Goal: Task Accomplishment & Management: Manage account settings

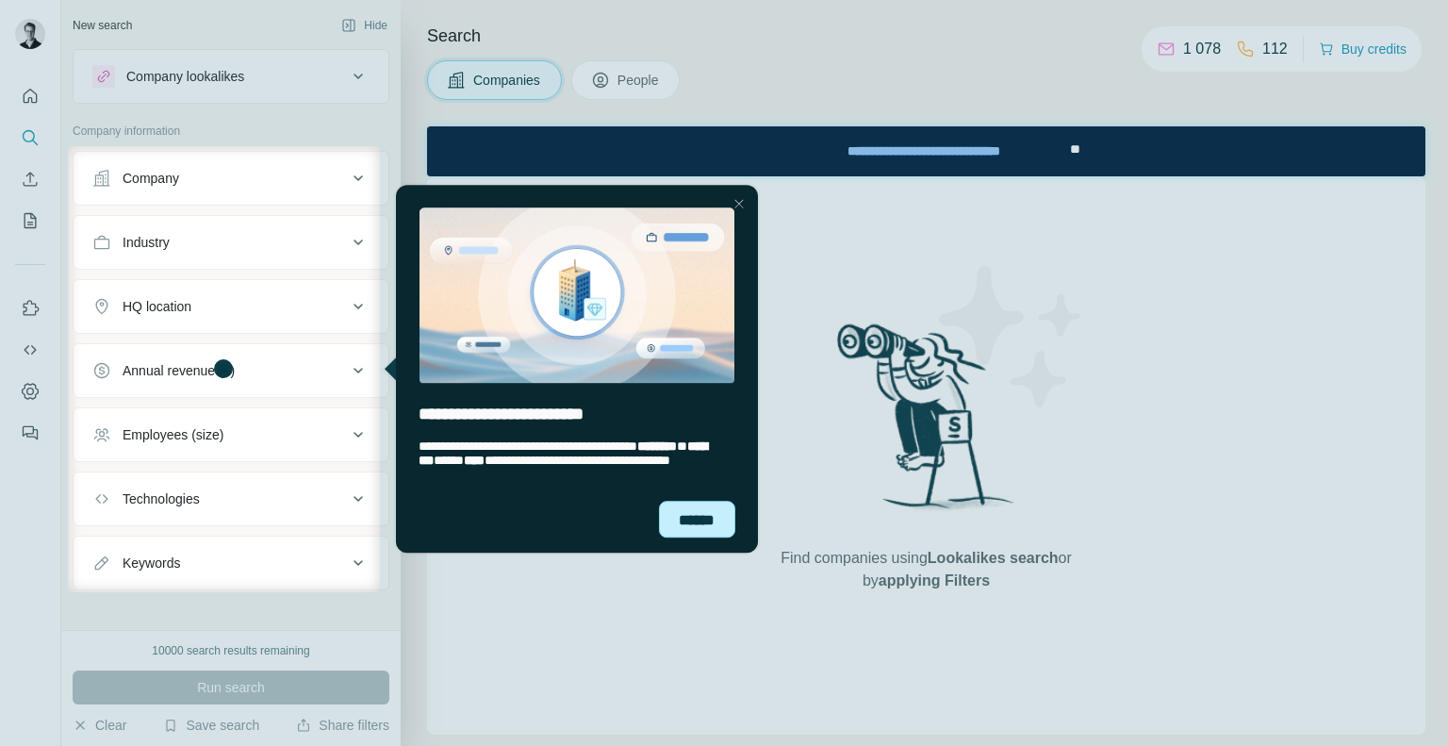
click at [681, 504] on div "******" at bounding box center [696, 519] width 77 height 37
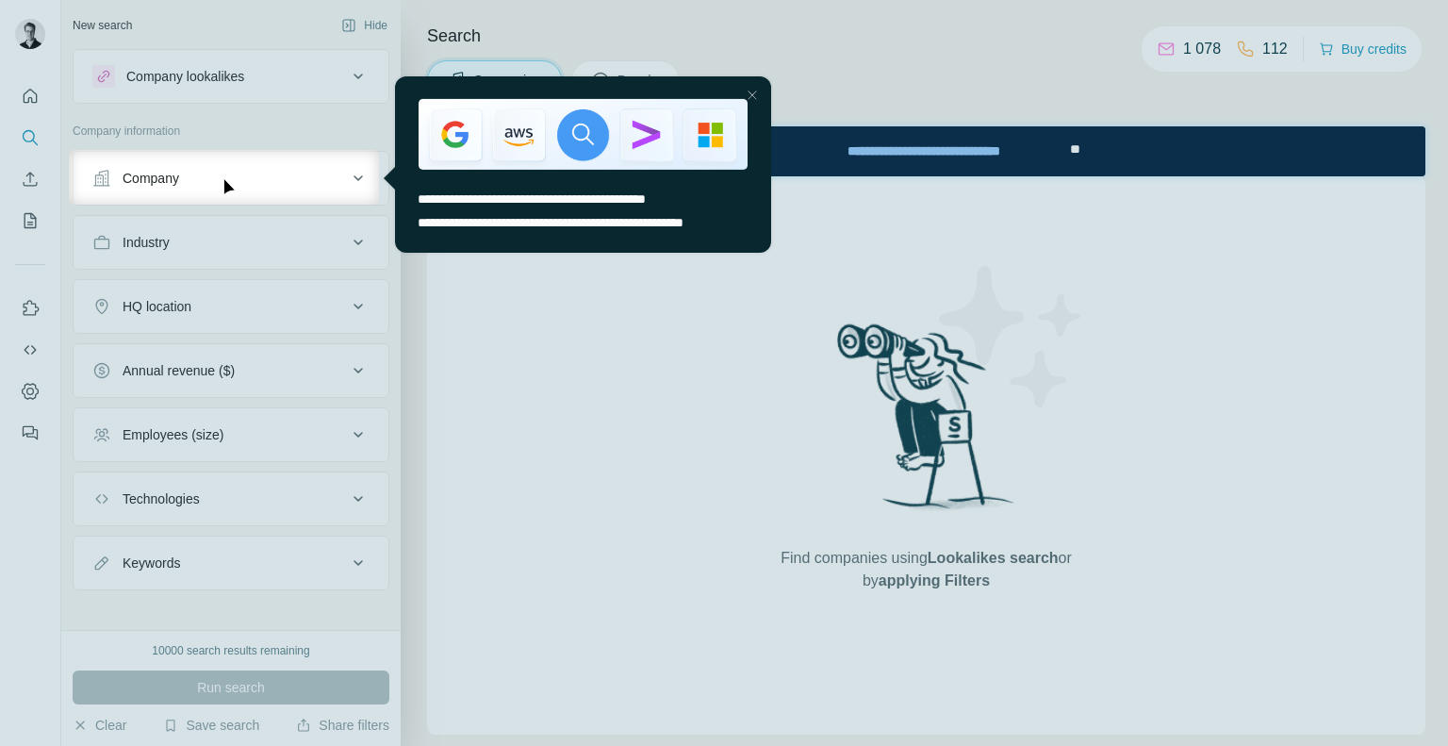
click at [25, 34] on div at bounding box center [724, 75] width 1448 height 150
click at [481, 321] on div at bounding box center [724, 475] width 1448 height 541
click at [755, 99] on div "Close Step" at bounding box center [751, 94] width 23 height 23
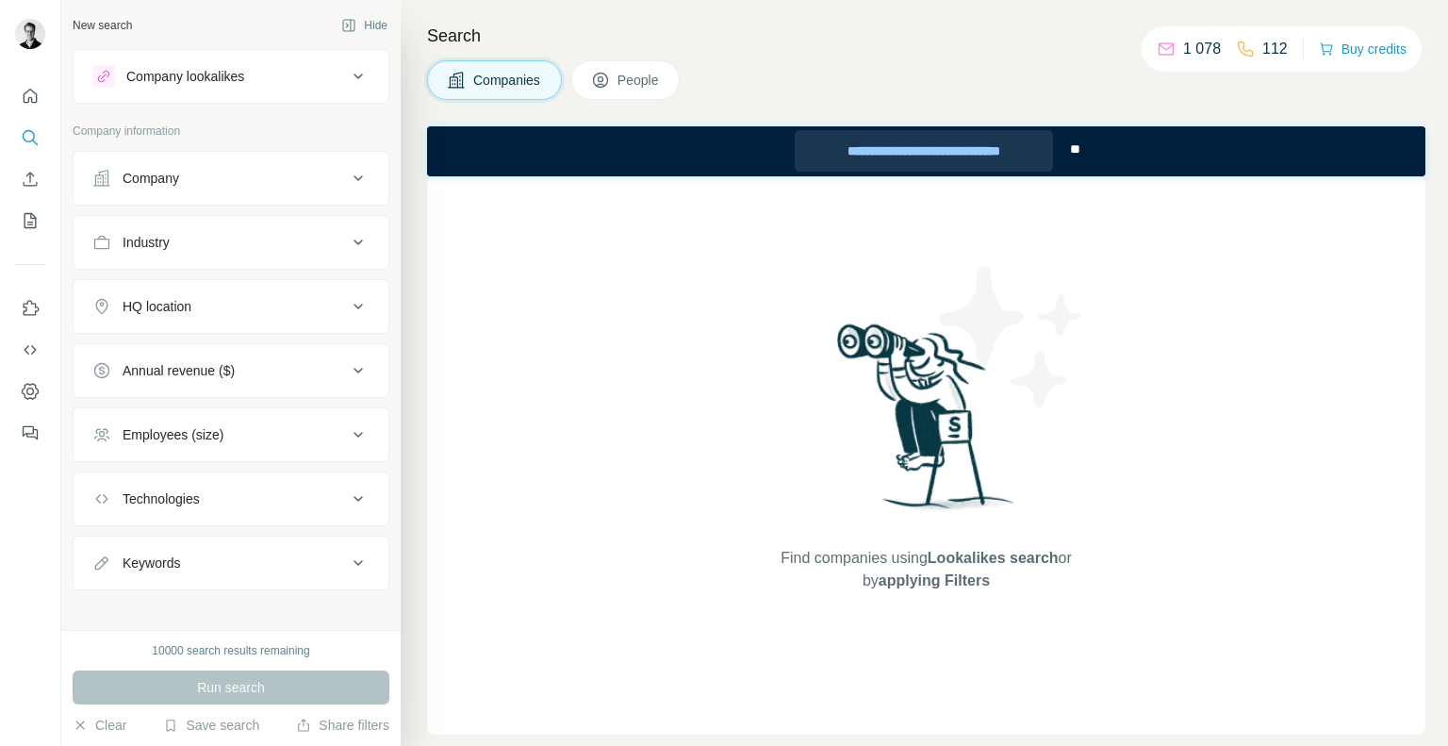
click at [905, 155] on div "**********" at bounding box center [924, 150] width 259 height 41
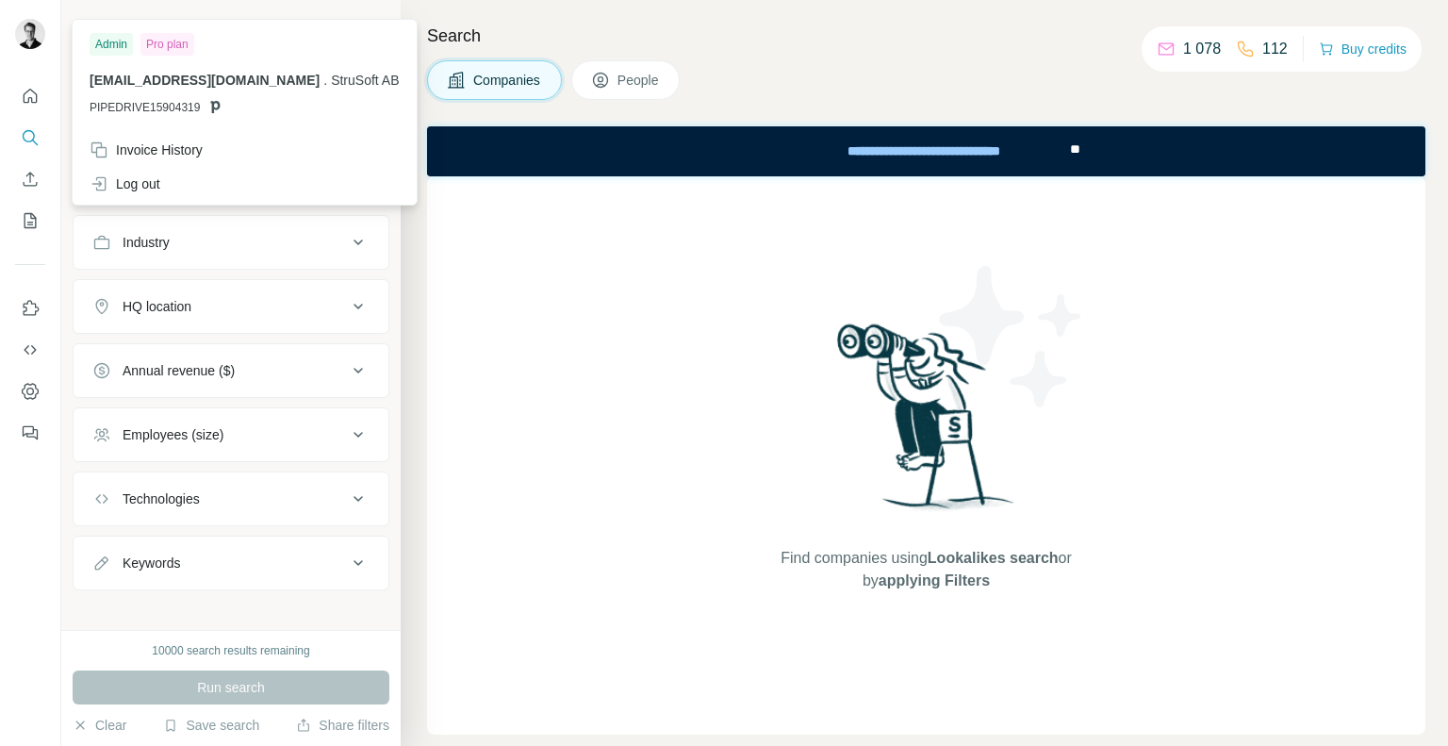
click at [22, 42] on img at bounding box center [30, 34] width 30 height 30
click at [309, 19] on div "Admin Pro plan nicklas.lundander@strusoft.com . StruSoft AB PIPEDRIVE15904319 I…" at bounding box center [245, 112] width 346 height 187
click at [276, 14] on div "New search Hide" at bounding box center [231, 25] width 317 height 28
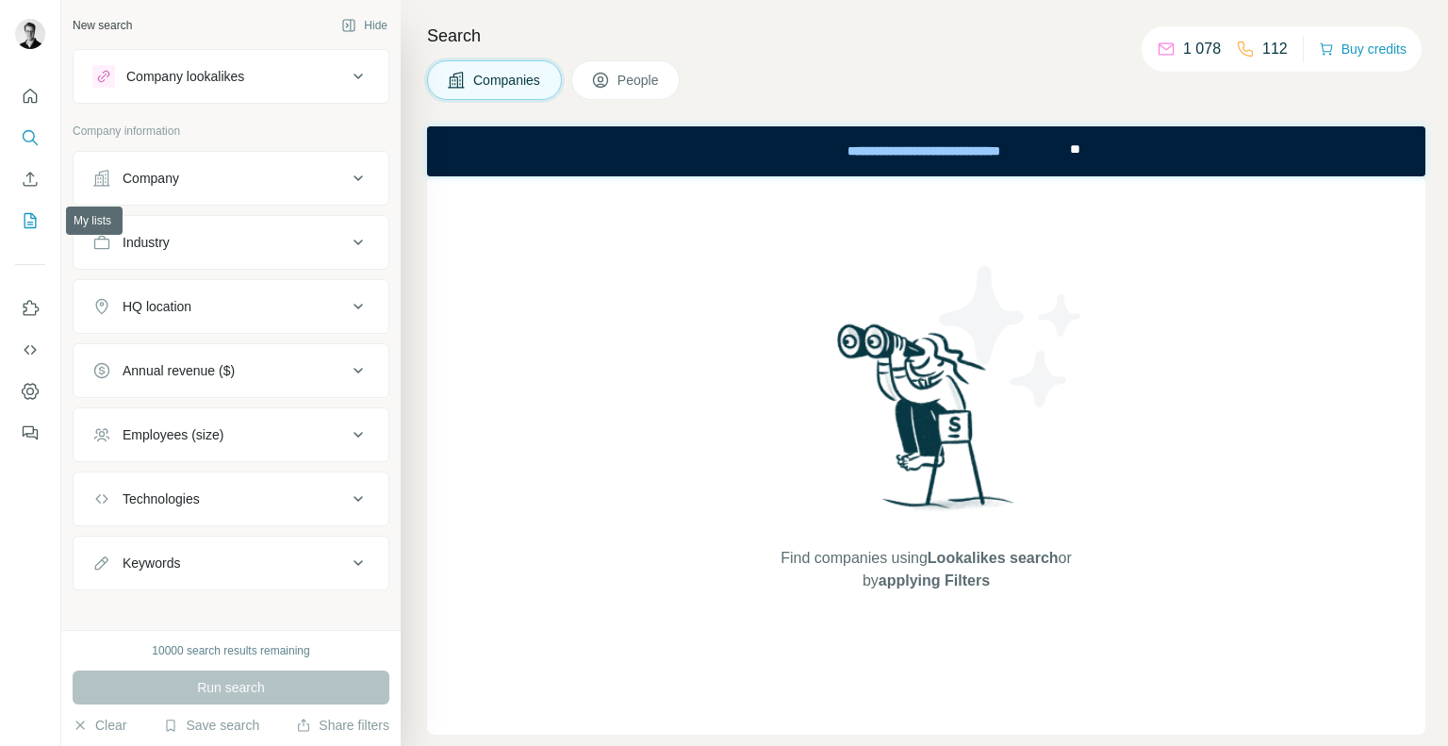
click at [28, 224] on icon "My lists" at bounding box center [31, 219] width 9 height 12
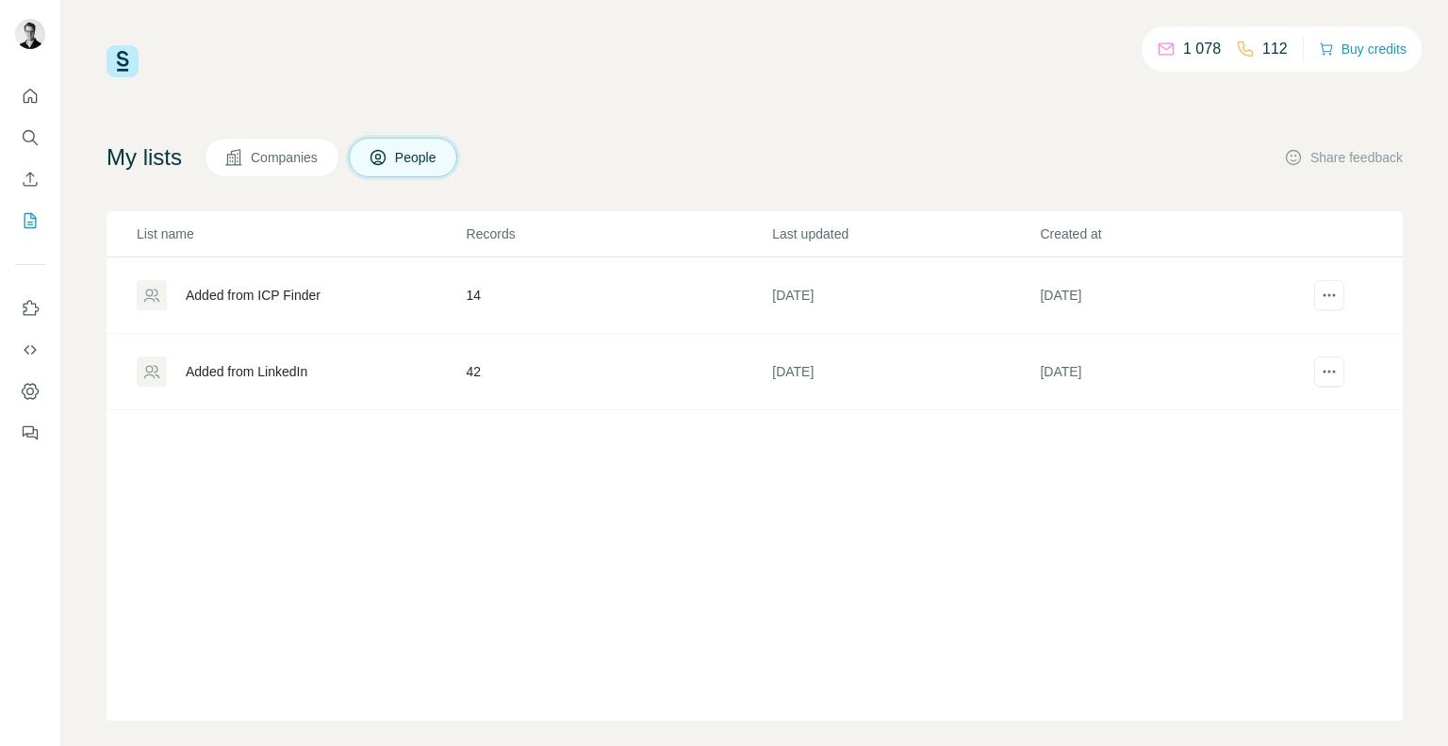
click at [287, 149] on span "Companies" at bounding box center [285, 157] width 69 height 19
click at [253, 303] on div "Added from ICP Finder" at bounding box center [253, 295] width 135 height 19
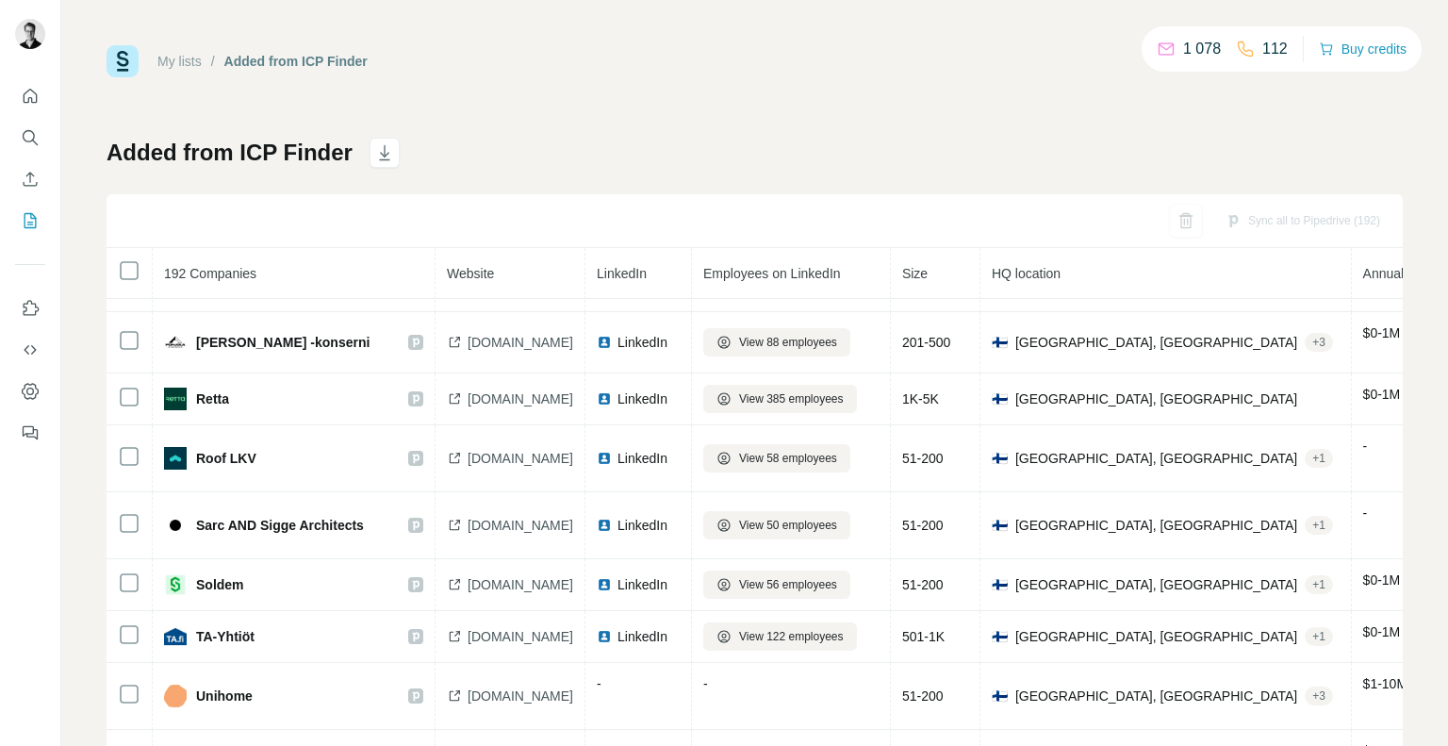
scroll to position [5546, 0]
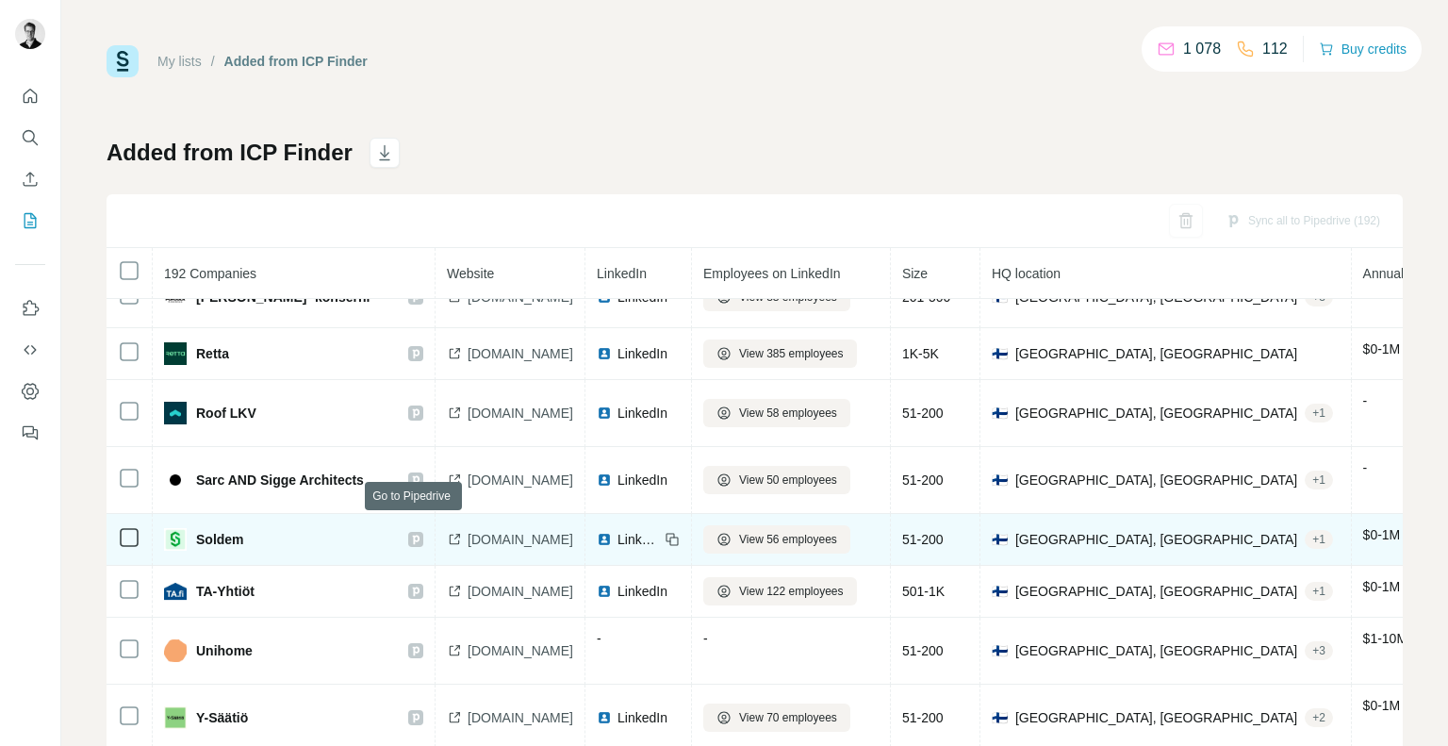
click at [415, 532] on icon at bounding box center [415, 539] width 11 height 15
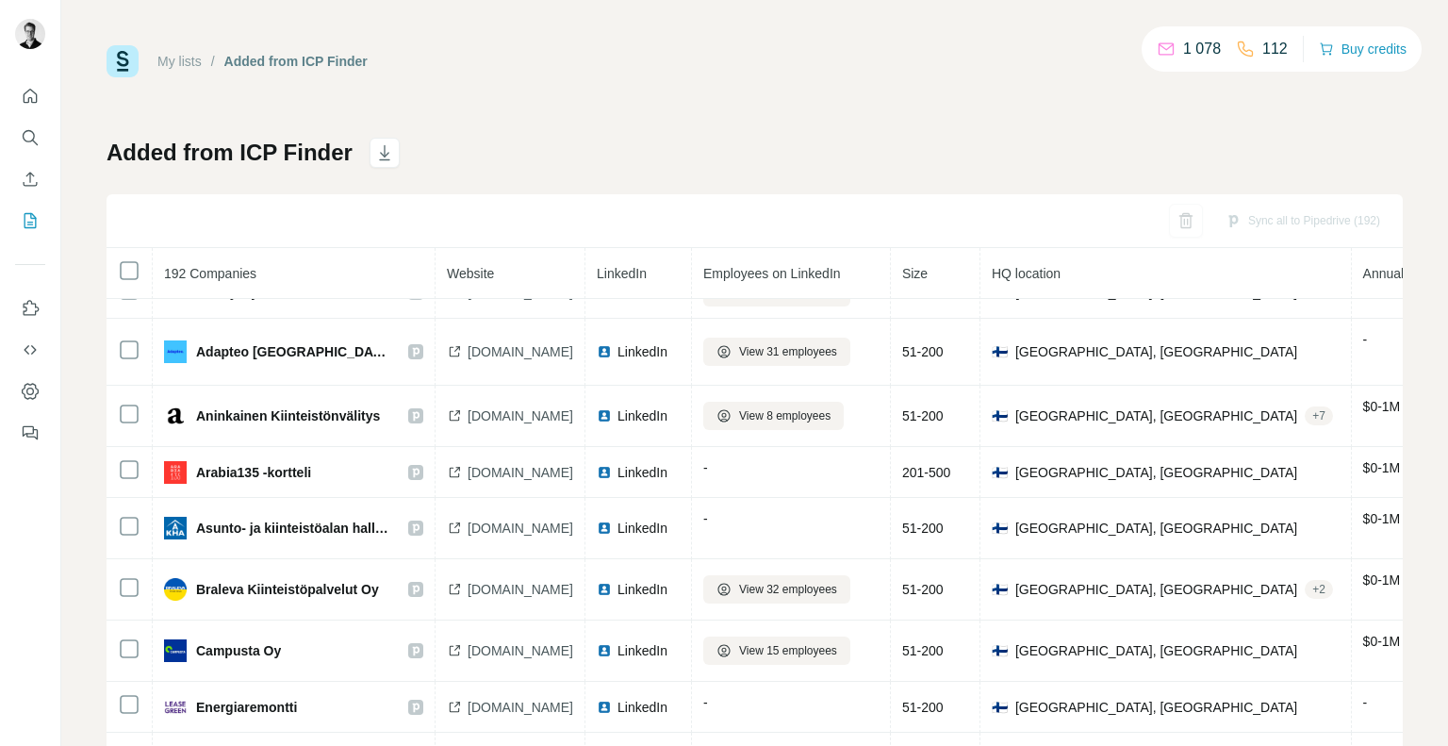
scroll to position [0, 0]
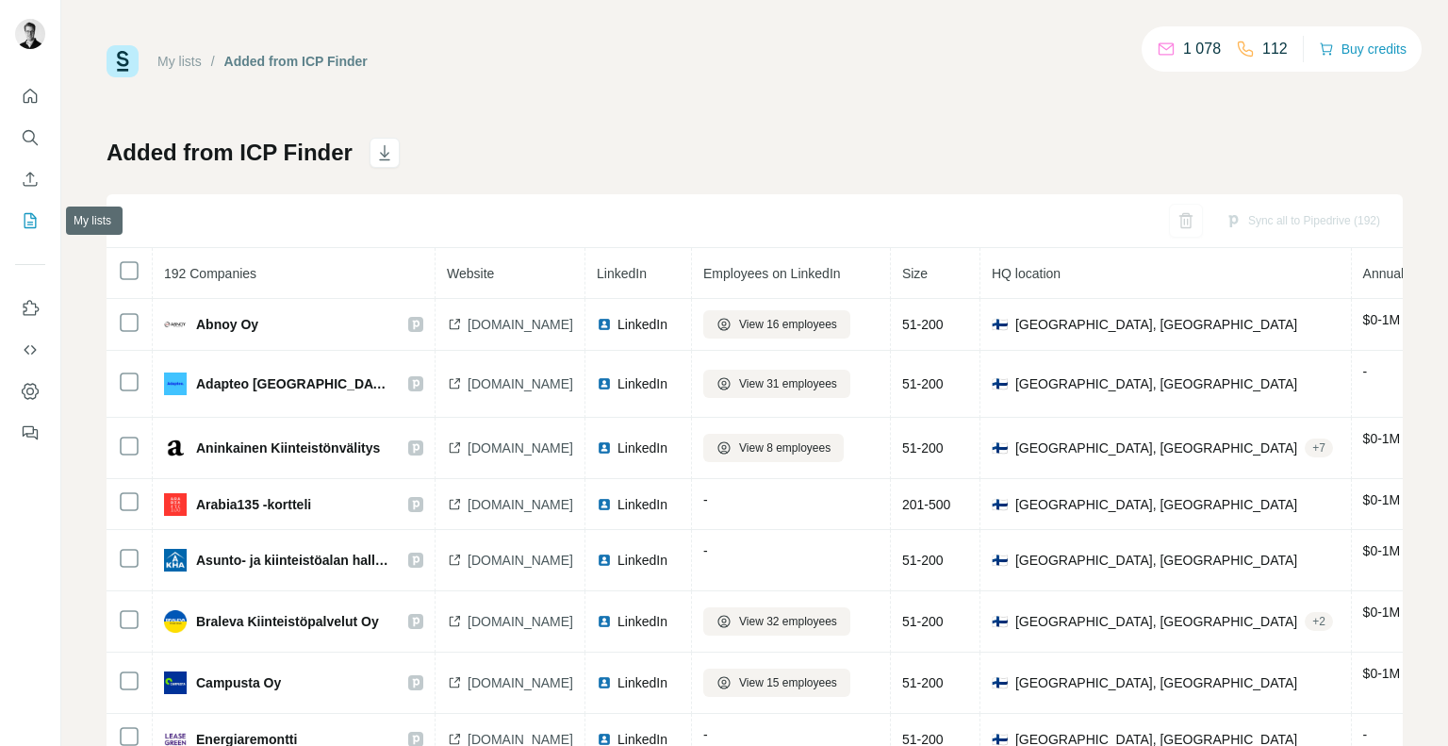
click at [30, 215] on icon "My lists" at bounding box center [30, 220] width 19 height 19
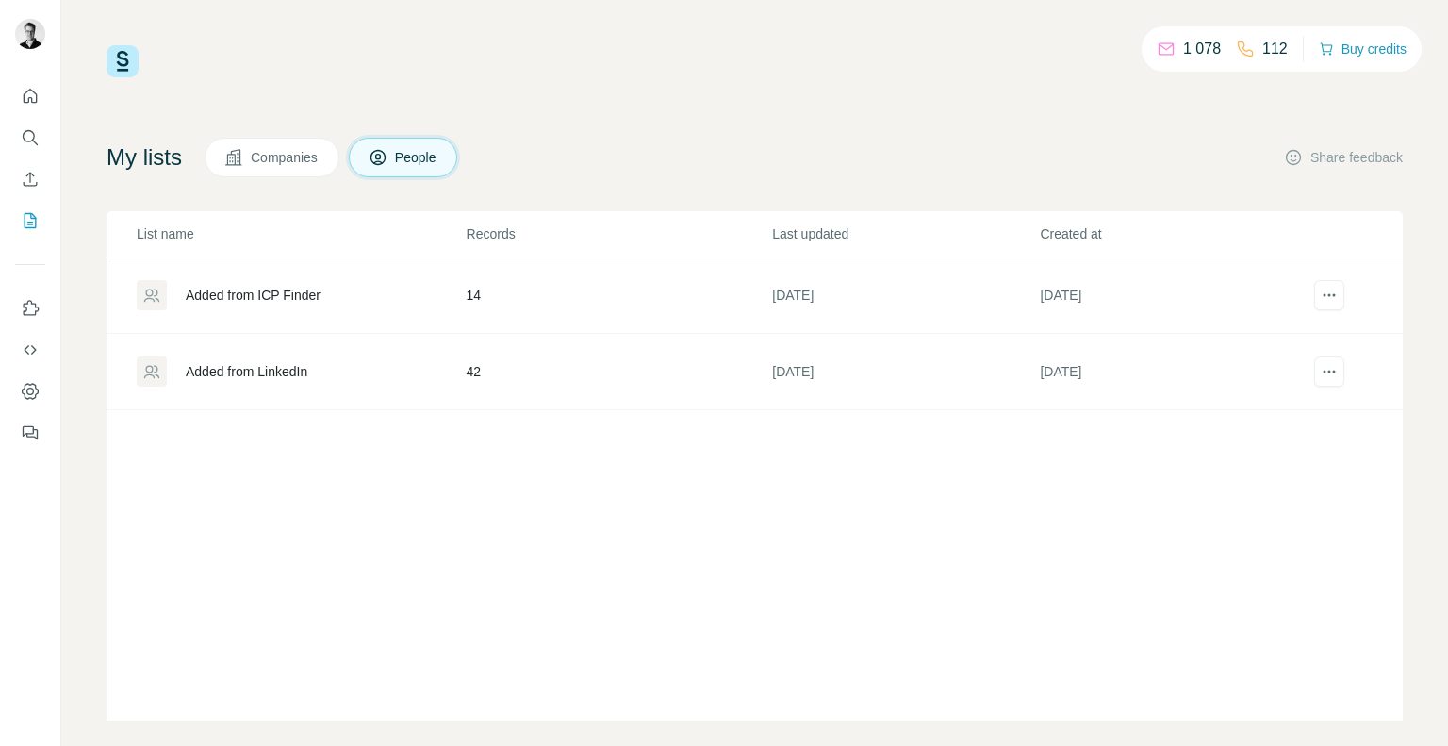
click at [264, 289] on div "Added from ICP Finder" at bounding box center [253, 295] width 135 height 19
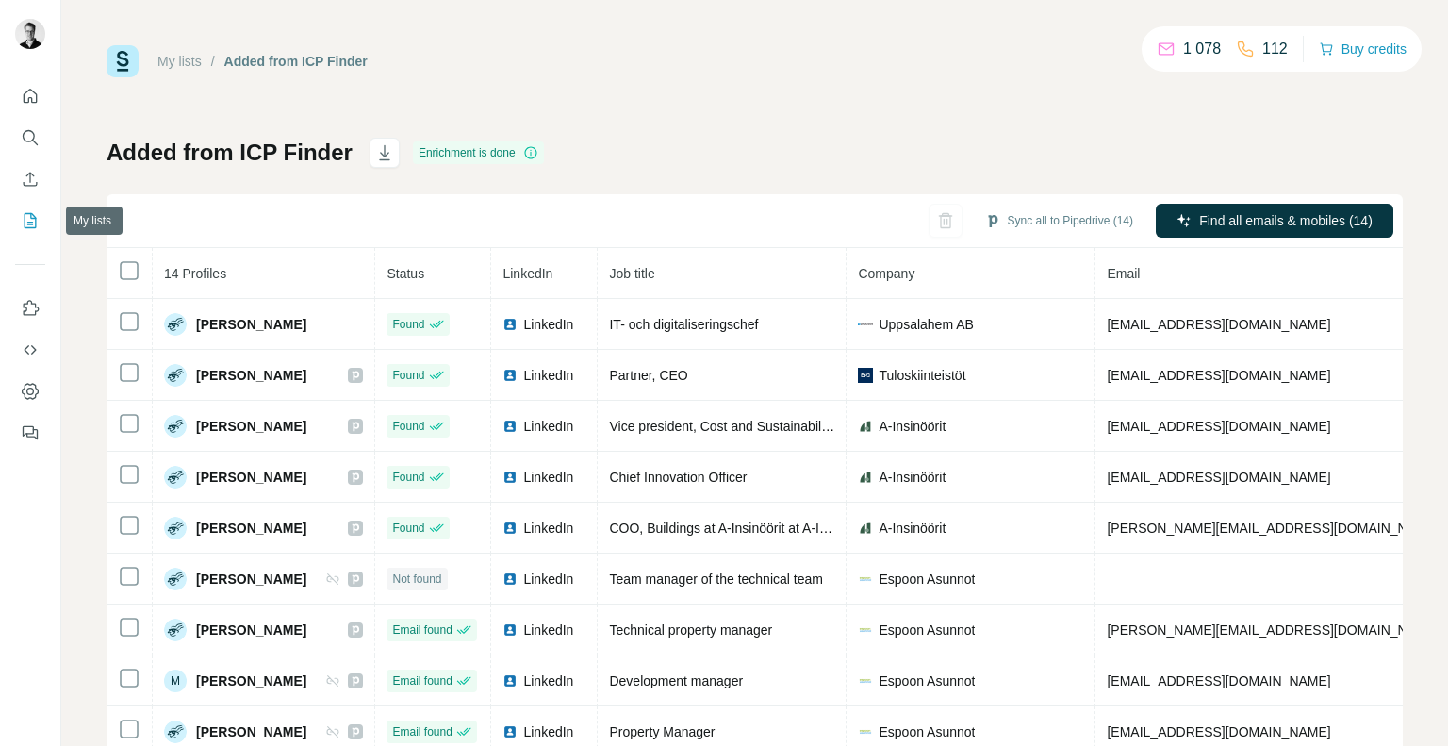
click at [30, 226] on icon "My lists" at bounding box center [30, 220] width 19 height 19
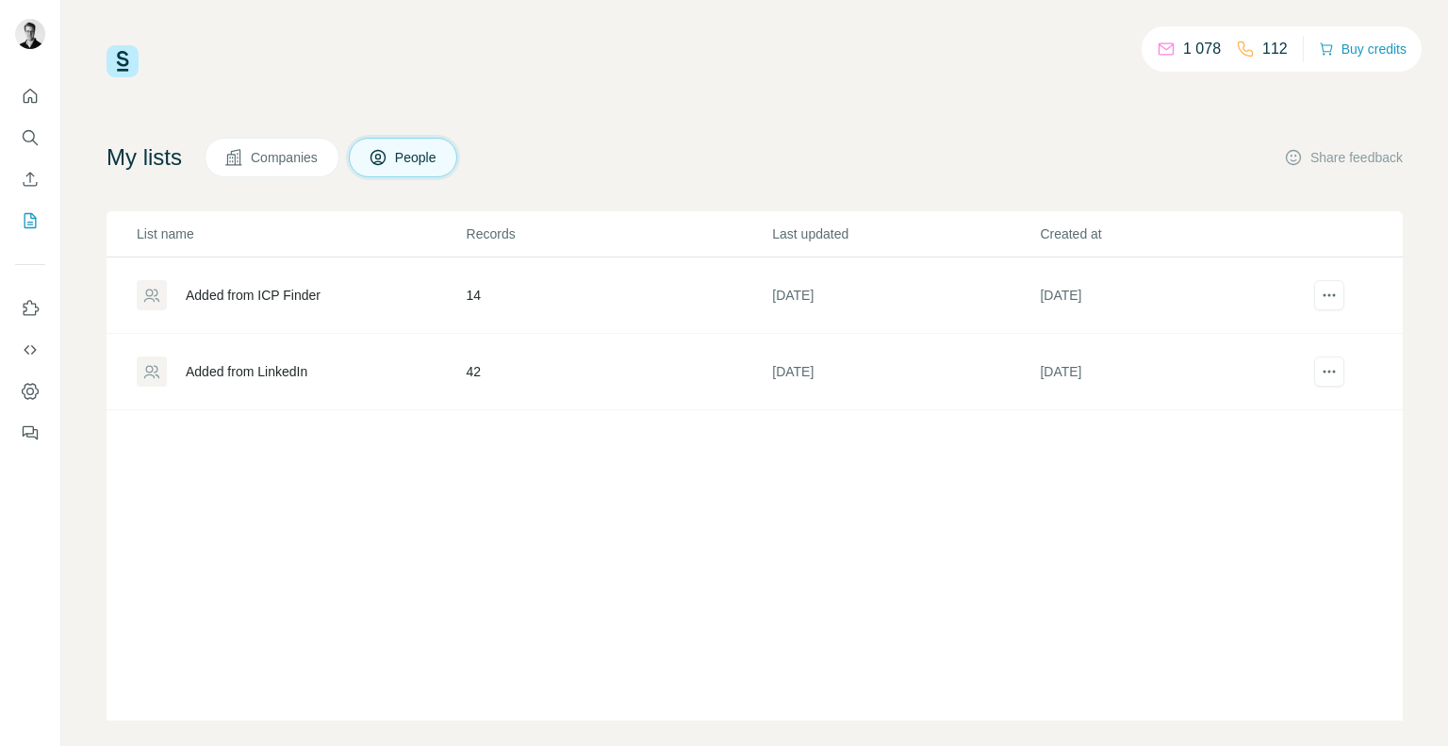
click at [286, 161] on span "Companies" at bounding box center [285, 157] width 69 height 19
click at [283, 287] on div "Added from ICP Finder" at bounding box center [253, 295] width 135 height 19
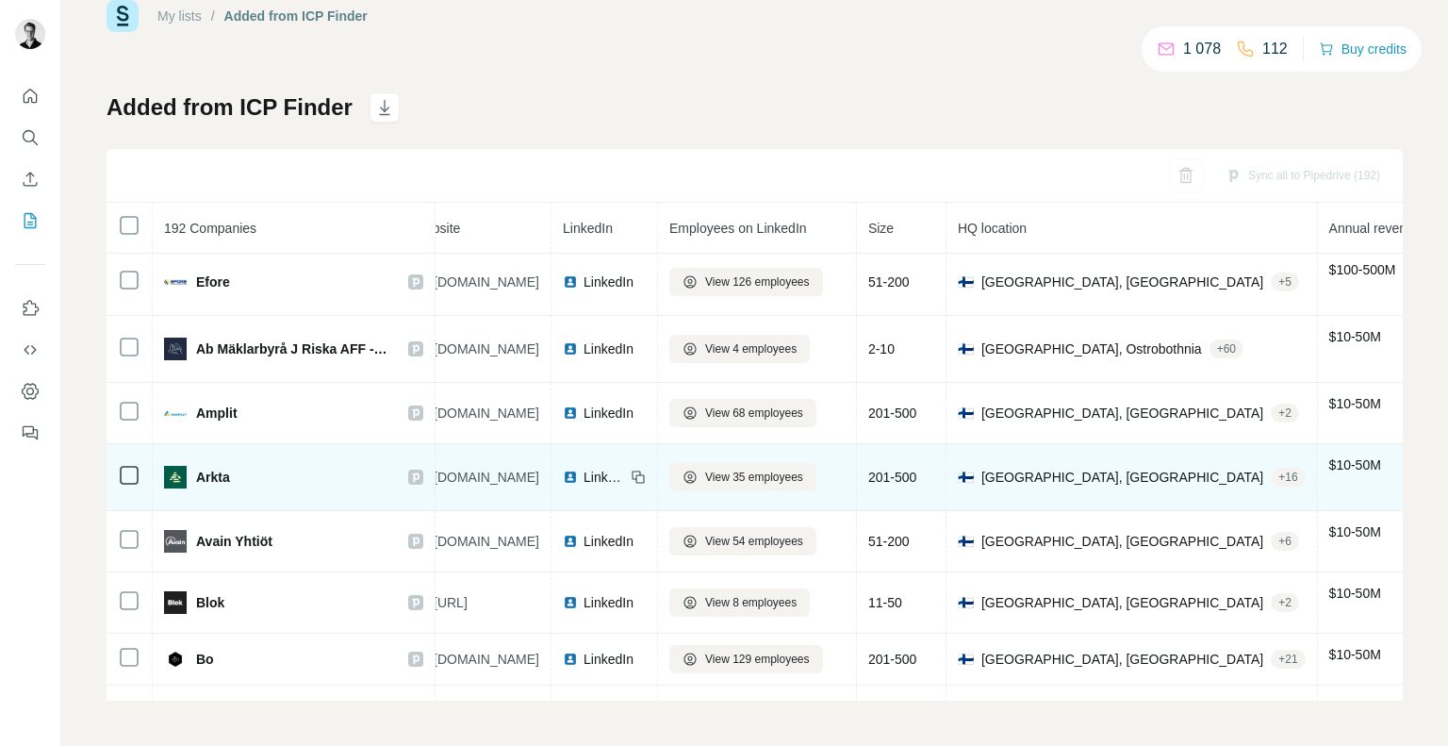
scroll to position [6734, 34]
click at [419, 469] on icon at bounding box center [415, 476] width 11 height 15
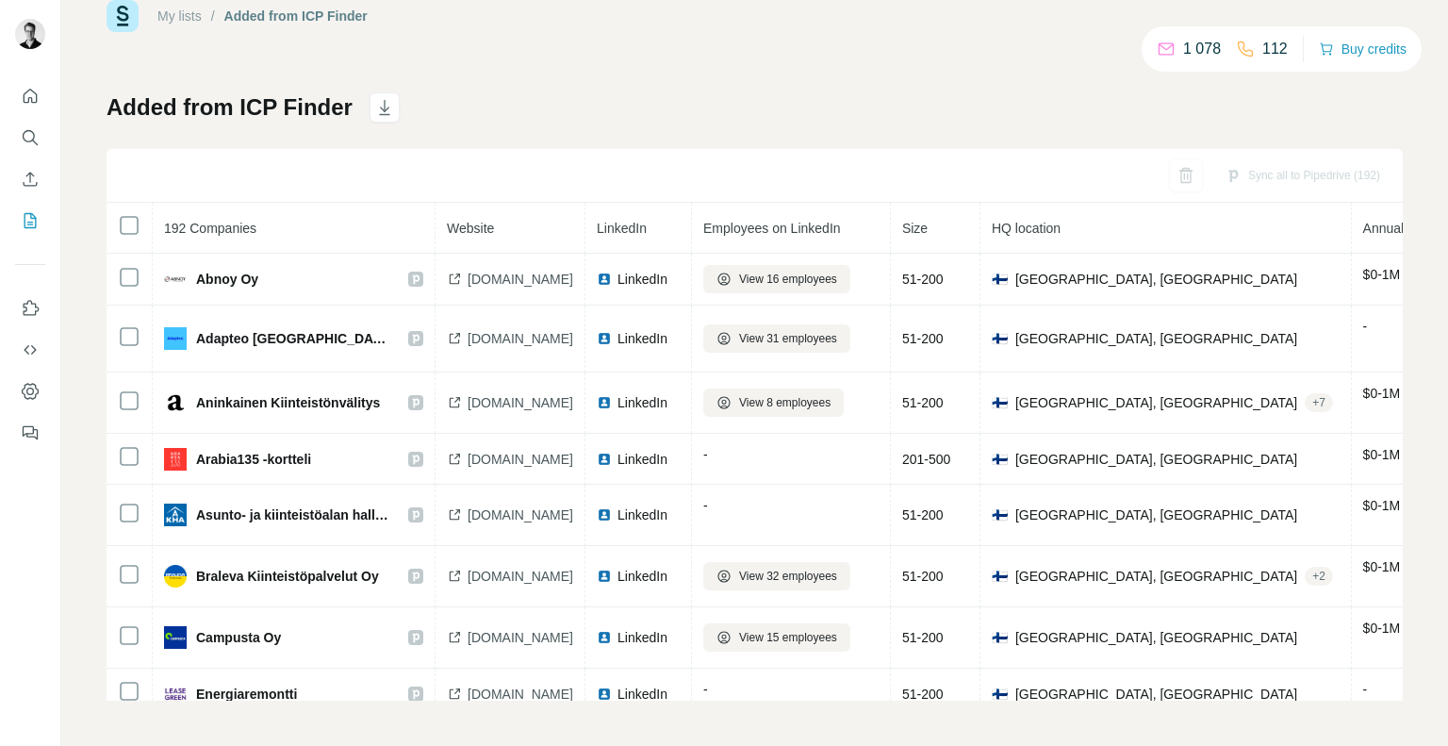
scroll to position [0, 0]
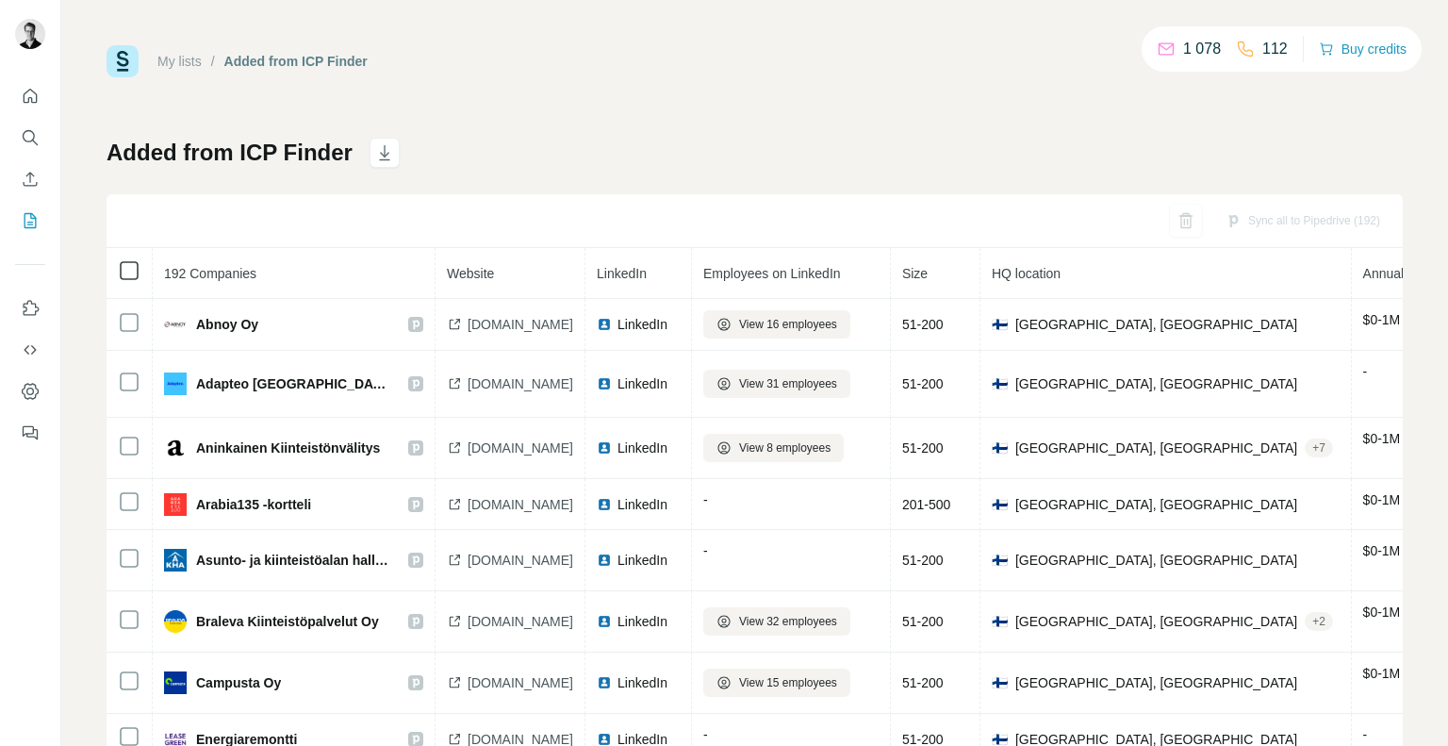
click at [124, 259] on icon at bounding box center [129, 270] width 23 height 23
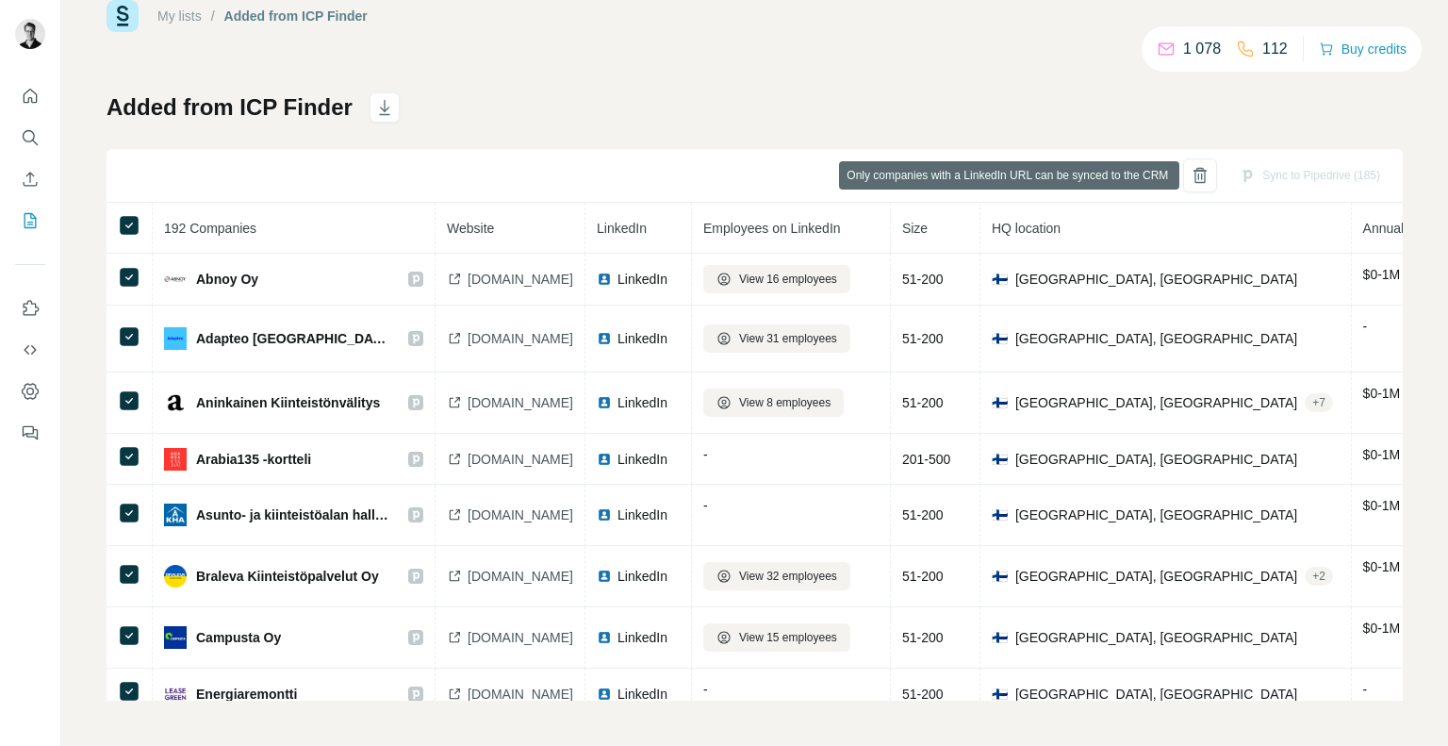
click at [1306, 172] on div "Sync to Pipedrive (185)" at bounding box center [1309, 175] width 167 height 34
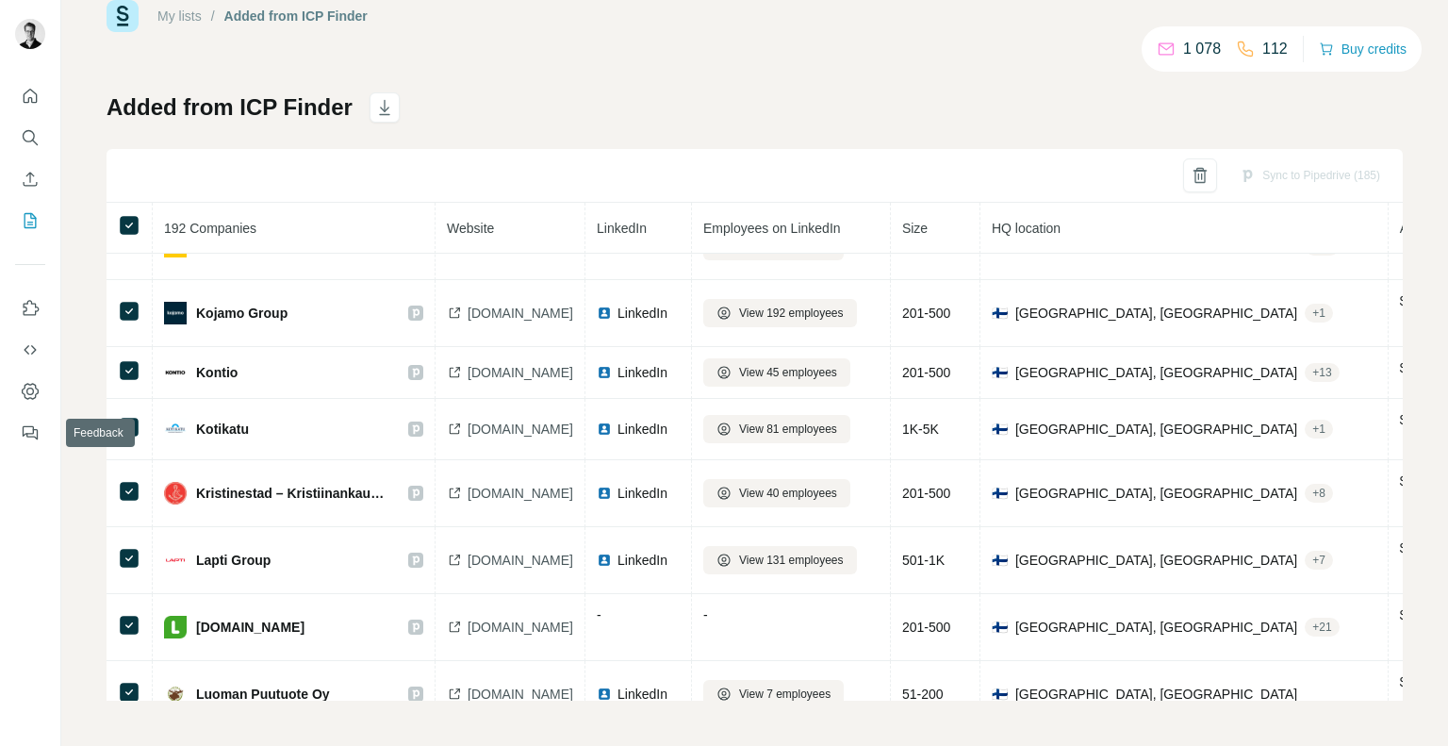
scroll to position [8725, 0]
click at [34, 178] on icon "Enrich CSV" at bounding box center [30, 179] width 19 height 19
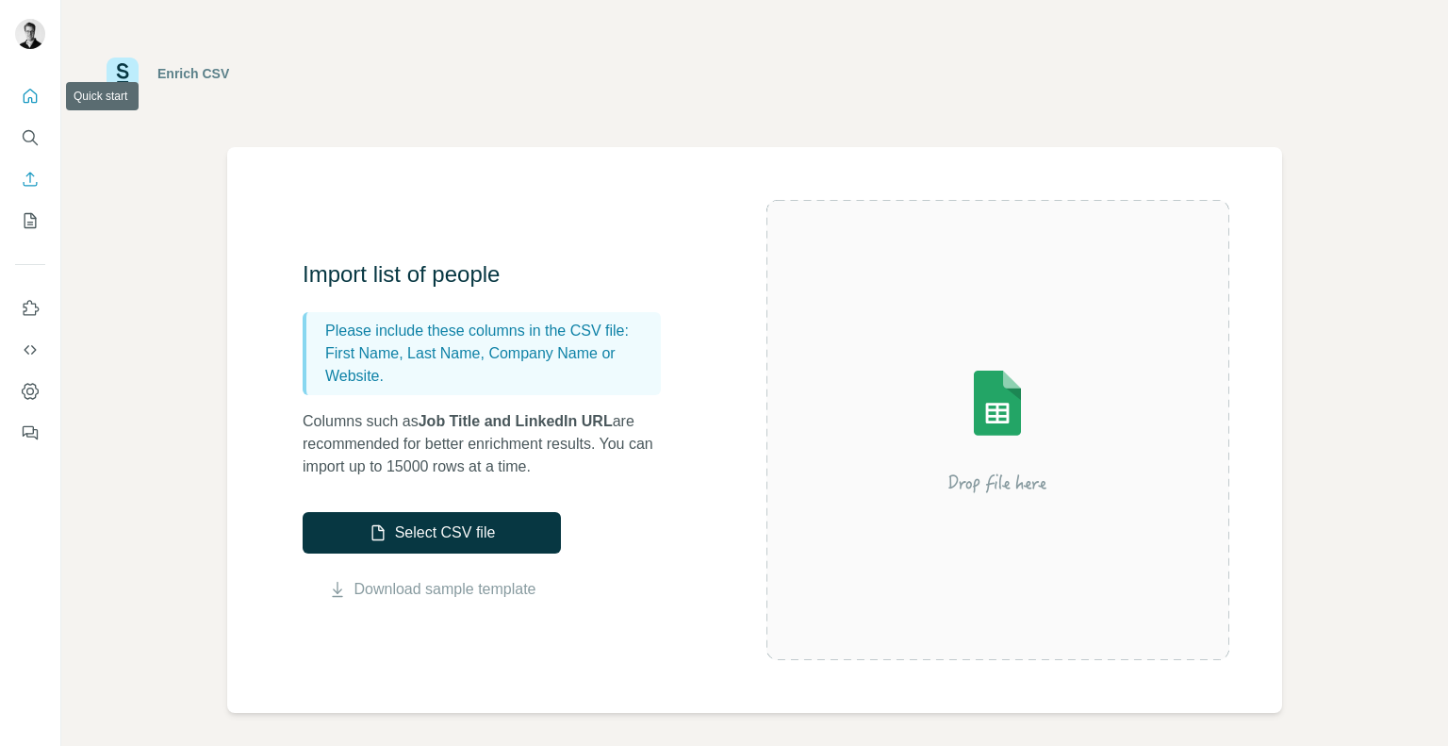
click at [42, 107] on button "Quick start" at bounding box center [30, 96] width 30 height 34
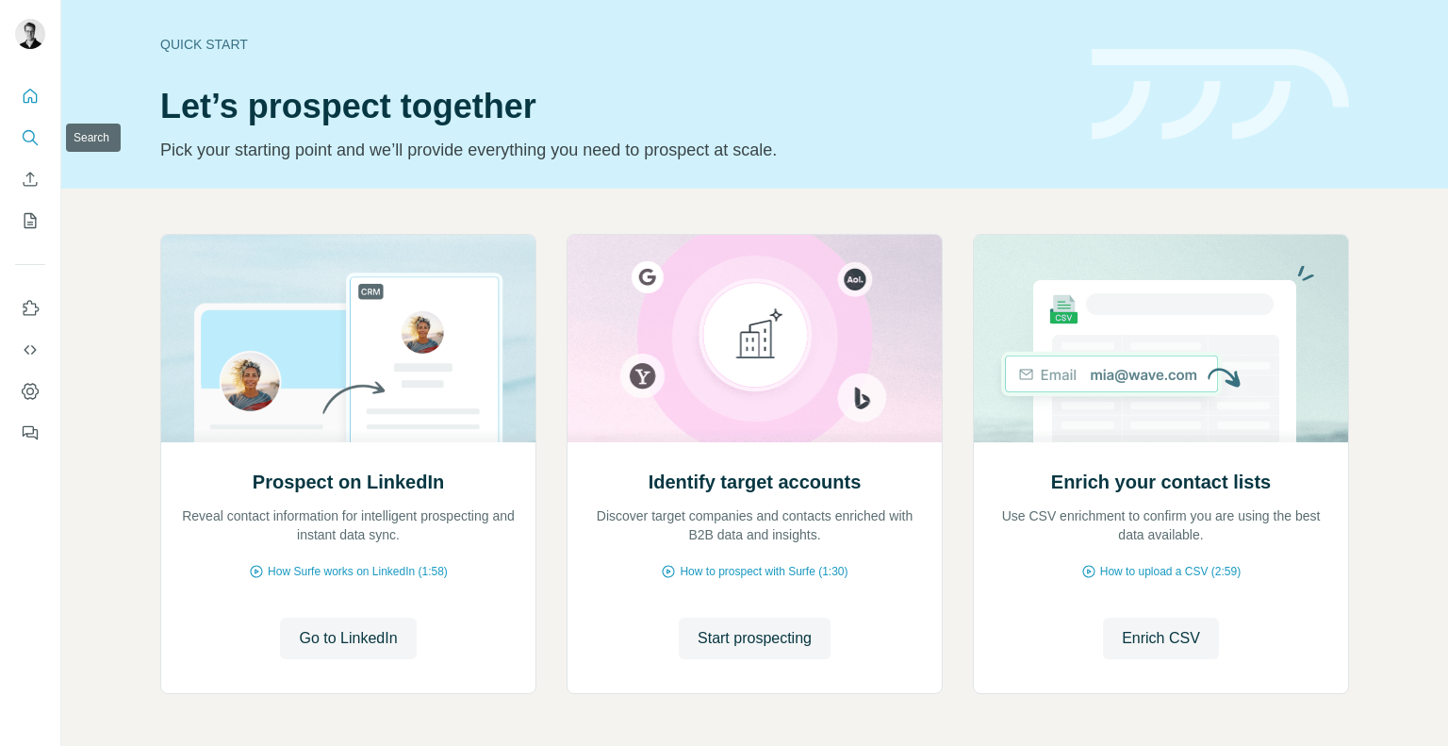
click at [35, 149] on button "Search" at bounding box center [30, 138] width 30 height 34
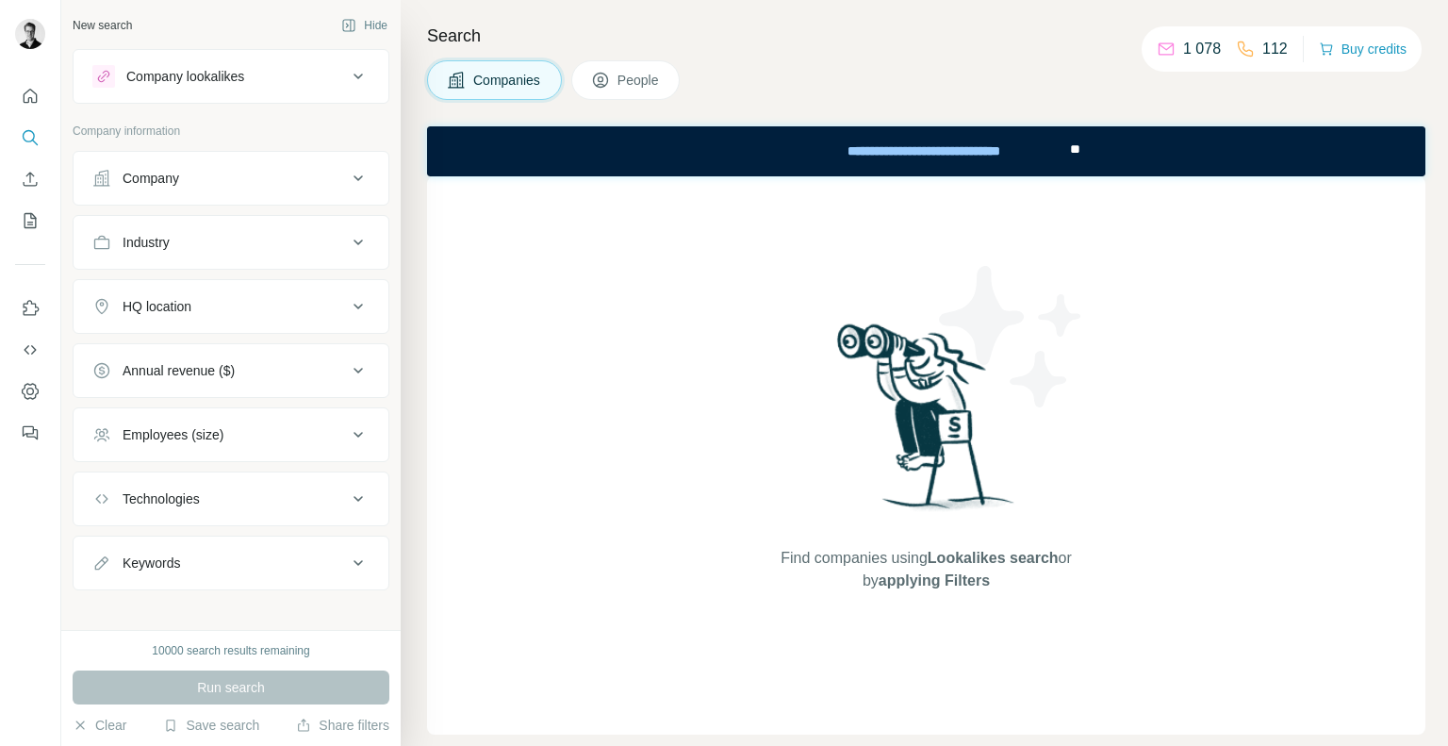
scroll to position [9, 0]
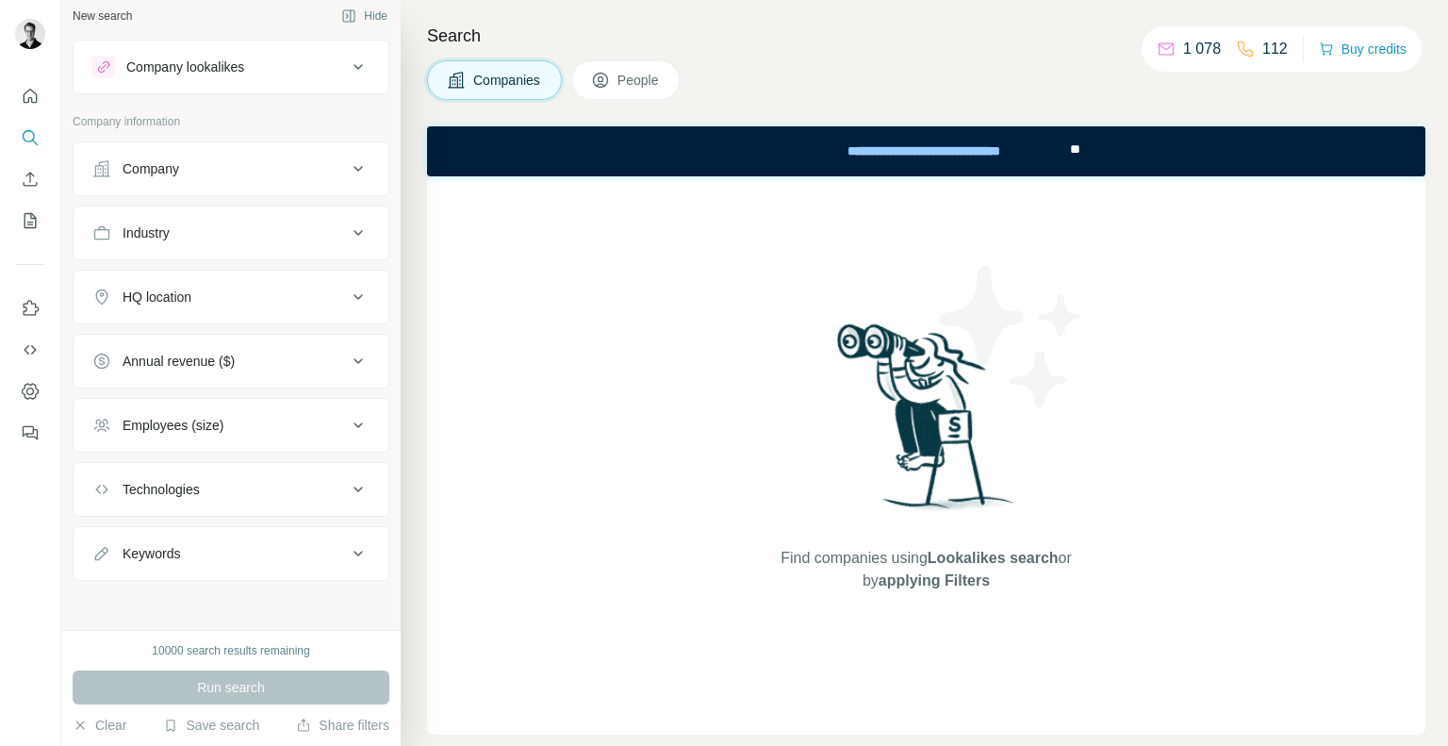
click at [628, 88] on span "People" at bounding box center [638, 80] width 43 height 19
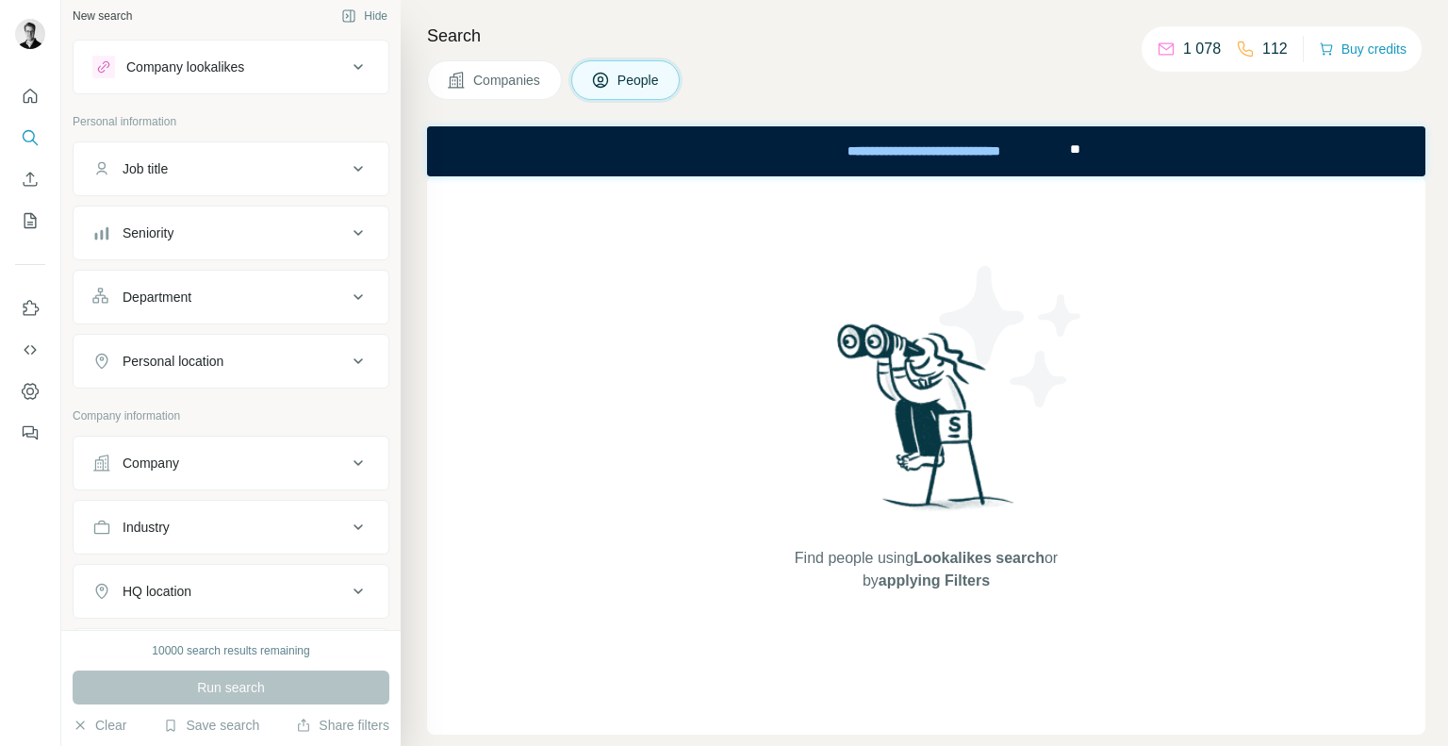
click at [452, 89] on icon at bounding box center [456, 80] width 19 height 19
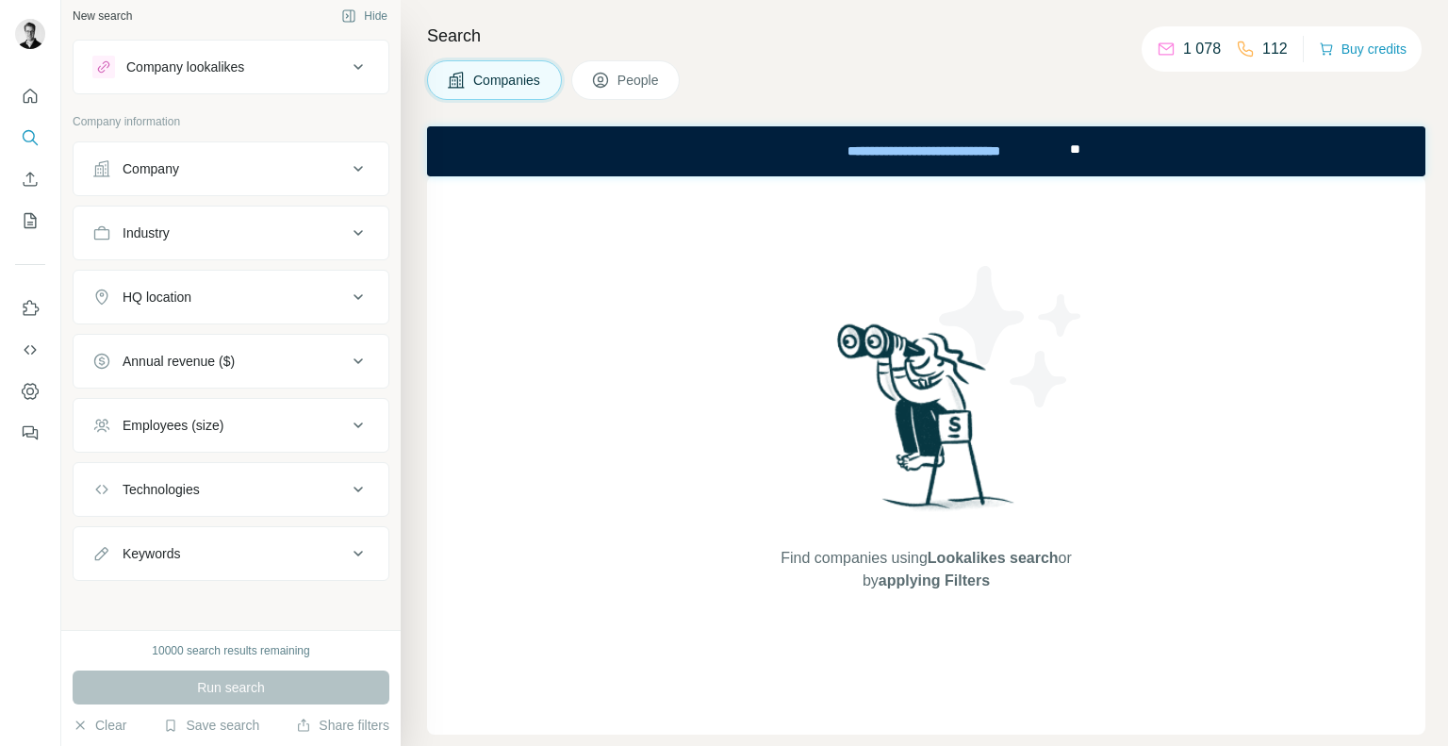
click at [204, 161] on div "Company" at bounding box center [219, 168] width 254 height 19
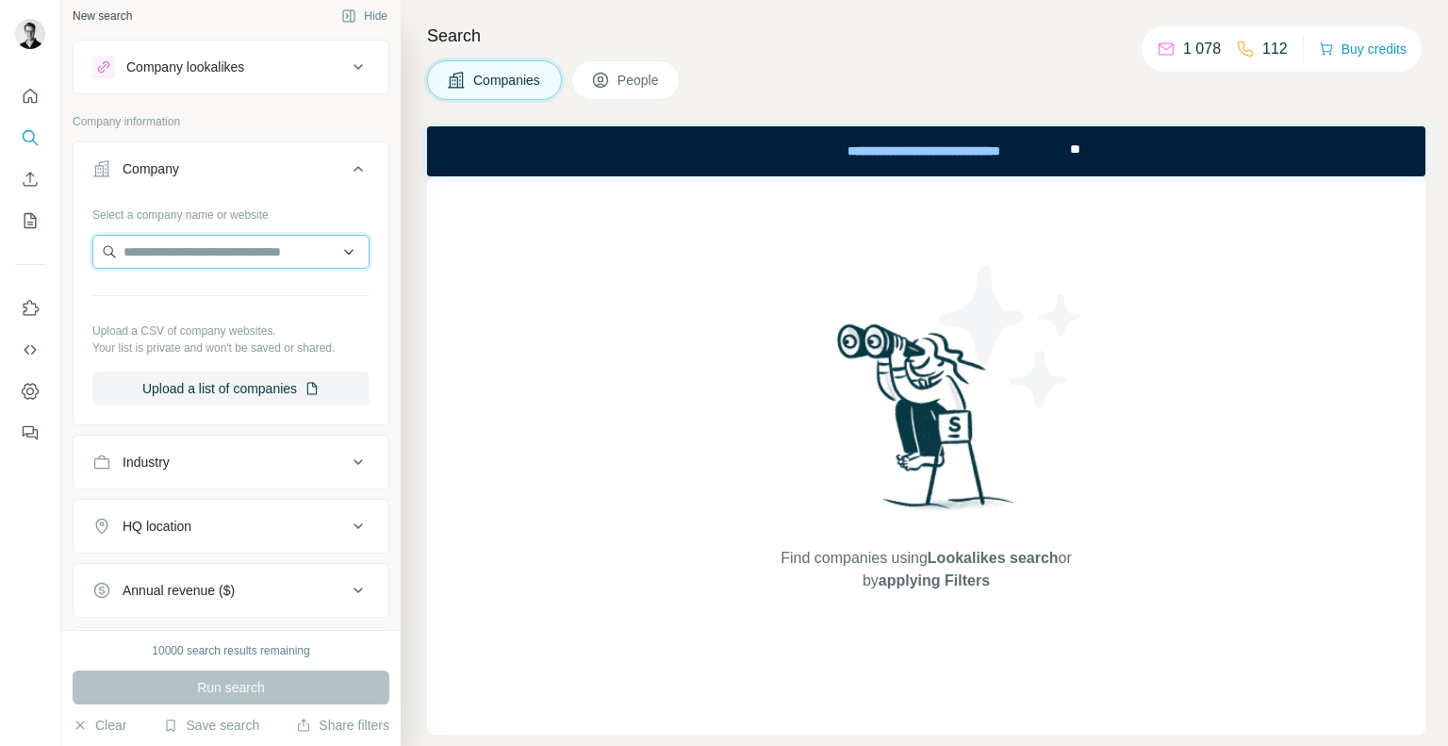
click at [187, 244] on input "text" at bounding box center [230, 252] width 277 height 34
paste input "**********"
type input "**********"
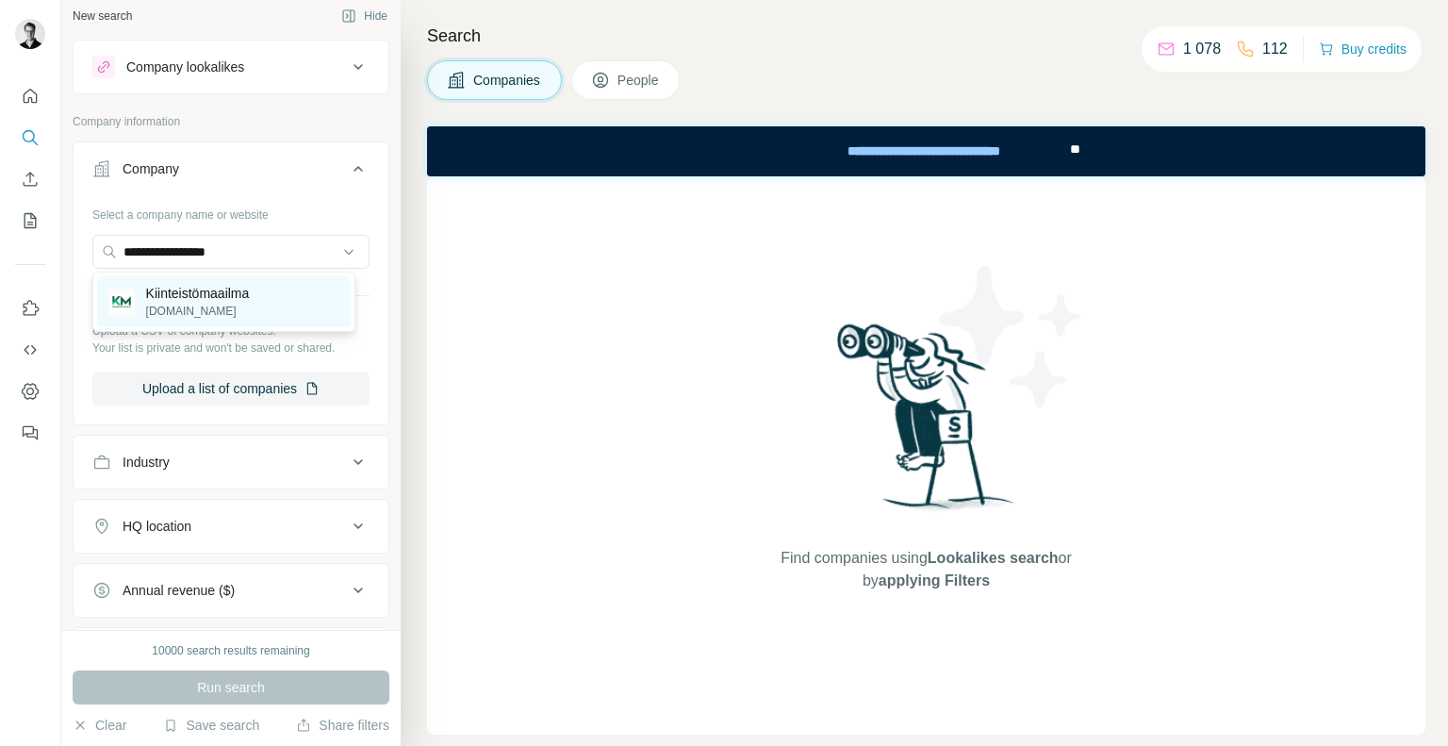
click at [224, 298] on p "Kiinteistömaailma" at bounding box center [198, 293] width 104 height 19
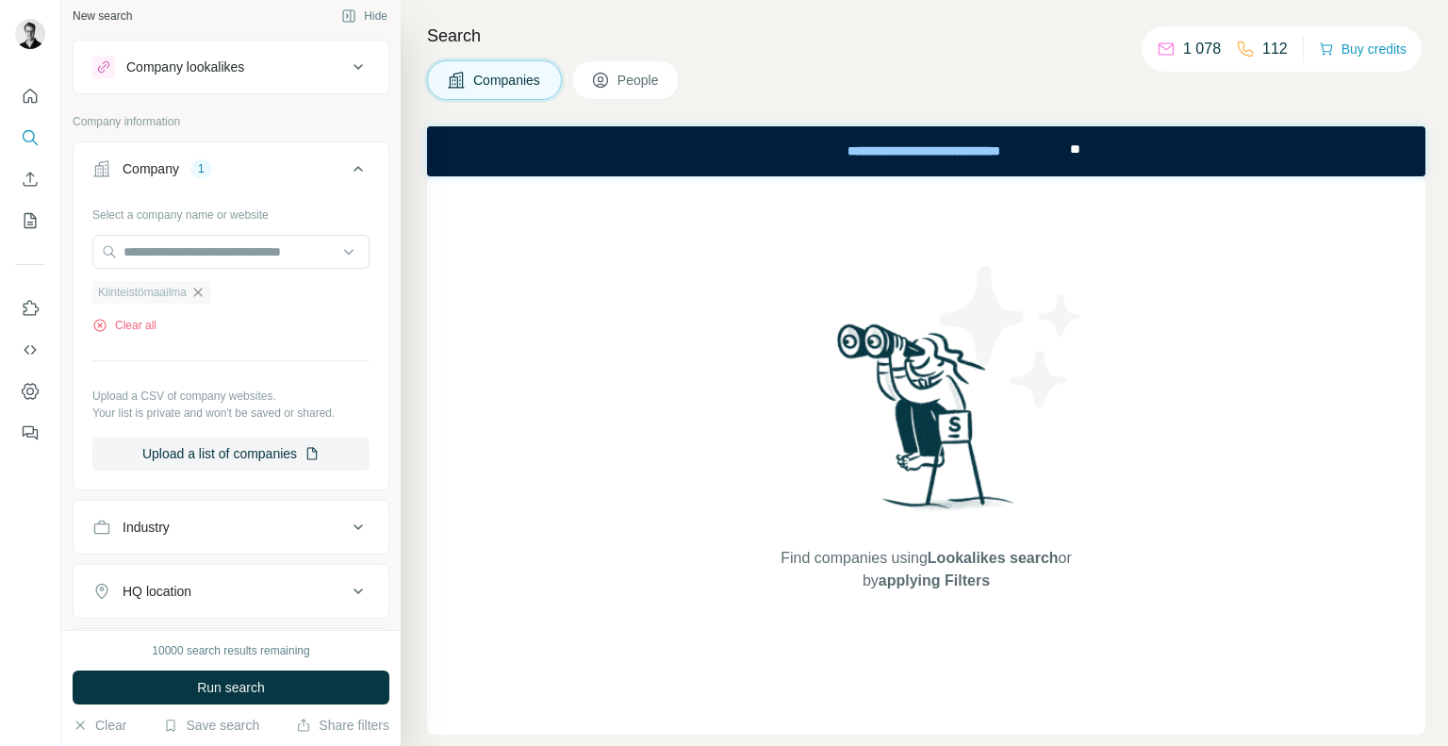
click at [205, 289] on icon "button" at bounding box center [197, 292] width 15 height 15
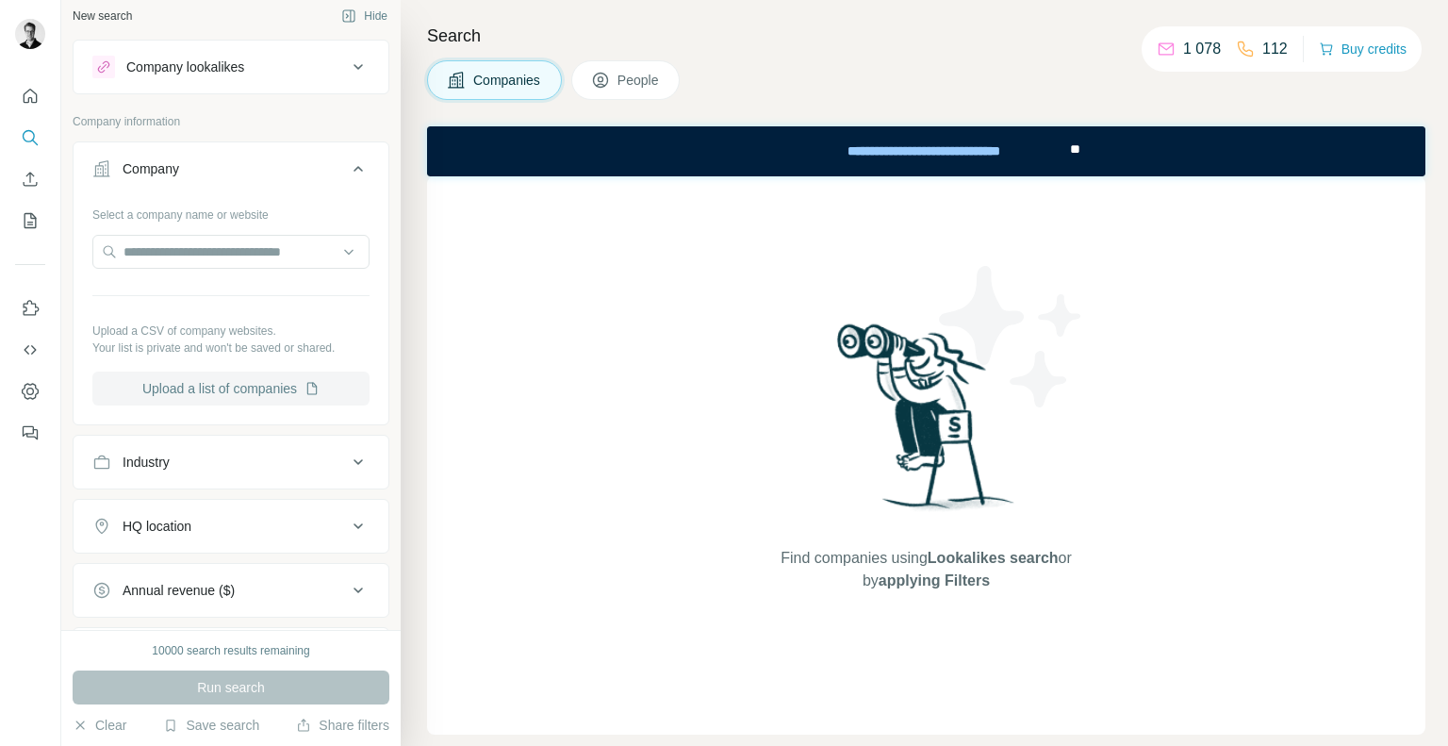
click at [209, 392] on button "Upload a list of companies" at bounding box center [230, 388] width 277 height 34
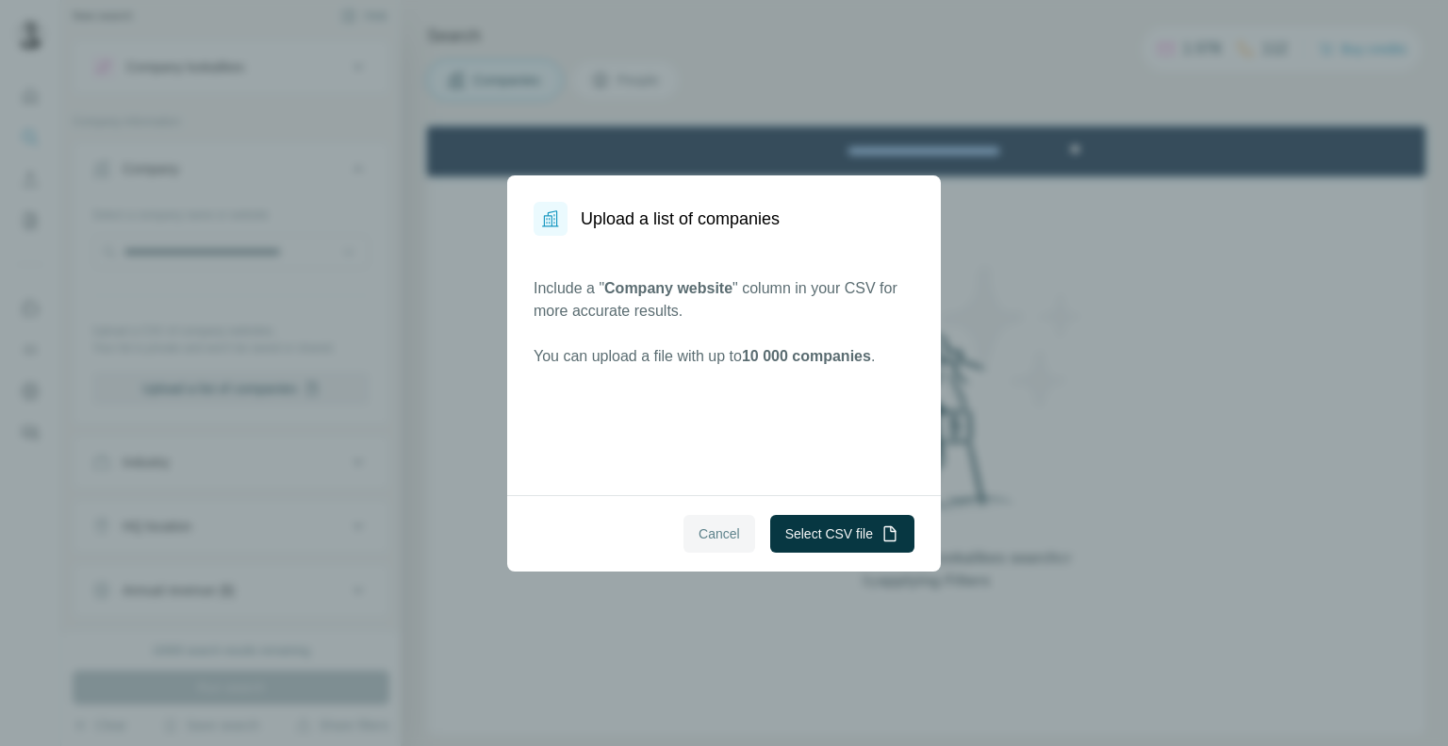
click at [703, 531] on span "Cancel" at bounding box center [718, 533] width 41 height 19
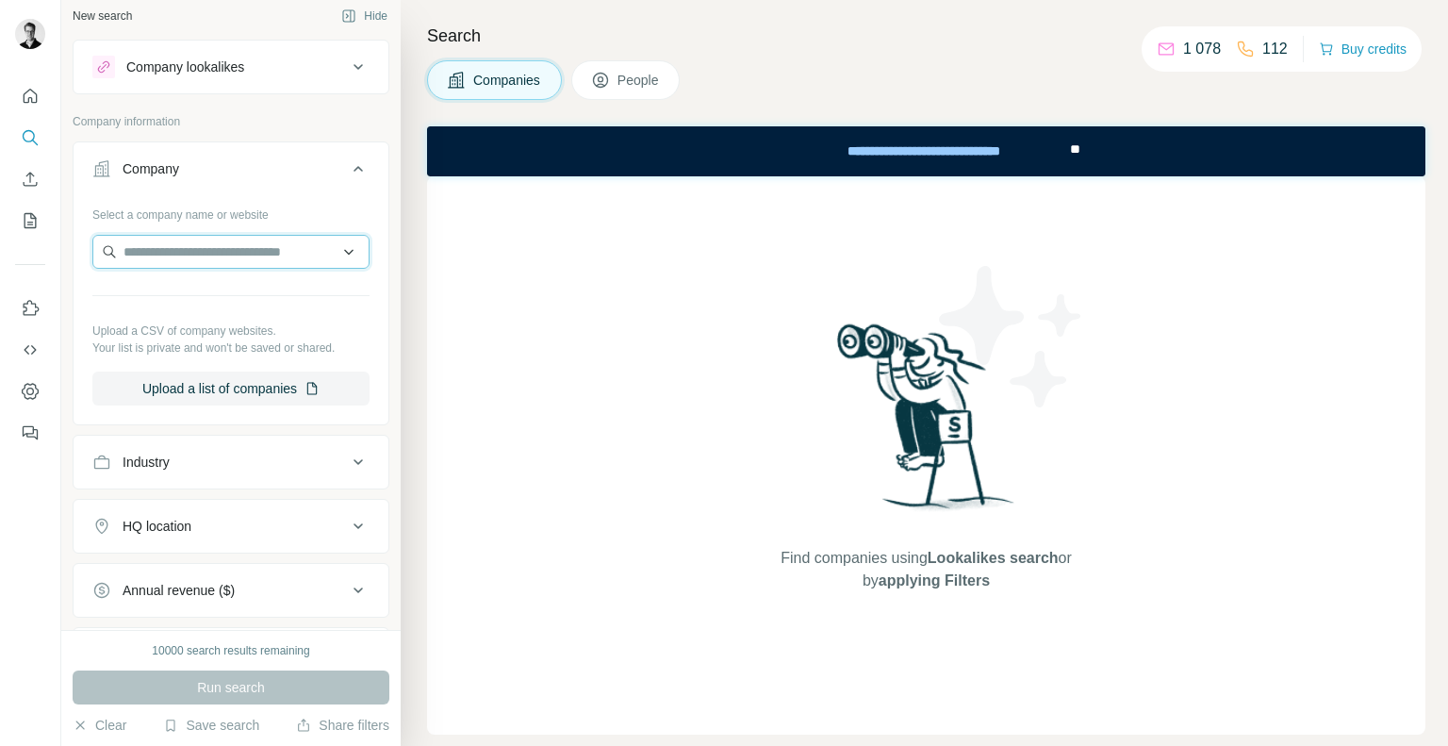
click at [218, 251] on input "text" at bounding box center [230, 252] width 277 height 34
paste input "**********"
type input "**********"
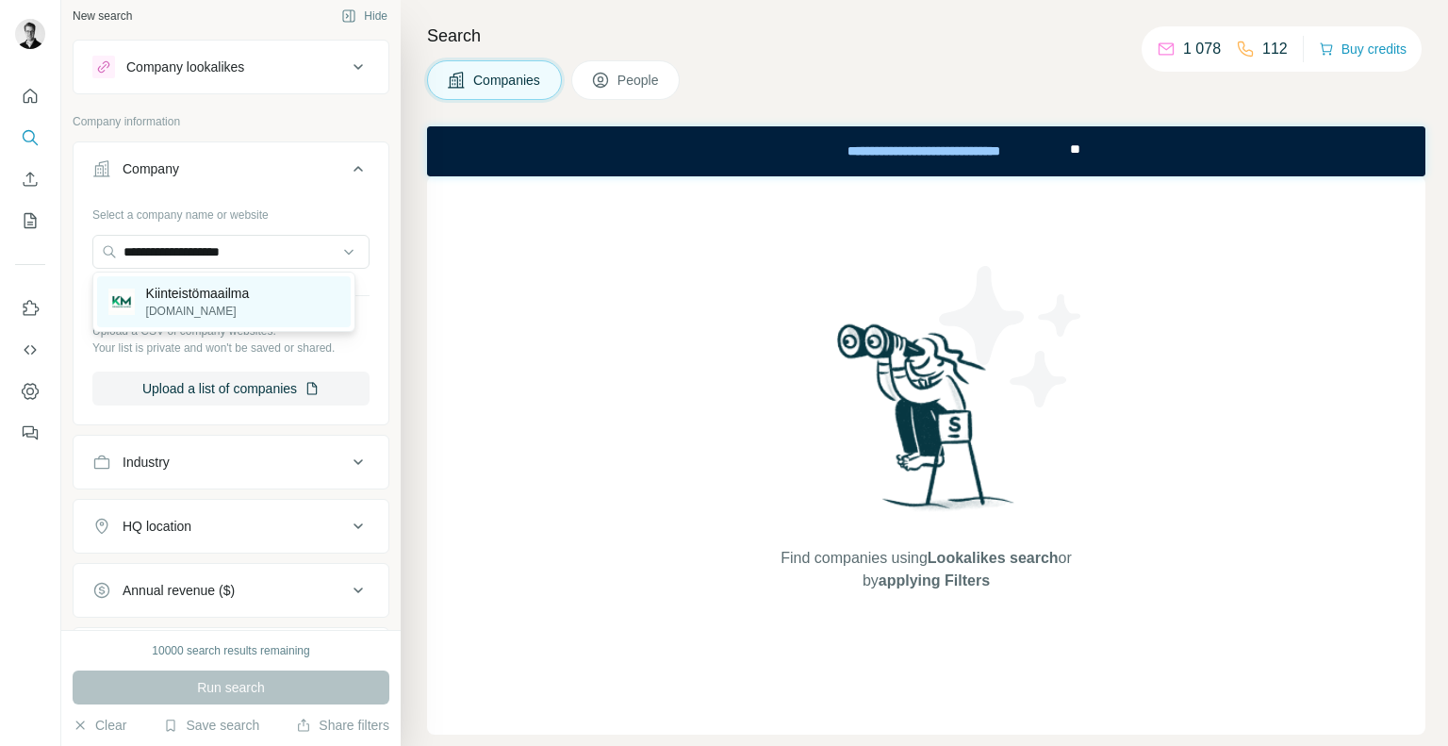
click at [238, 293] on p "Kiinteistömaailma" at bounding box center [198, 293] width 104 height 19
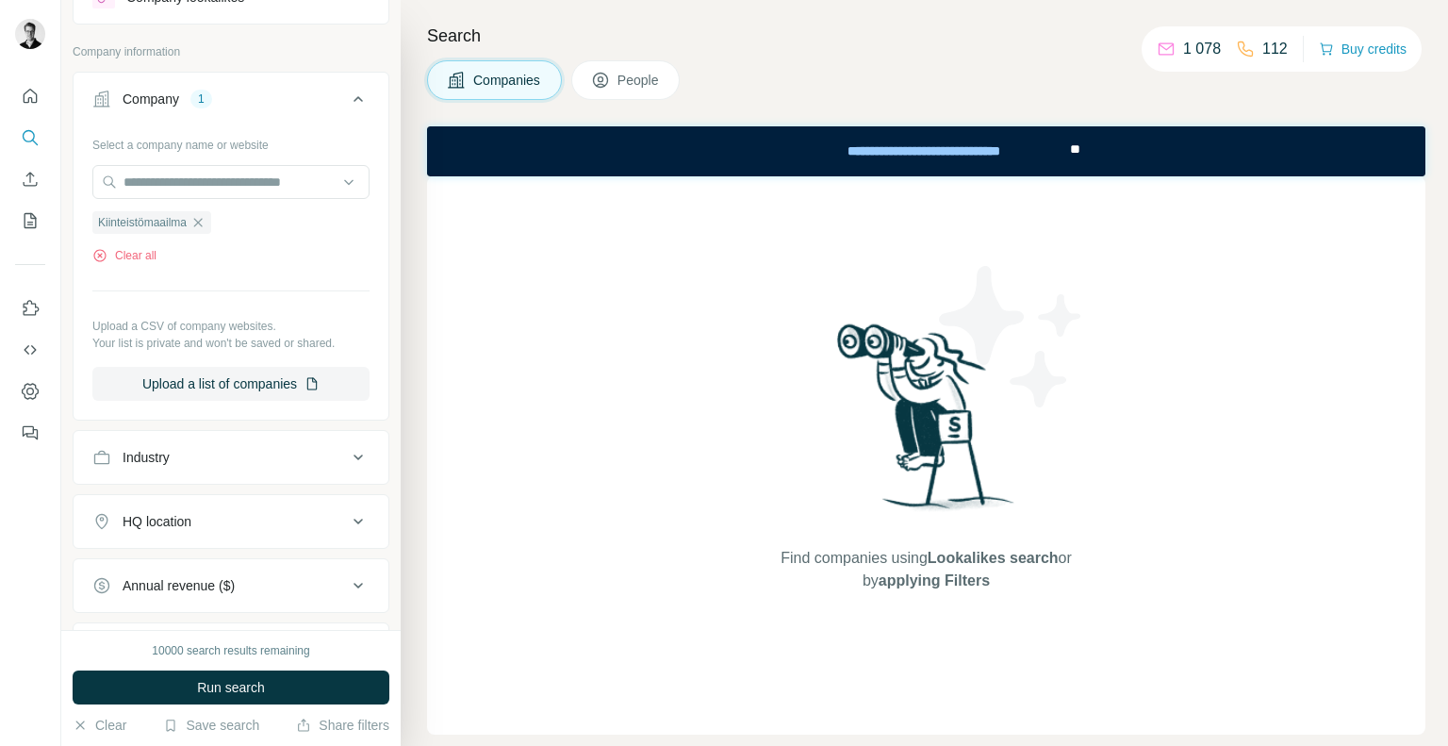
scroll to position [80, 0]
click at [223, 687] on span "Run search" at bounding box center [231, 687] width 68 height 19
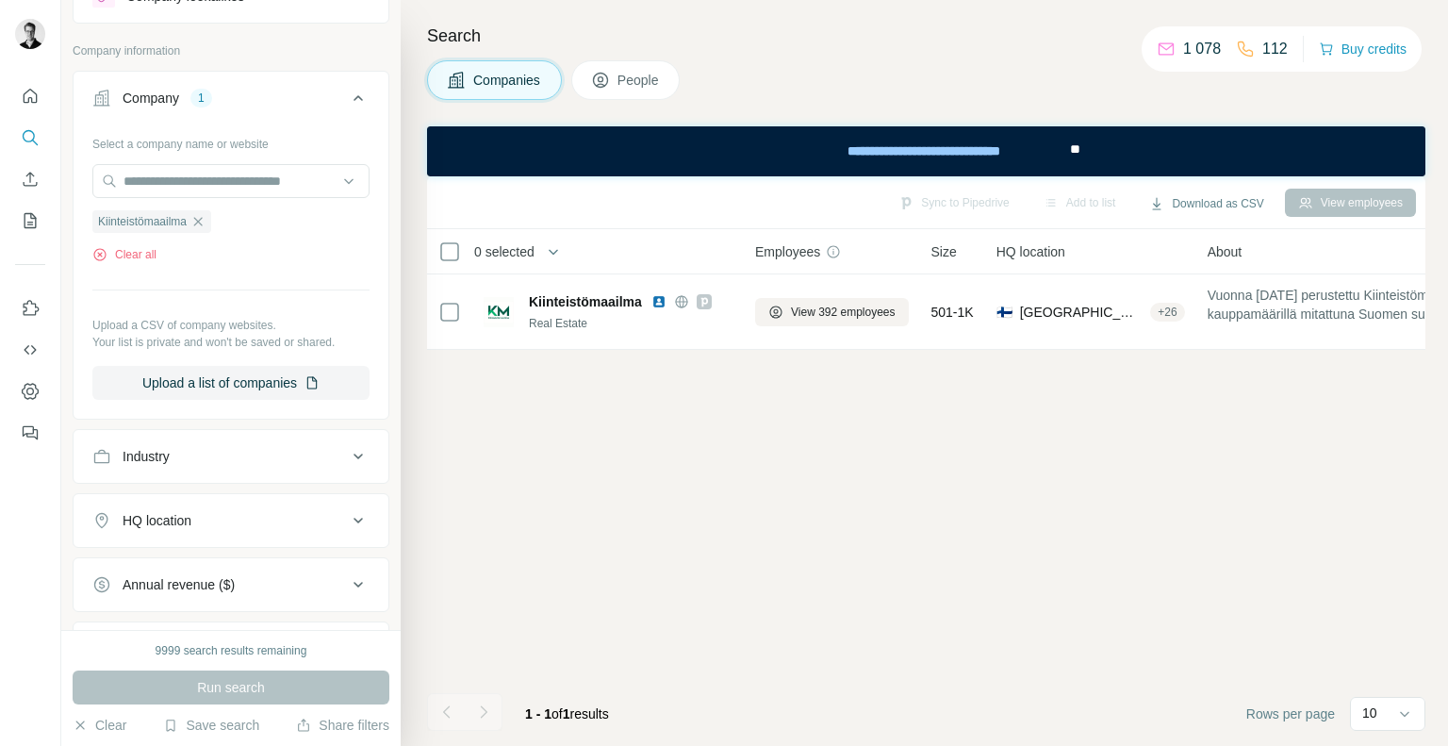
click at [630, 77] on span "People" at bounding box center [638, 80] width 43 height 19
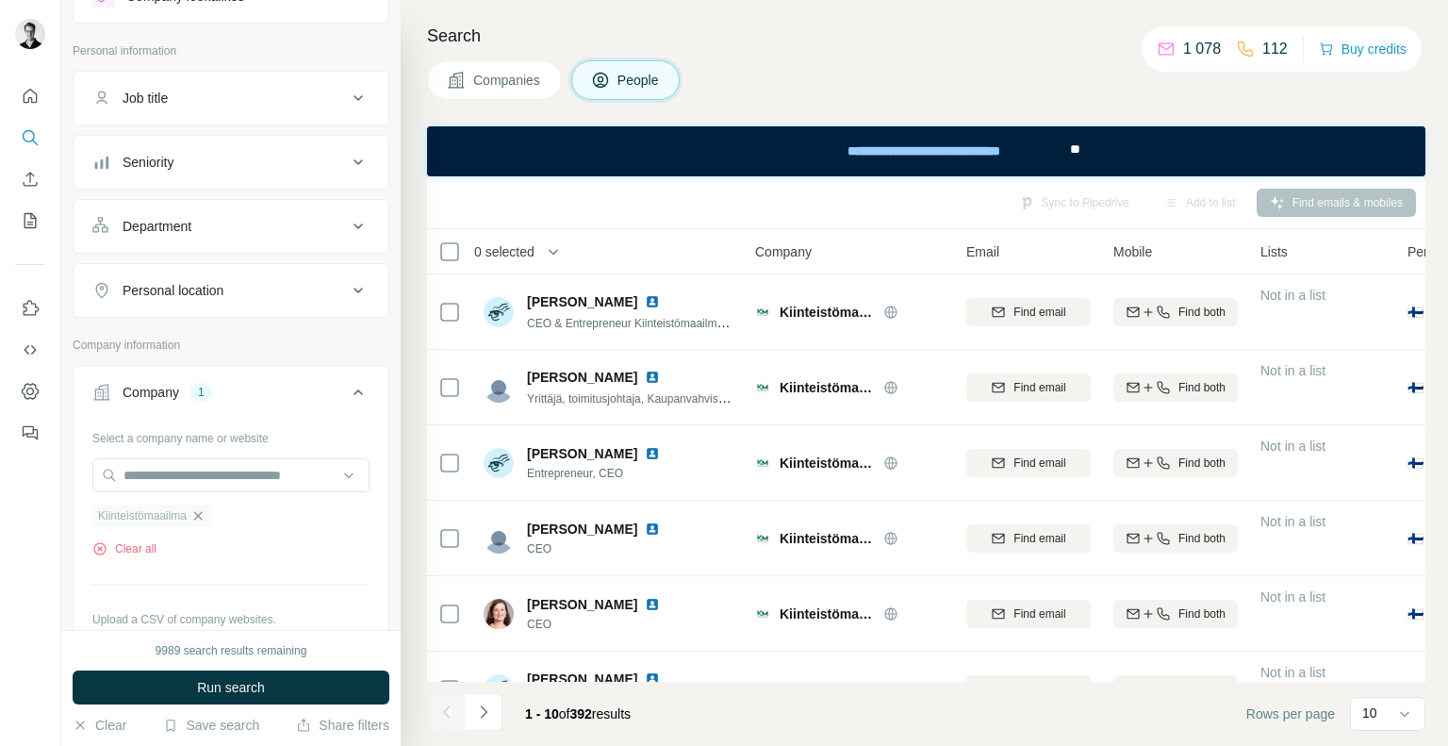
click at [205, 516] on icon "button" at bounding box center [197, 515] width 15 height 15
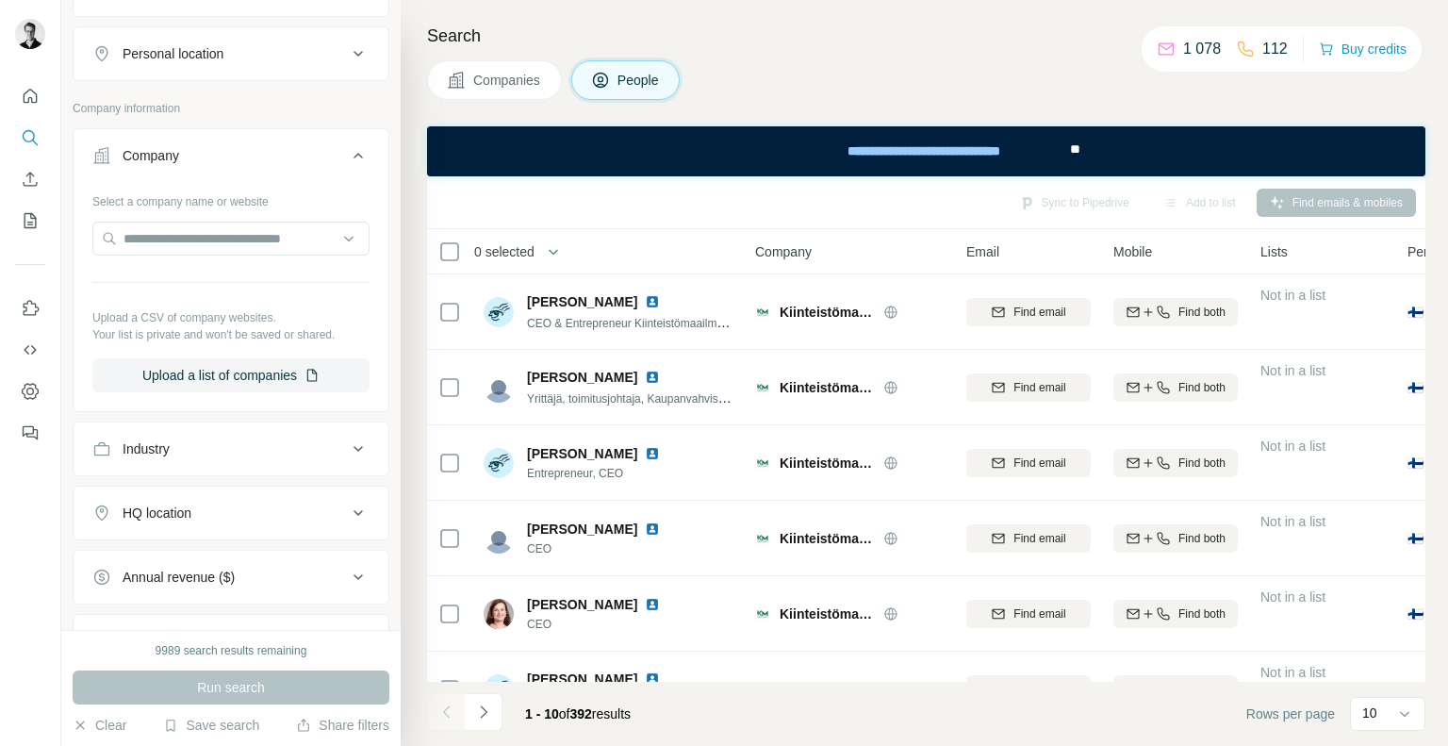
scroll to position [318, 0]
click at [214, 376] on button "Upload a list of companies" at bounding box center [230, 374] width 277 height 34
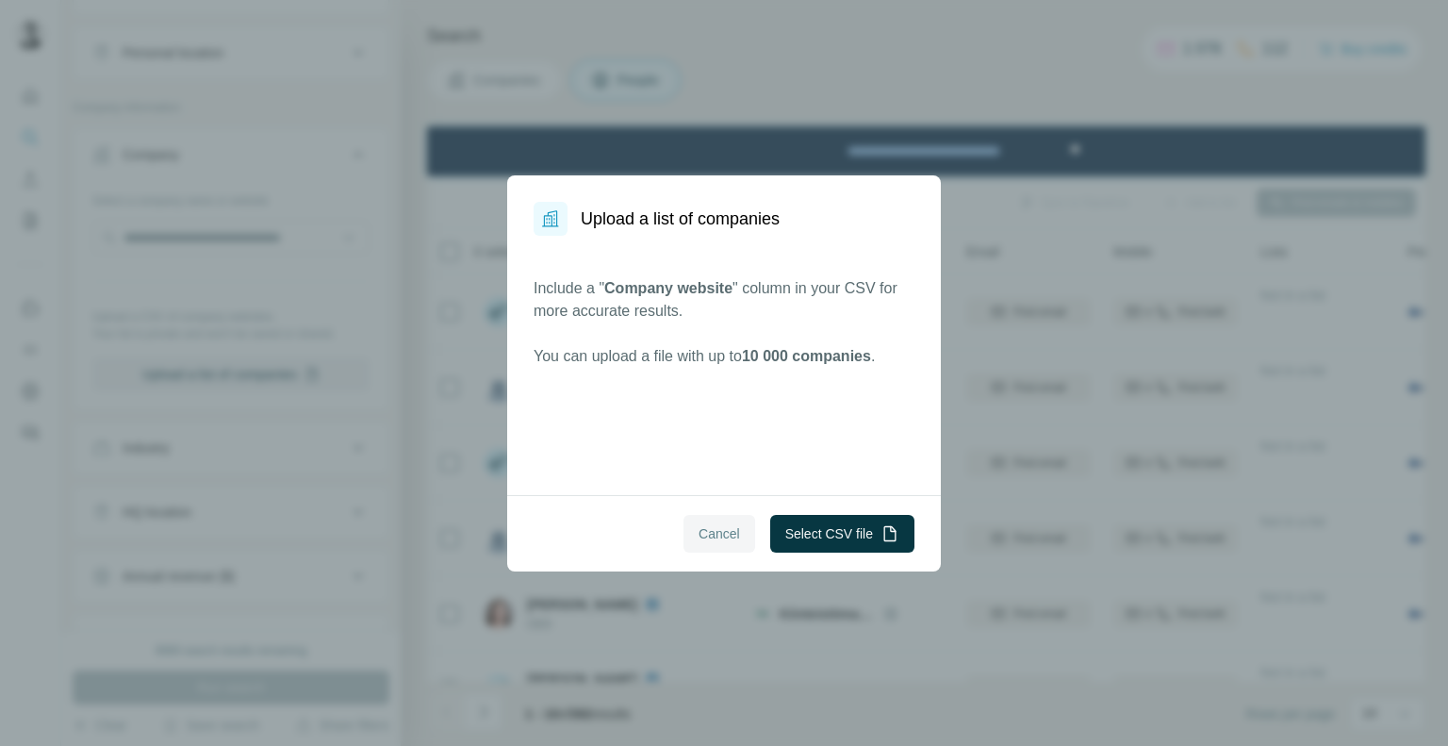
click at [724, 533] on span "Cancel" at bounding box center [718, 533] width 41 height 19
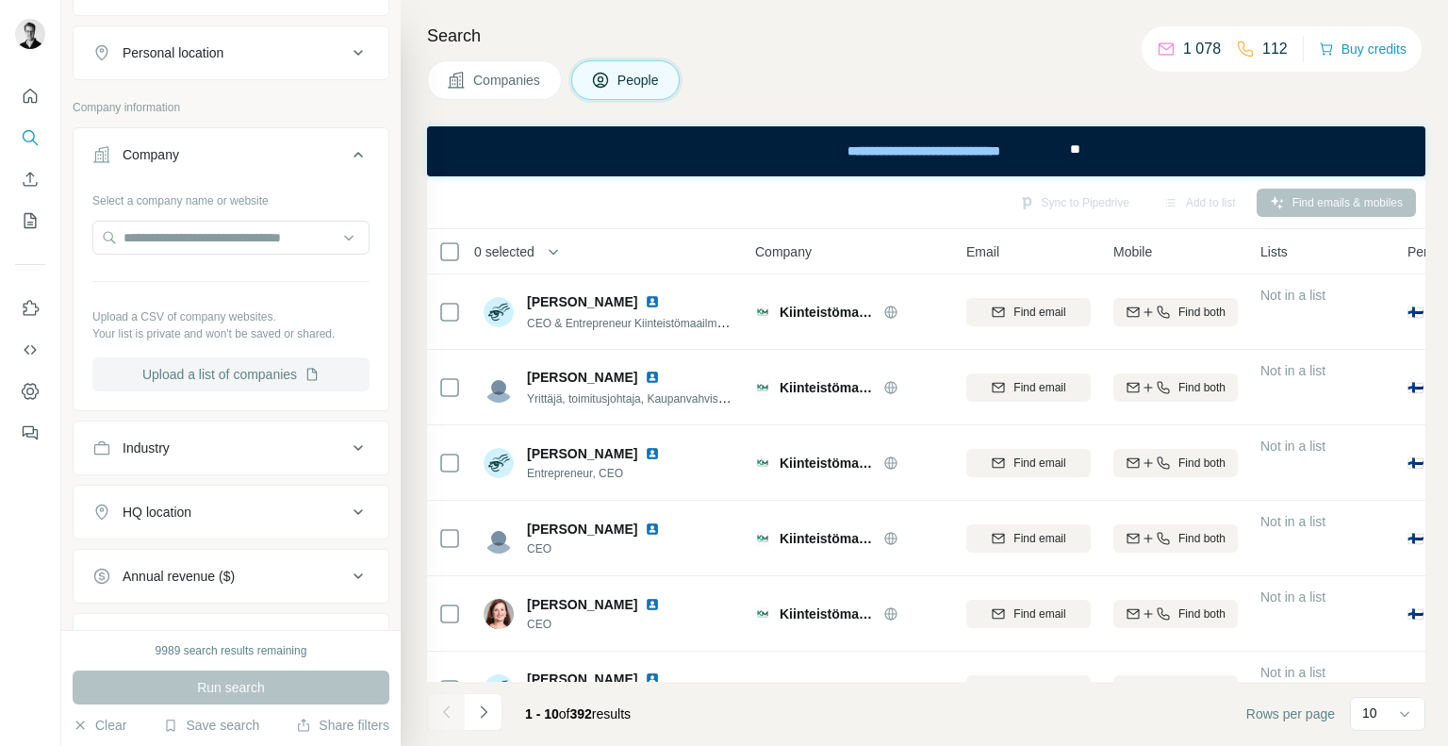
click at [272, 376] on button "Upload a list of companies" at bounding box center [230, 374] width 277 height 34
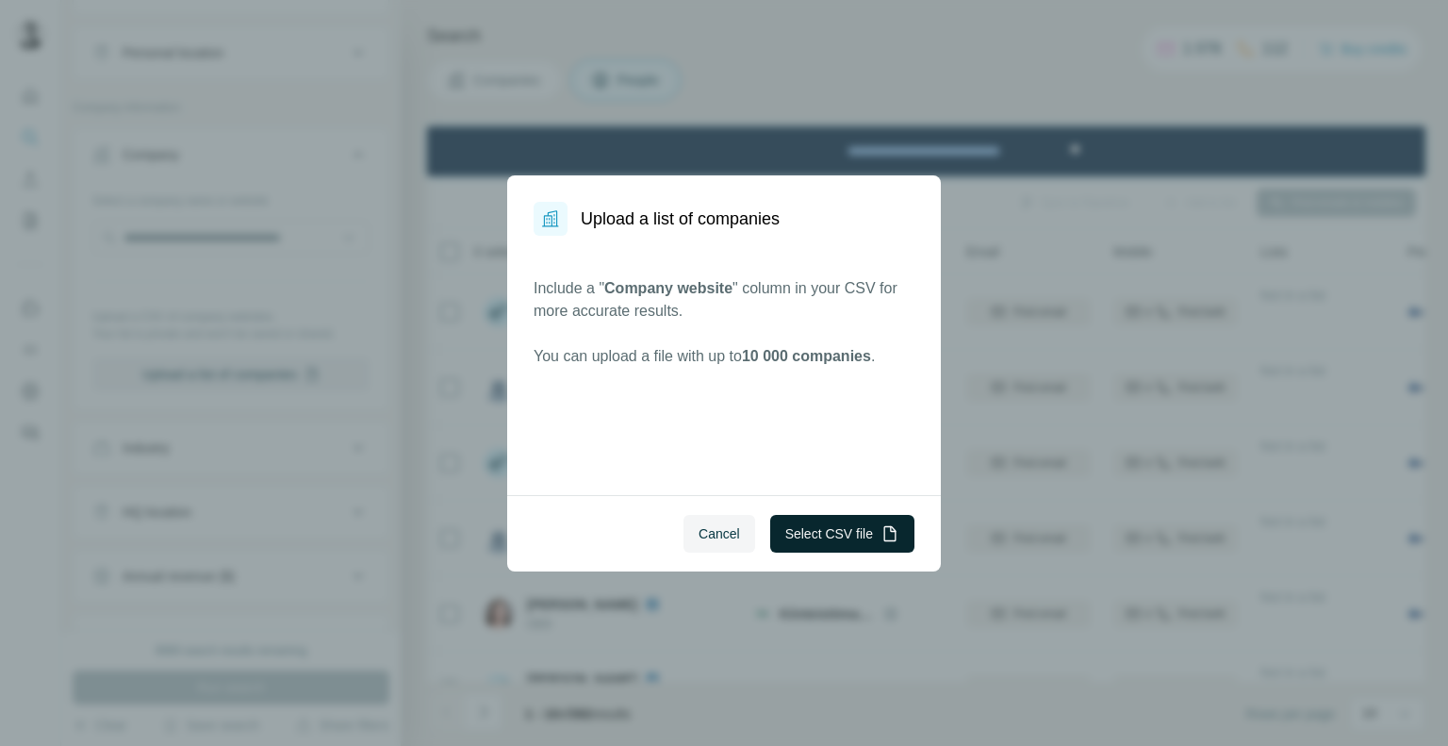
click at [808, 534] on button "Select CSV file" at bounding box center [842, 534] width 144 height 38
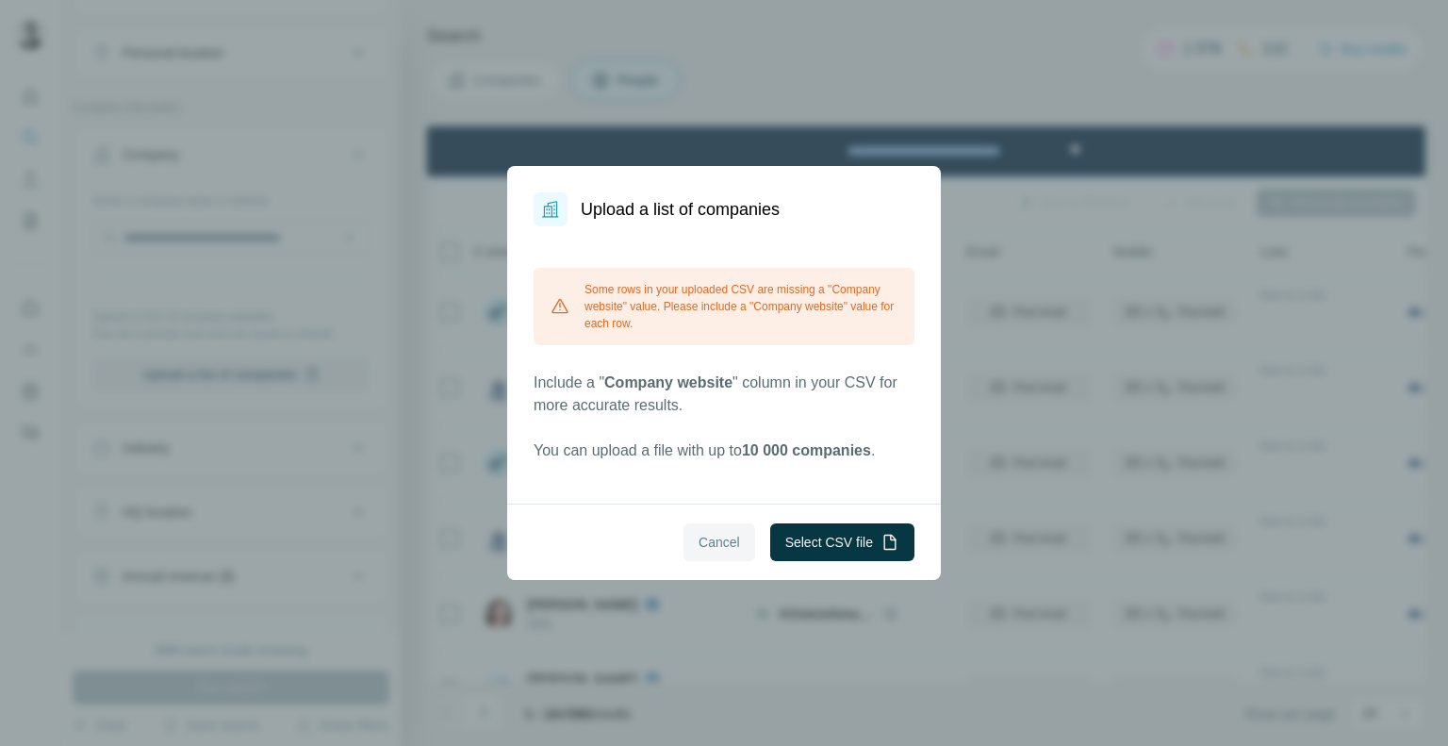
click at [723, 534] on span "Cancel" at bounding box center [718, 542] width 41 height 19
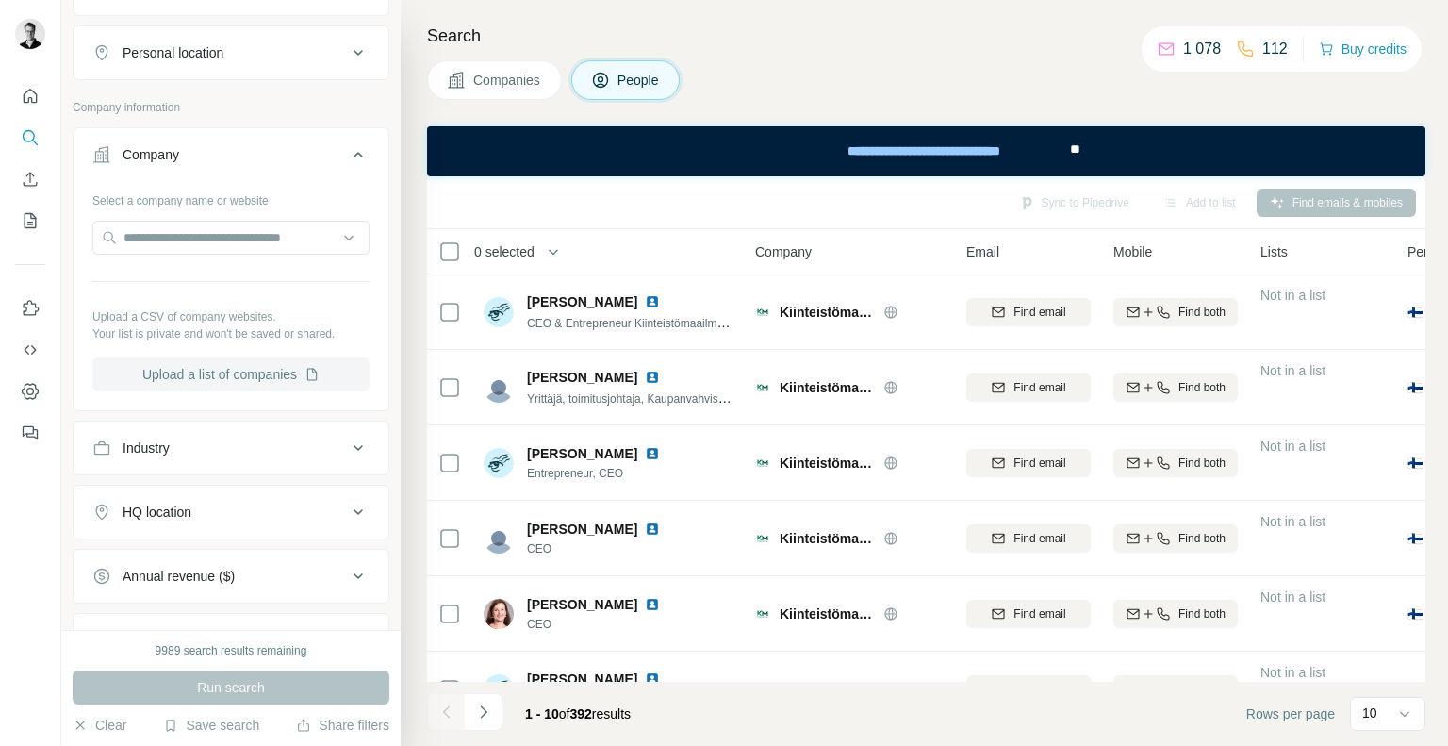
click at [199, 369] on button "Upload a list of companies" at bounding box center [230, 374] width 277 height 34
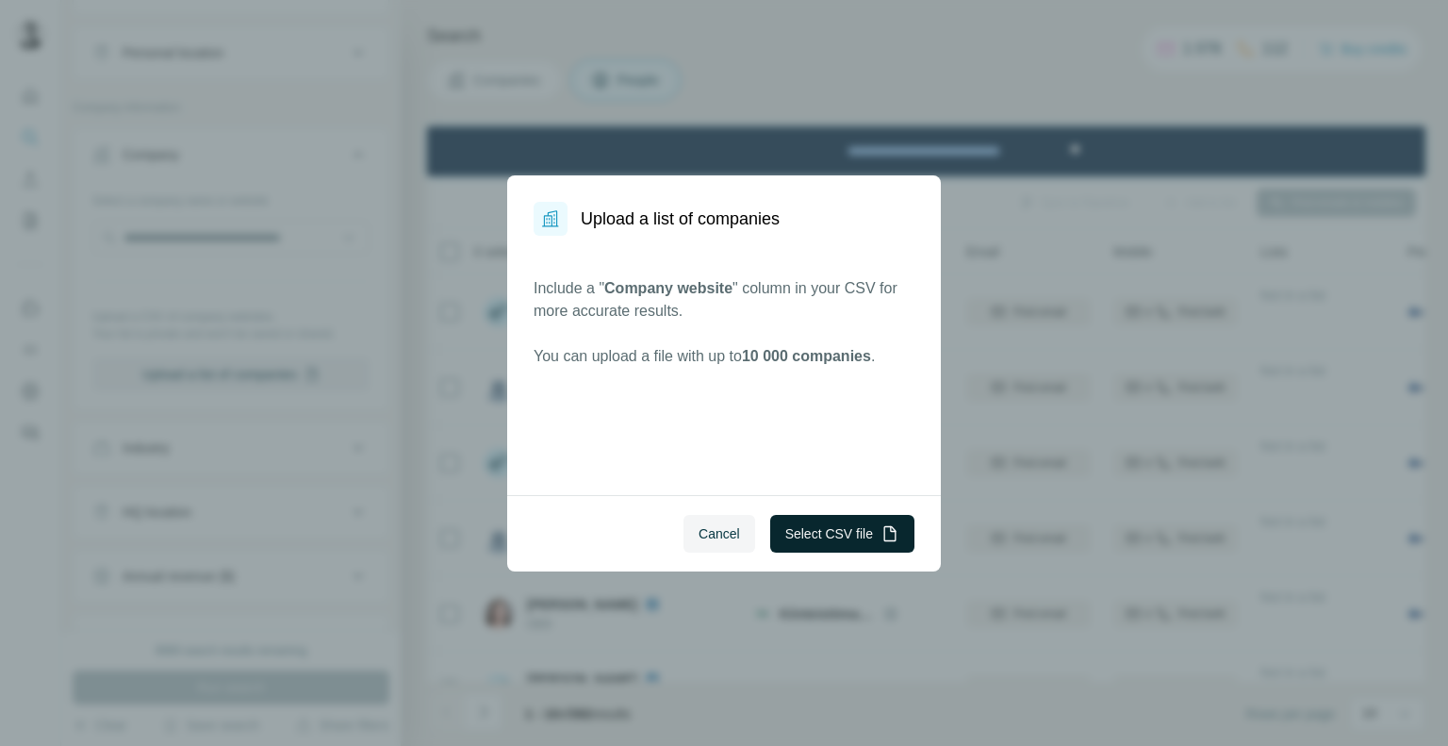
click at [794, 527] on button "Select CSV file" at bounding box center [842, 534] width 144 height 38
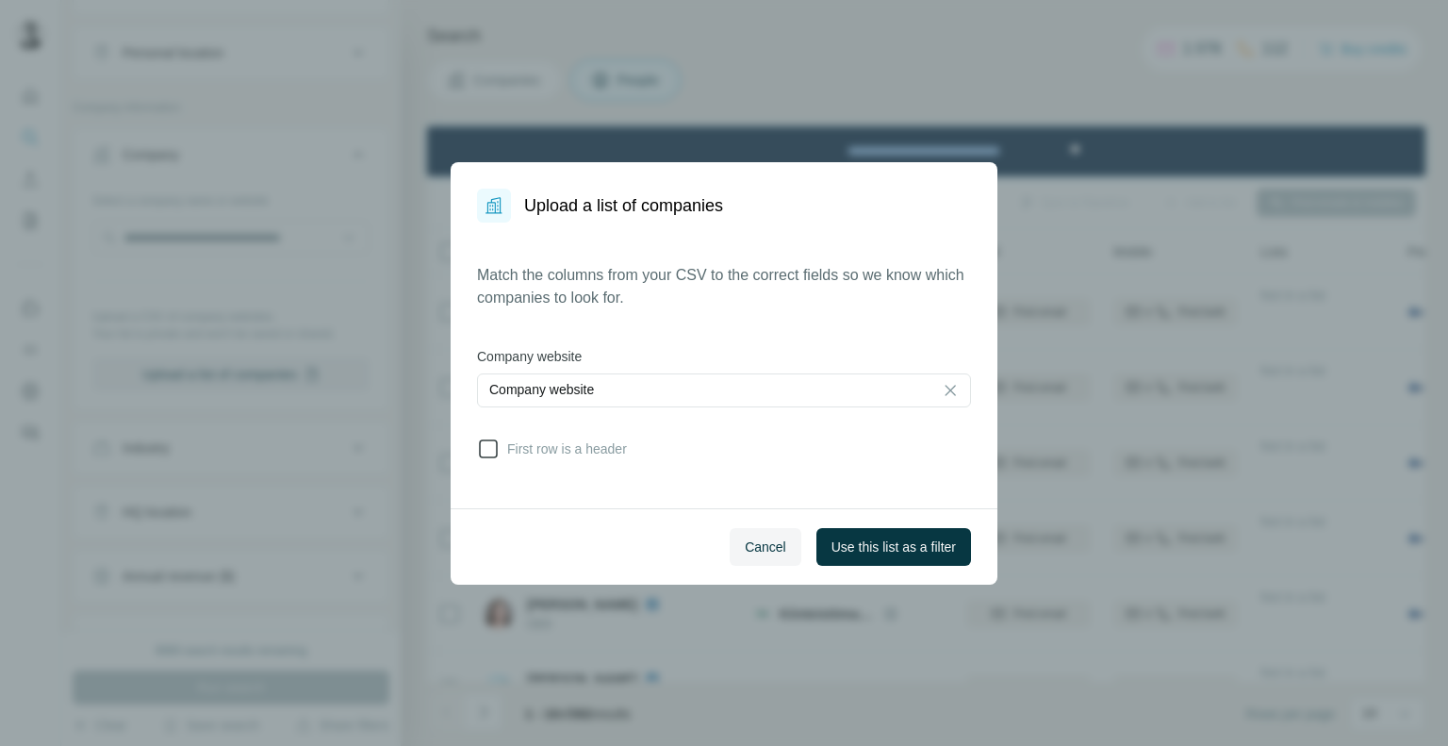
click at [494, 450] on icon at bounding box center [488, 448] width 23 height 23
click at [897, 554] on span "Use this list as a filter" at bounding box center [893, 546] width 124 height 19
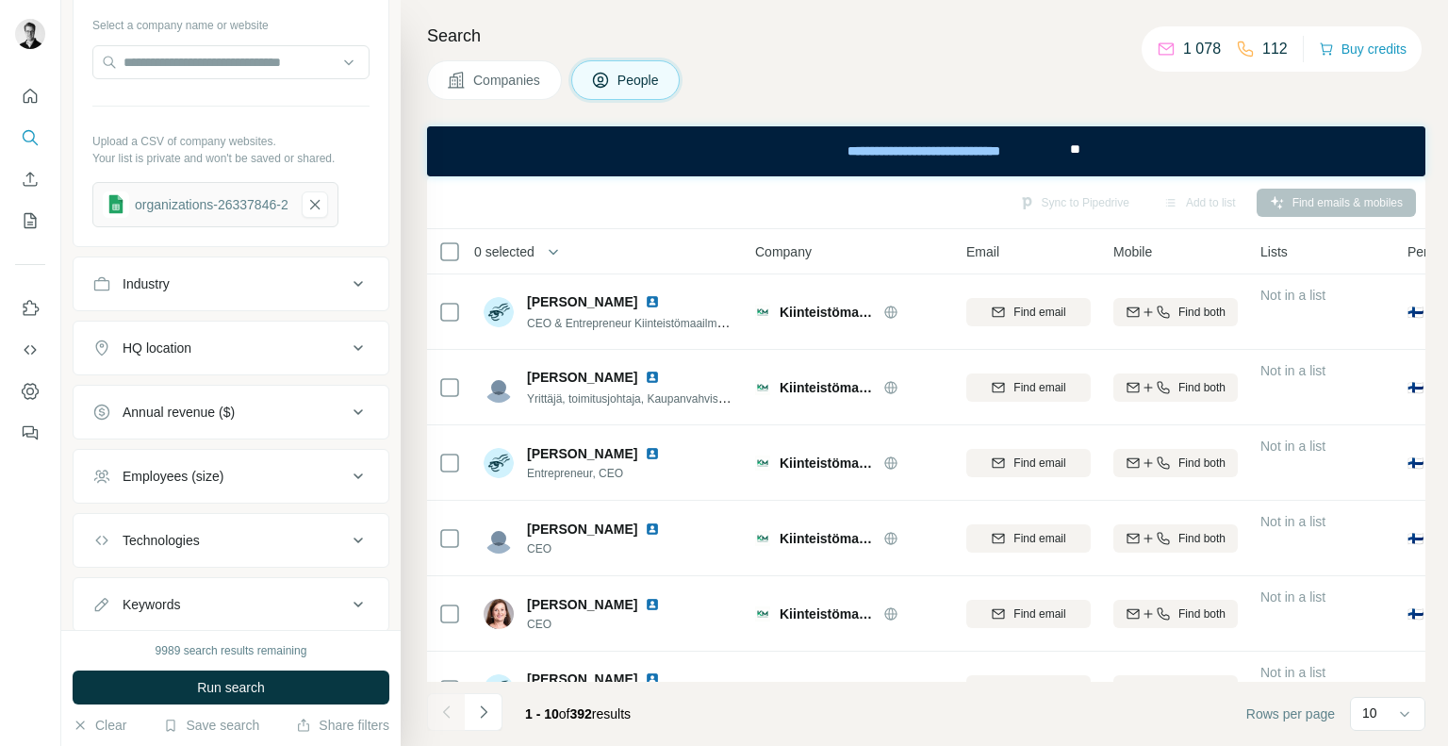
scroll to position [494, 0]
click at [226, 684] on span "Run search" at bounding box center [231, 687] width 68 height 19
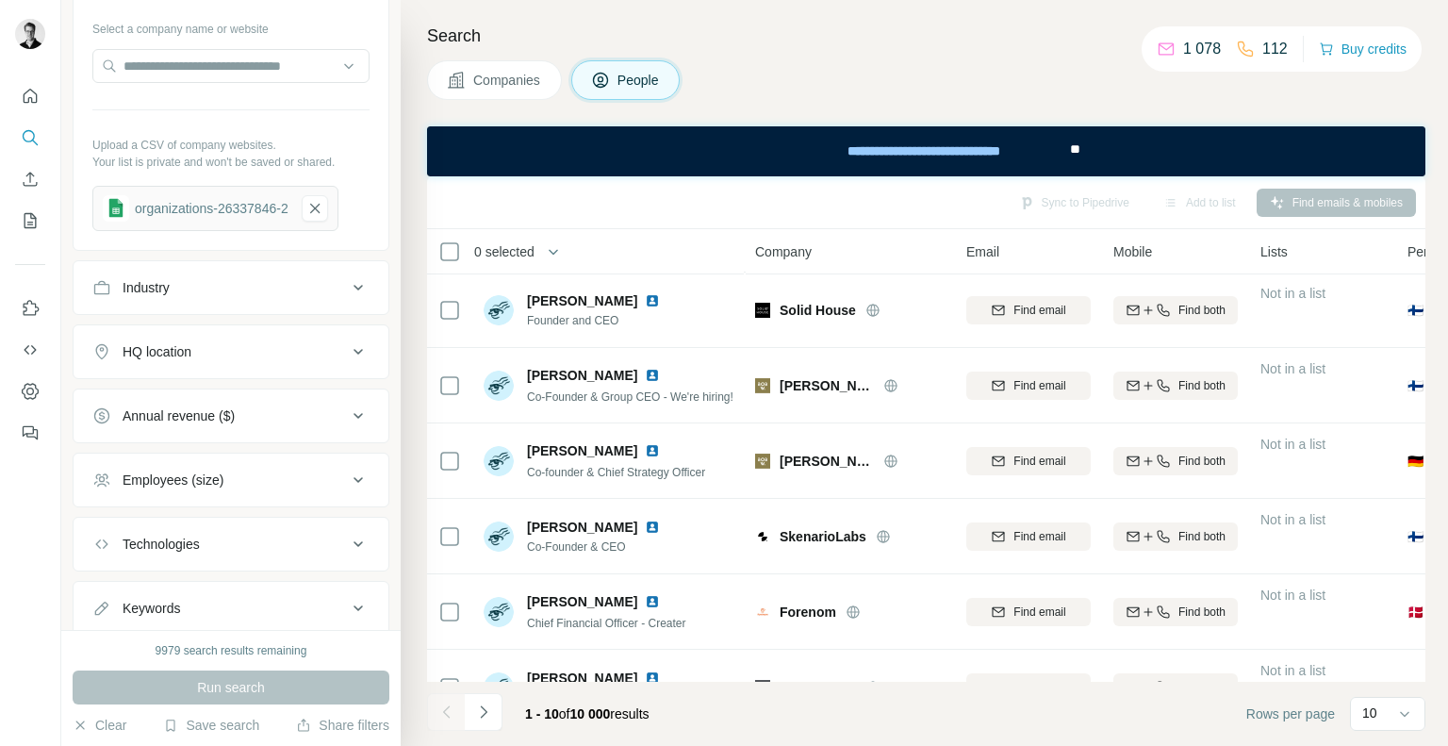
scroll to position [678, 0]
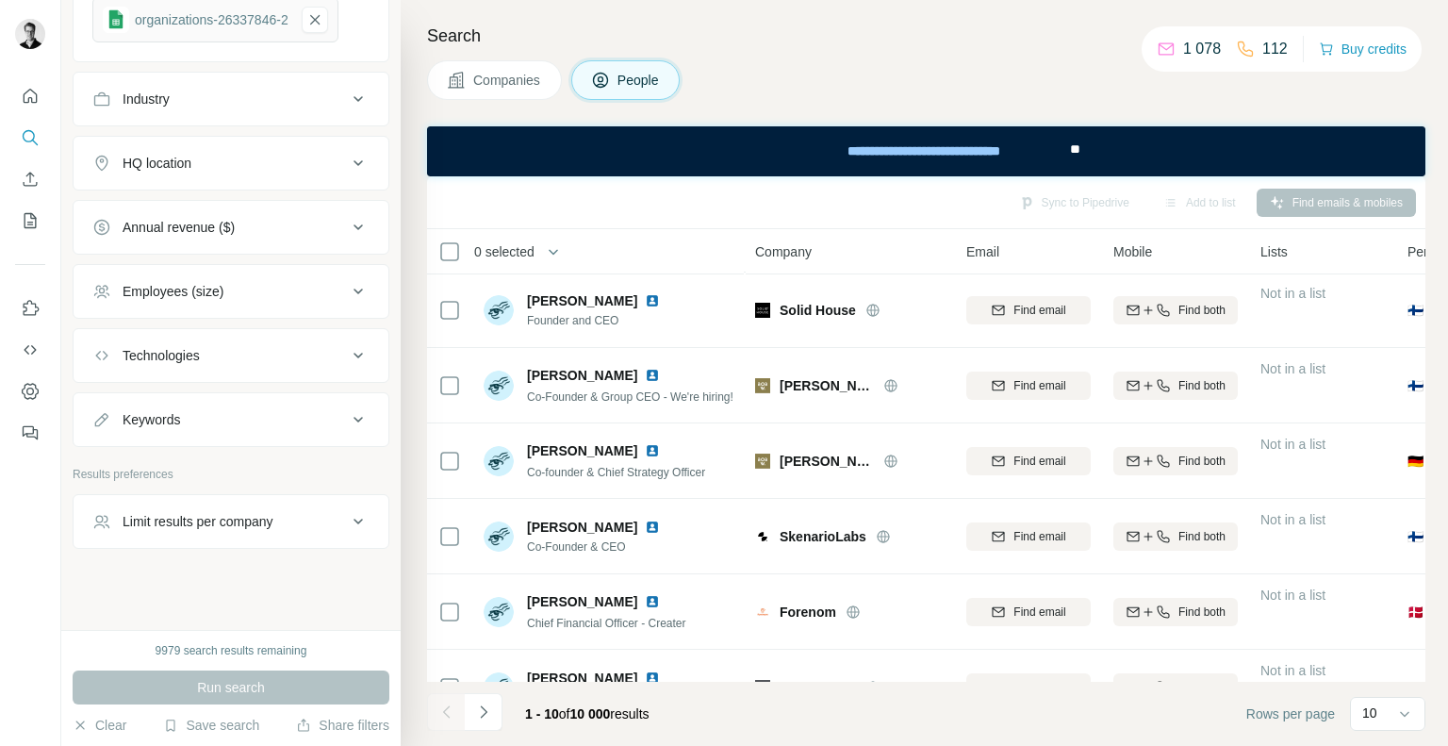
click at [211, 523] on div "Limit results per company" at bounding box center [198, 521] width 151 height 19
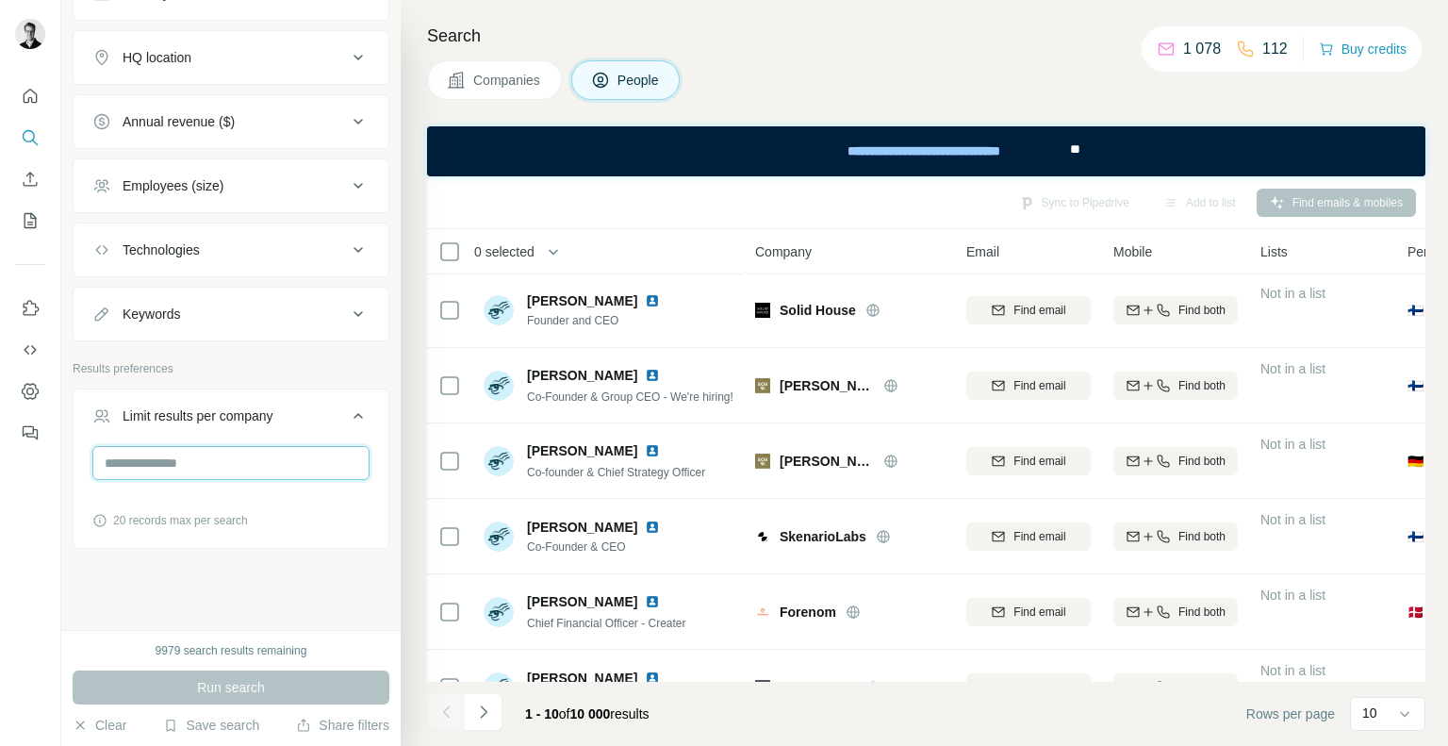
click at [172, 467] on input "number" at bounding box center [230, 463] width 277 height 34
type input "*"
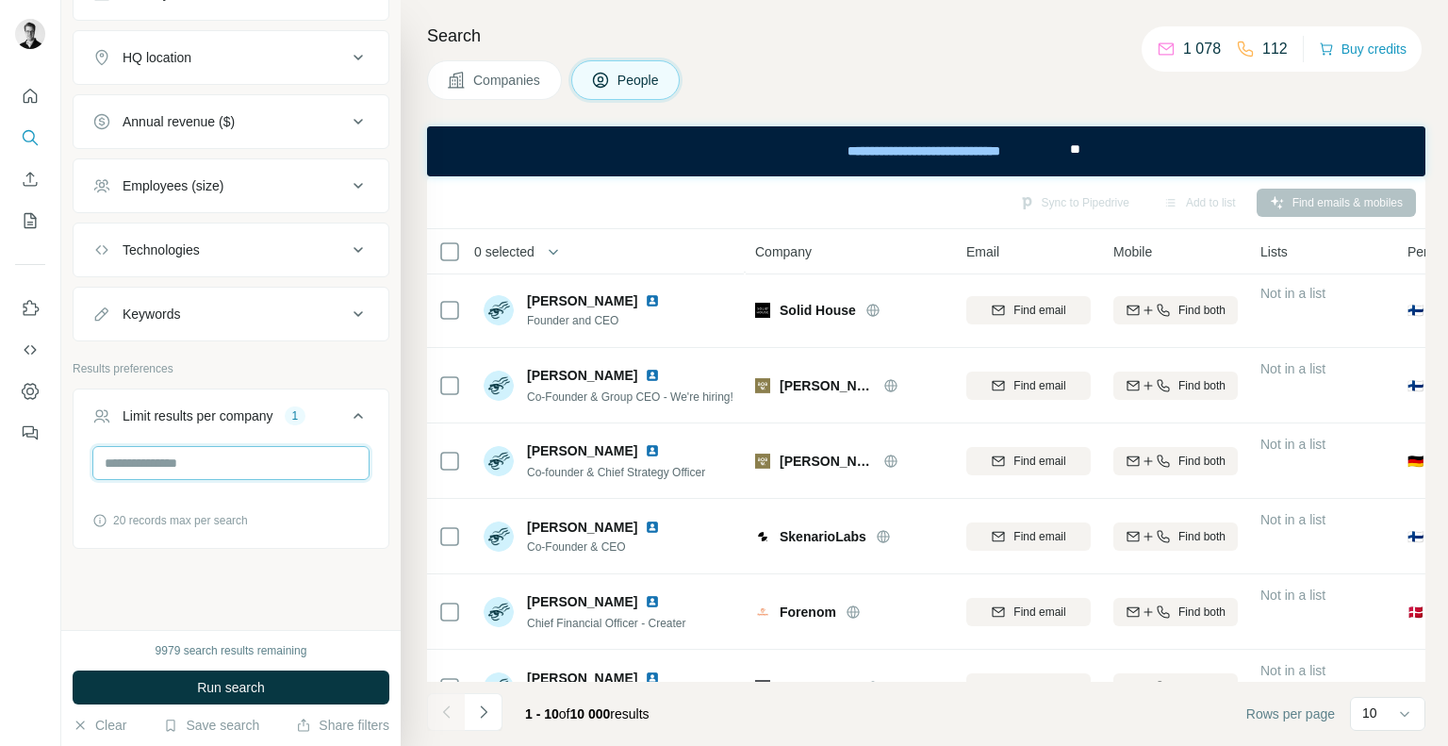
scroll to position [763, 0]
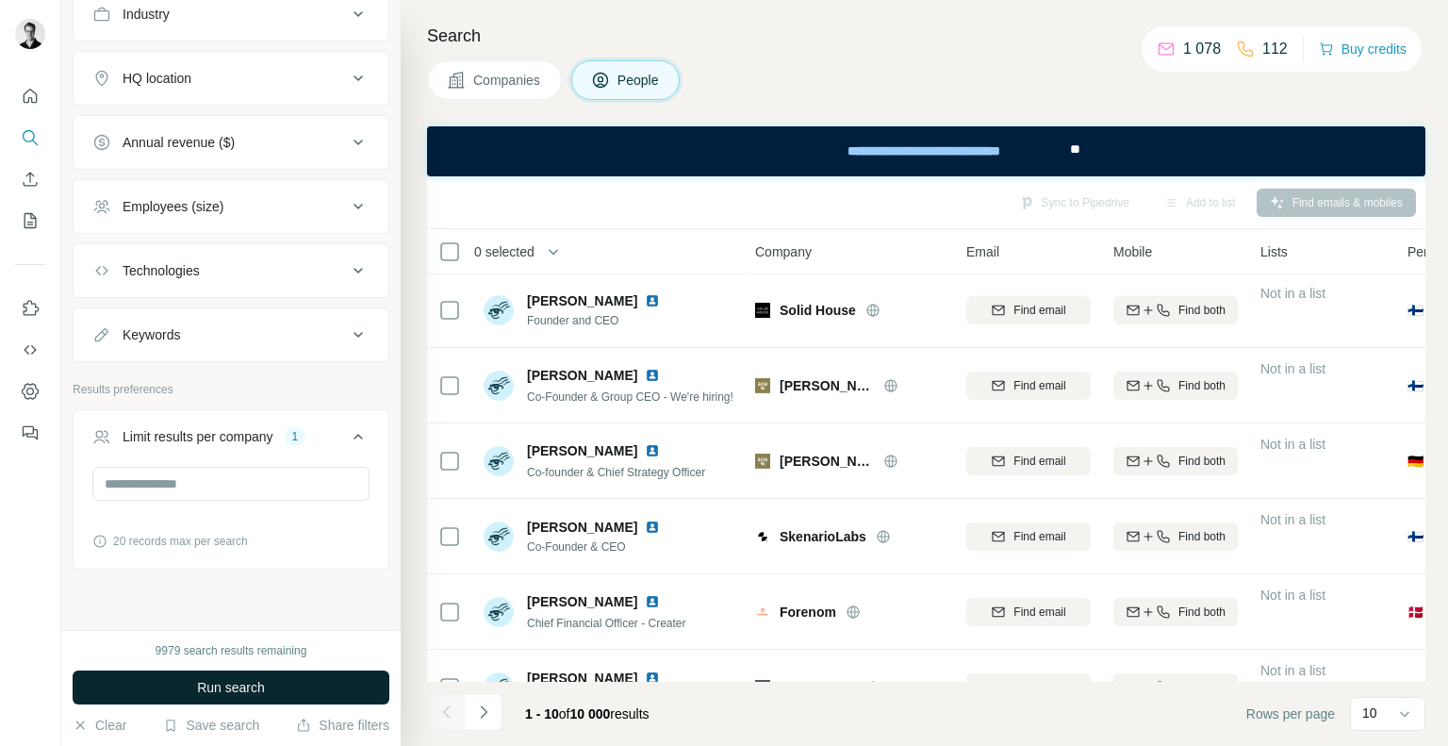
click at [222, 698] on button "Run search" at bounding box center [231, 687] width 317 height 34
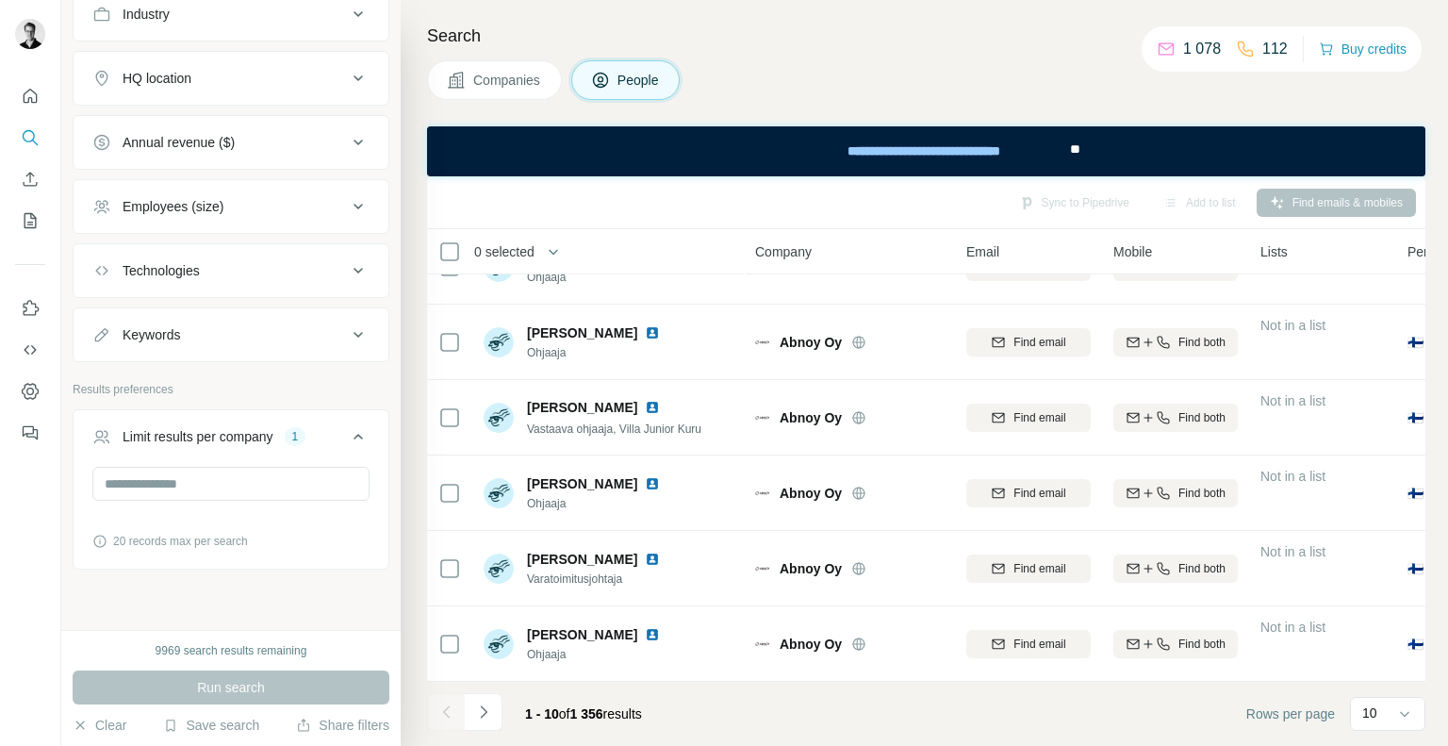
scroll to position [0, 0]
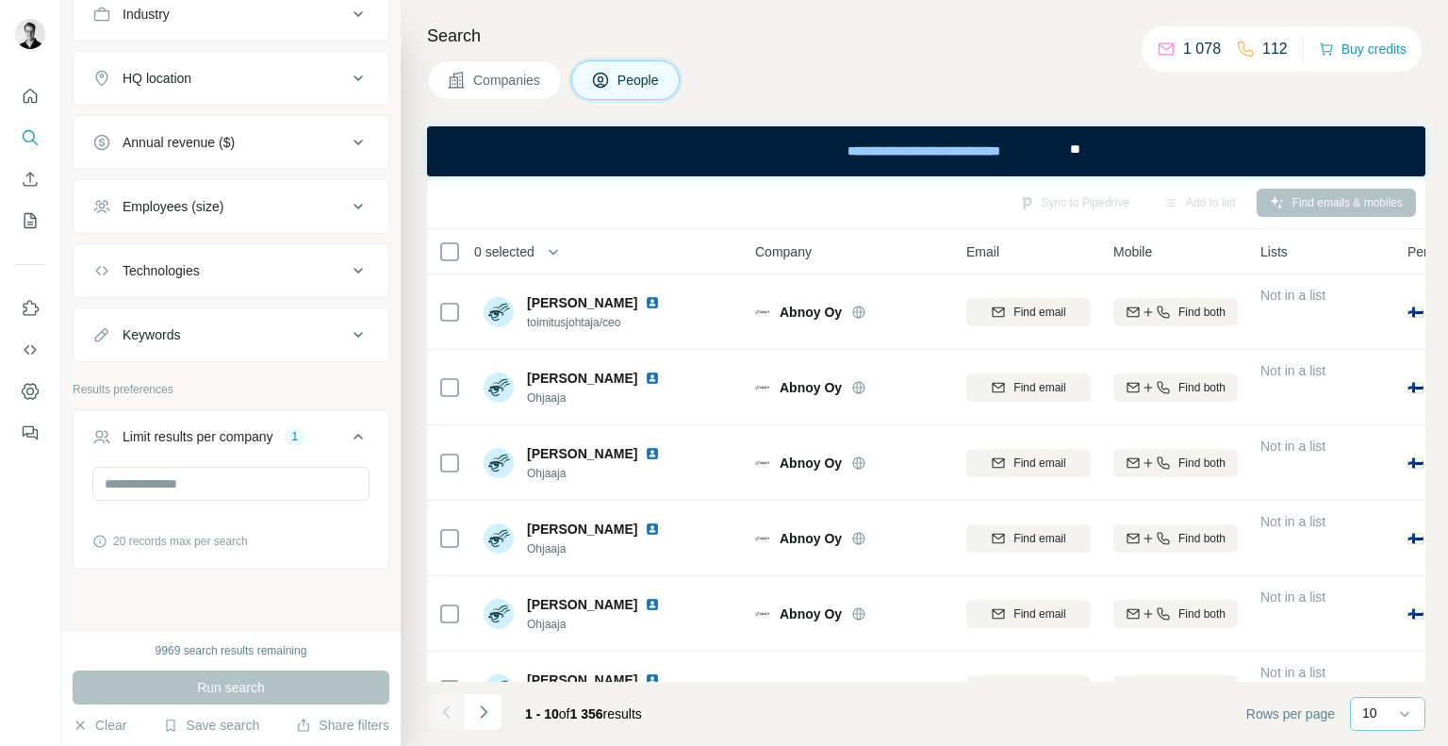
click at [1383, 701] on div "10" at bounding box center [1385, 714] width 47 height 32
click at [1386, 577] on div "60" at bounding box center [1387, 569] width 43 height 19
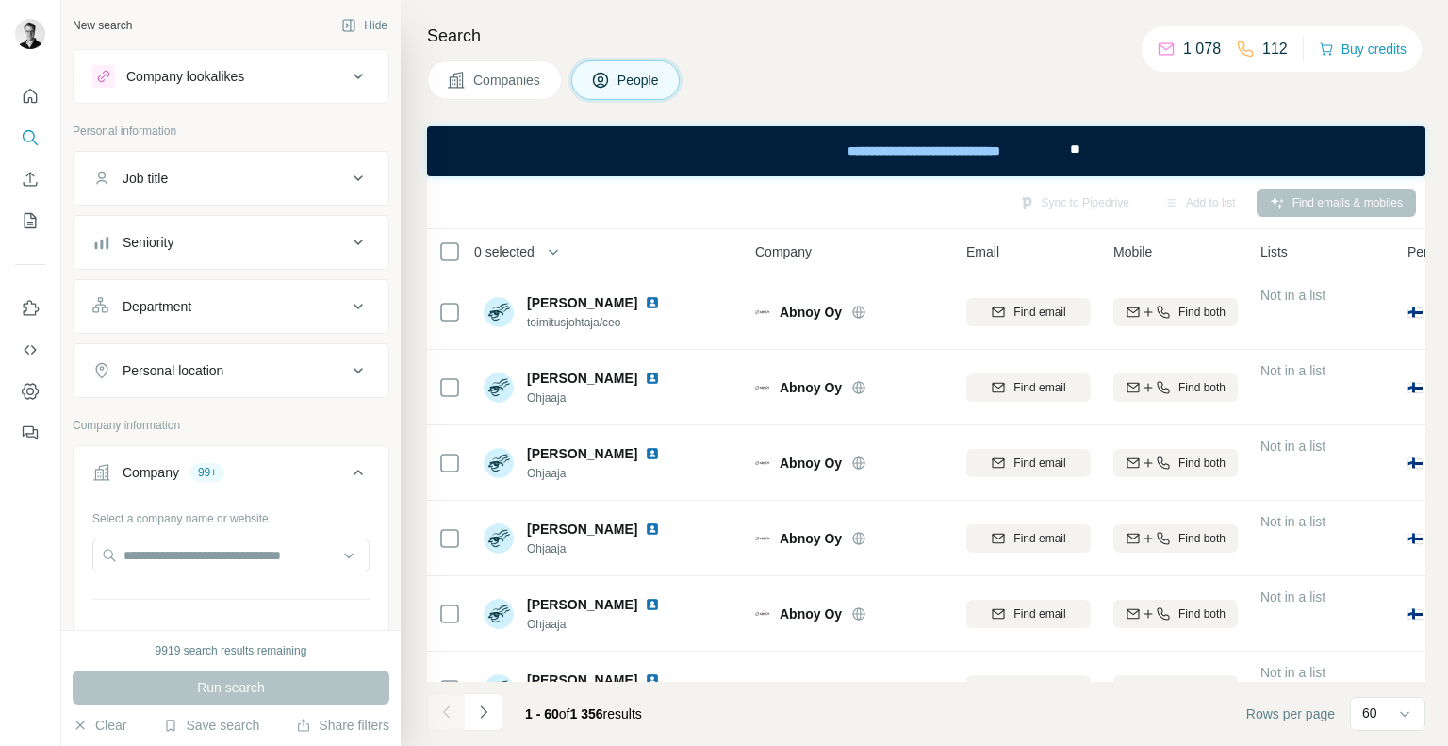
click at [203, 243] on div "Seniority" at bounding box center [219, 242] width 254 height 19
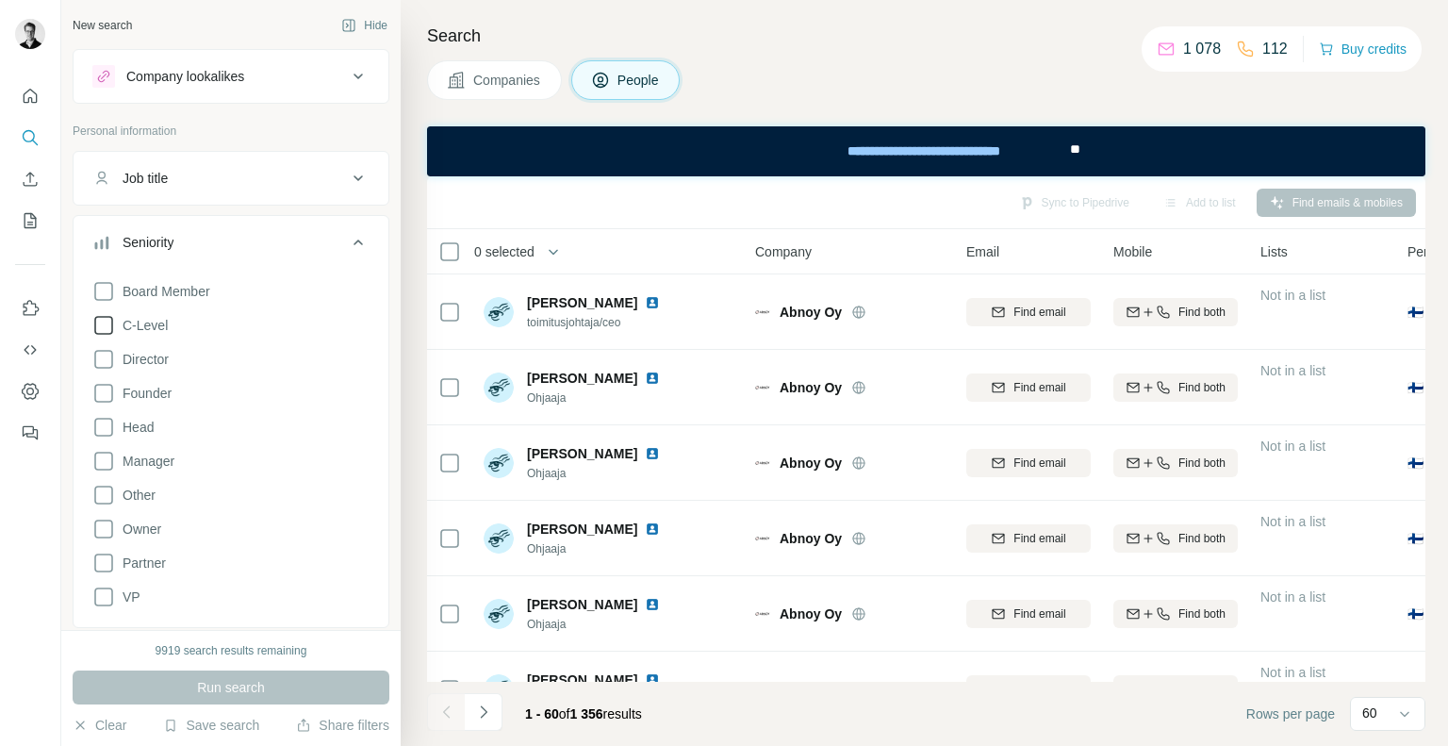
click at [105, 322] on icon at bounding box center [103, 325] width 23 height 23
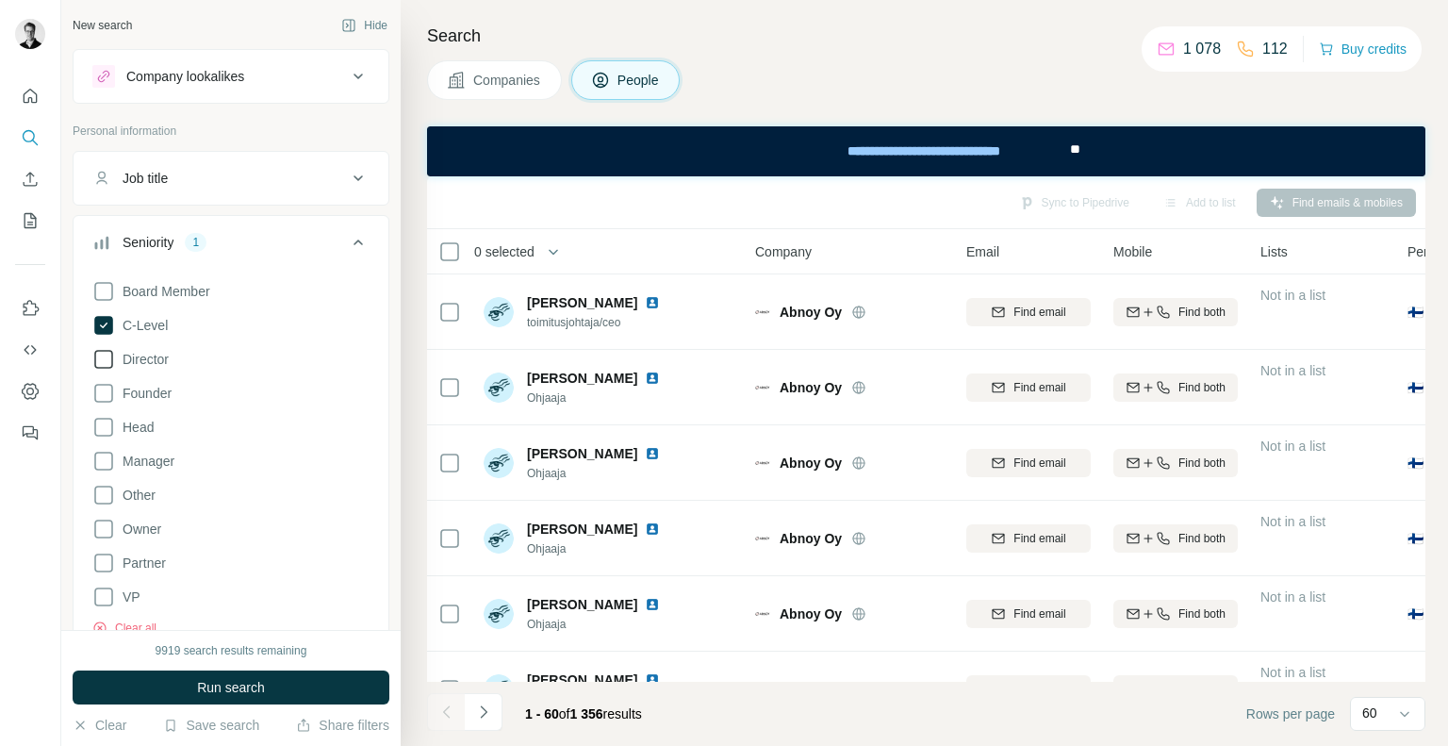
click at [105, 366] on icon at bounding box center [103, 359] width 19 height 19
click at [102, 423] on icon at bounding box center [103, 427] width 23 height 23
click at [100, 459] on icon at bounding box center [103, 461] width 23 height 23
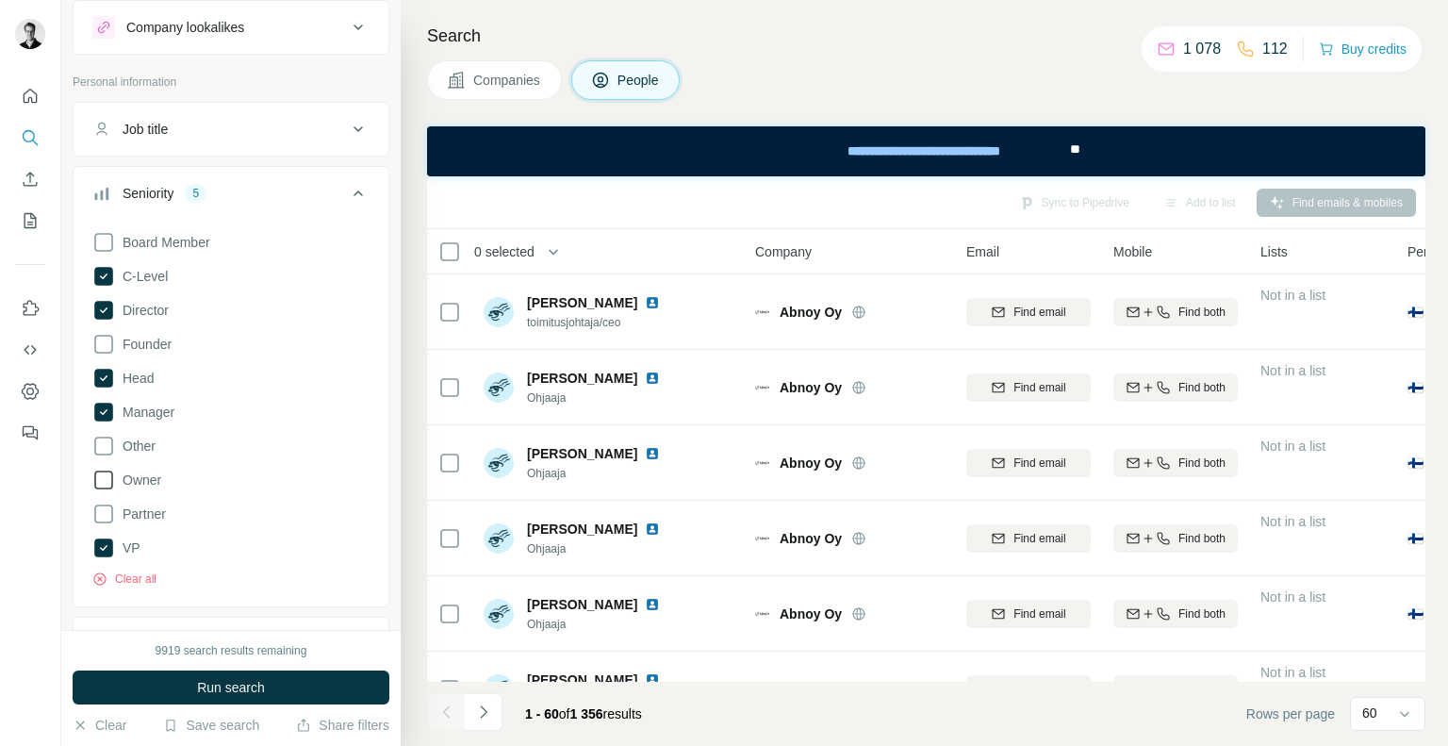
click at [108, 478] on icon at bounding box center [103, 479] width 23 height 23
click at [109, 347] on icon at bounding box center [103, 344] width 23 height 23
click at [104, 516] on icon at bounding box center [103, 513] width 23 height 23
click at [211, 676] on button "Run search" at bounding box center [231, 687] width 317 height 34
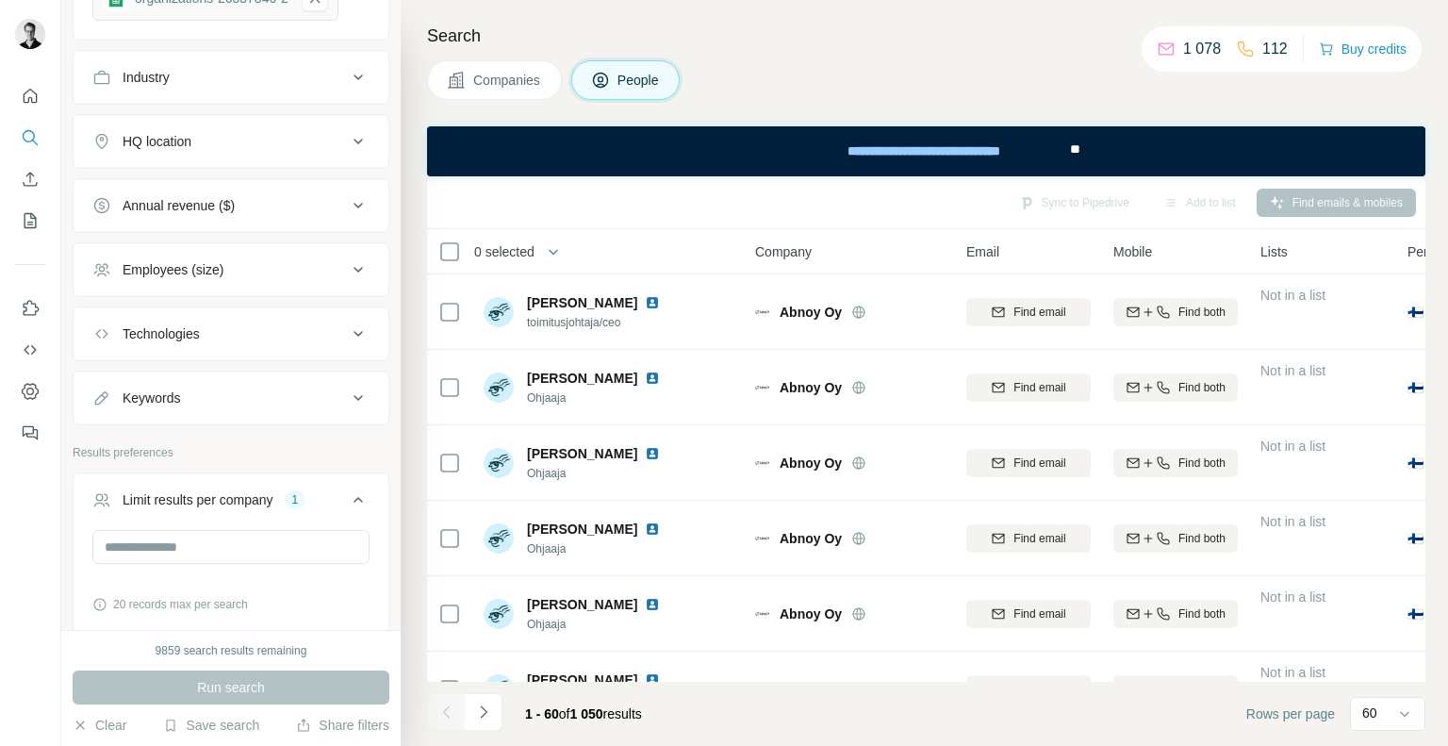
scroll to position [1097, 0]
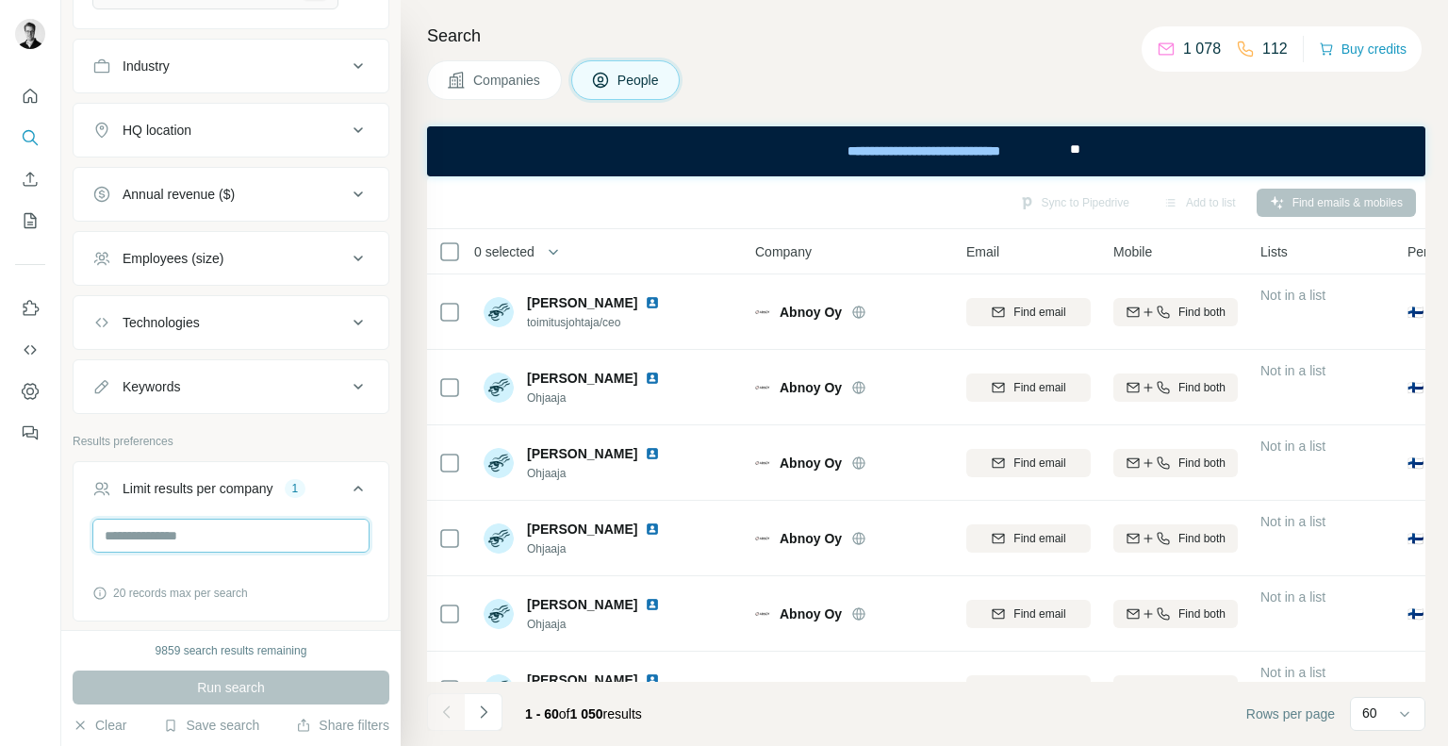
click at [208, 523] on input "**" at bounding box center [230, 535] width 277 height 34
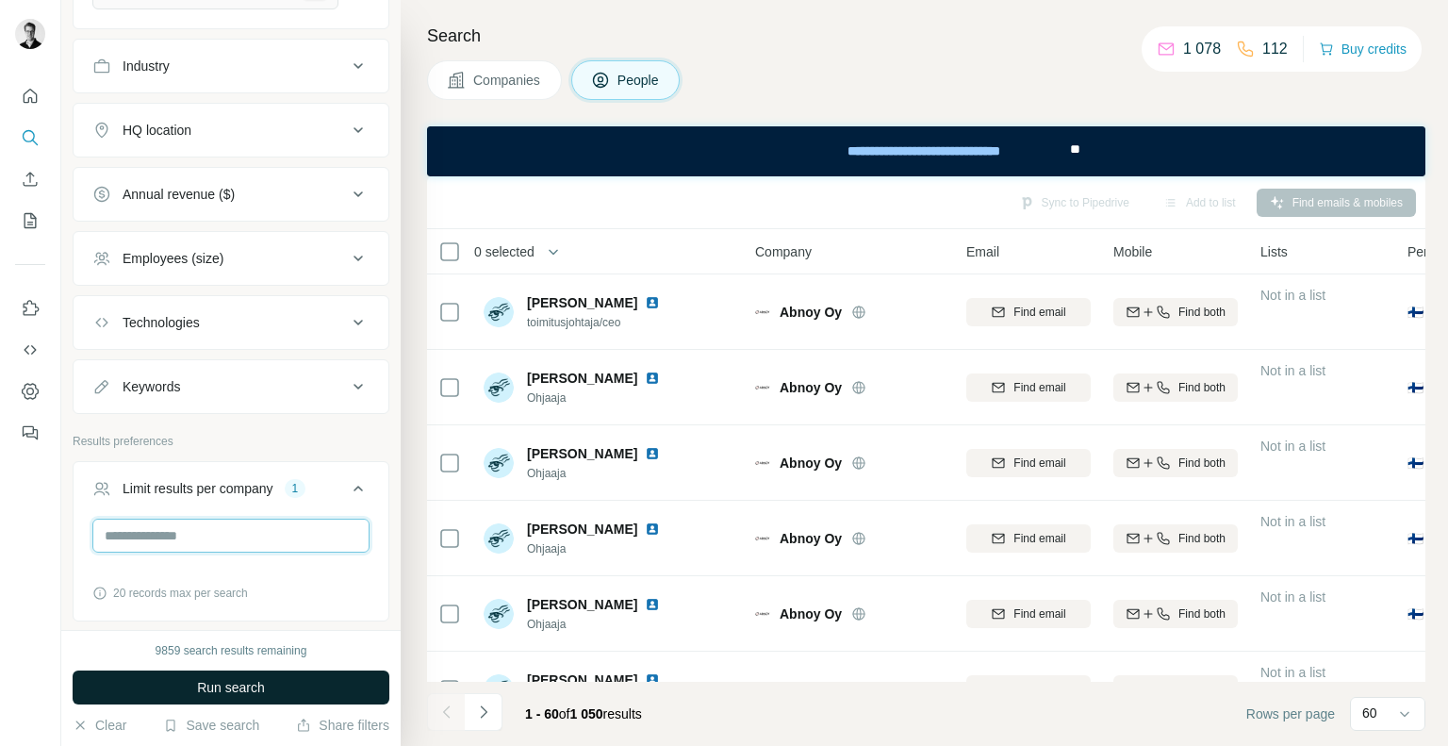
type input "*"
click at [237, 696] on span "Run search" at bounding box center [231, 687] width 68 height 19
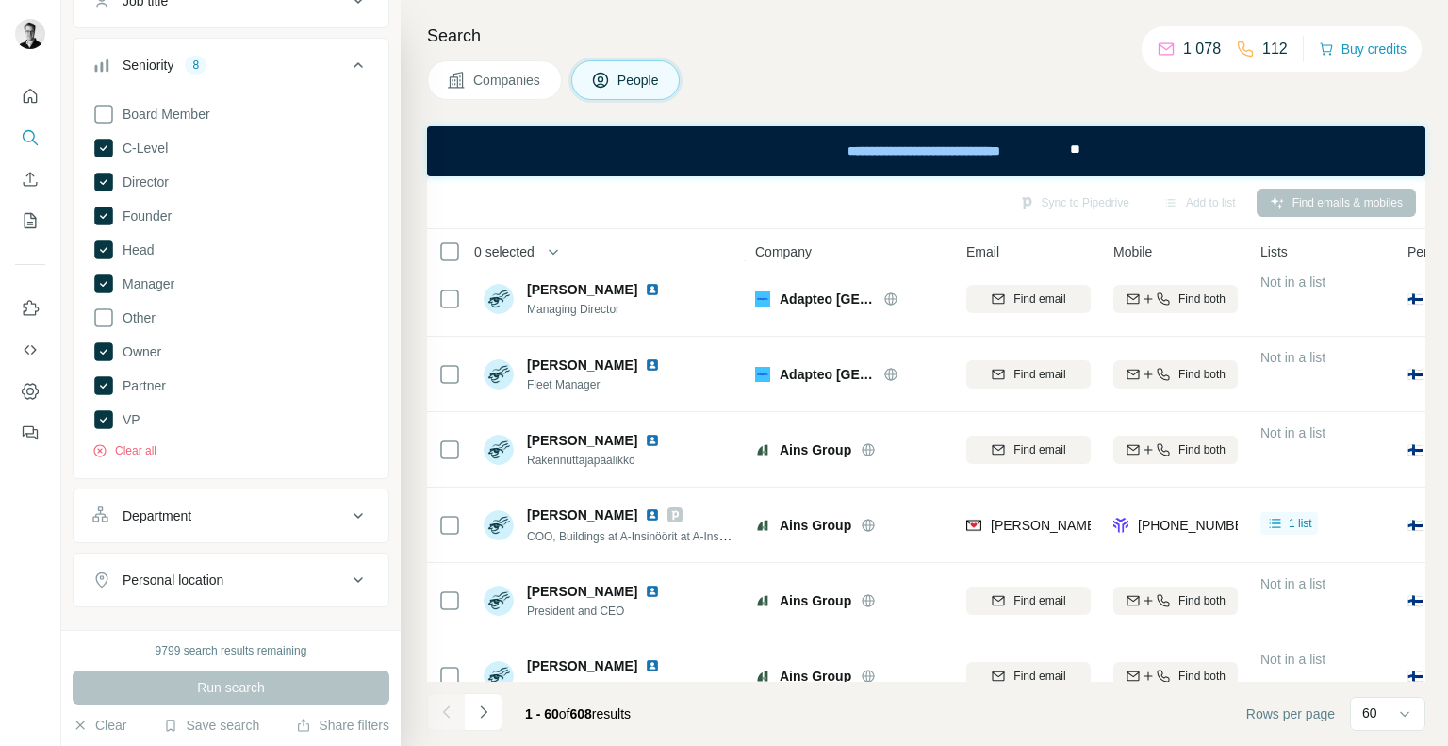
scroll to position [105, 0]
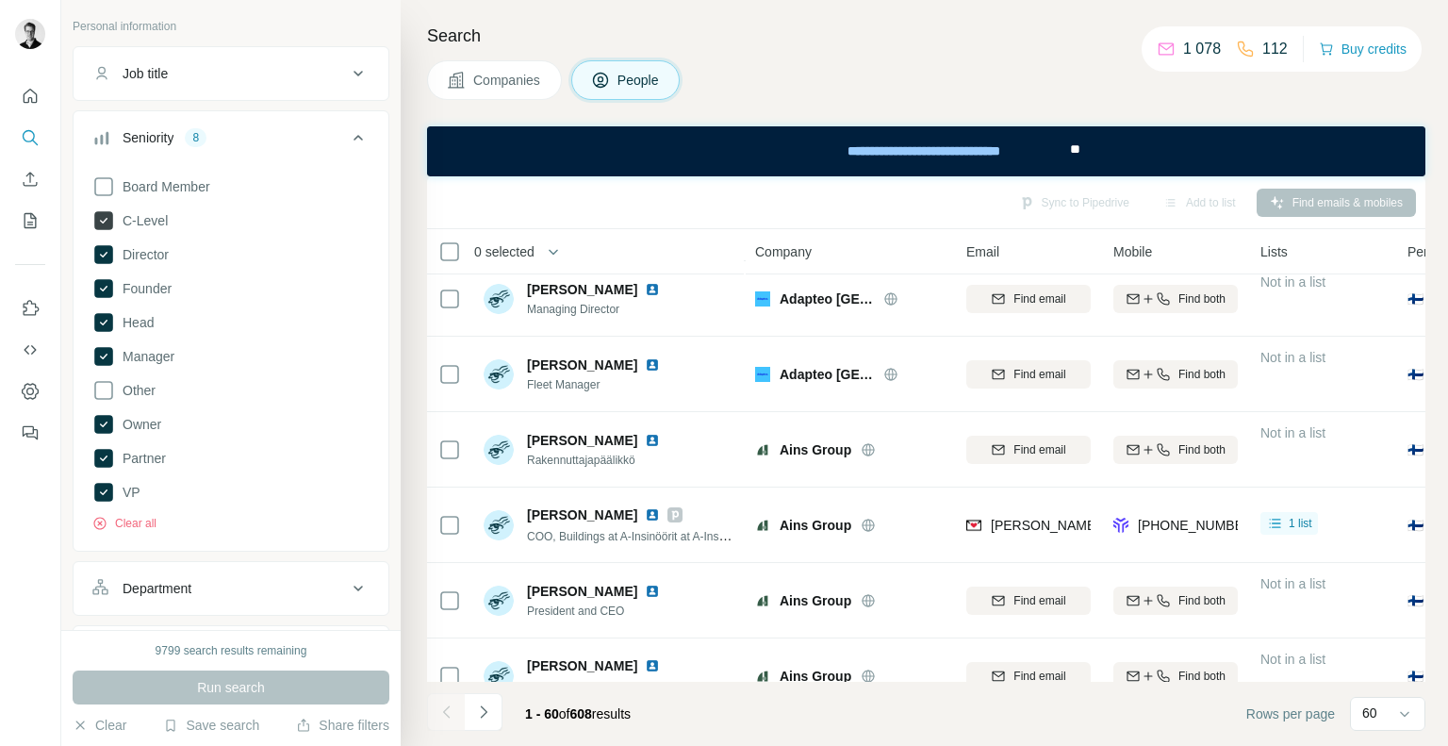
click at [105, 221] on icon at bounding box center [103, 220] width 19 height 19
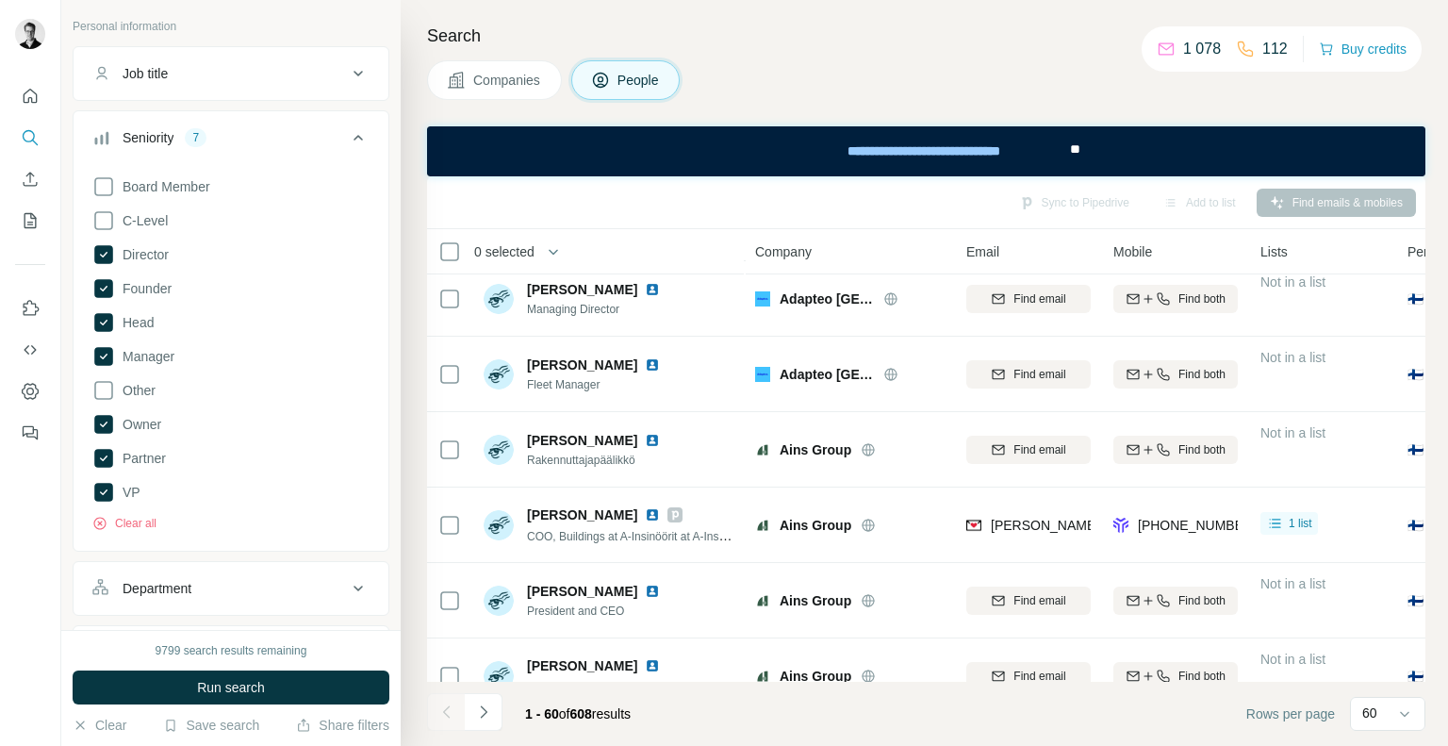
scroll to position [37, 0]
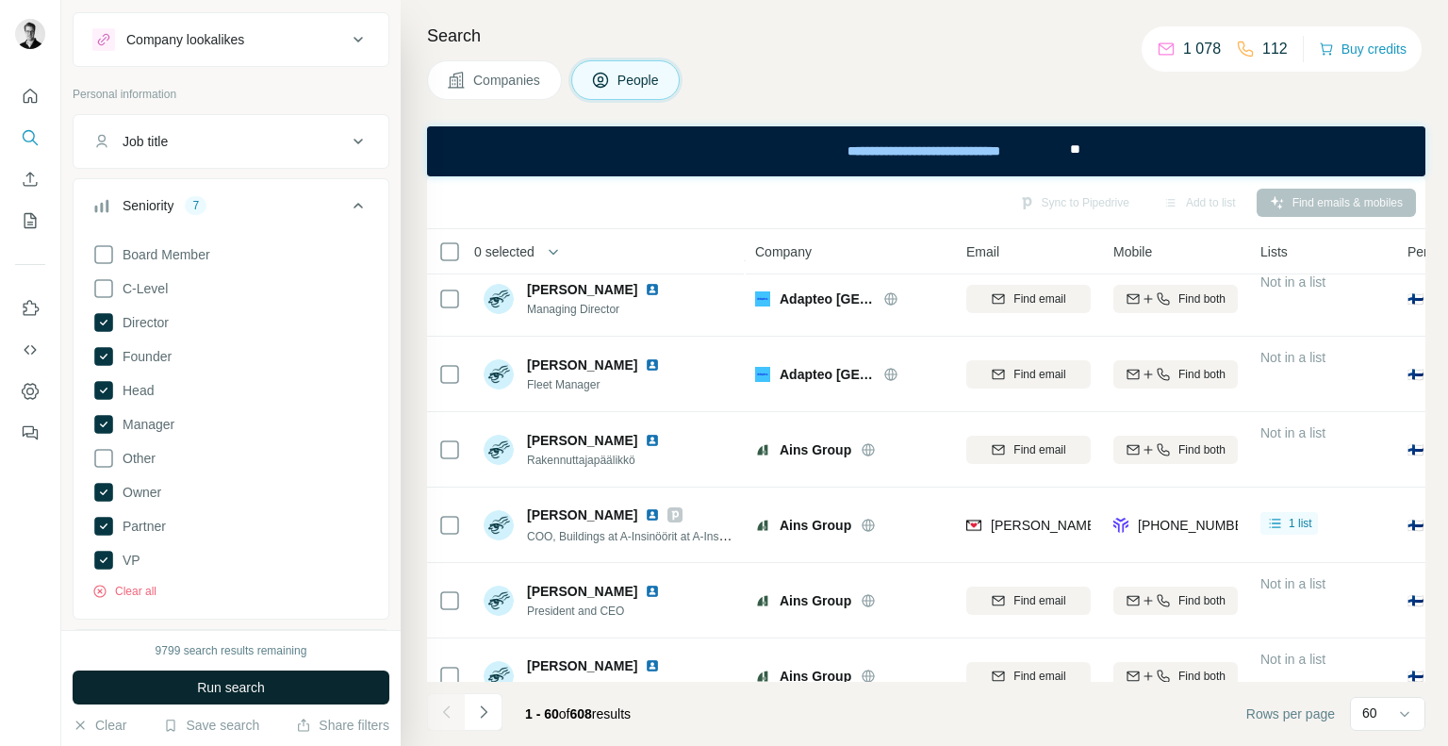
click at [248, 681] on span "Run search" at bounding box center [231, 687] width 68 height 19
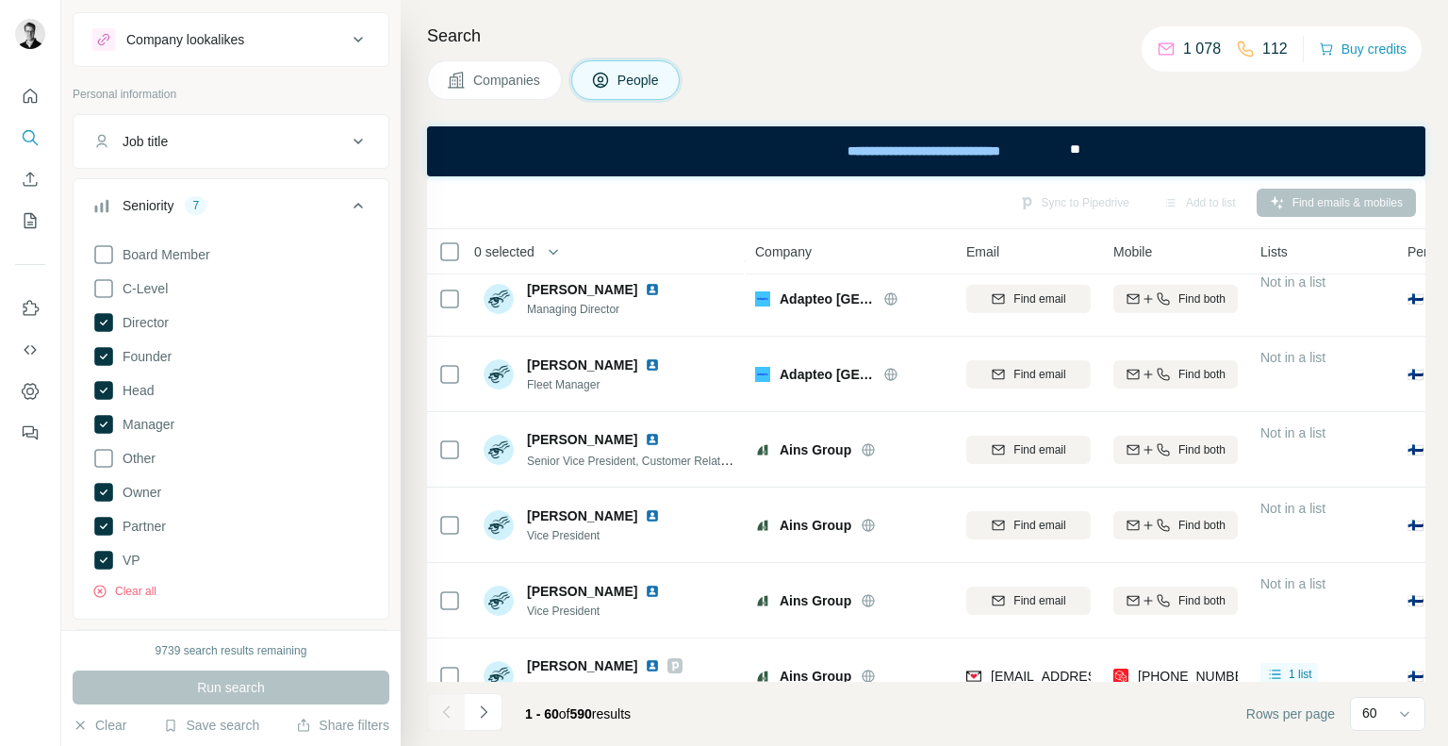
scroll to position [0, 0]
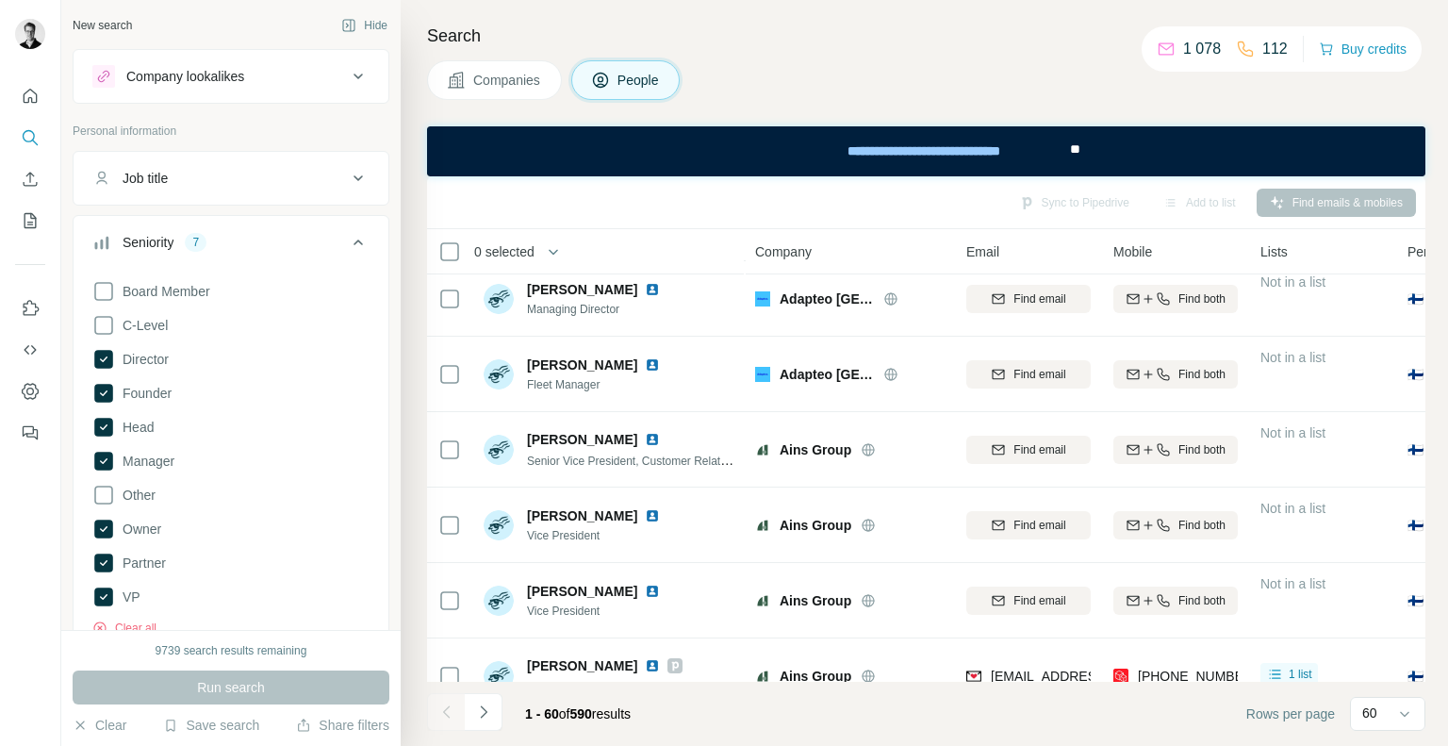
click at [299, 173] on div "Job title" at bounding box center [219, 178] width 254 height 19
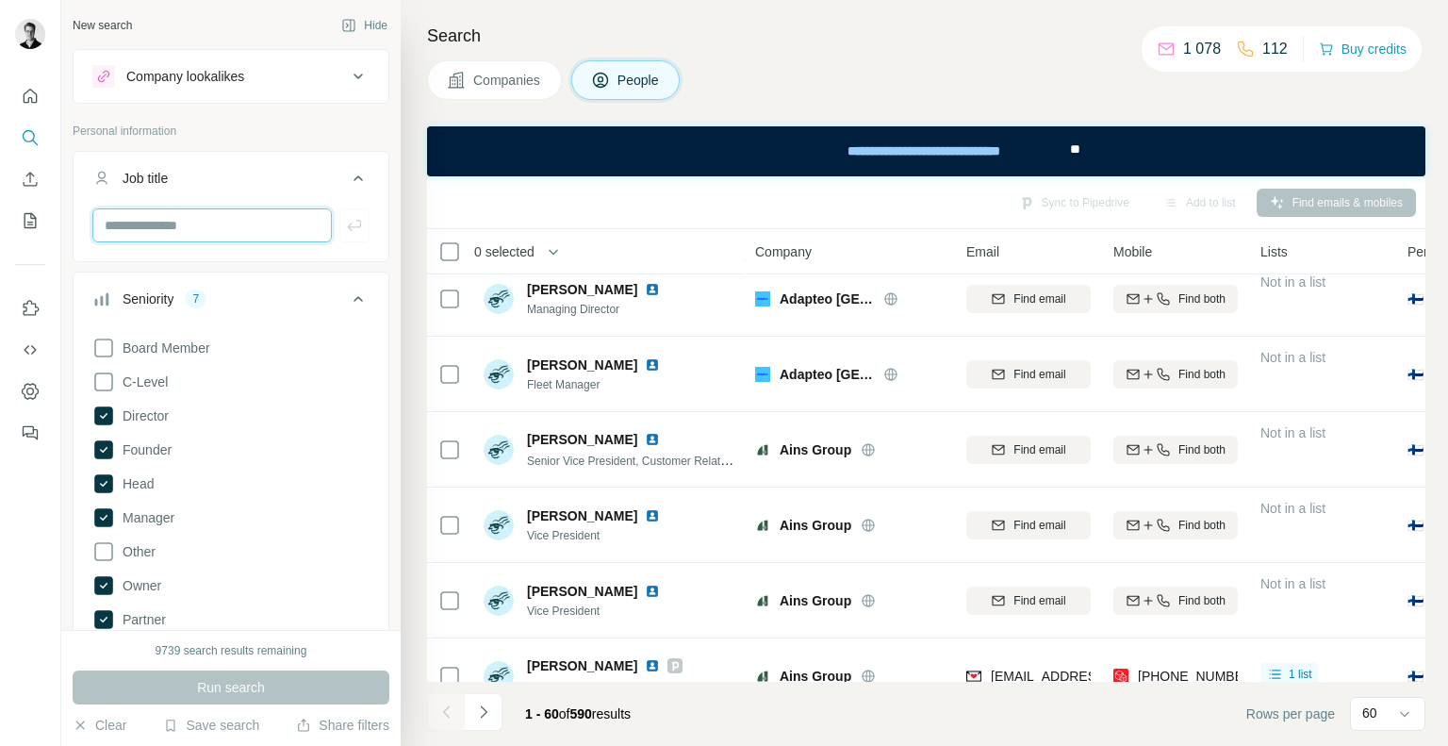
click at [157, 229] on input "text" at bounding box center [211, 225] width 239 height 34
type input "******"
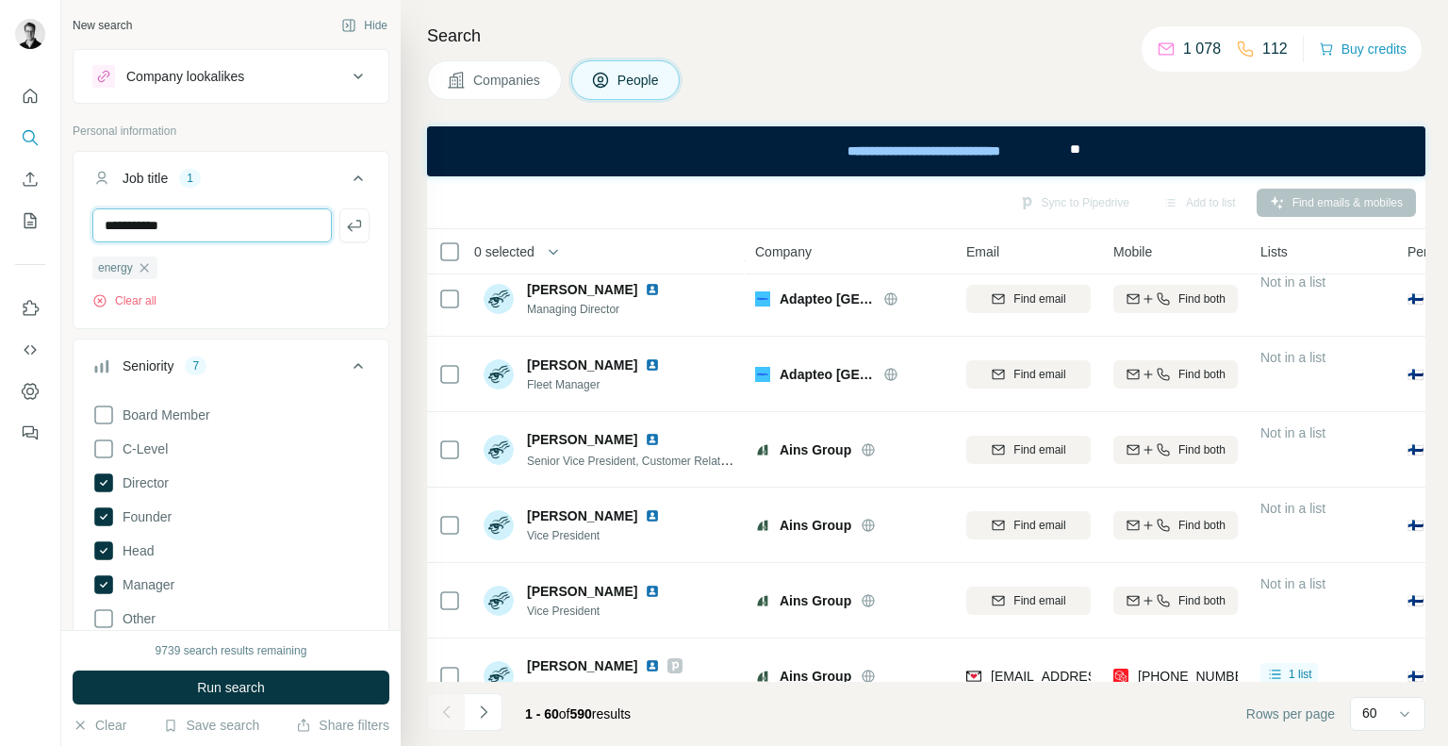
type input "**********"
type input "*"
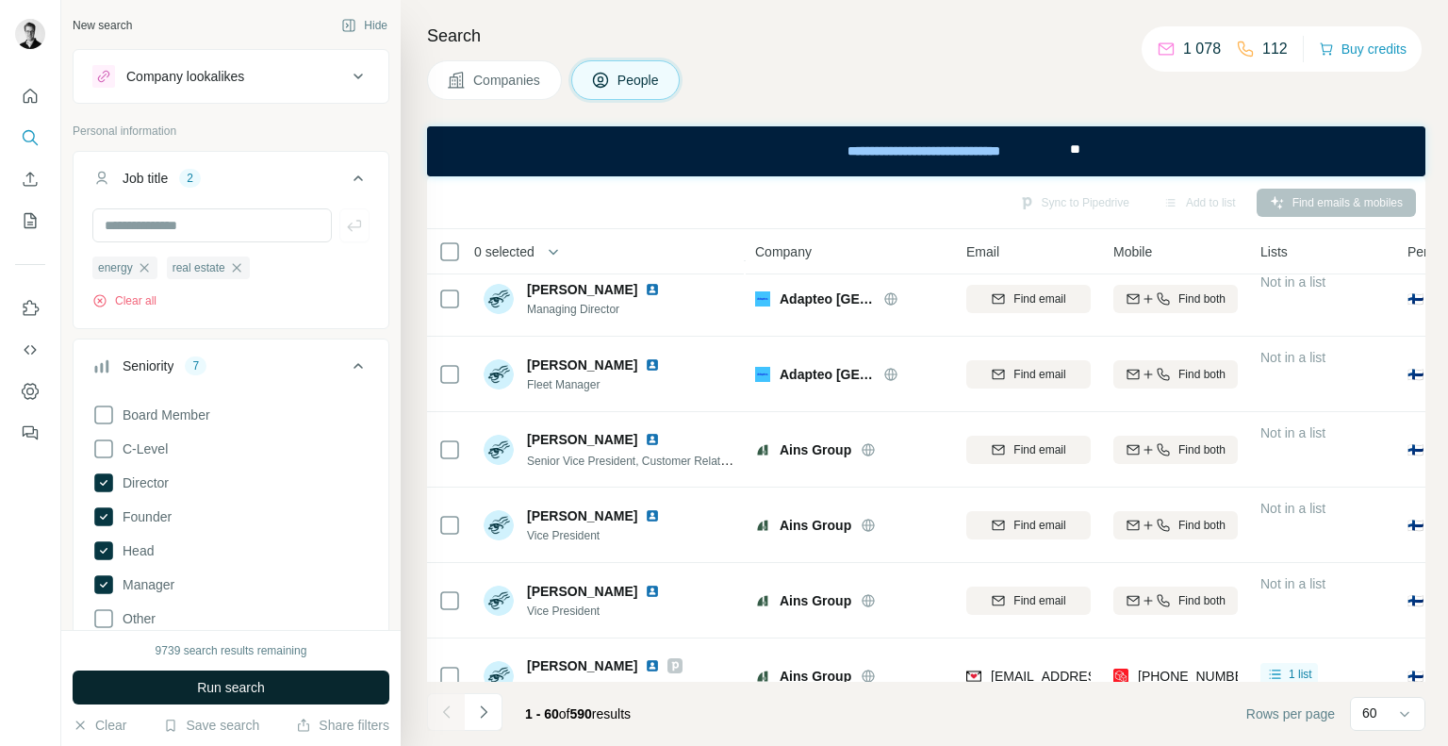
click at [208, 683] on span "Run search" at bounding box center [231, 687] width 68 height 19
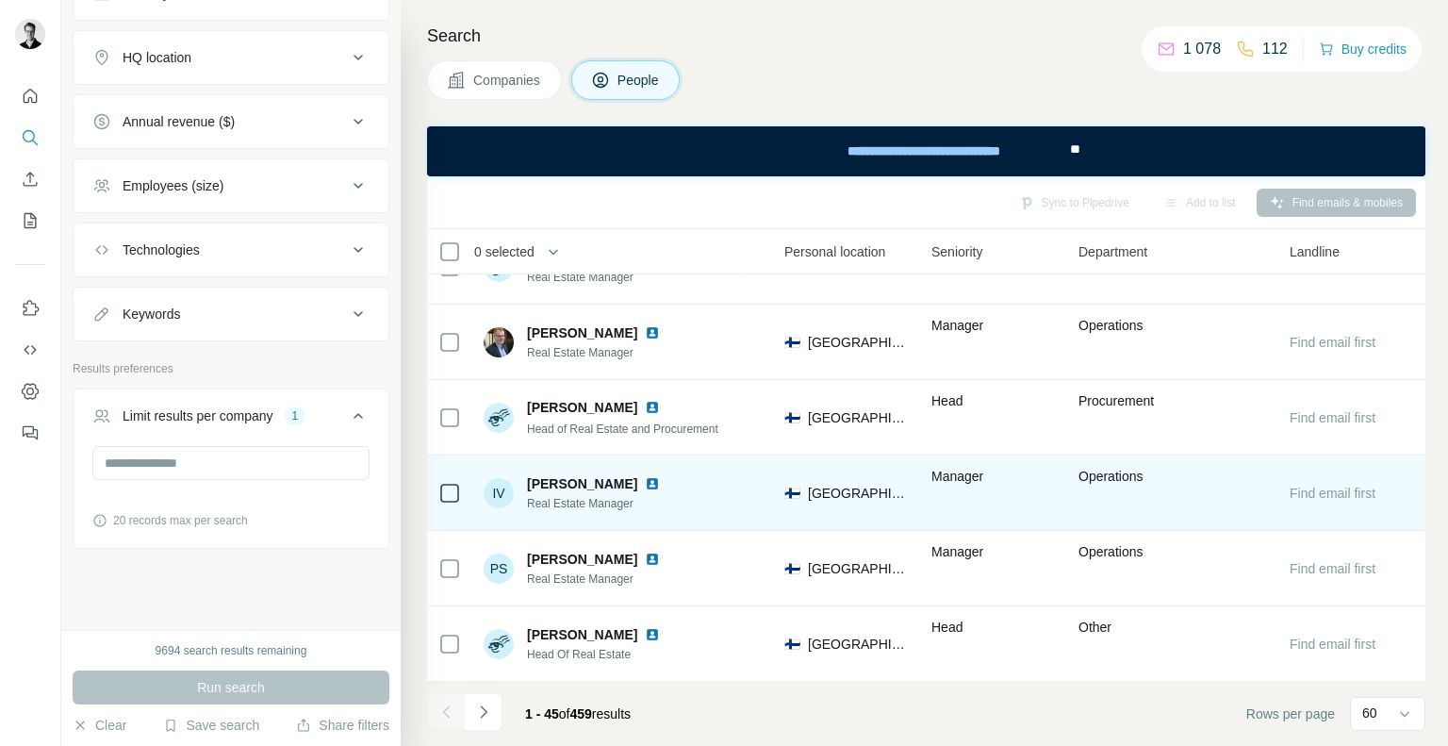
scroll to position [2995, 0]
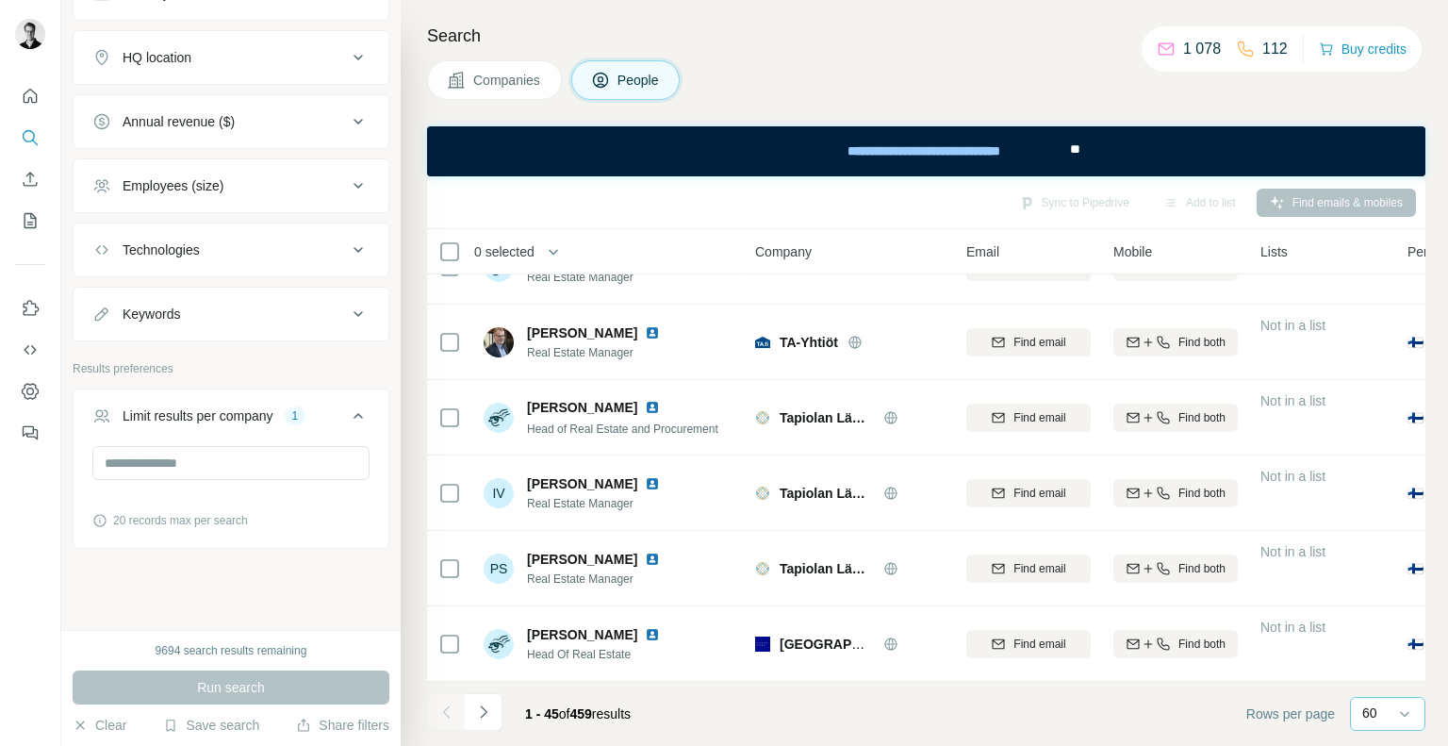
click at [1387, 722] on div "60" at bounding box center [1385, 714] width 47 height 32
click at [863, 200] on div "Sync to Pipedrive Add to list Find emails & mobiles" at bounding box center [925, 202] width 979 height 33
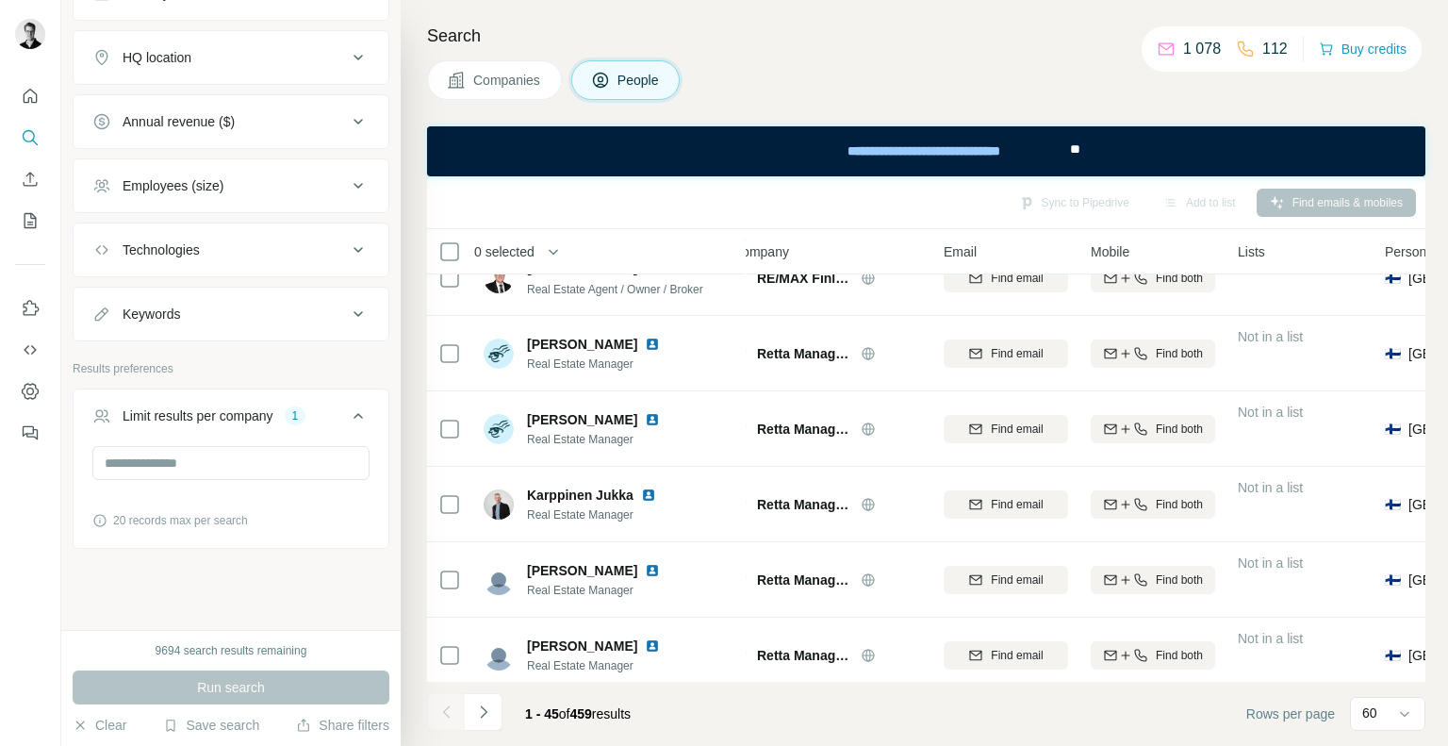
scroll to position [2372, 23]
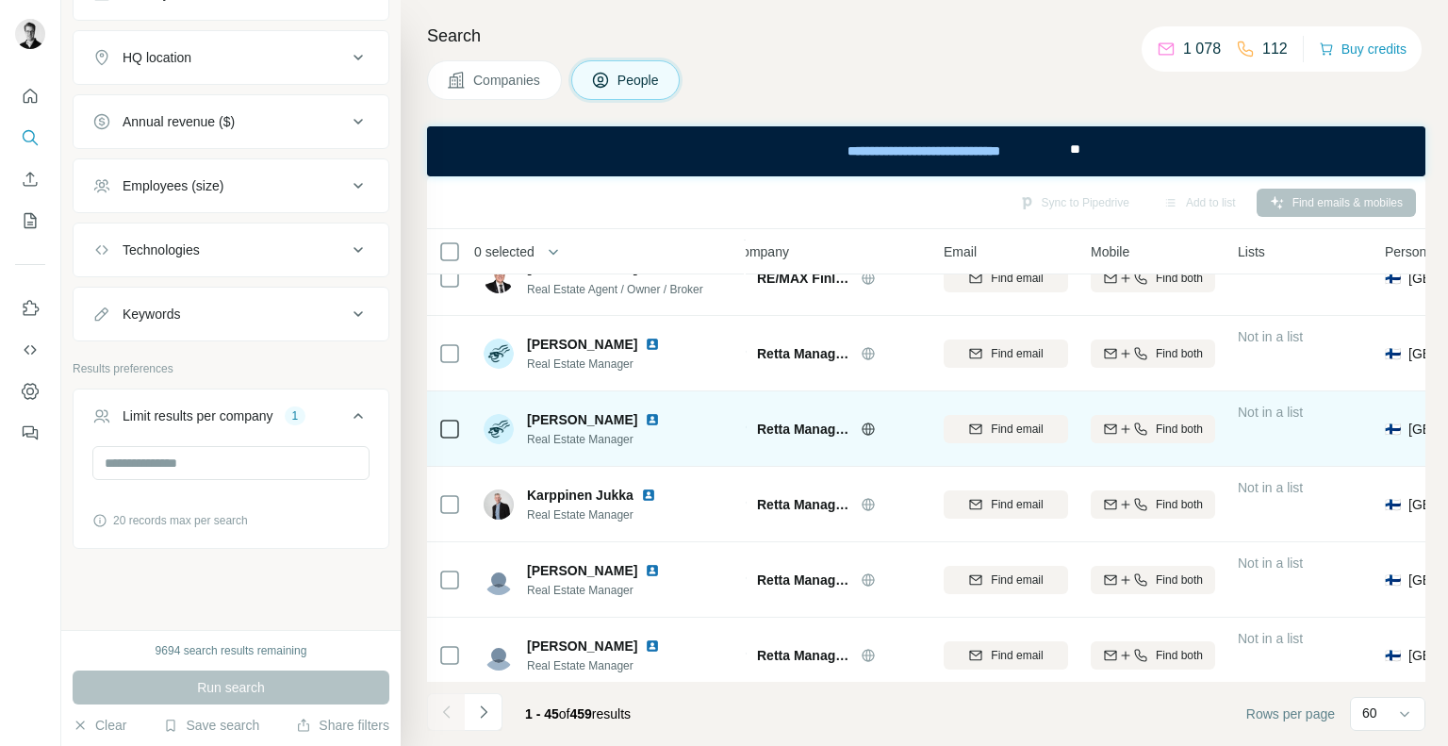
click at [645, 418] on img at bounding box center [652, 419] width 15 height 15
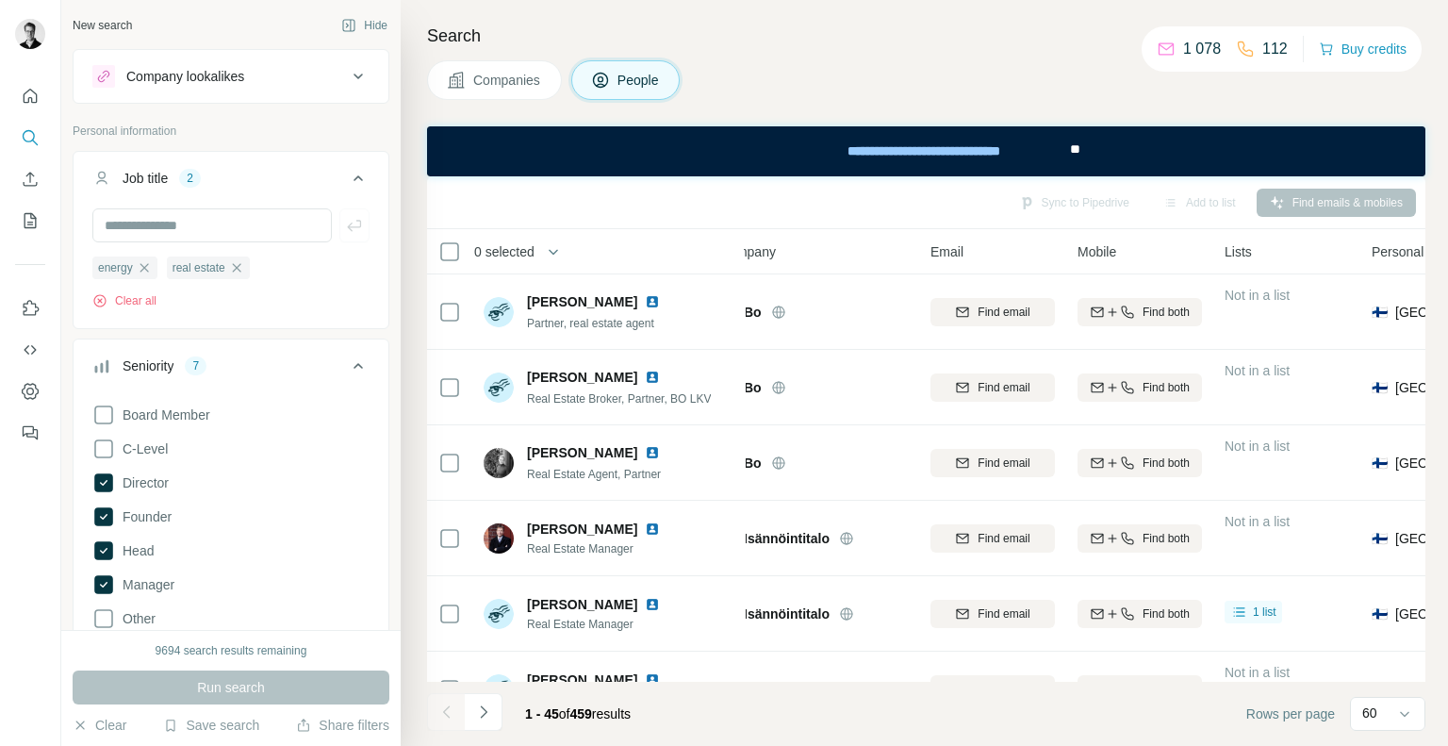
scroll to position [189, 0]
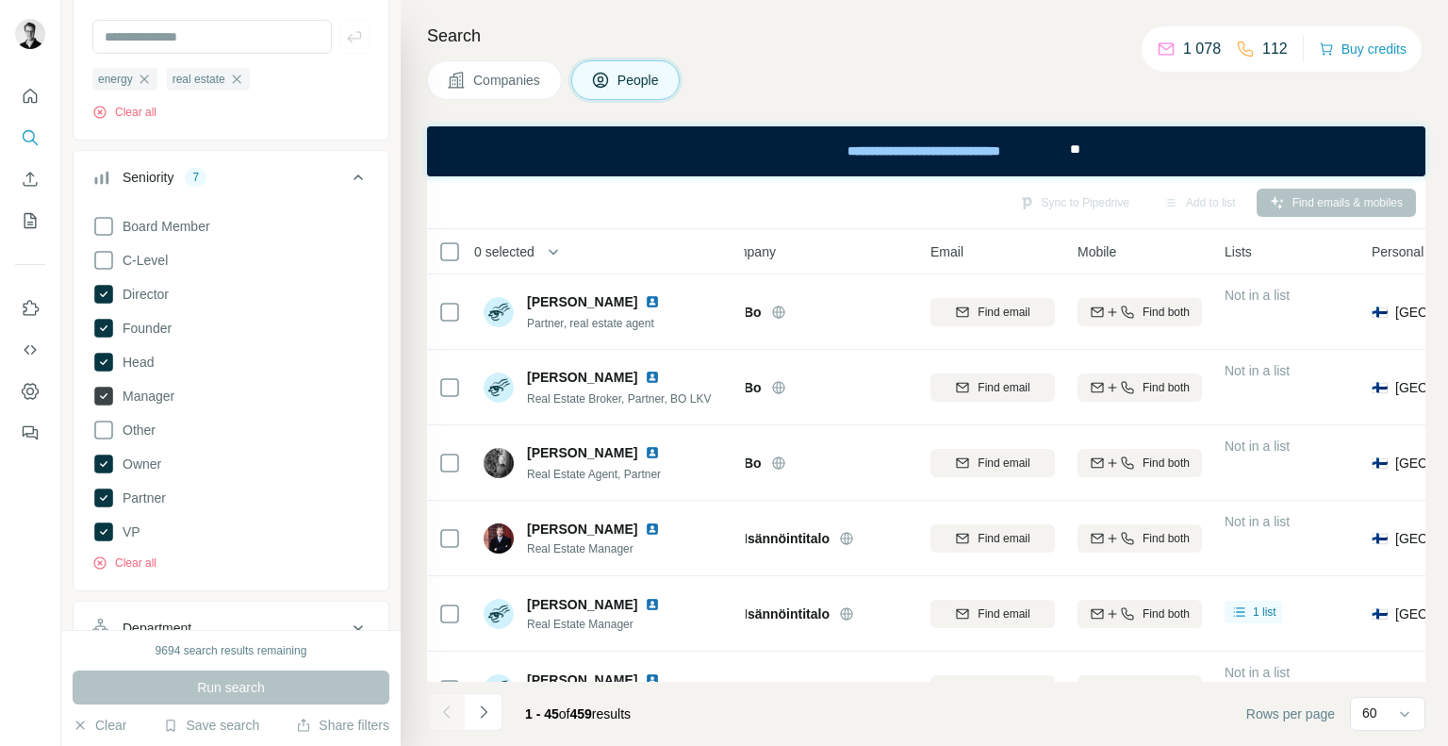
click at [106, 387] on icon at bounding box center [103, 395] width 19 height 19
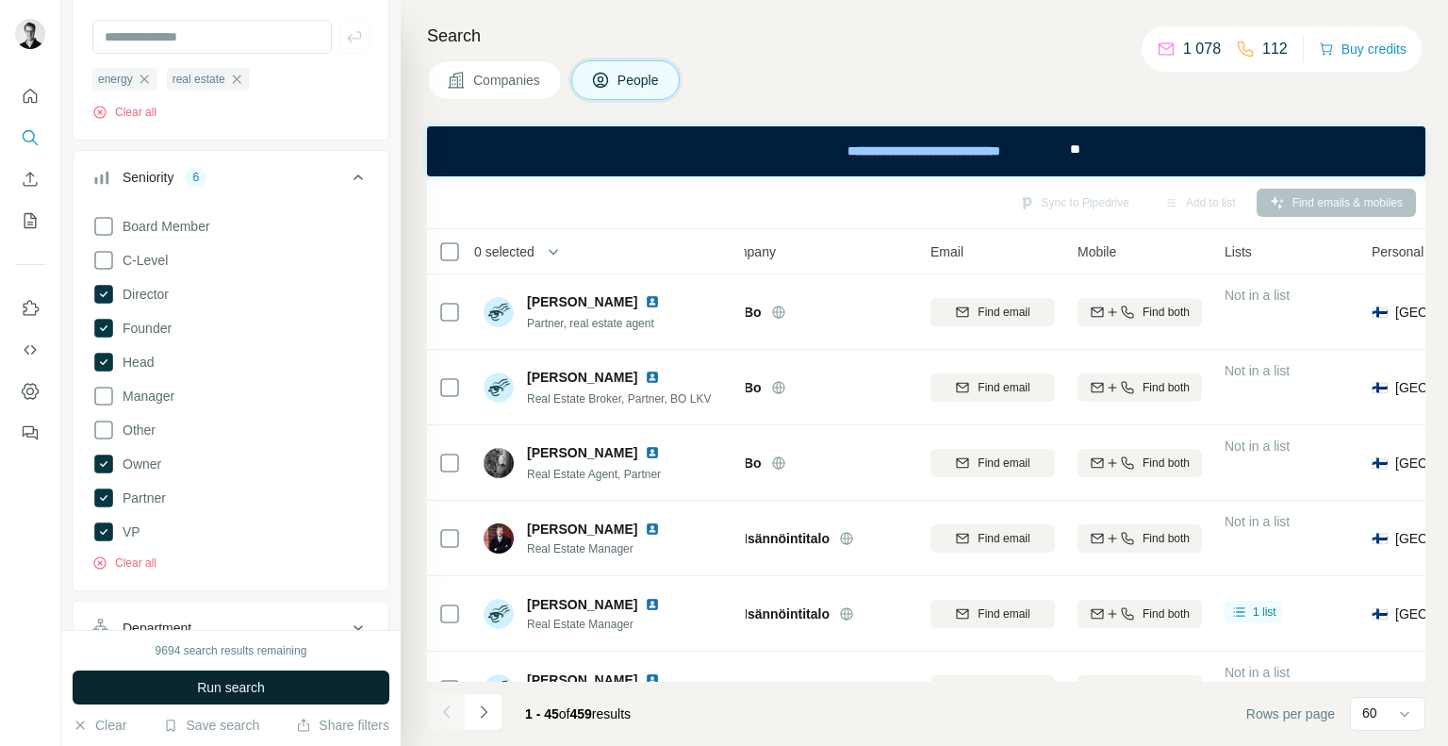
click at [181, 685] on button "Run search" at bounding box center [231, 687] width 317 height 34
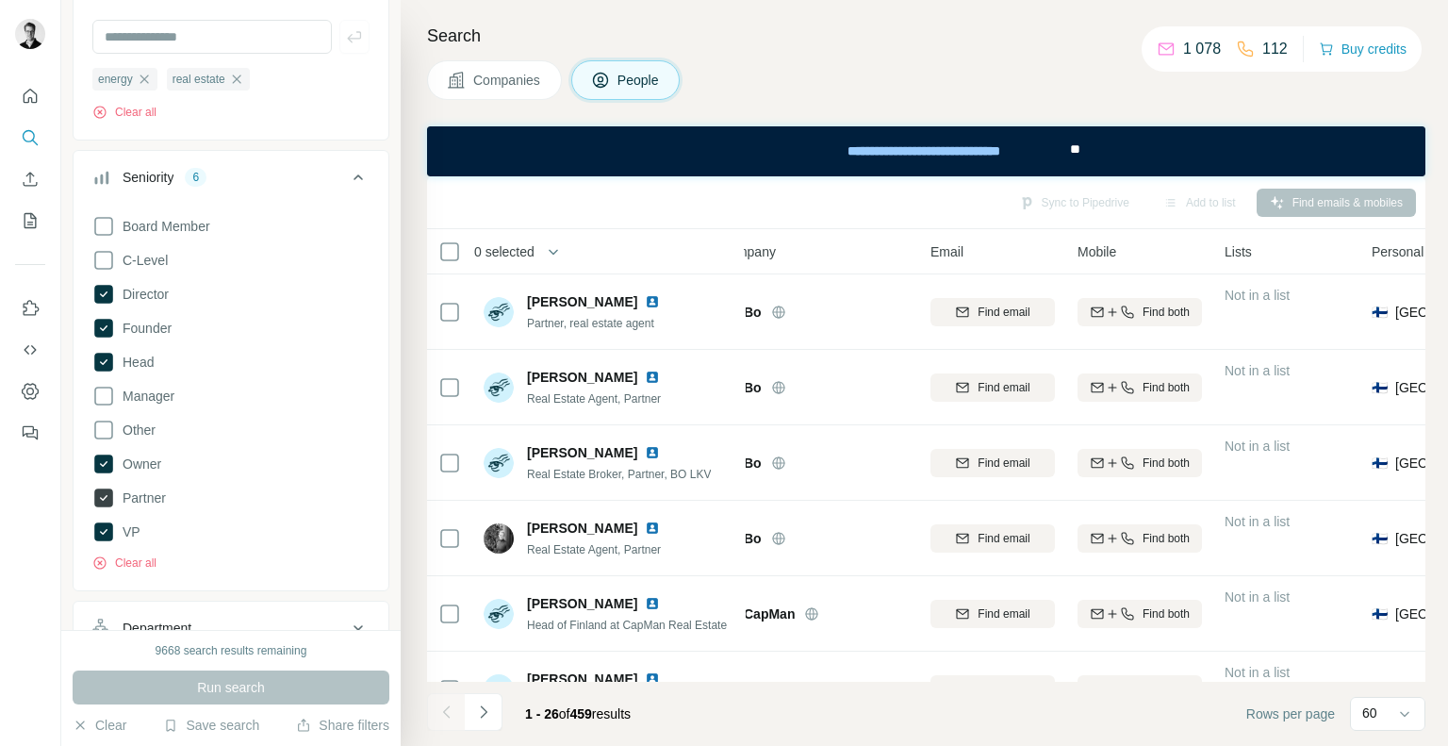
click at [102, 496] on icon at bounding box center [103, 497] width 19 height 19
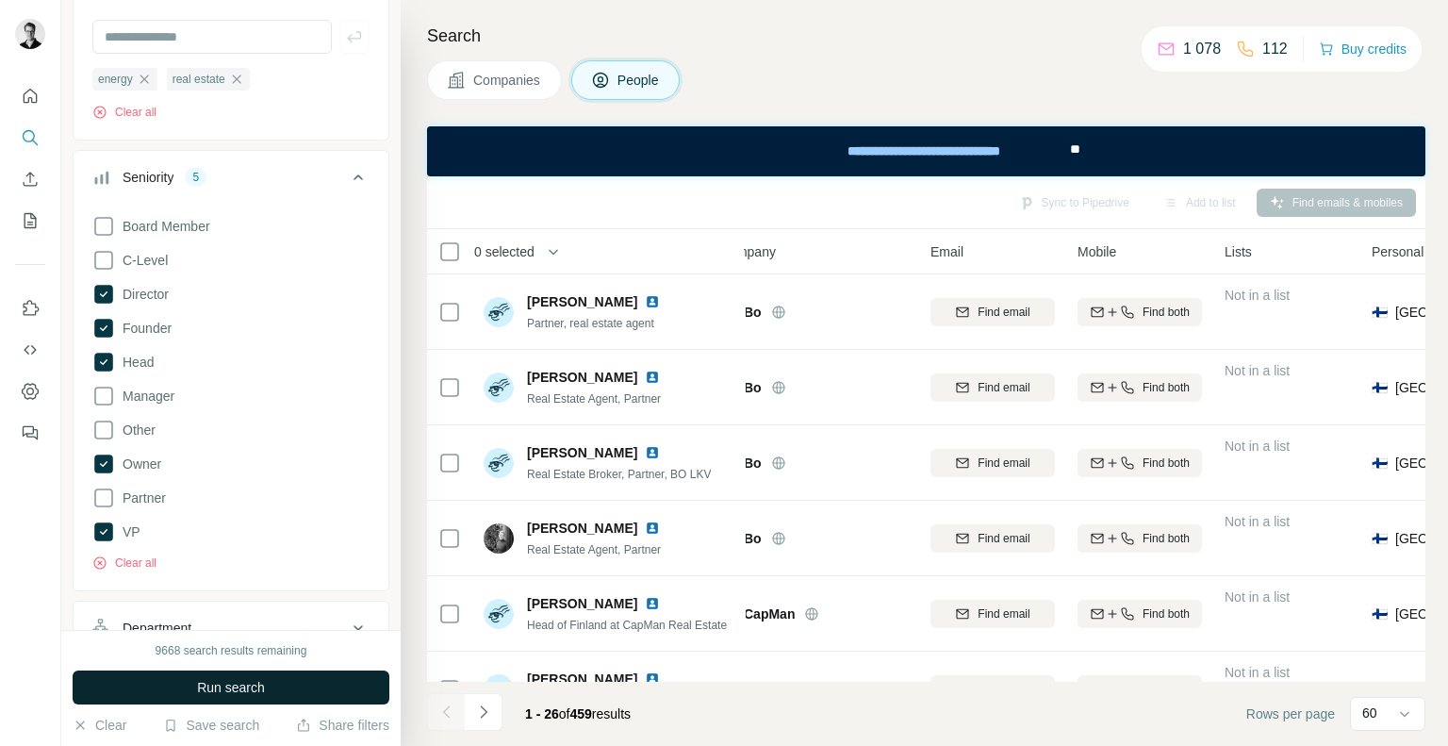
click at [174, 681] on button "Run search" at bounding box center [231, 687] width 317 height 34
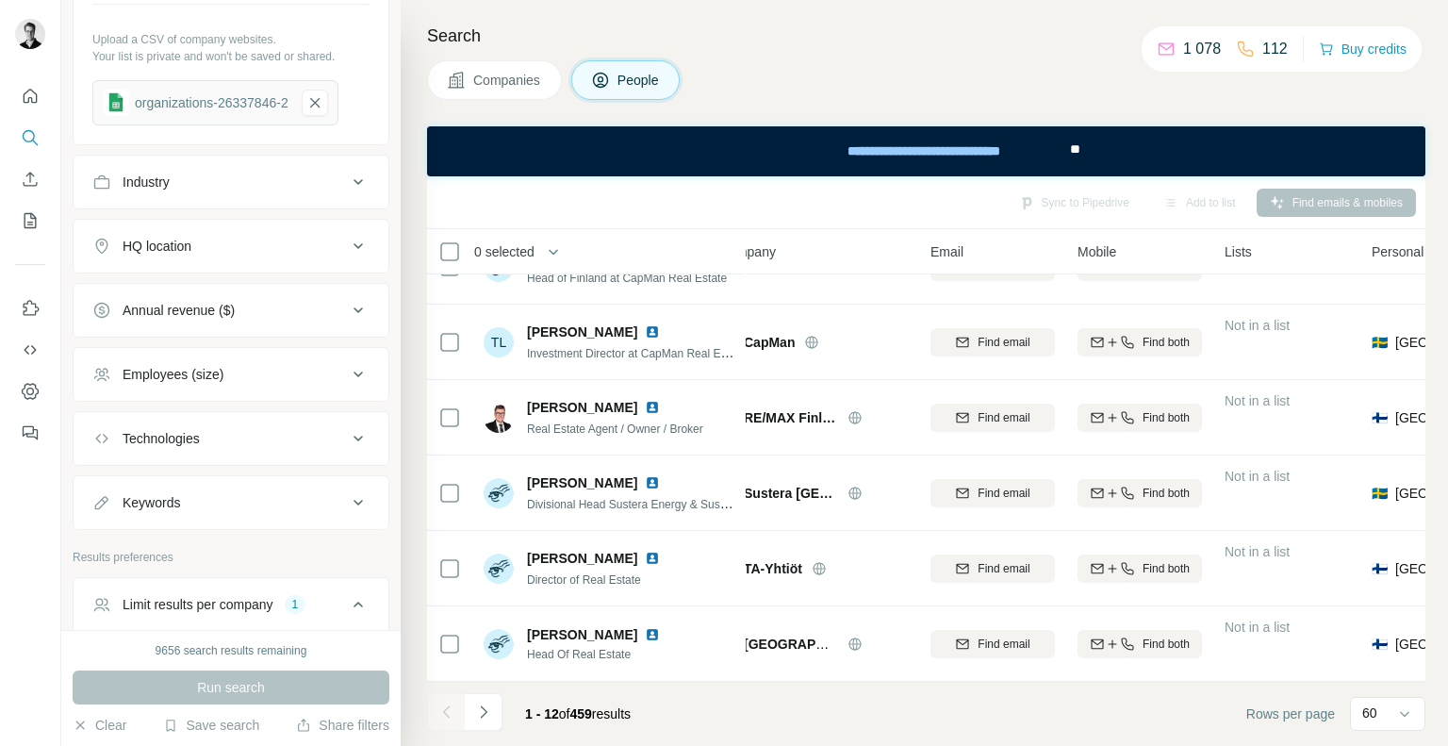
scroll to position [1293, 0]
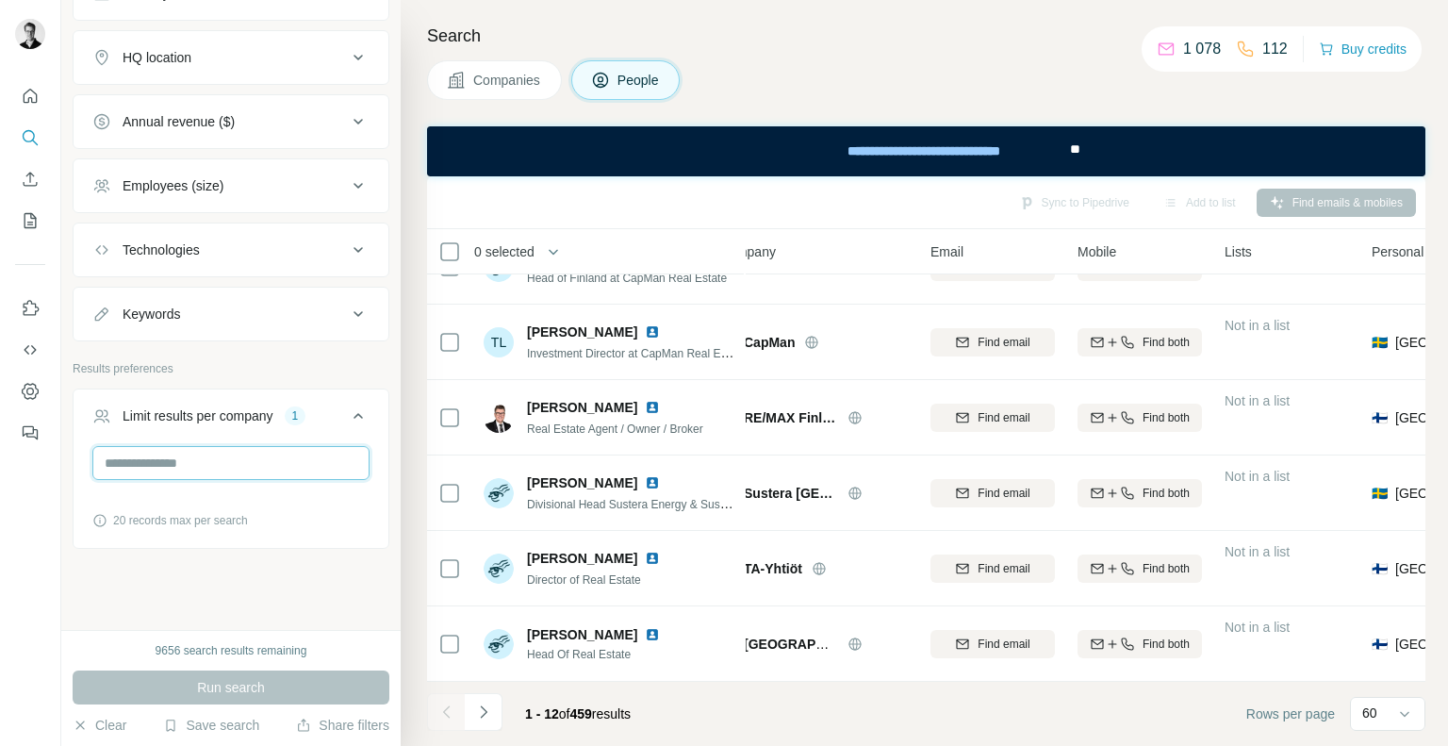
click at [200, 446] on input "*" at bounding box center [230, 463] width 277 height 34
click at [177, 470] on input "*" at bounding box center [230, 463] width 277 height 34
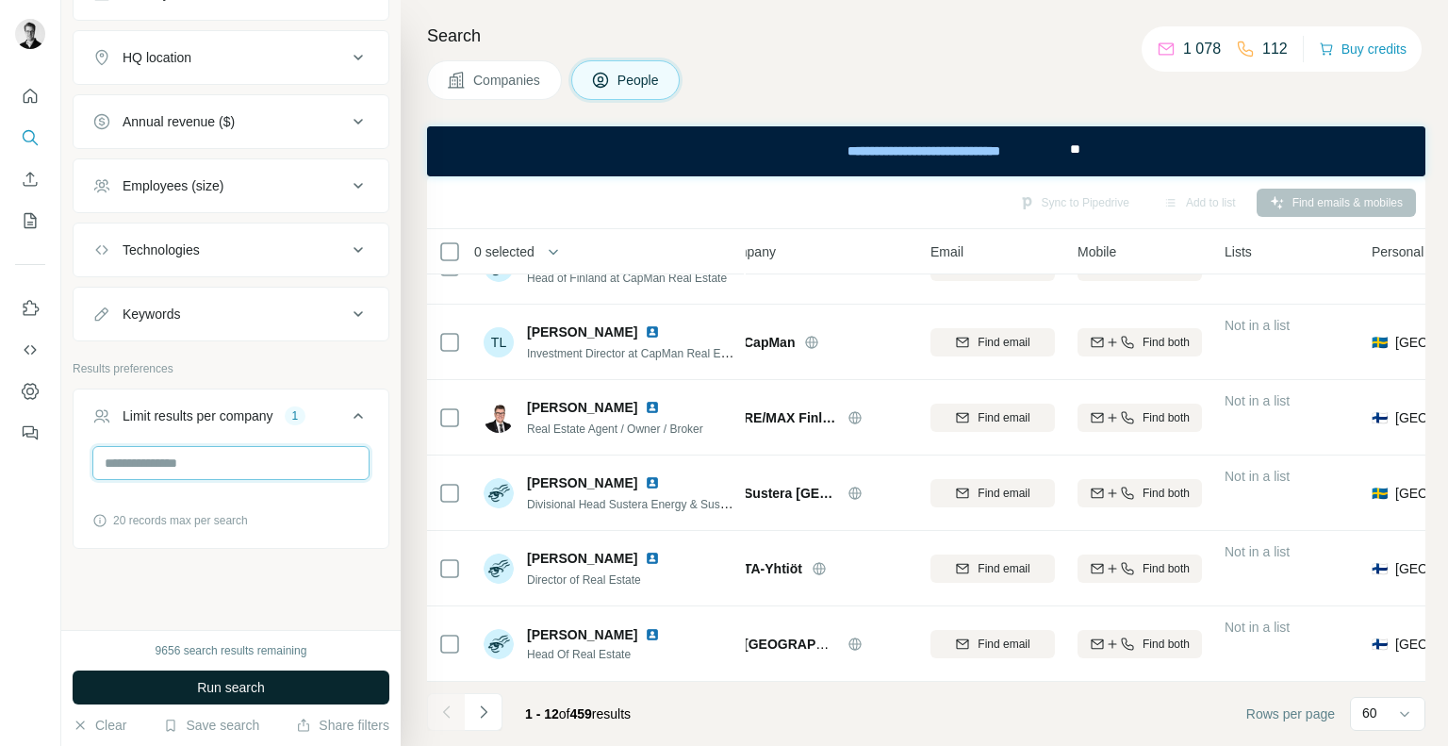
type input "*"
click at [257, 677] on button "Run search" at bounding box center [231, 687] width 317 height 34
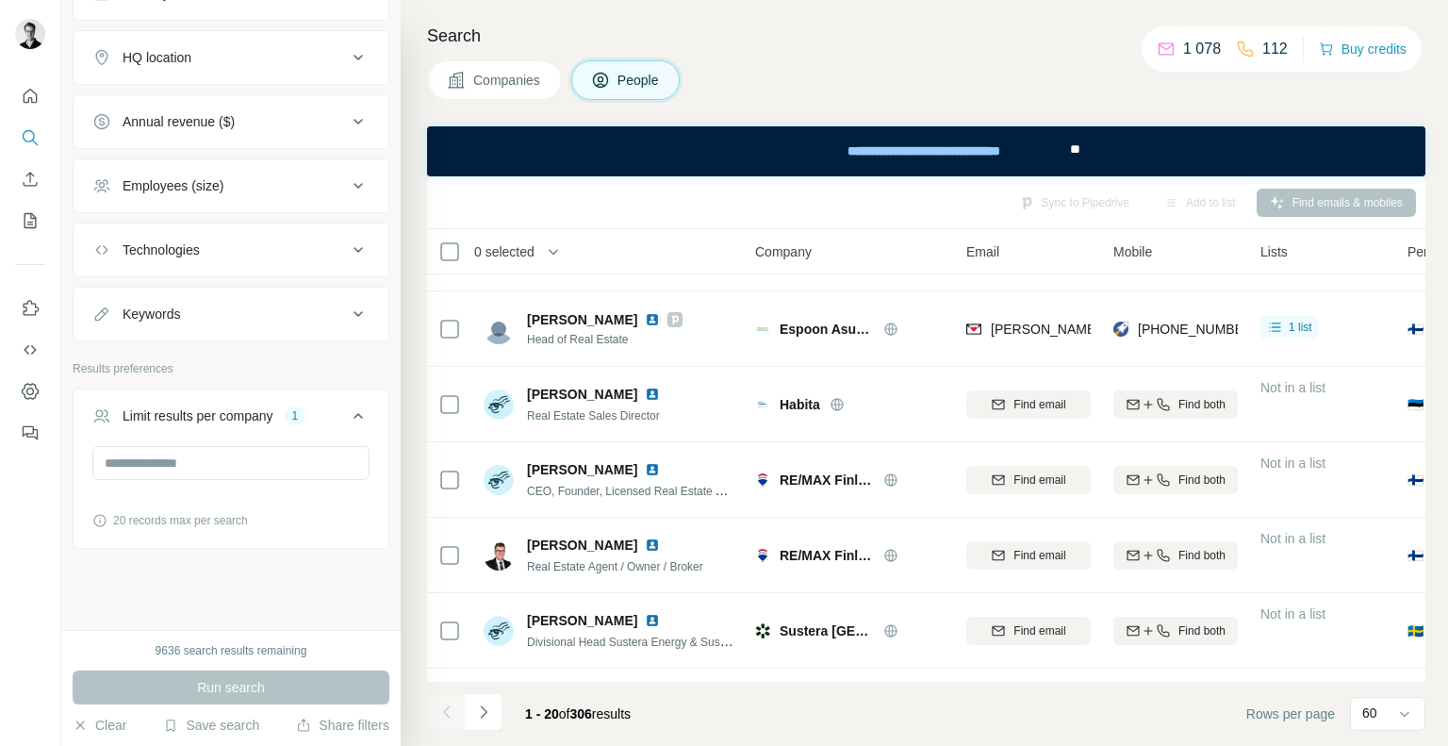
scroll to position [1109, 0]
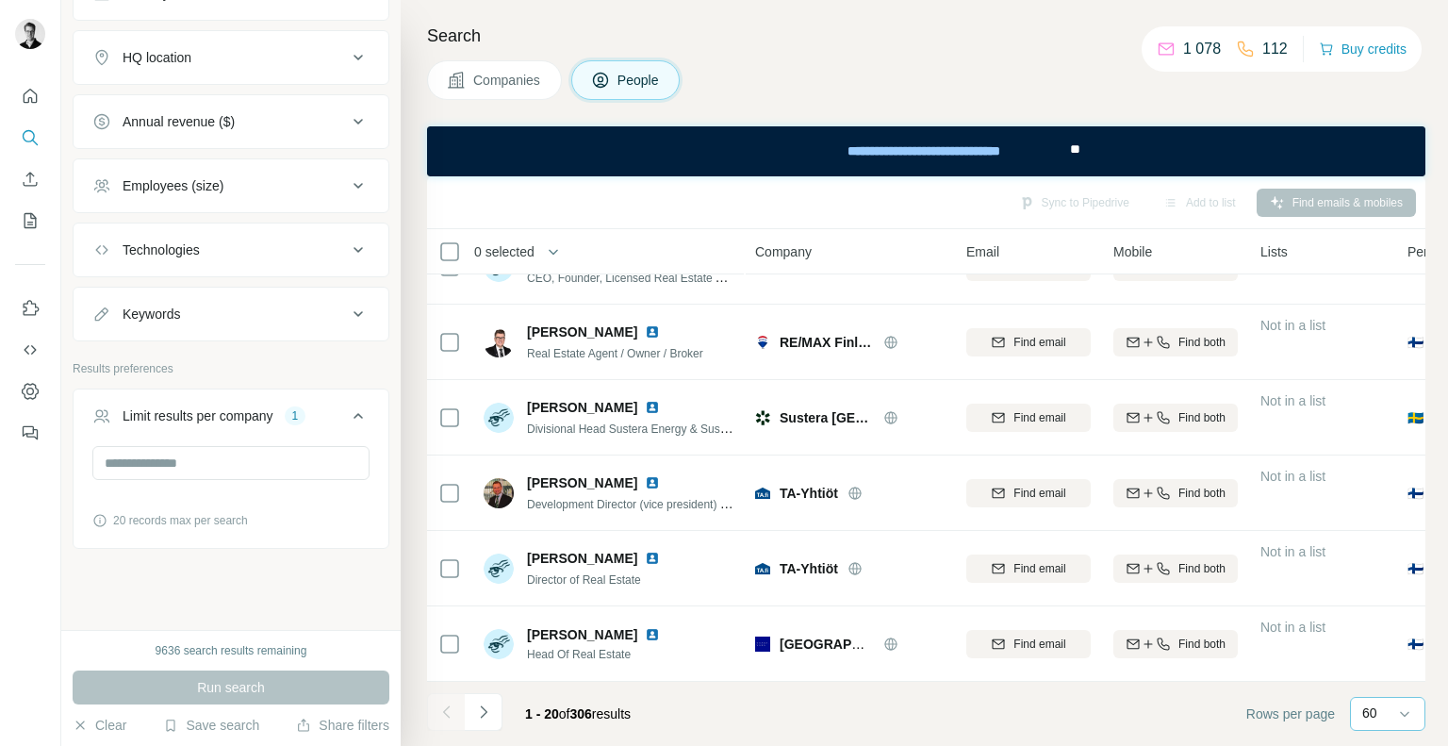
click at [1359, 711] on div "60" at bounding box center [1387, 714] width 75 height 34
click at [1381, 610] on p "40" at bounding box center [1373, 603] width 15 height 19
click at [1405, 709] on icon at bounding box center [1404, 713] width 19 height 19
click at [1373, 577] on p "60" at bounding box center [1373, 569] width 15 height 19
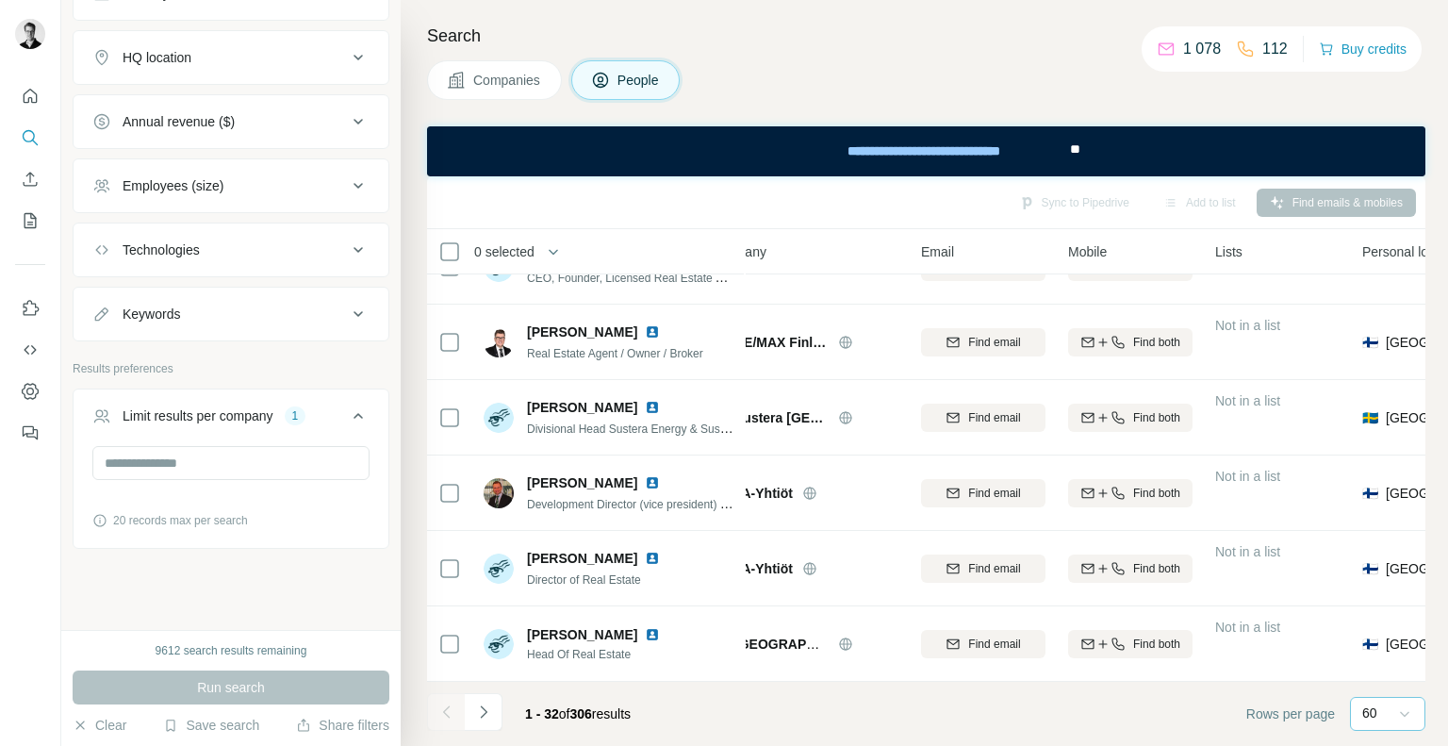
scroll to position [0, 45]
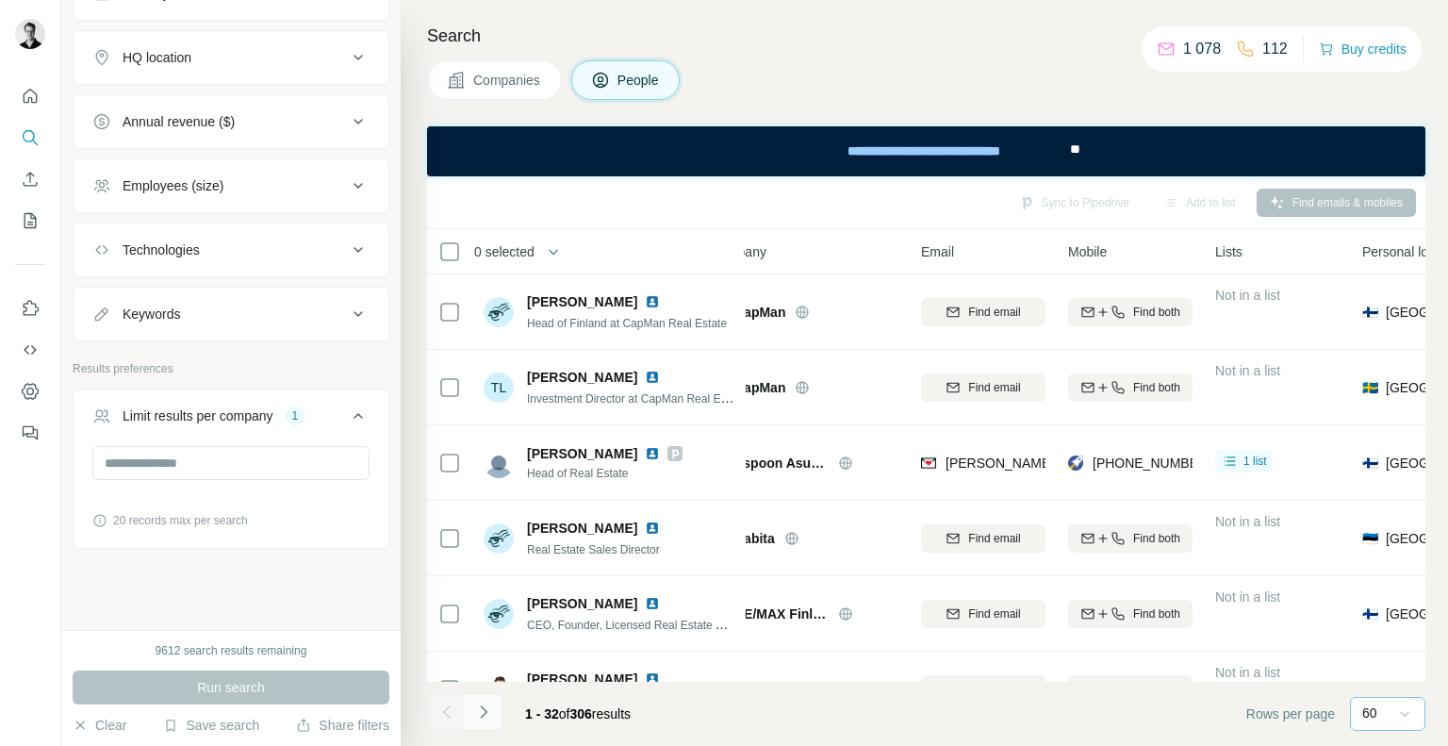
click at [485, 708] on icon "Navigate to next page" at bounding box center [483, 711] width 19 height 19
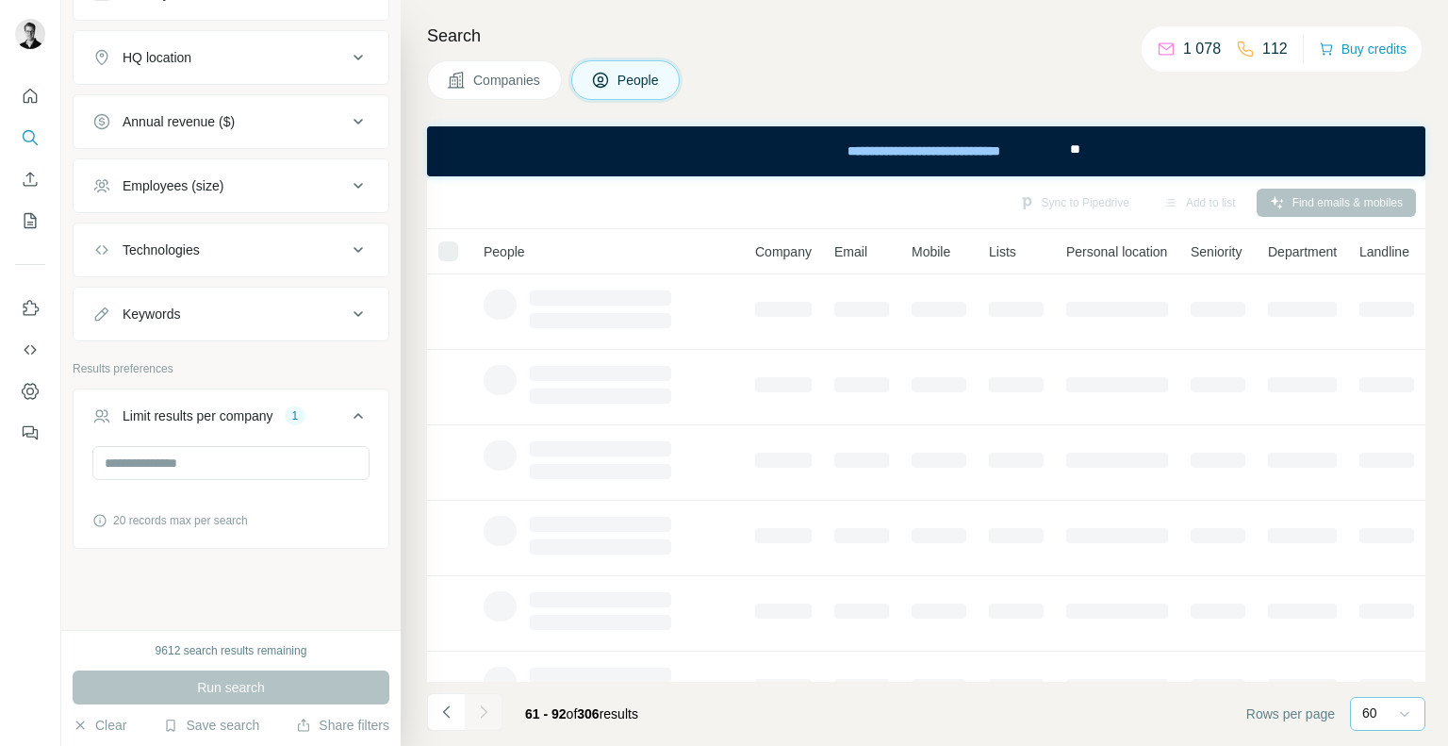
scroll to position [0, 0]
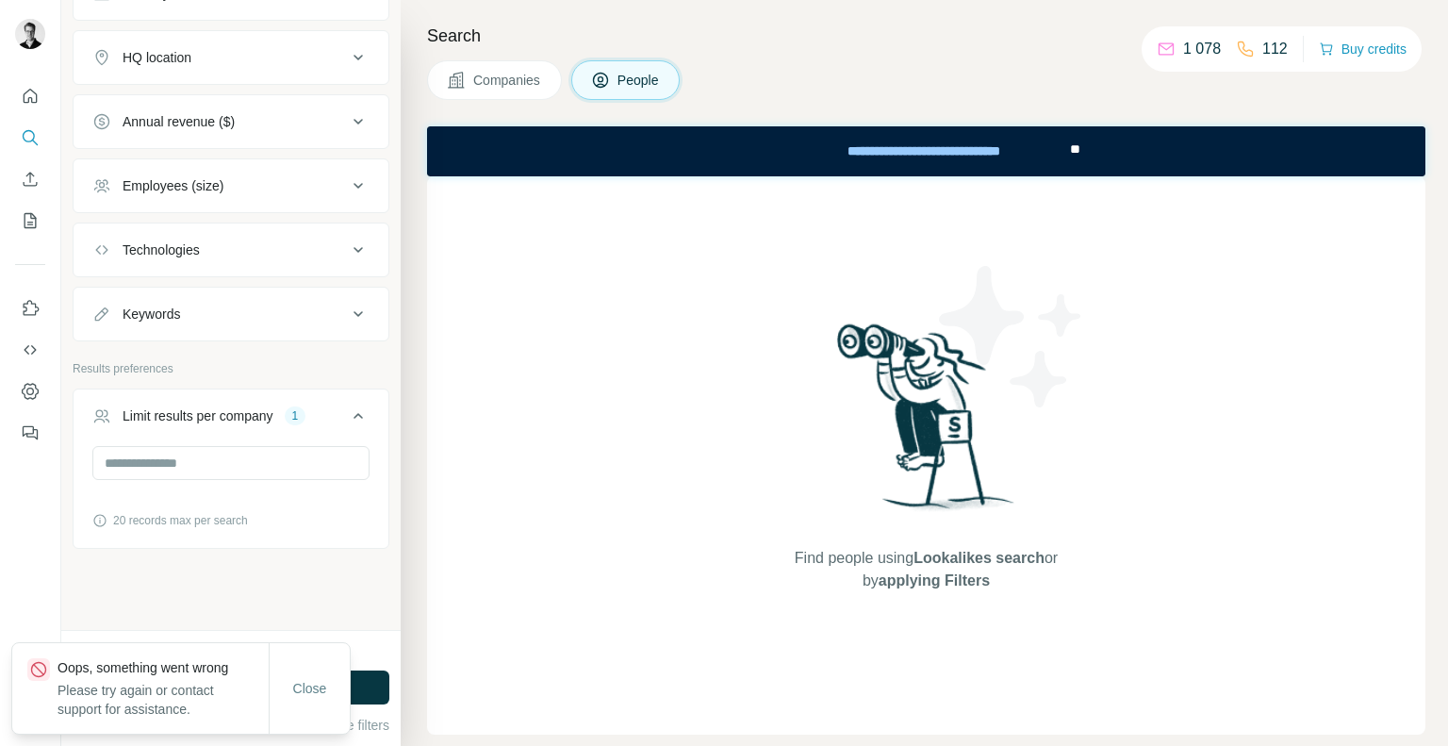
click at [317, 665] on div "Close" at bounding box center [309, 688] width 81 height 90
click at [313, 688] on span "Close" at bounding box center [310, 688] width 34 height 19
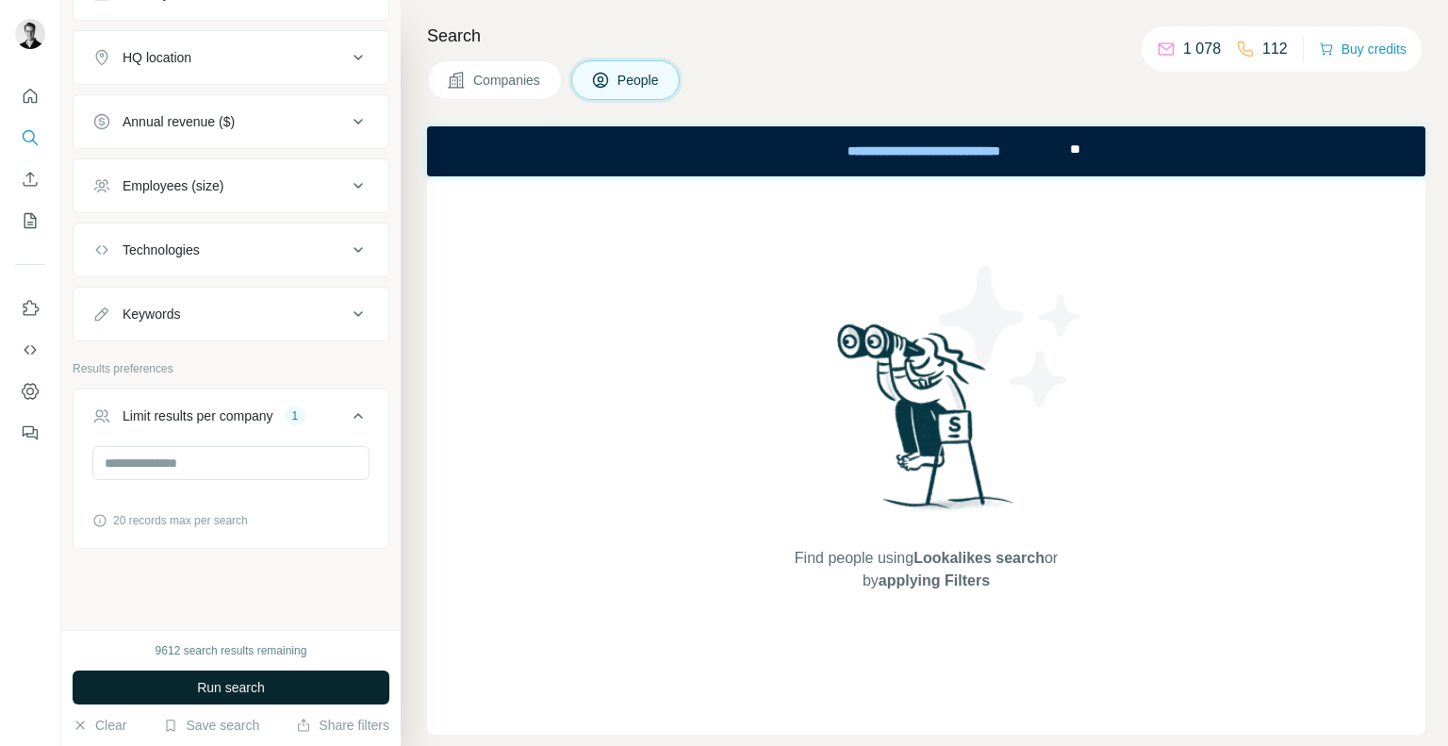
click at [238, 685] on span "Run search" at bounding box center [231, 687] width 68 height 19
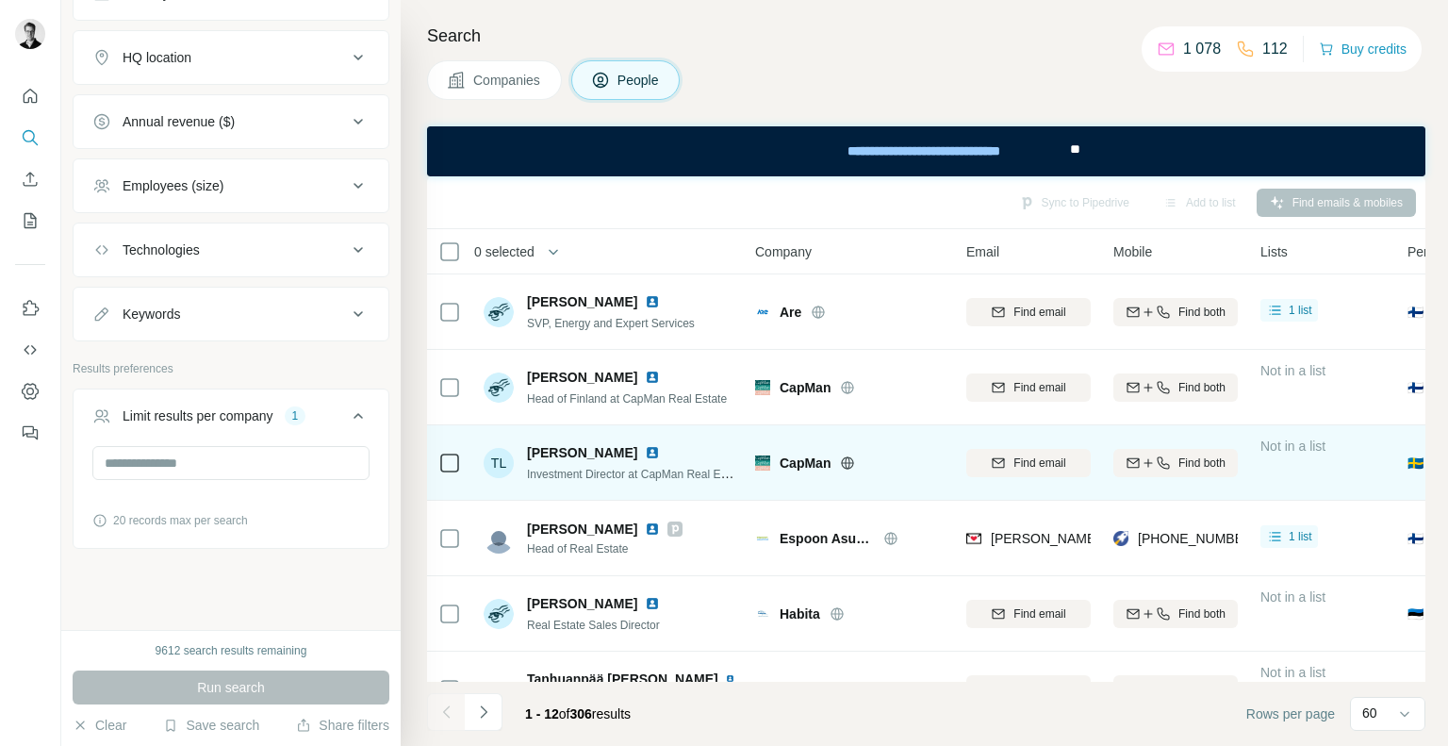
scroll to position [506, 0]
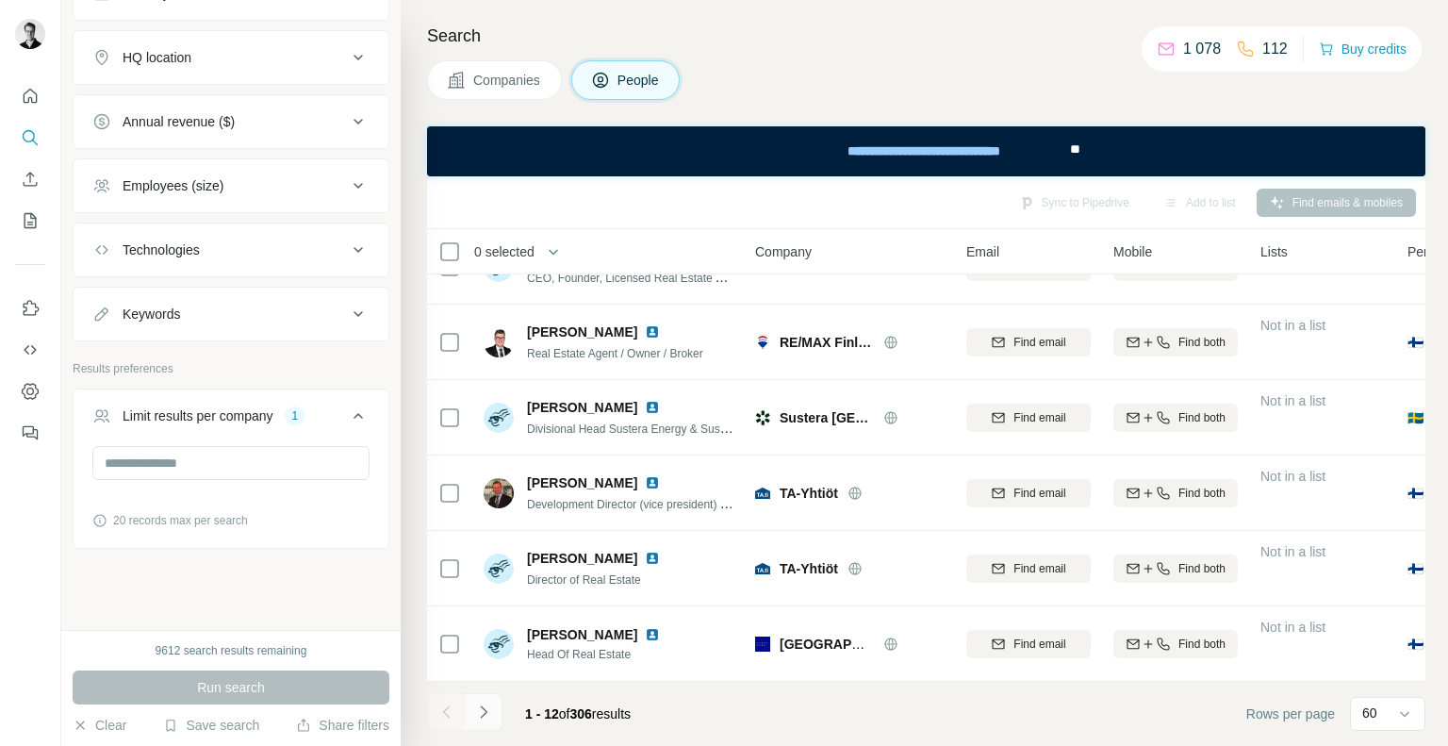
click at [483, 708] on icon "Navigate to next page" at bounding box center [483, 711] width 7 height 12
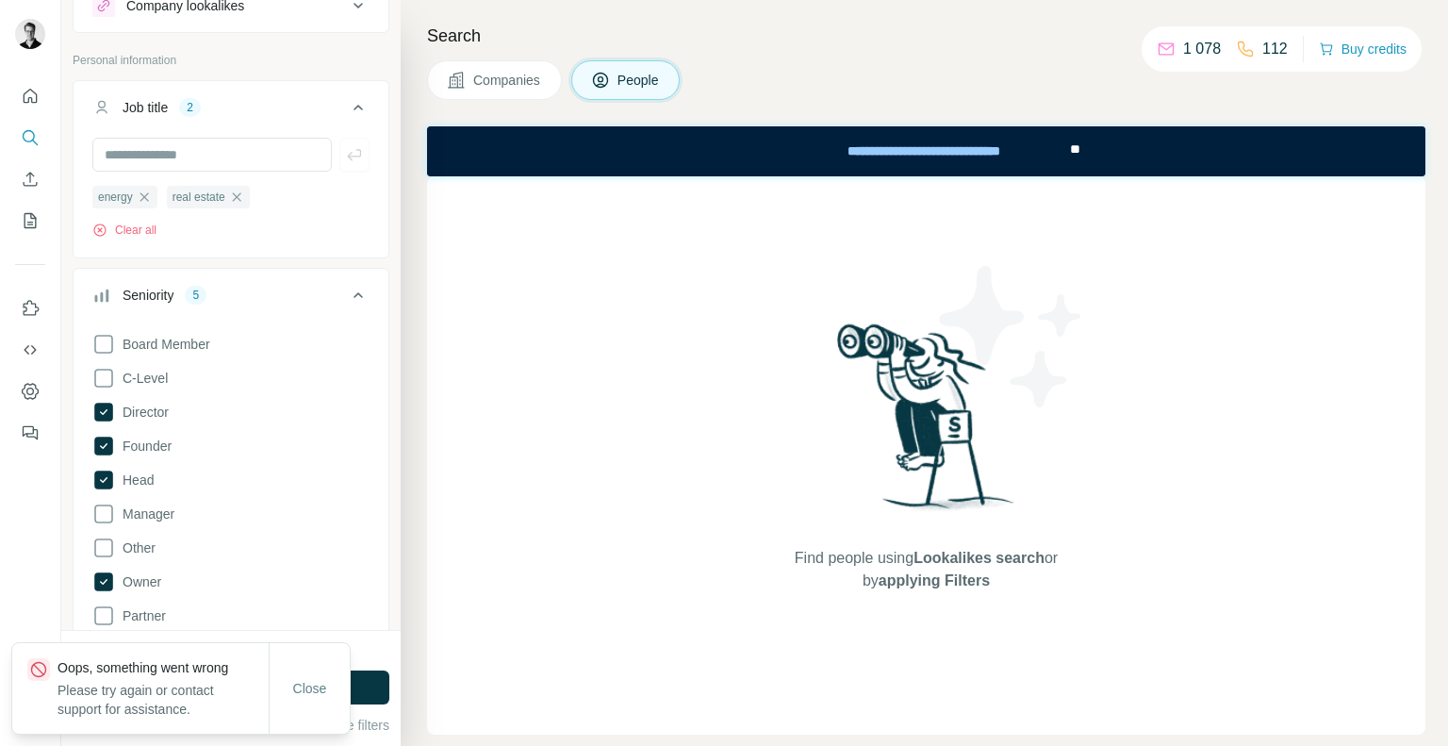
scroll to position [0, 0]
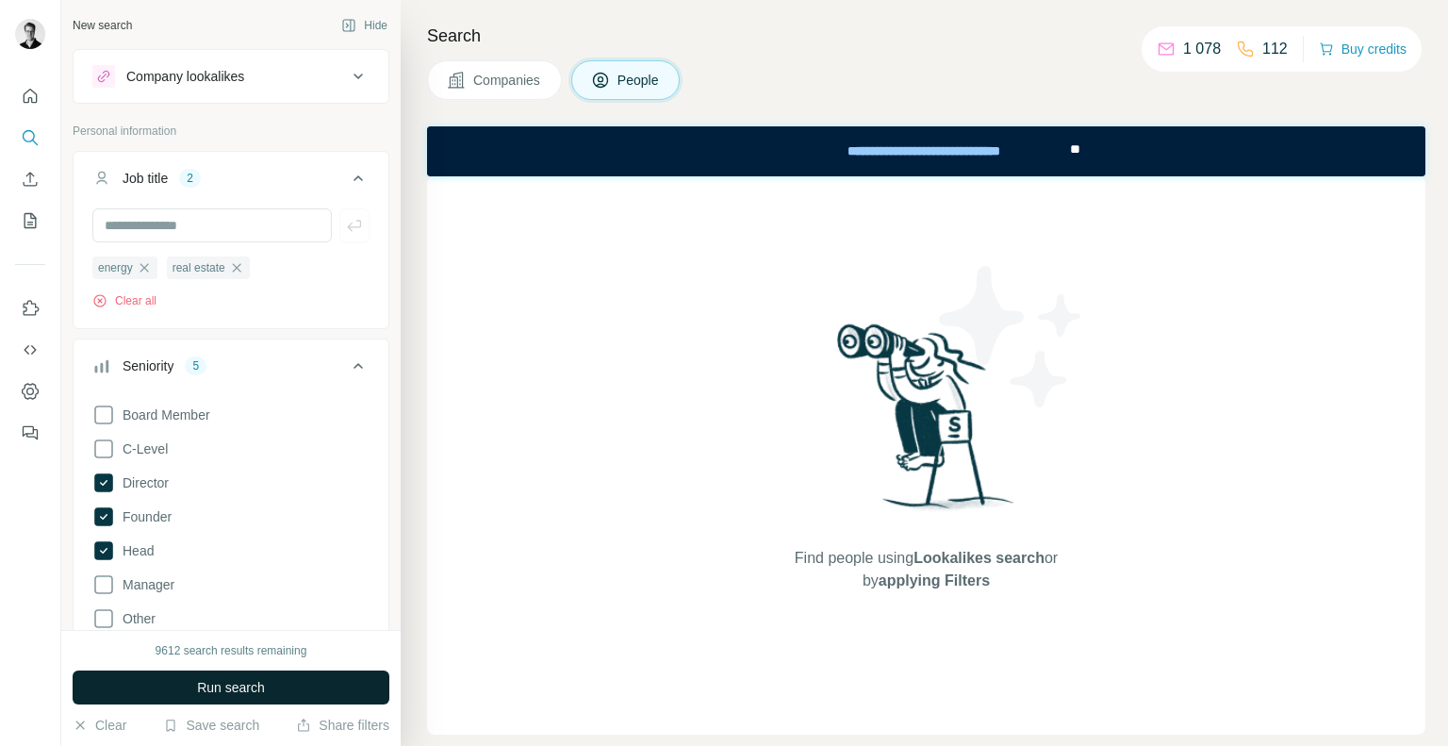
click at [221, 688] on span "Run search" at bounding box center [231, 687] width 68 height 19
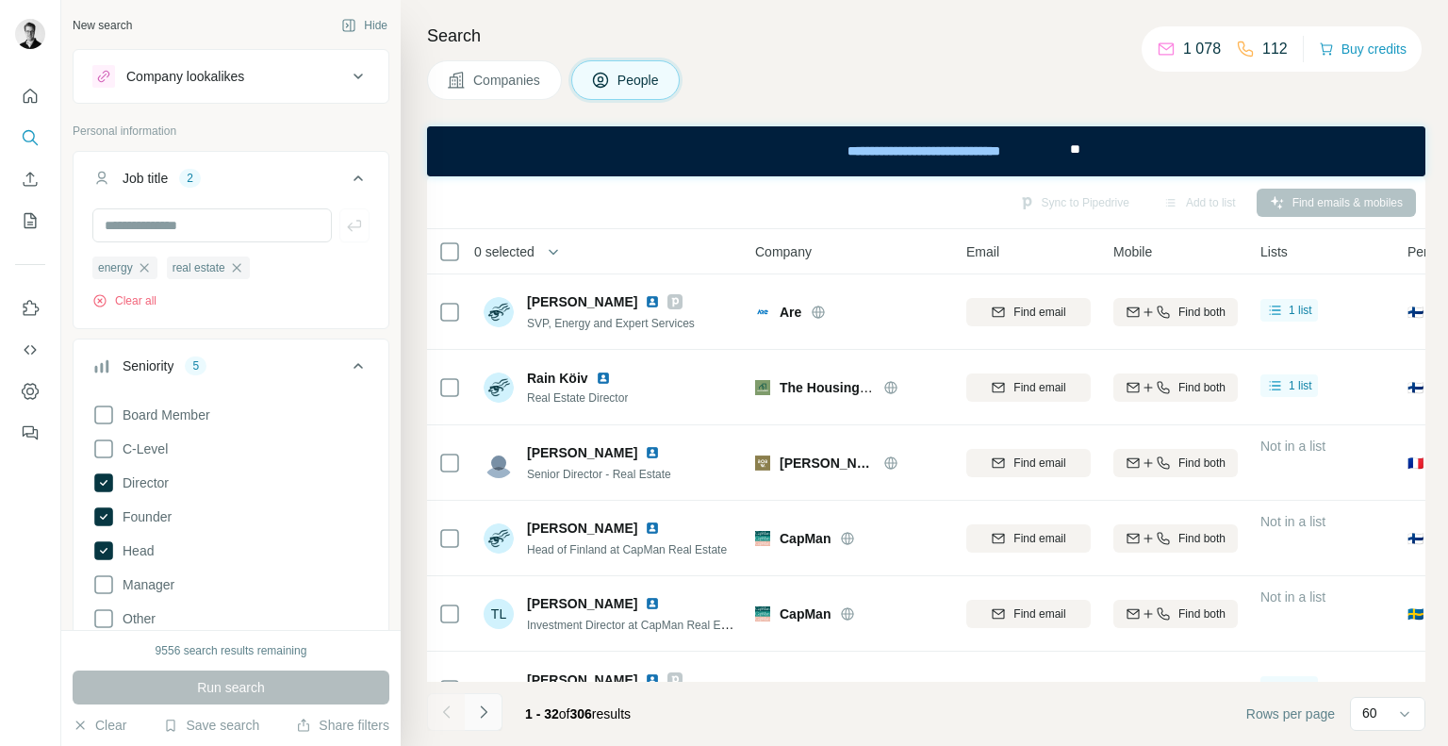
click at [490, 712] on icon "Navigate to next page" at bounding box center [483, 711] width 19 height 19
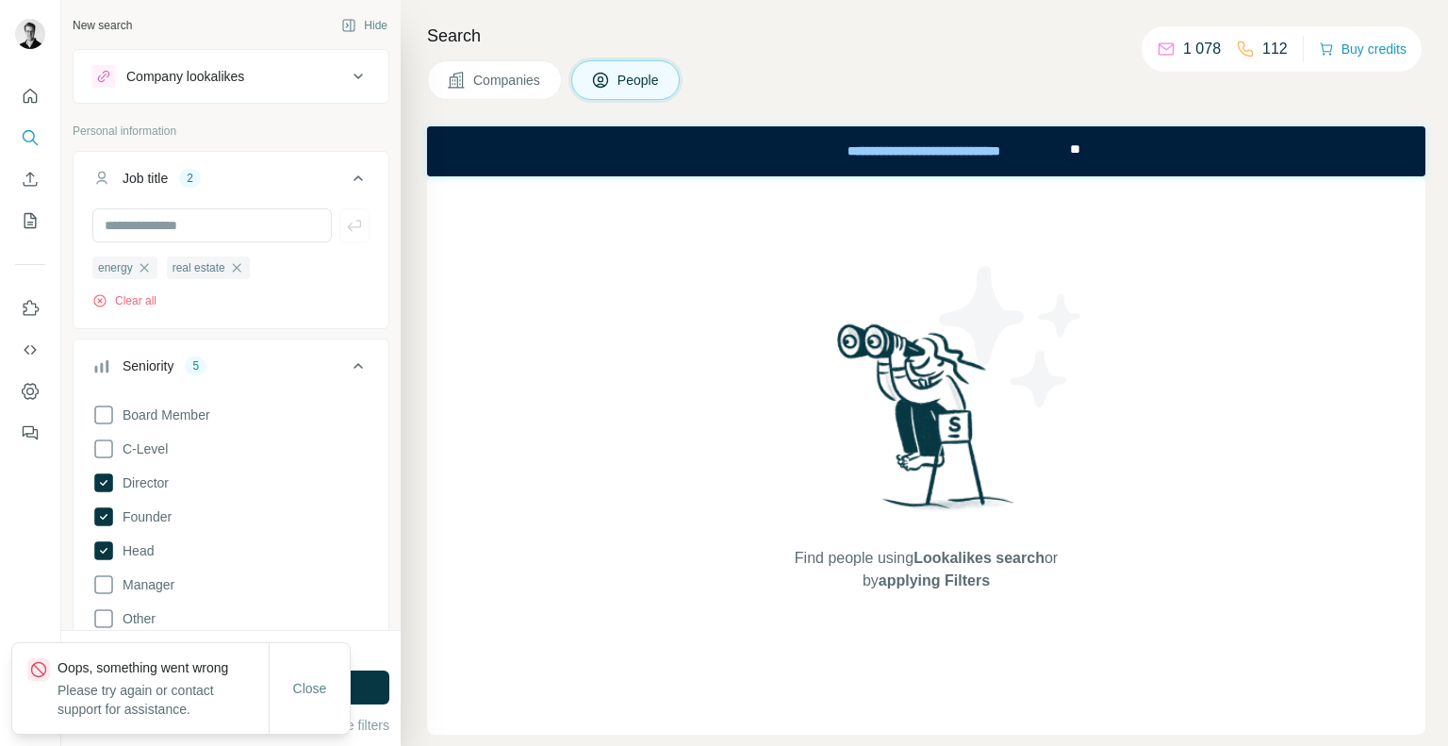
click at [318, 666] on div "Close" at bounding box center [309, 688] width 81 height 90
click at [310, 692] on span "Close" at bounding box center [310, 688] width 34 height 19
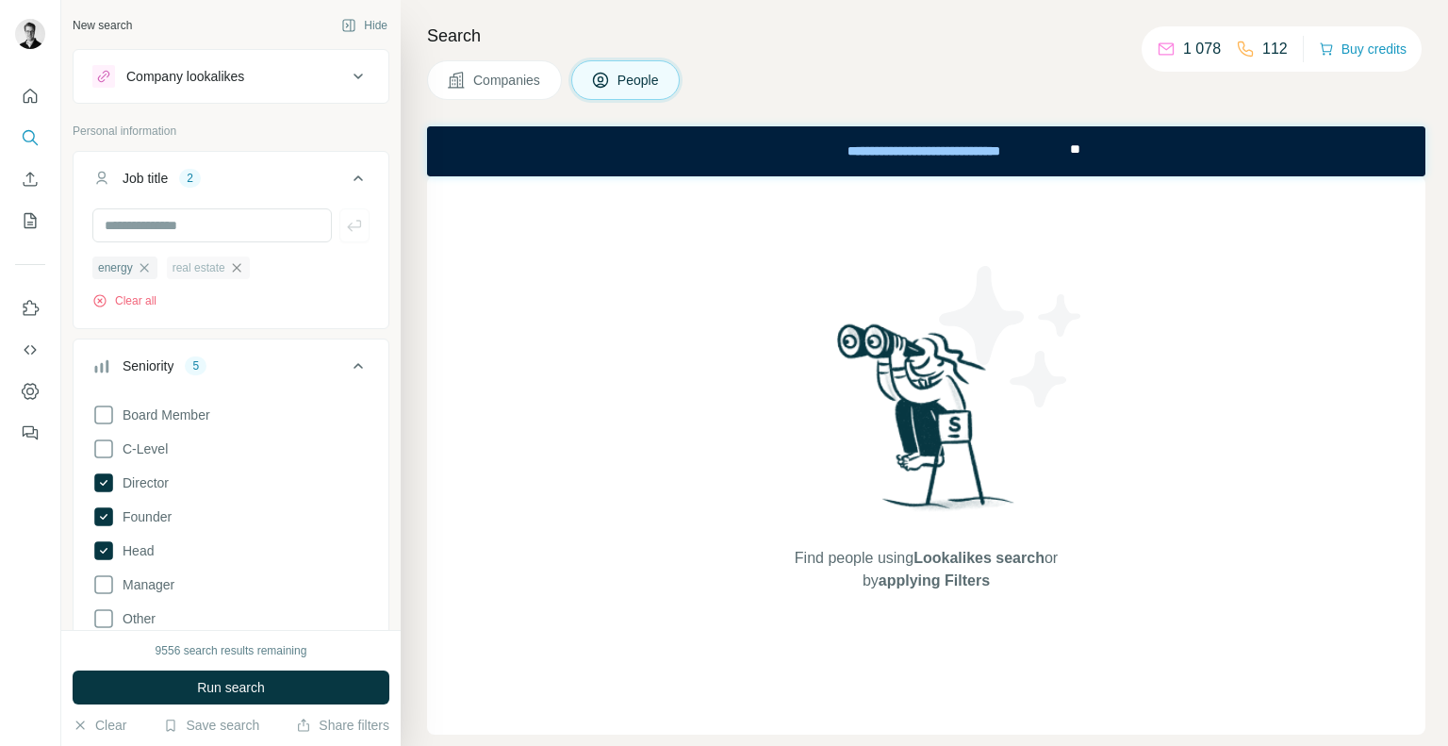
click at [239, 273] on icon "button" at bounding box center [236, 267] width 15 height 15
click at [249, 701] on button "Run search" at bounding box center [231, 687] width 317 height 34
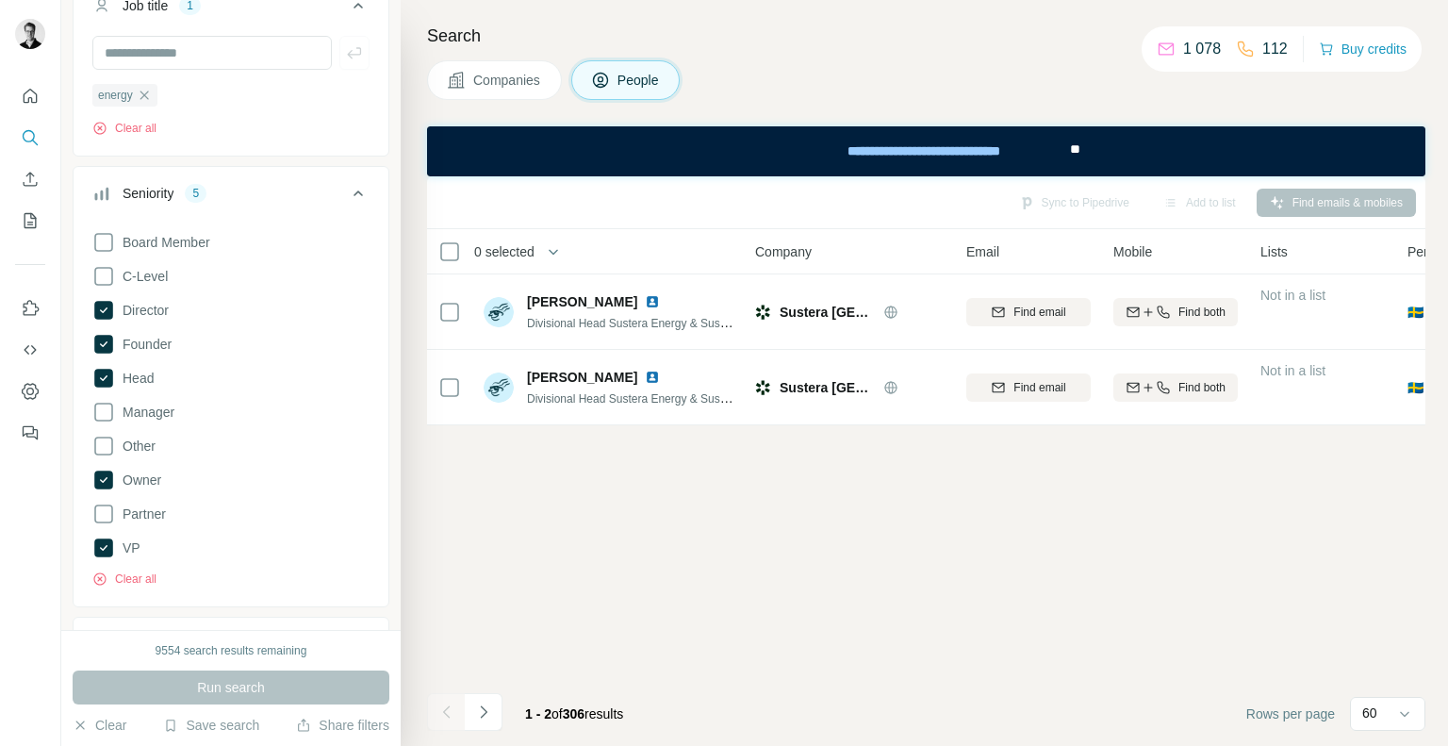
scroll to position [173, 0]
click at [109, 406] on icon at bounding box center [103, 411] width 23 height 23
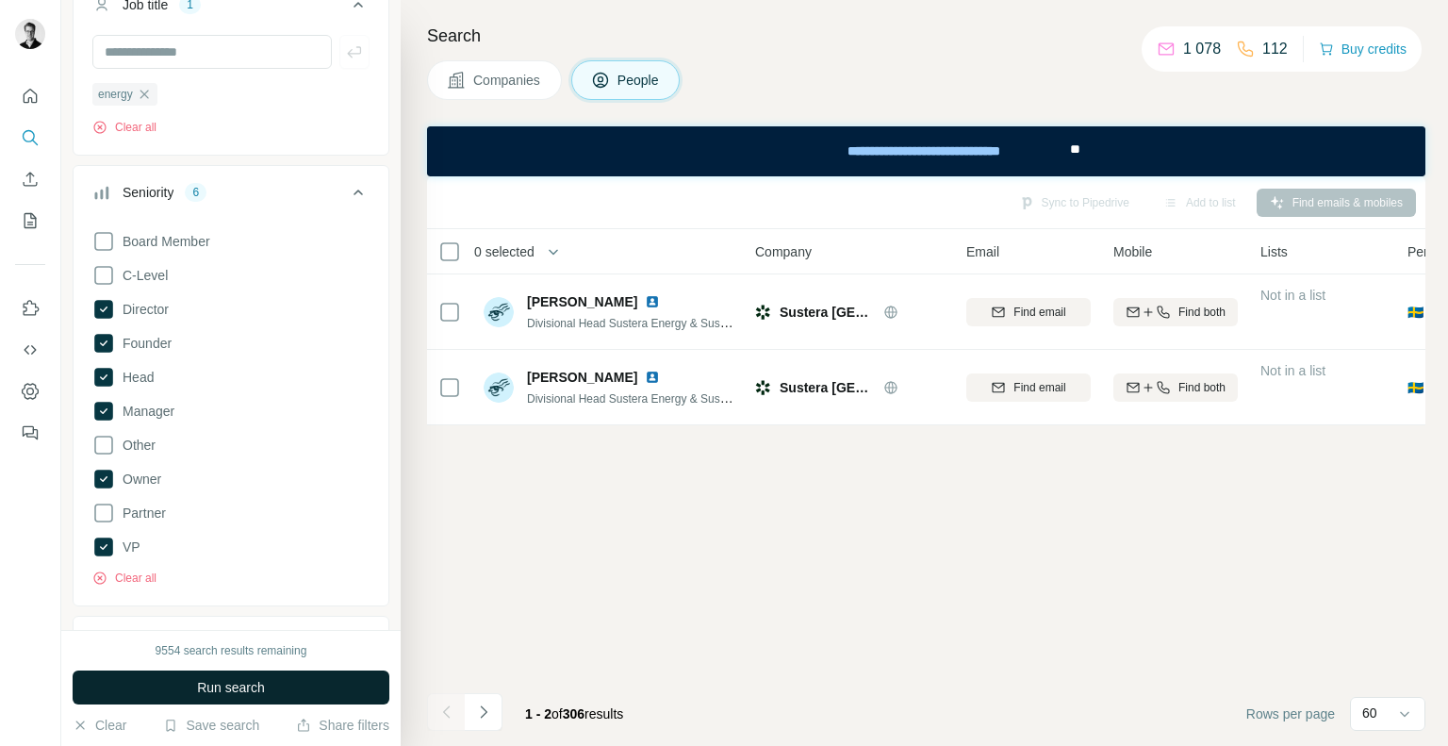
click at [201, 684] on span "Run search" at bounding box center [231, 687] width 68 height 19
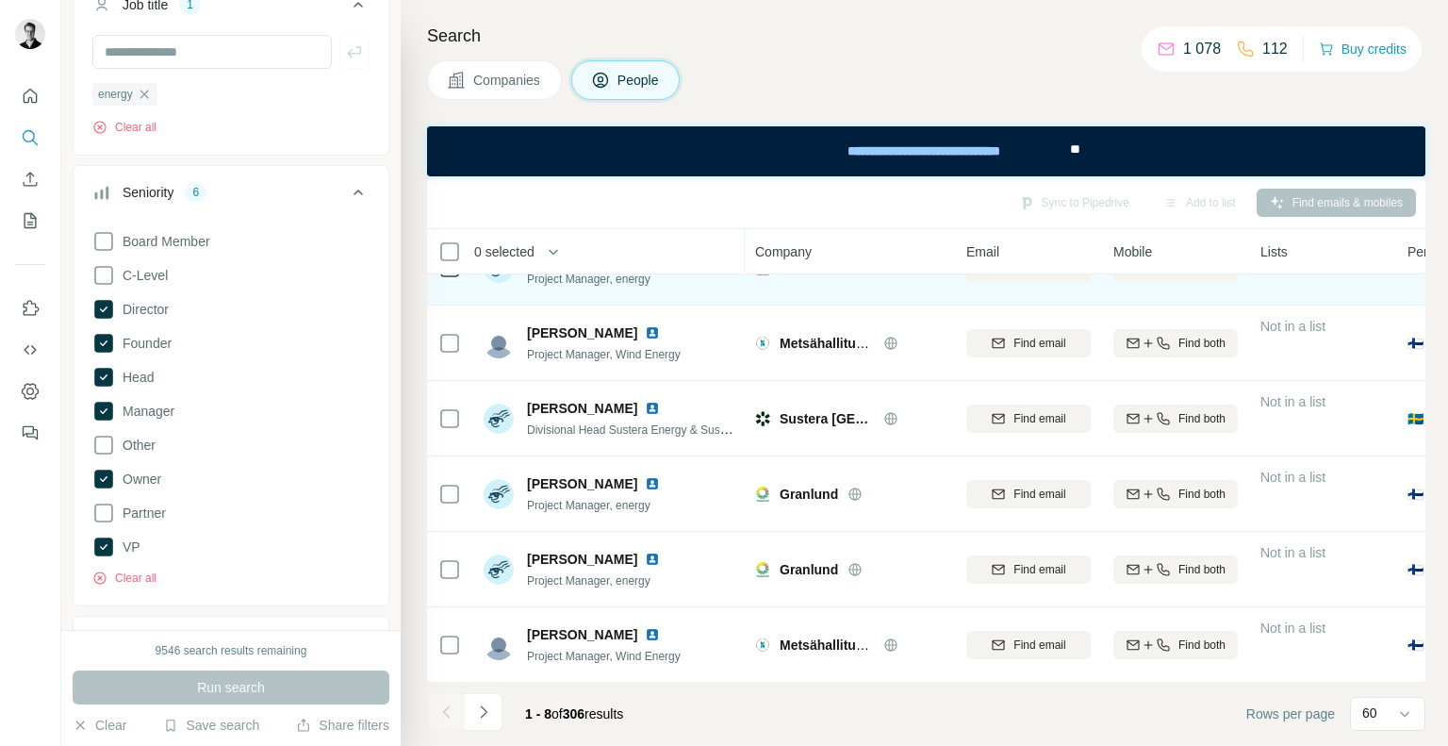
scroll to position [205, 0]
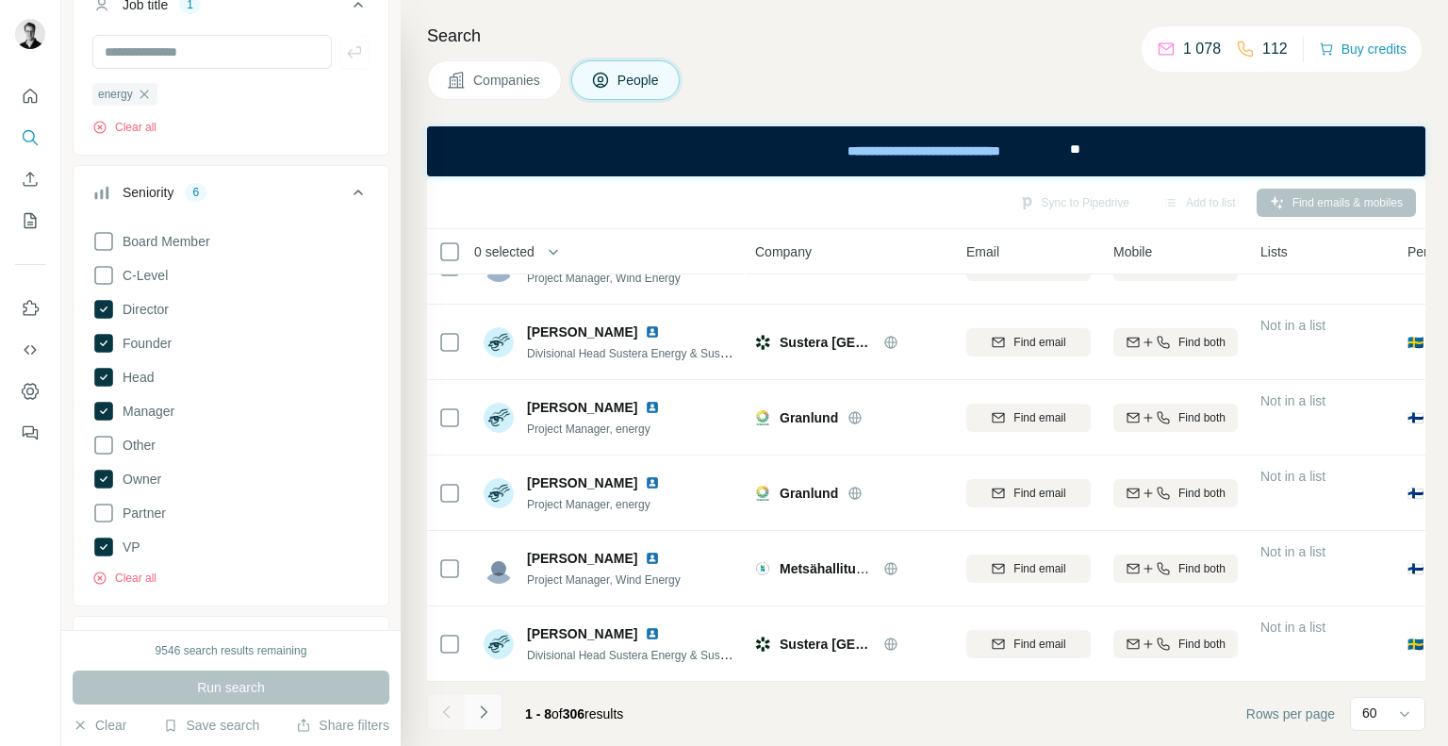
click at [489, 712] on icon "Navigate to next page" at bounding box center [483, 711] width 19 height 19
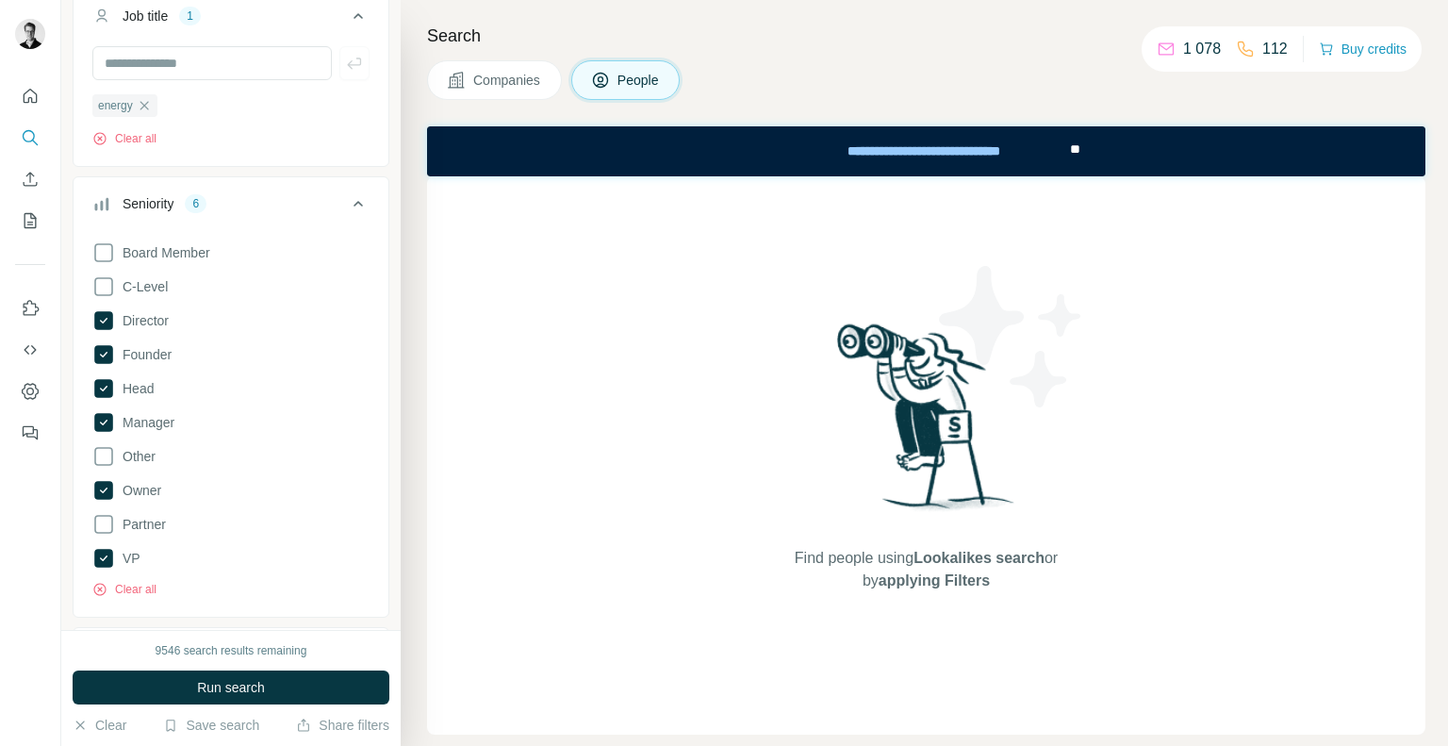
scroll to position [113, 0]
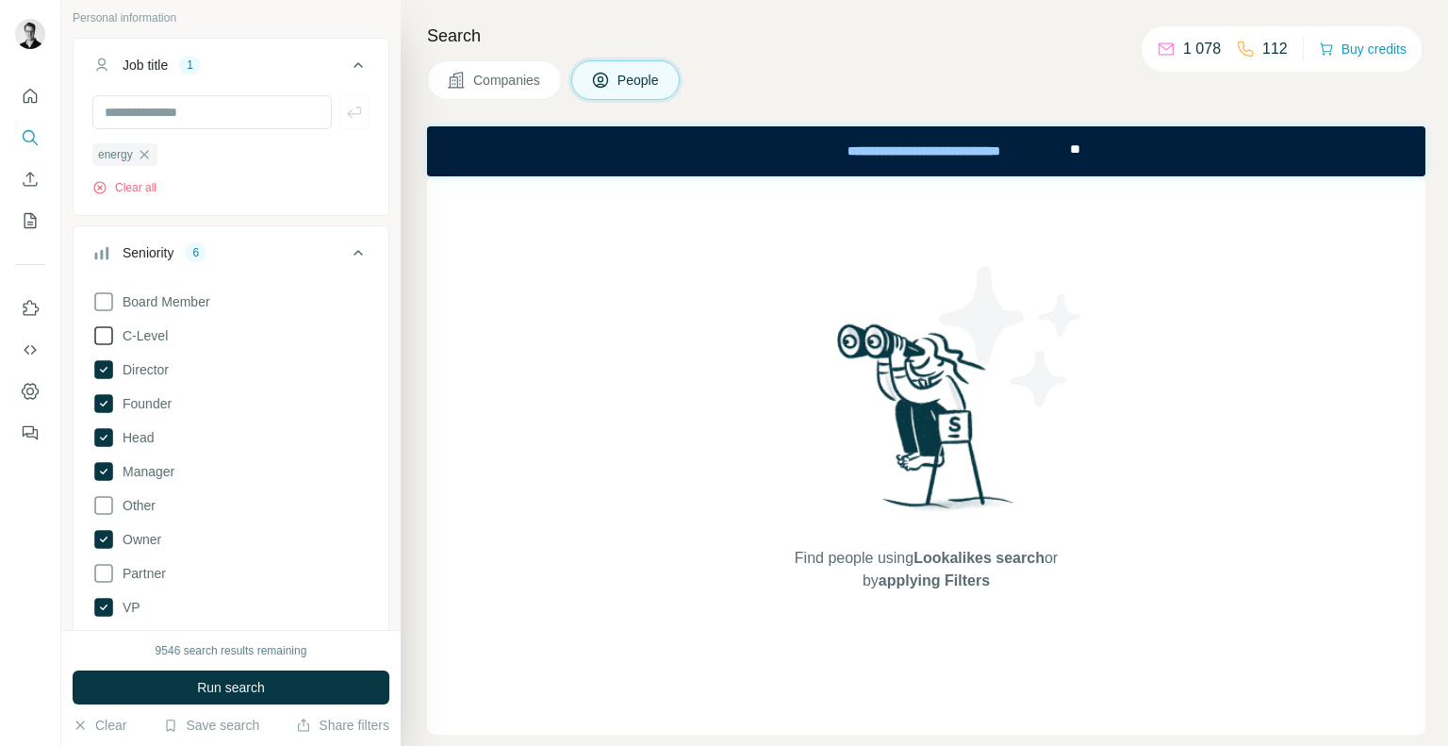
click at [115, 339] on span "C-Level" at bounding box center [141, 335] width 53 height 19
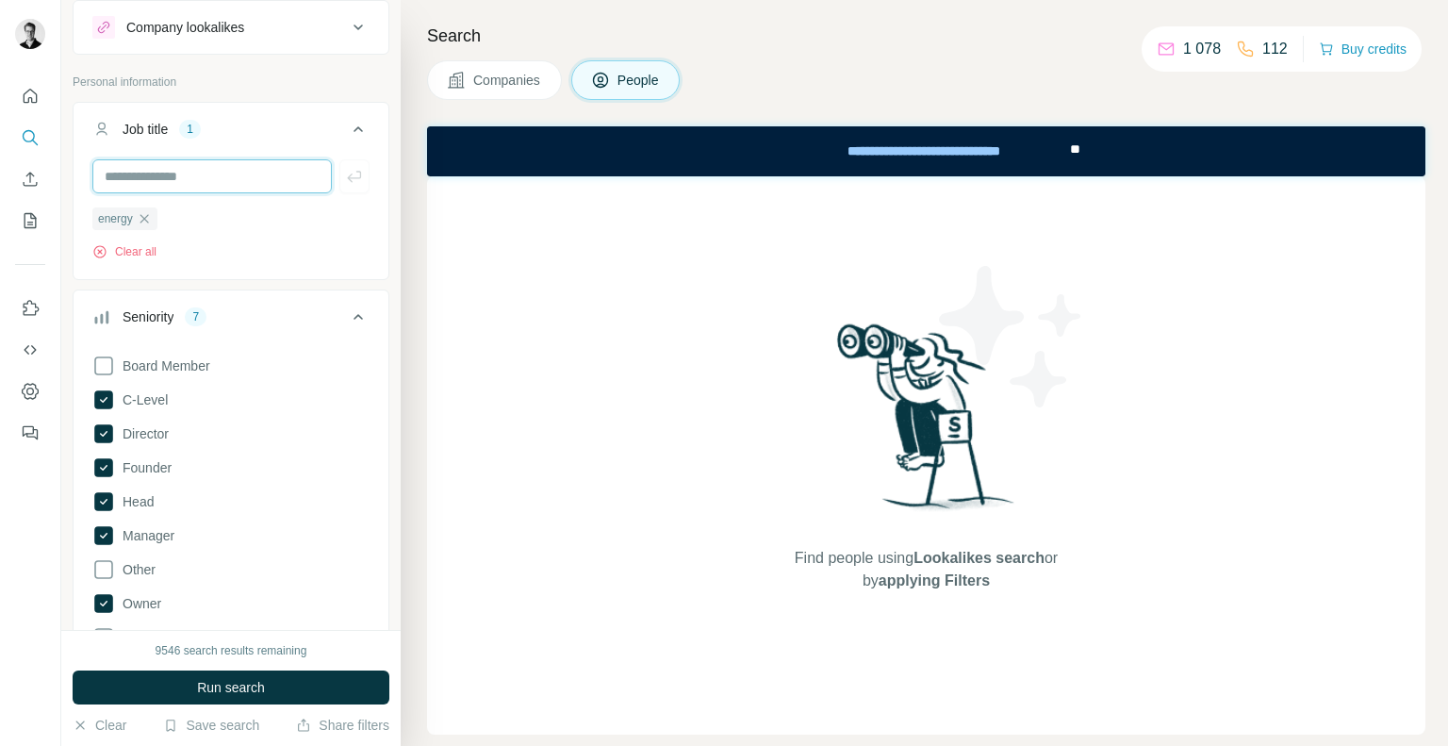
click at [178, 186] on input "text" at bounding box center [211, 176] width 239 height 34
type input "**********"
type input "*"
type input "********"
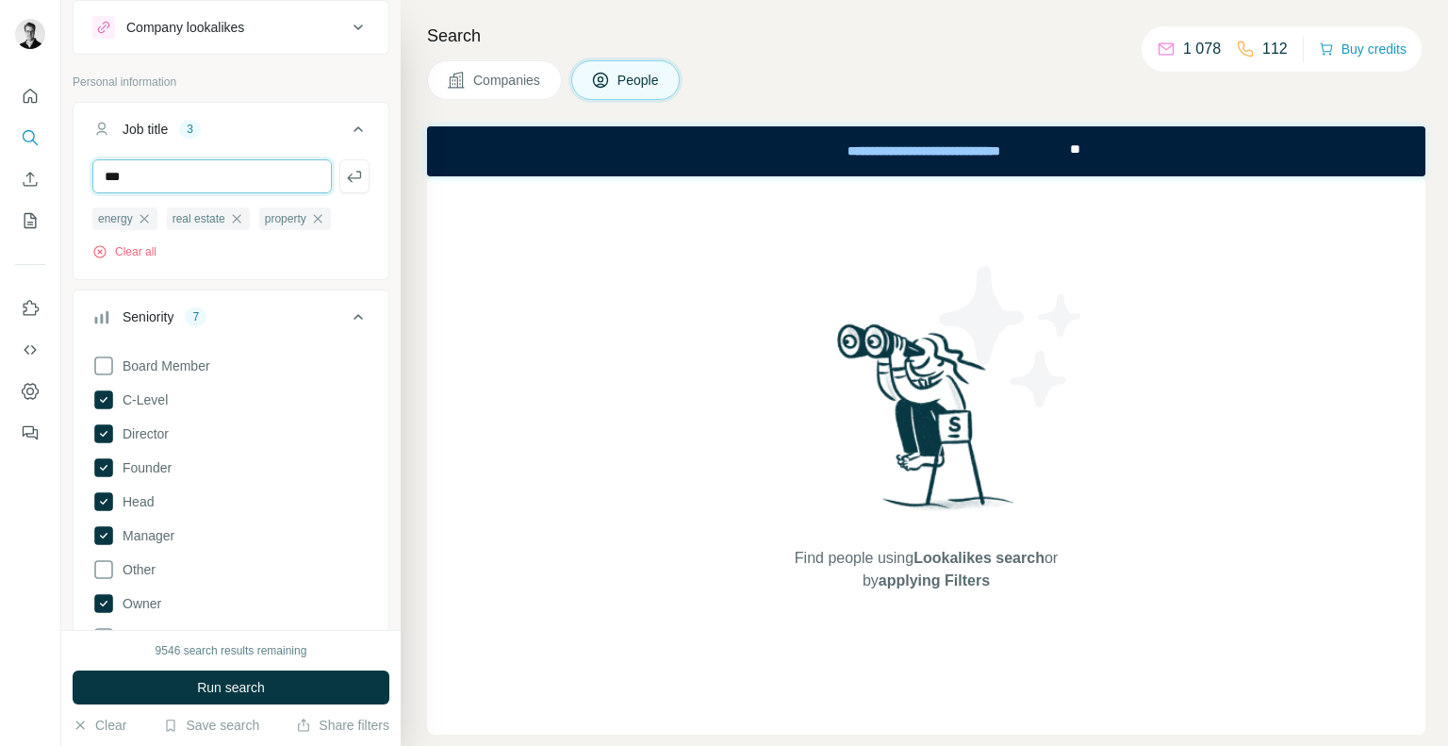
type input "***"
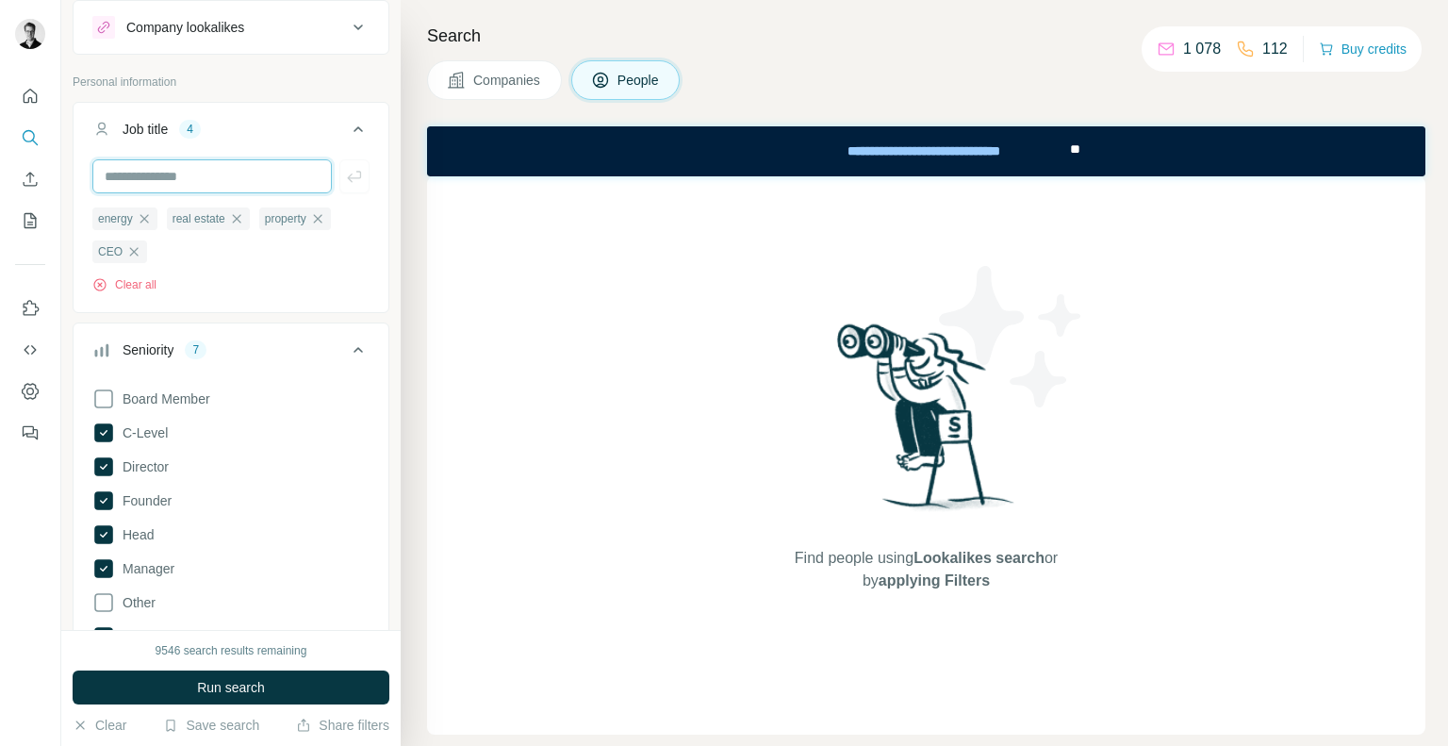
click at [234, 180] on input "text" at bounding box center [211, 176] width 239 height 34
paste input "*******"
type input "*******"
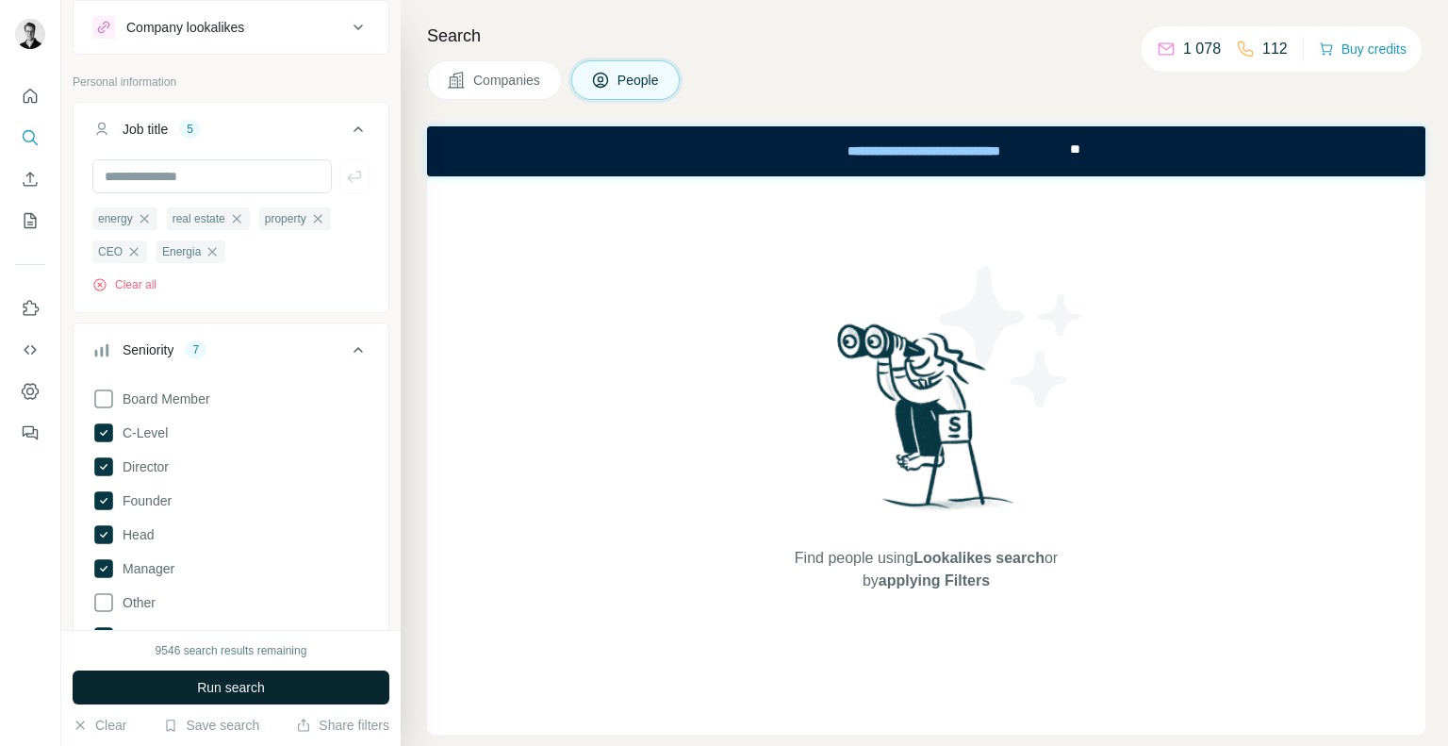
click at [205, 692] on span "Run search" at bounding box center [231, 687] width 68 height 19
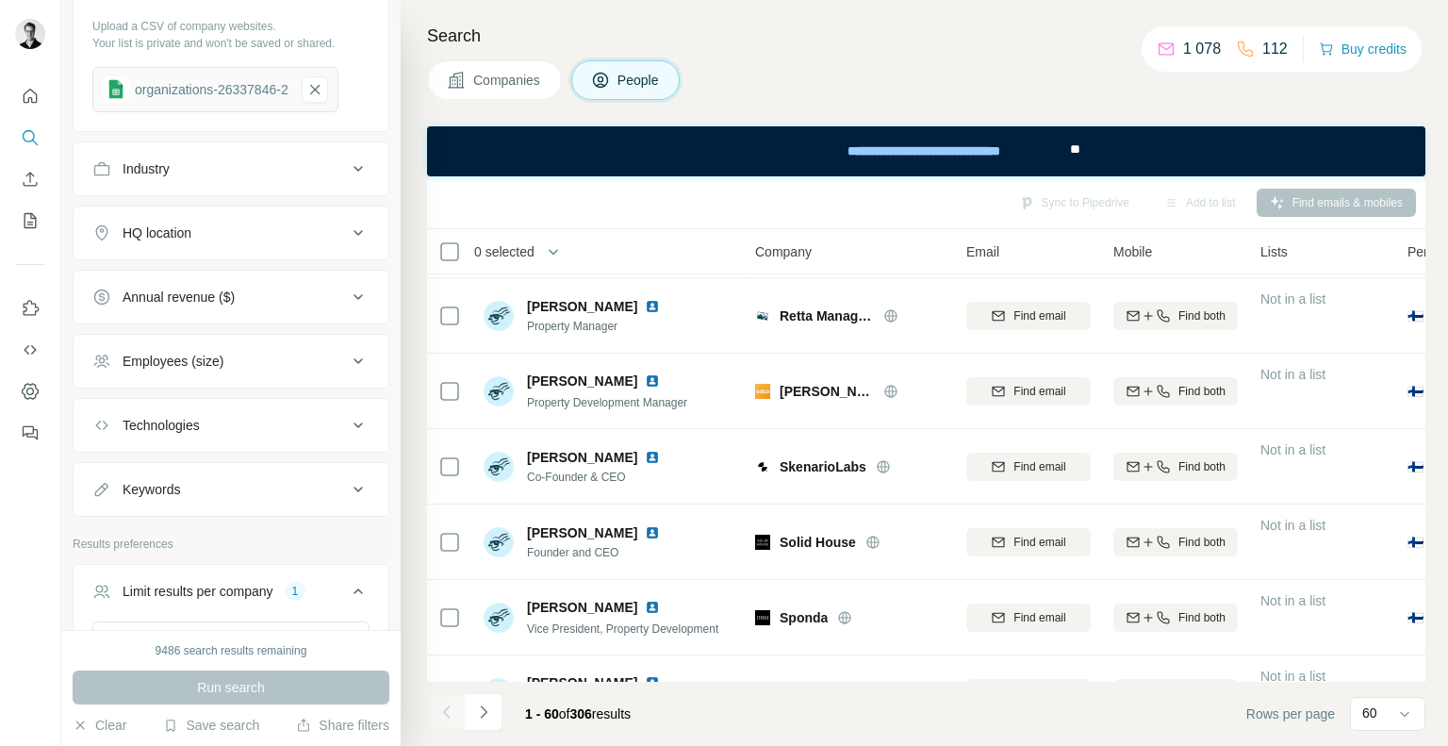
scroll to position [4126, 0]
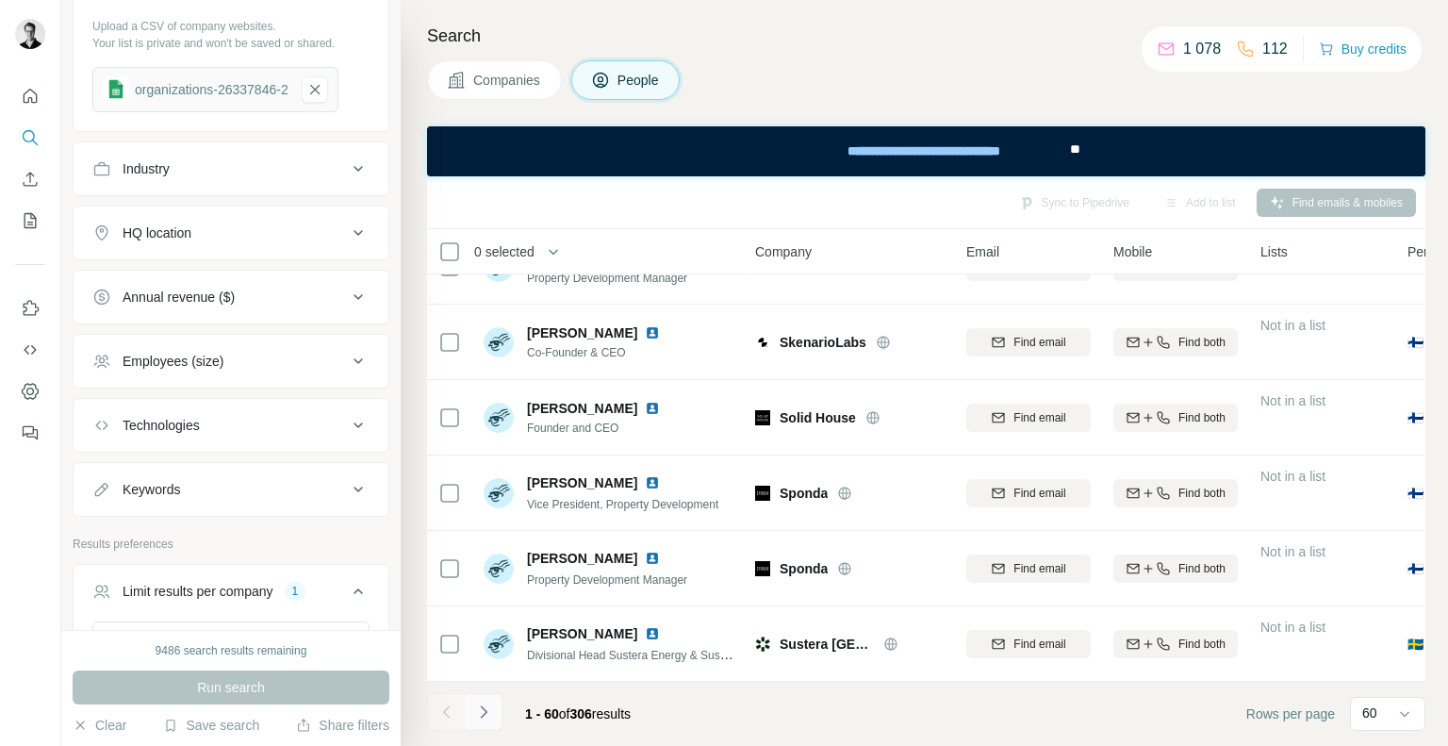
click at [495, 713] on button "Navigate to next page" at bounding box center [484, 712] width 38 height 38
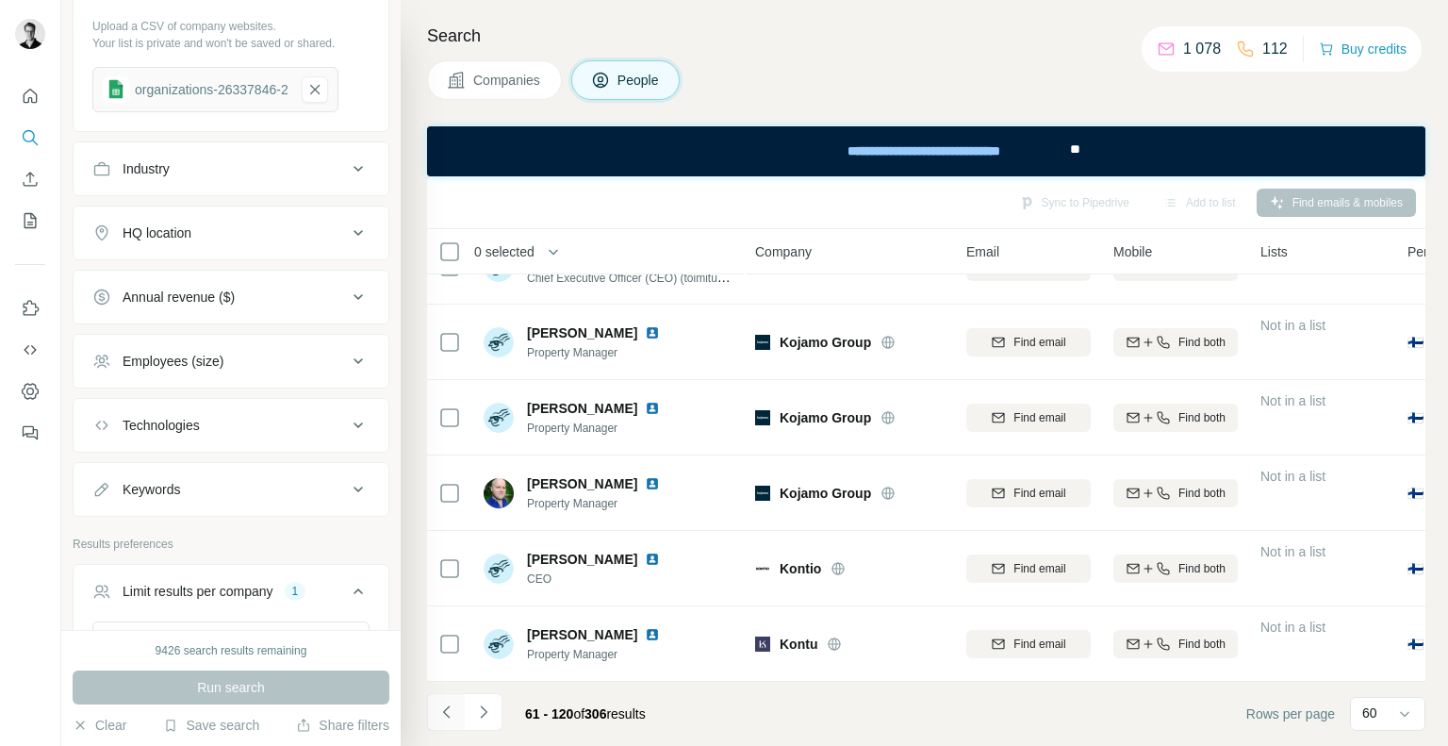
click at [456, 711] on button "Navigate to previous page" at bounding box center [446, 712] width 38 height 38
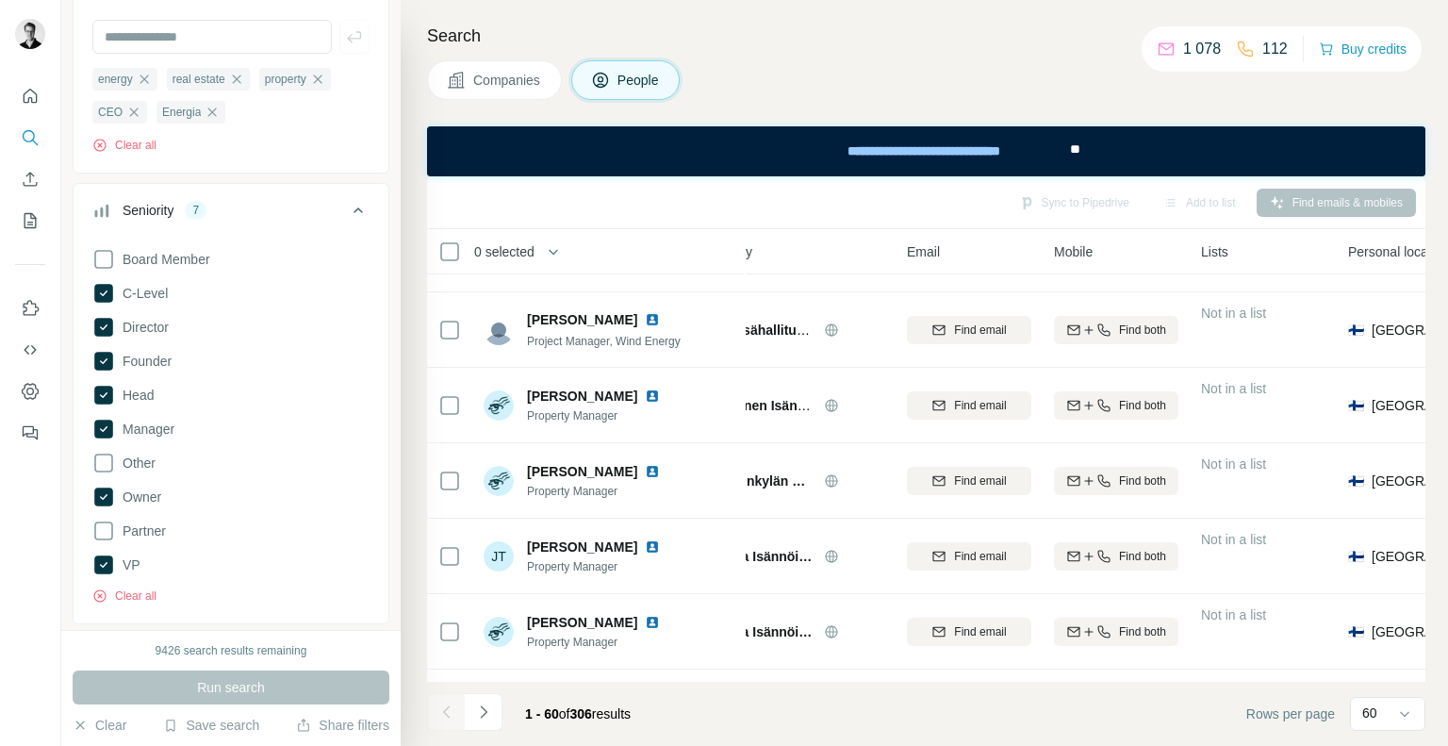
scroll to position [0, 0]
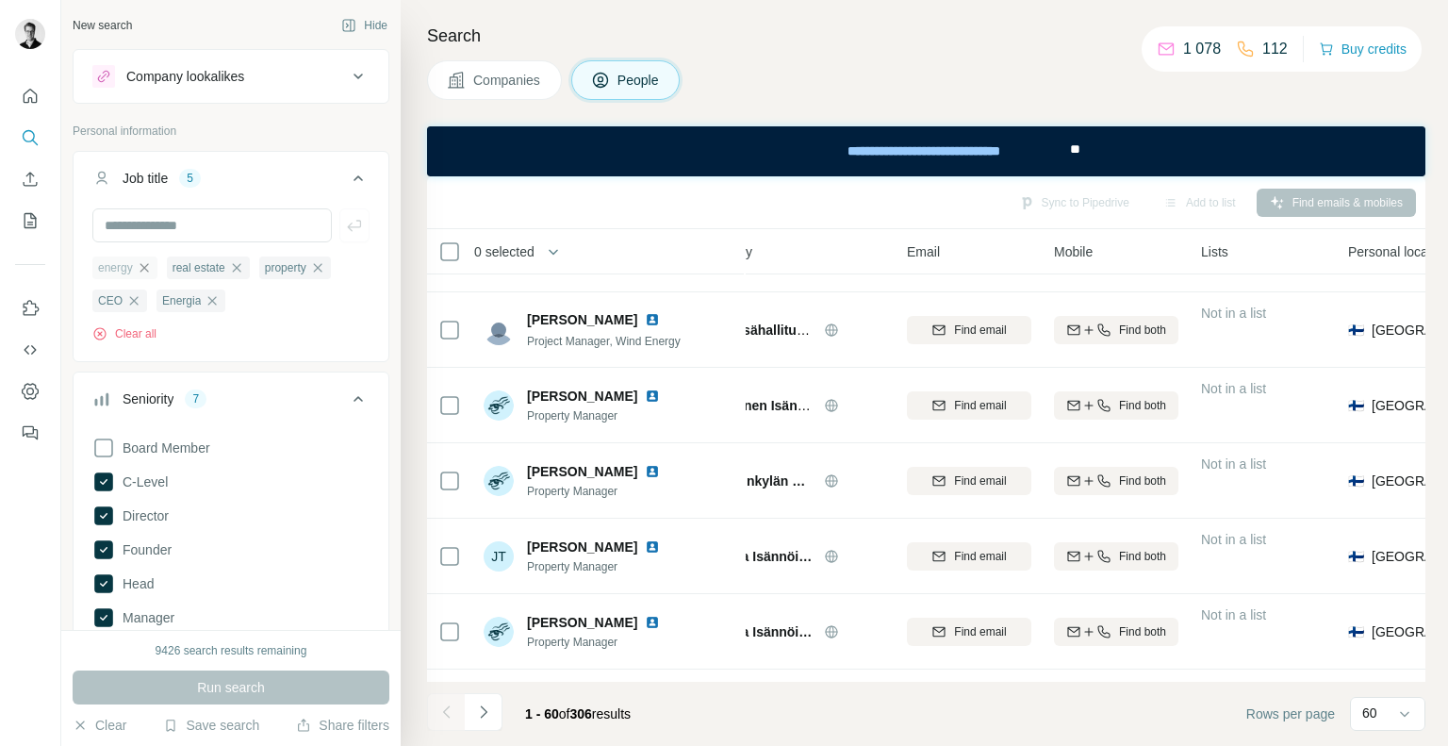
click at [148, 267] on icon "button" at bounding box center [144, 267] width 15 height 15
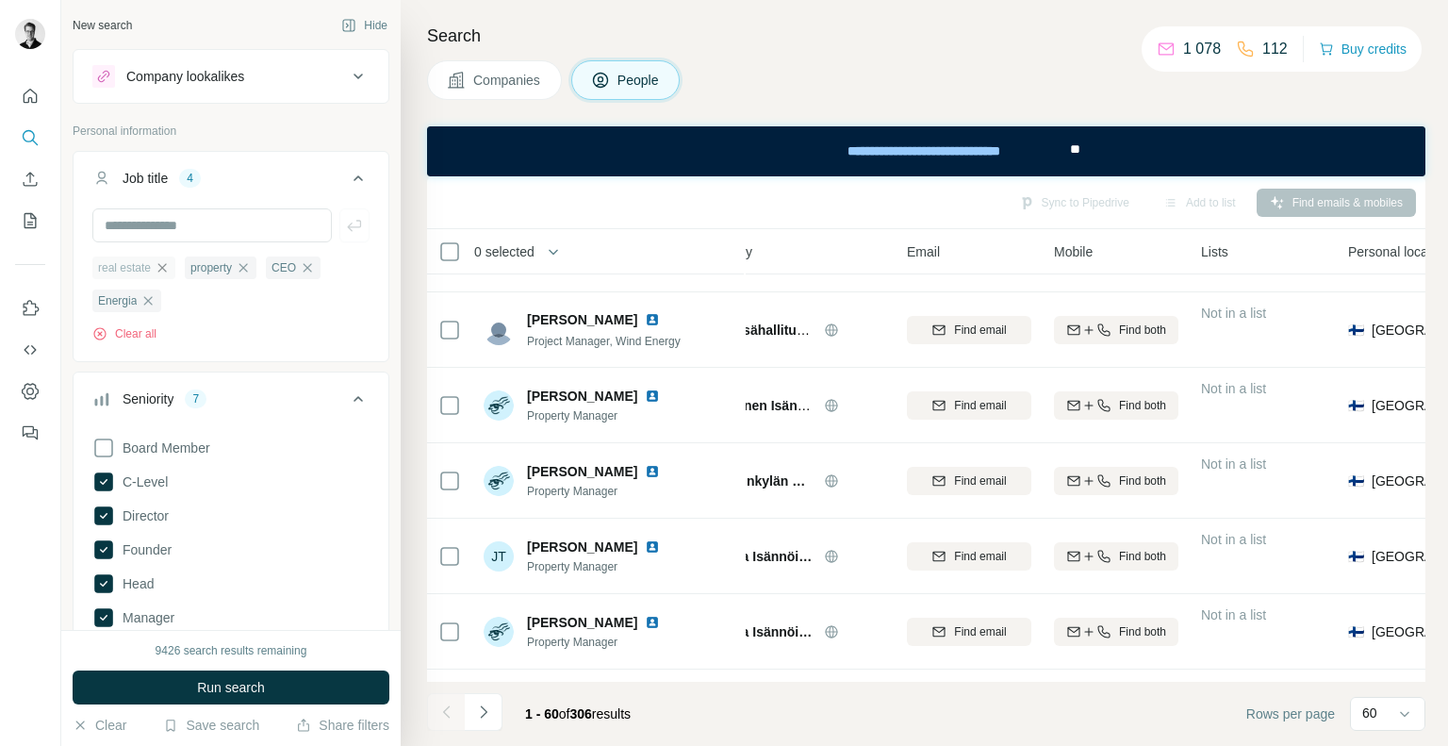
click at [160, 268] on icon "button" at bounding box center [162, 267] width 15 height 15
click at [158, 268] on icon "button" at bounding box center [150, 267] width 15 height 15
click at [140, 268] on div "CEO" at bounding box center [119, 267] width 55 height 23
click at [137, 267] on icon "button" at bounding box center [133, 267] width 15 height 15
click at [141, 264] on icon "button" at bounding box center [147, 267] width 15 height 15
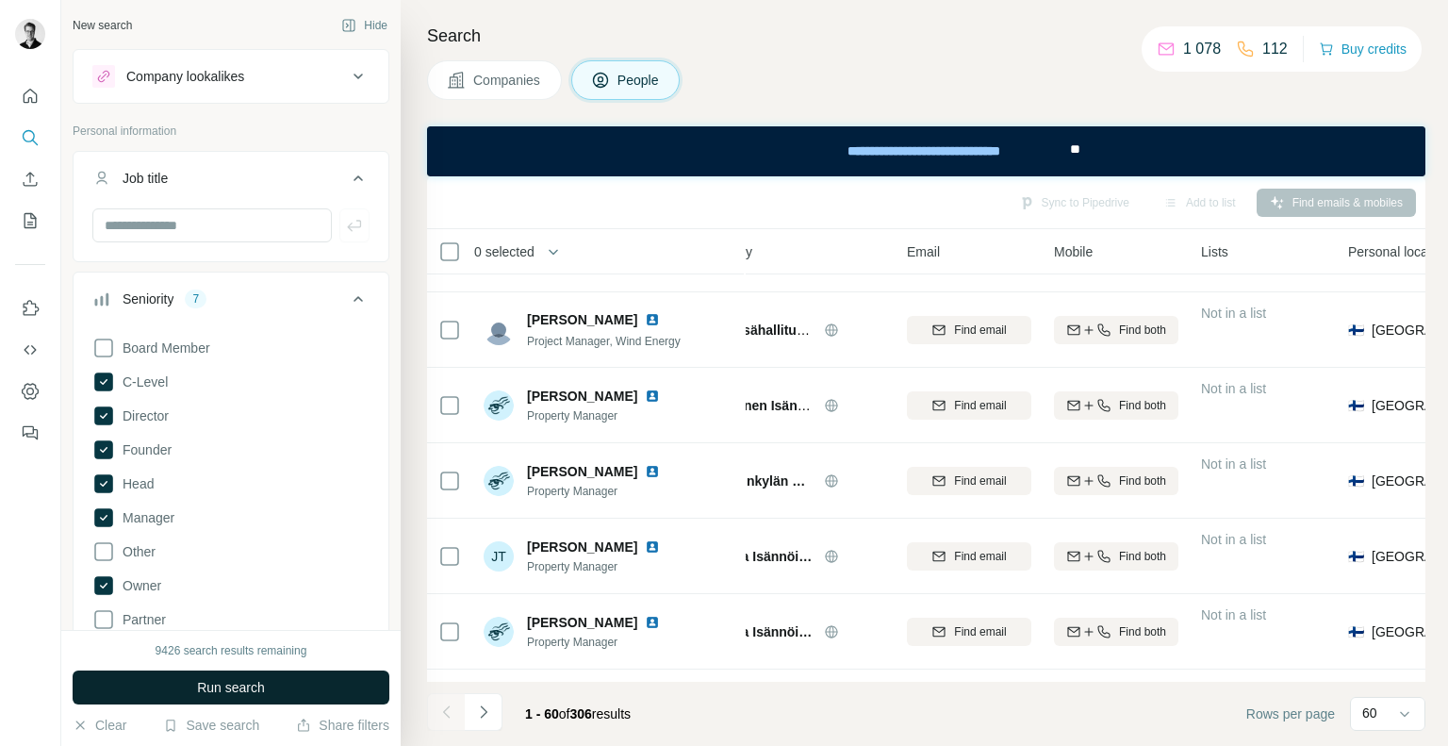
click at [211, 681] on span "Run search" at bounding box center [231, 687] width 68 height 19
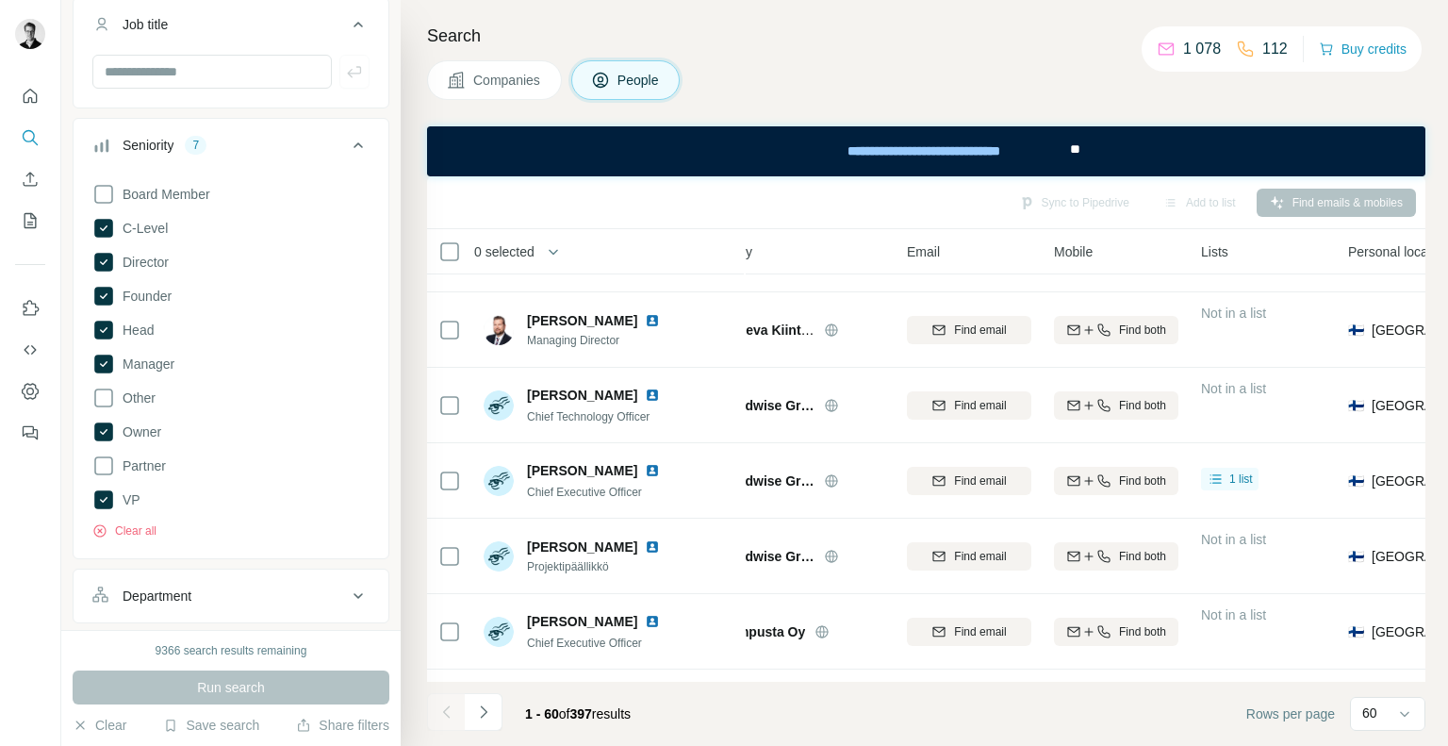
scroll to position [153, 0]
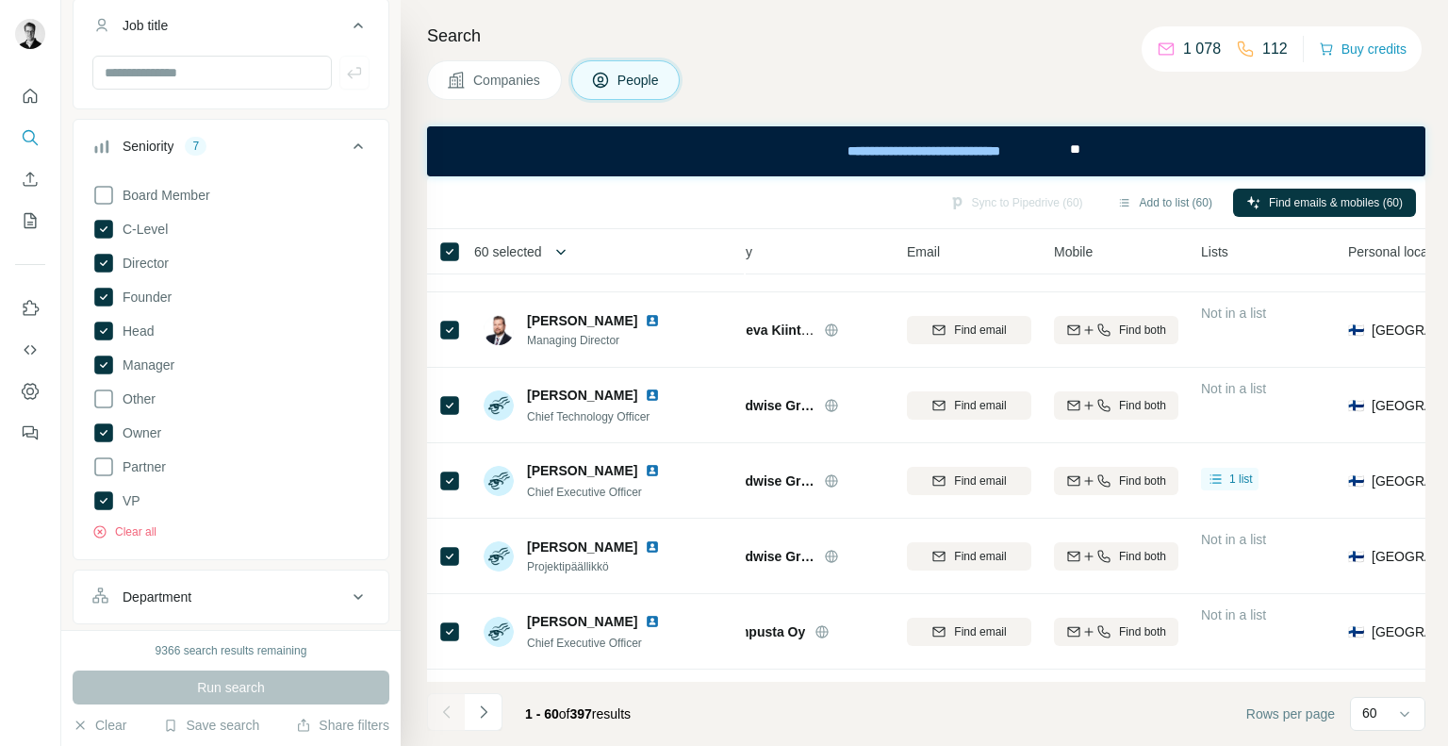
click at [565, 258] on icon "button" at bounding box center [560, 251] width 19 height 19
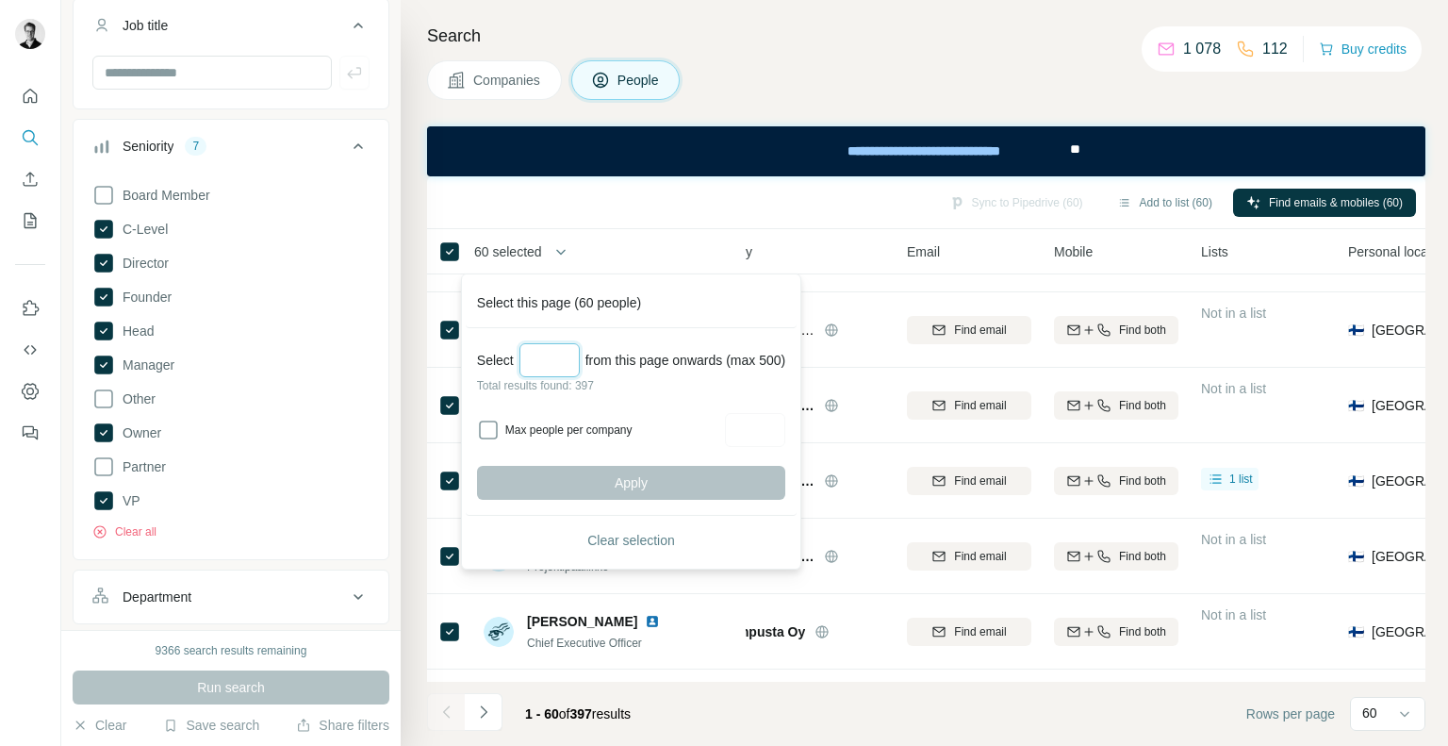
click at [551, 353] on input "Select a number (up to 500)" at bounding box center [549, 360] width 60 height 34
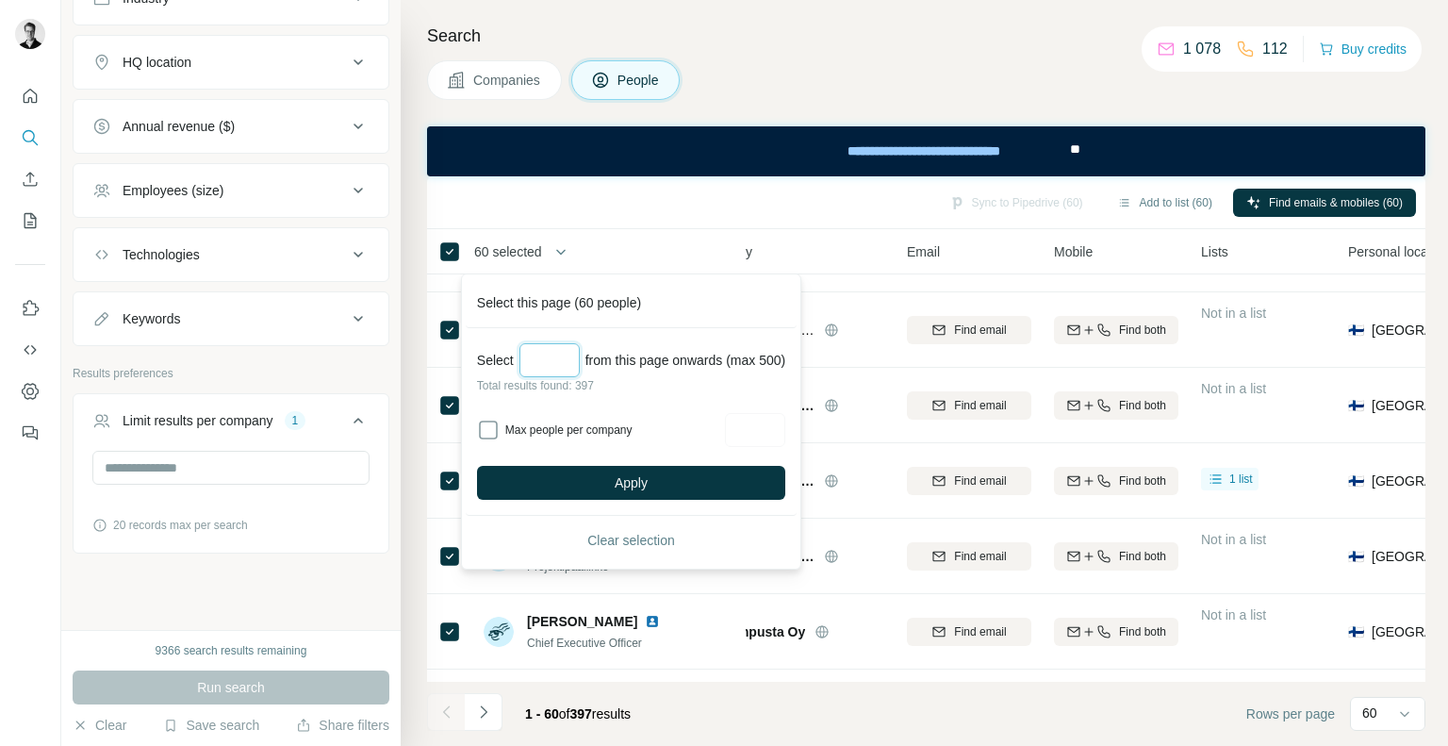
scroll to position [1222, 0]
type input "***"
click at [268, 444] on button "Limit results per company 1" at bounding box center [231, 424] width 315 height 53
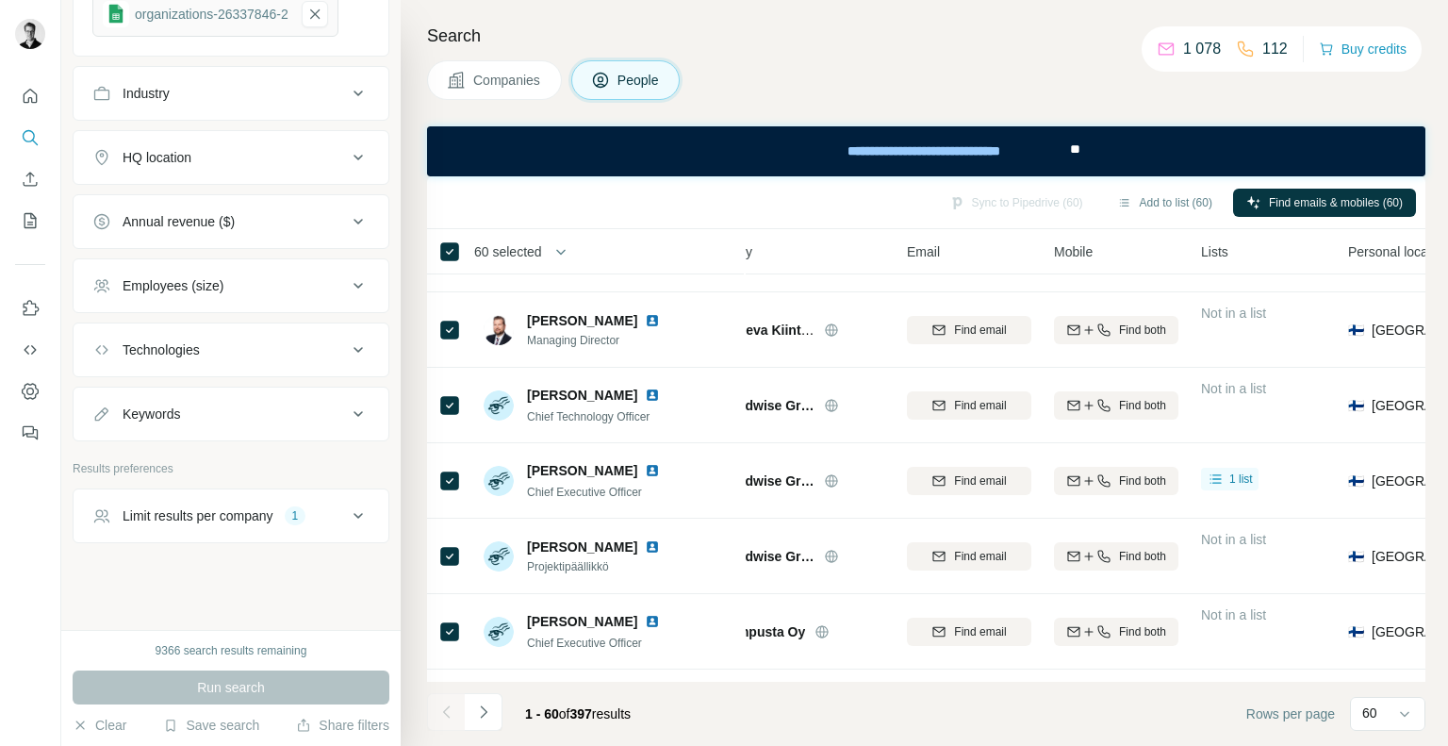
scroll to position [1120, 0]
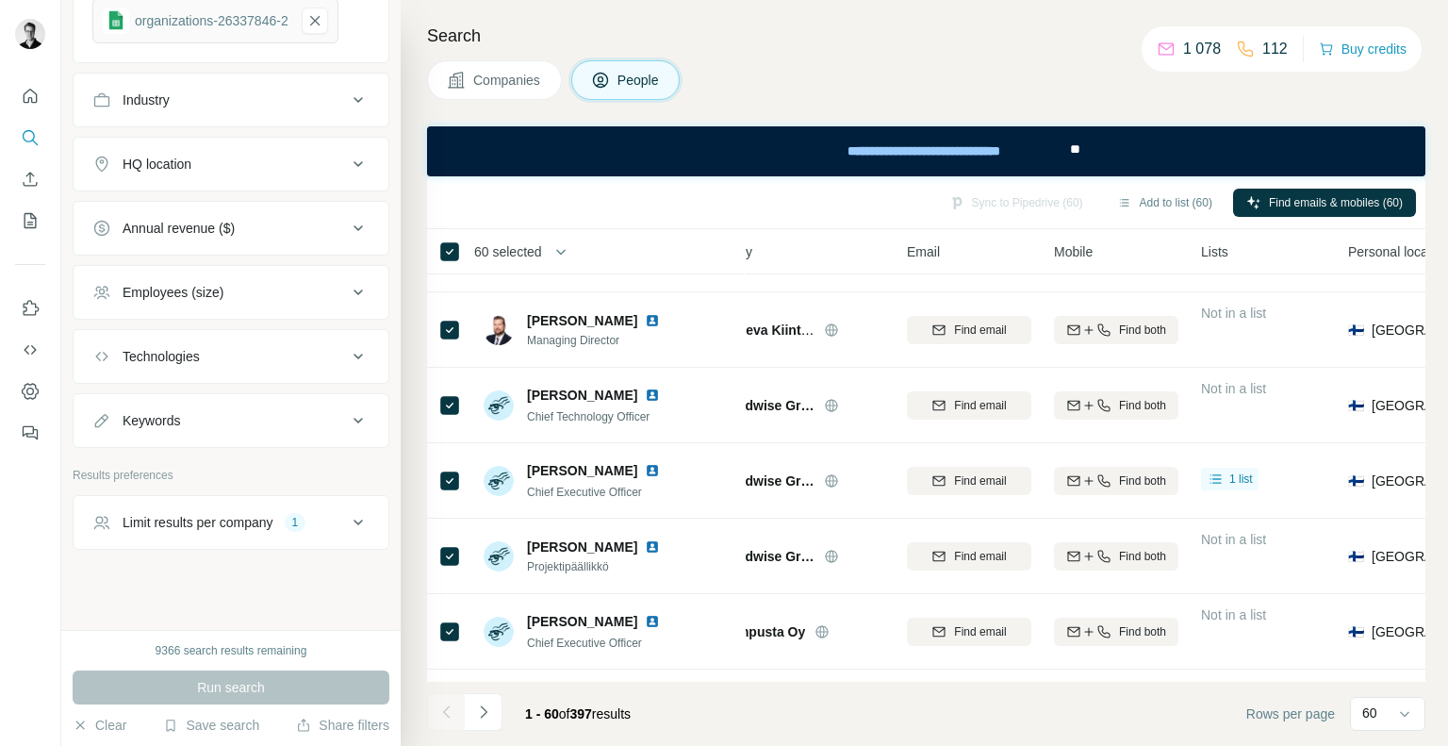
click at [225, 525] on div "Limit results per company" at bounding box center [198, 522] width 151 height 19
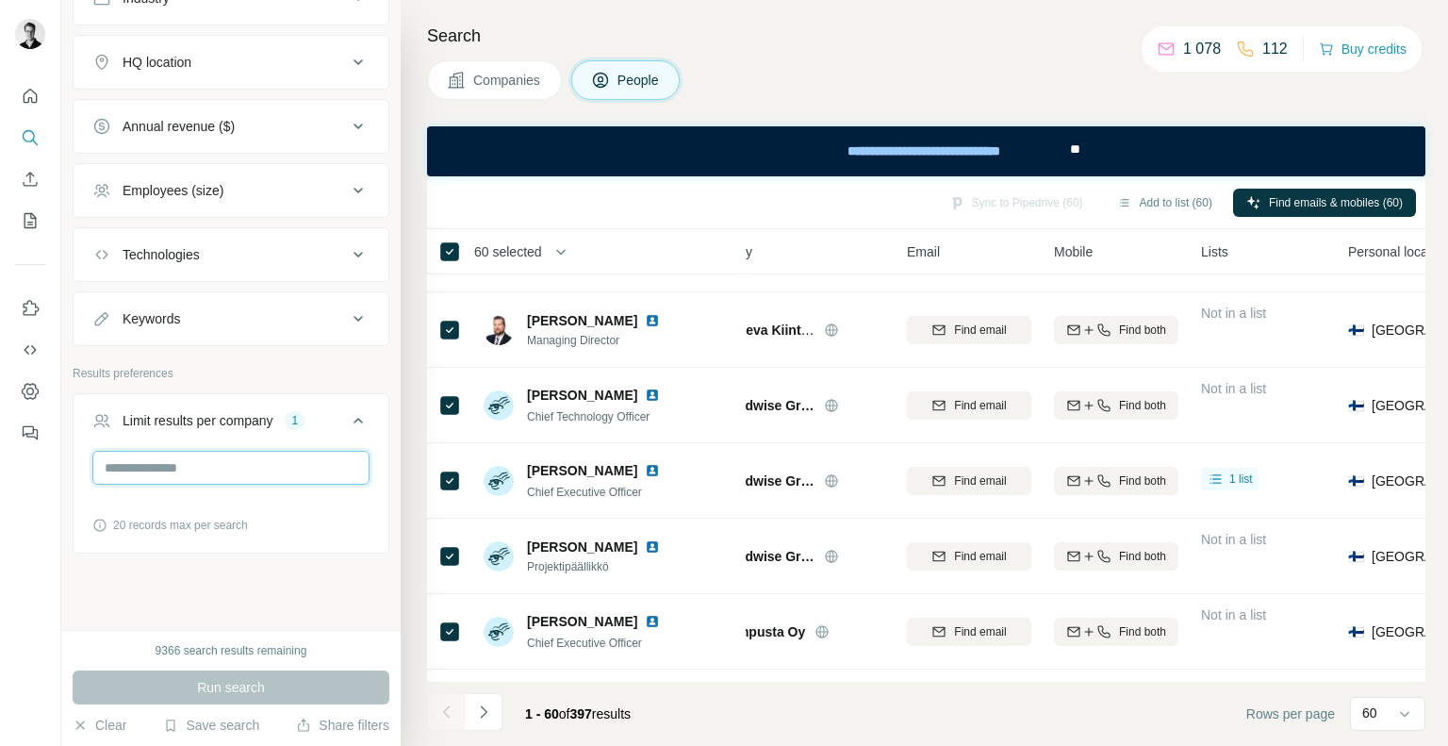
click at [192, 469] on input "*" at bounding box center [230, 468] width 277 height 34
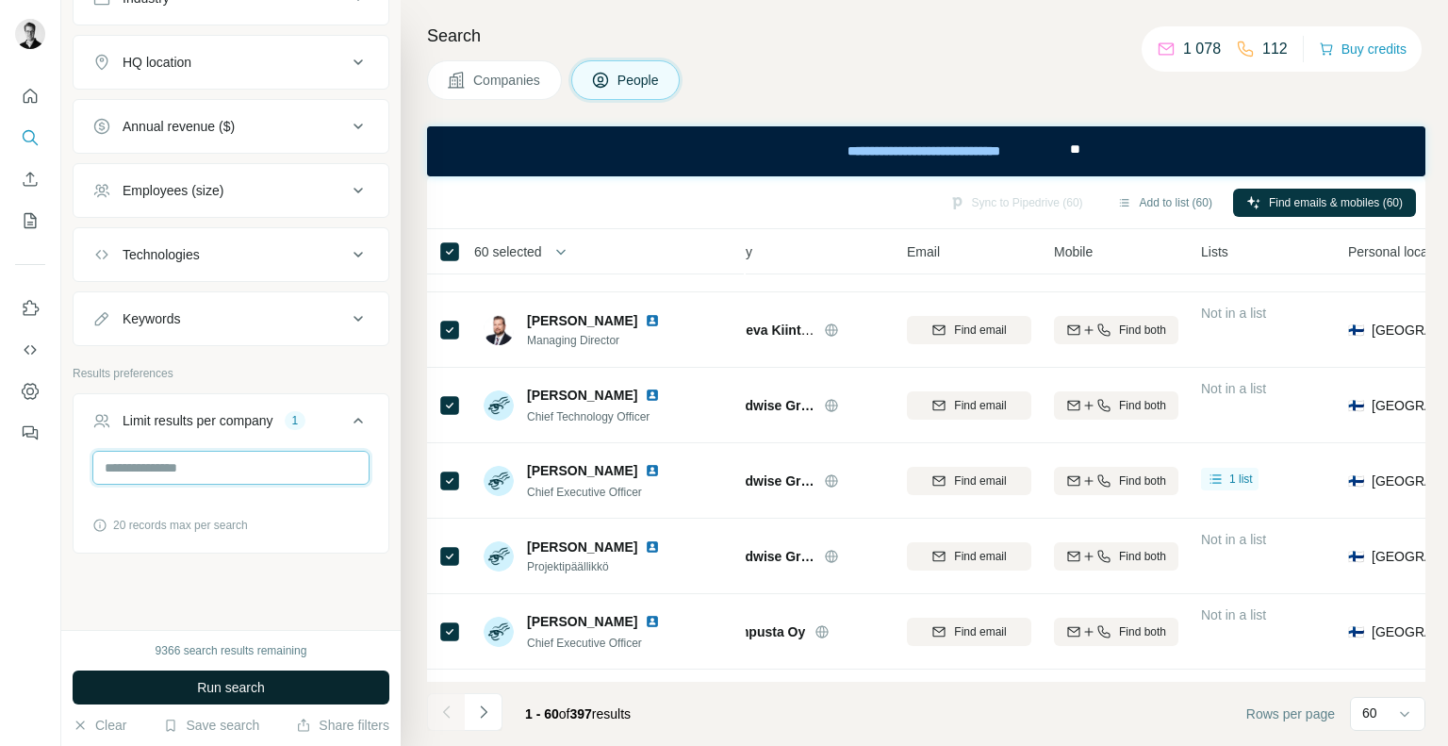
type input "*"
click at [235, 692] on span "Run search" at bounding box center [231, 687] width 68 height 19
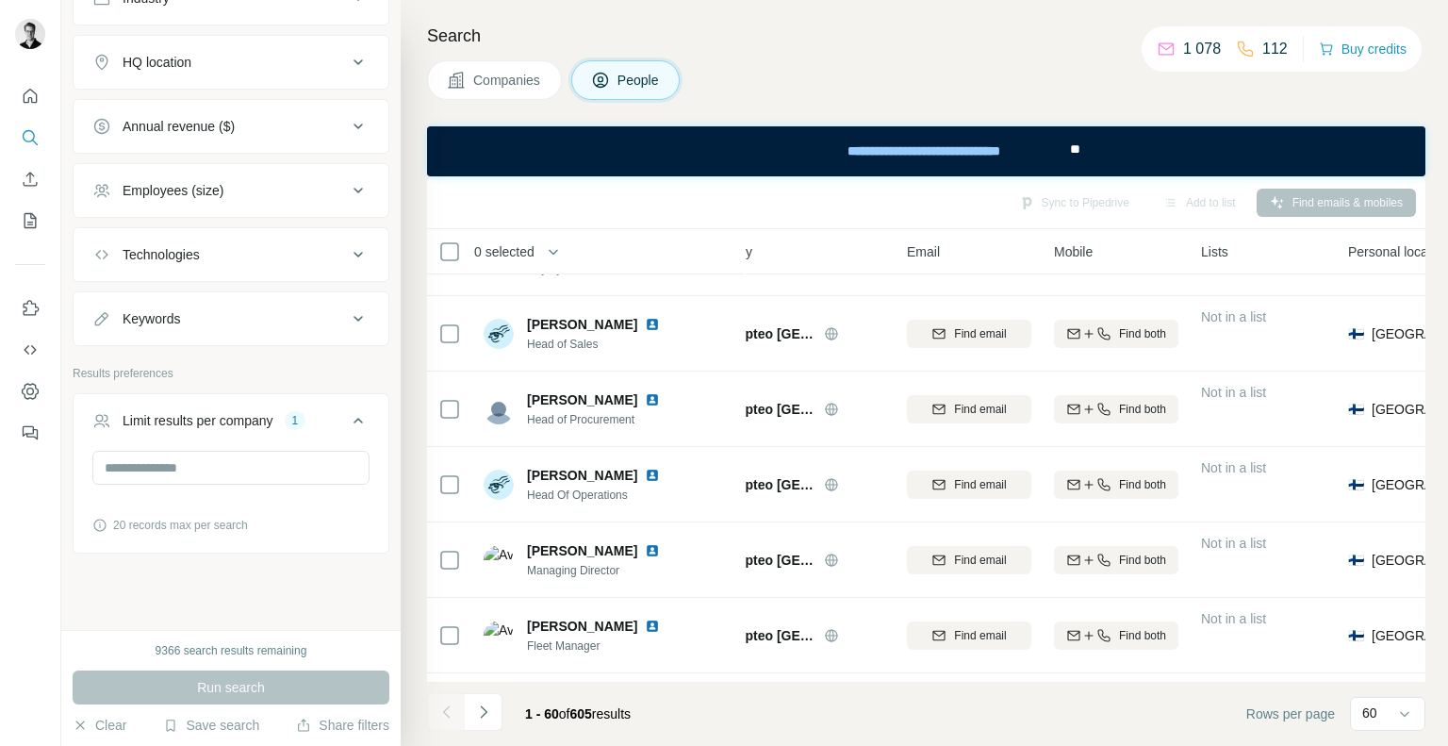
scroll to position [3074, 59]
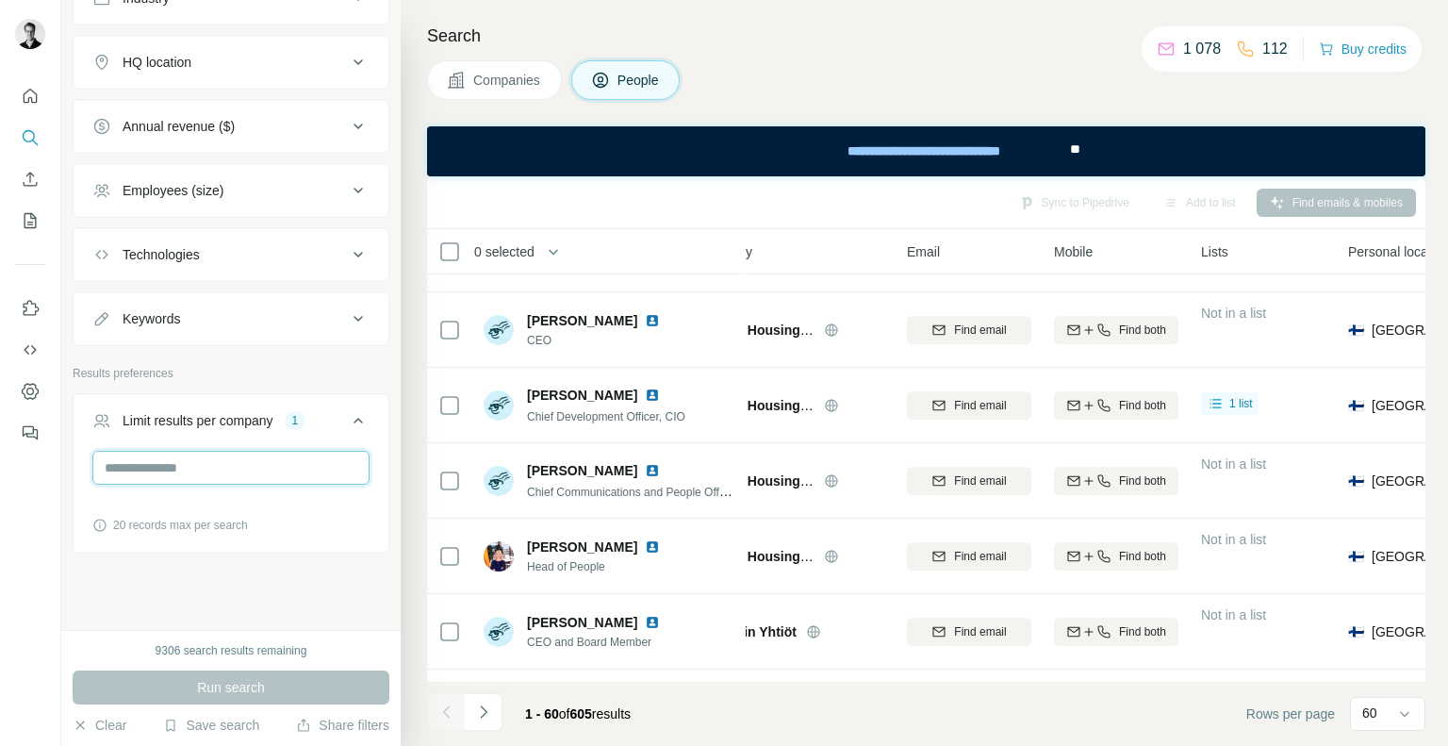
click at [172, 464] on input "*" at bounding box center [230, 468] width 277 height 34
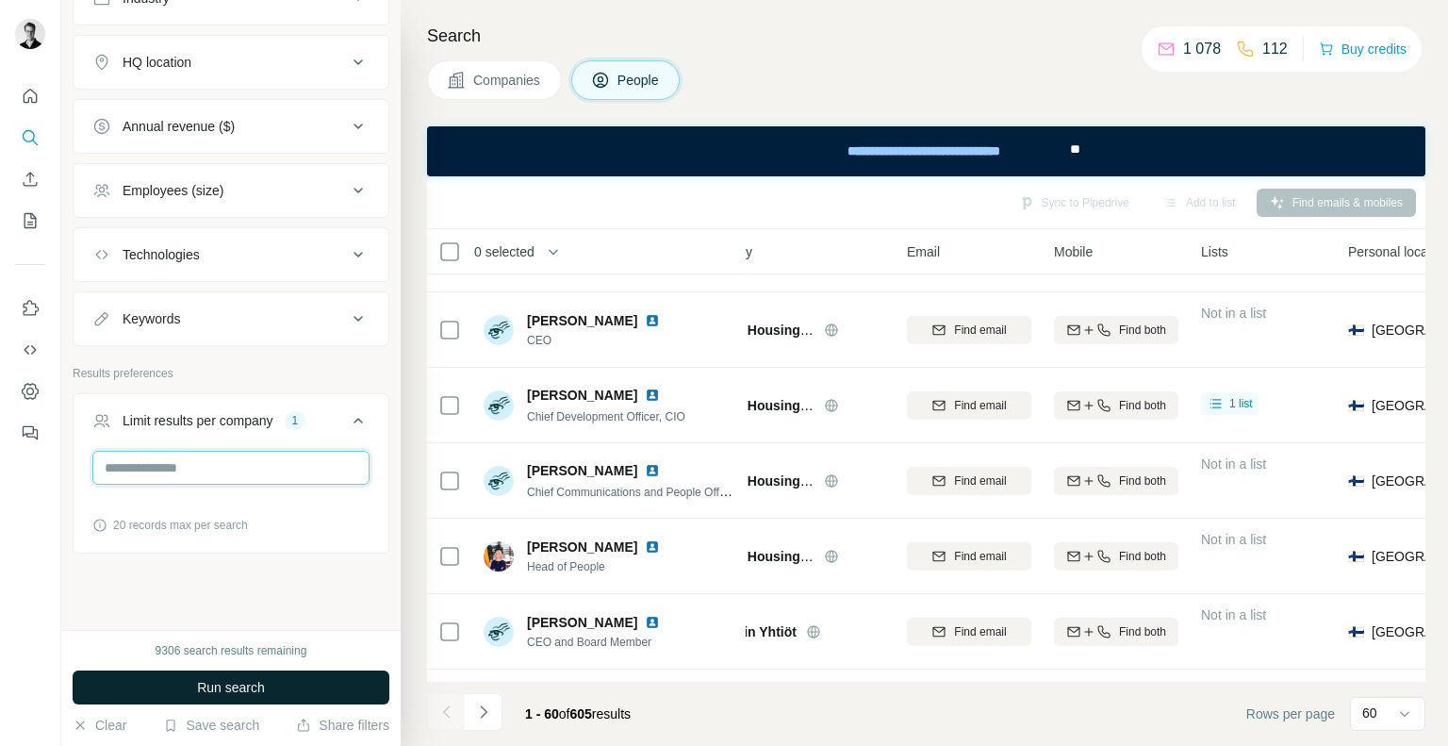
type input "*"
click at [207, 680] on span "Run search" at bounding box center [231, 687] width 68 height 19
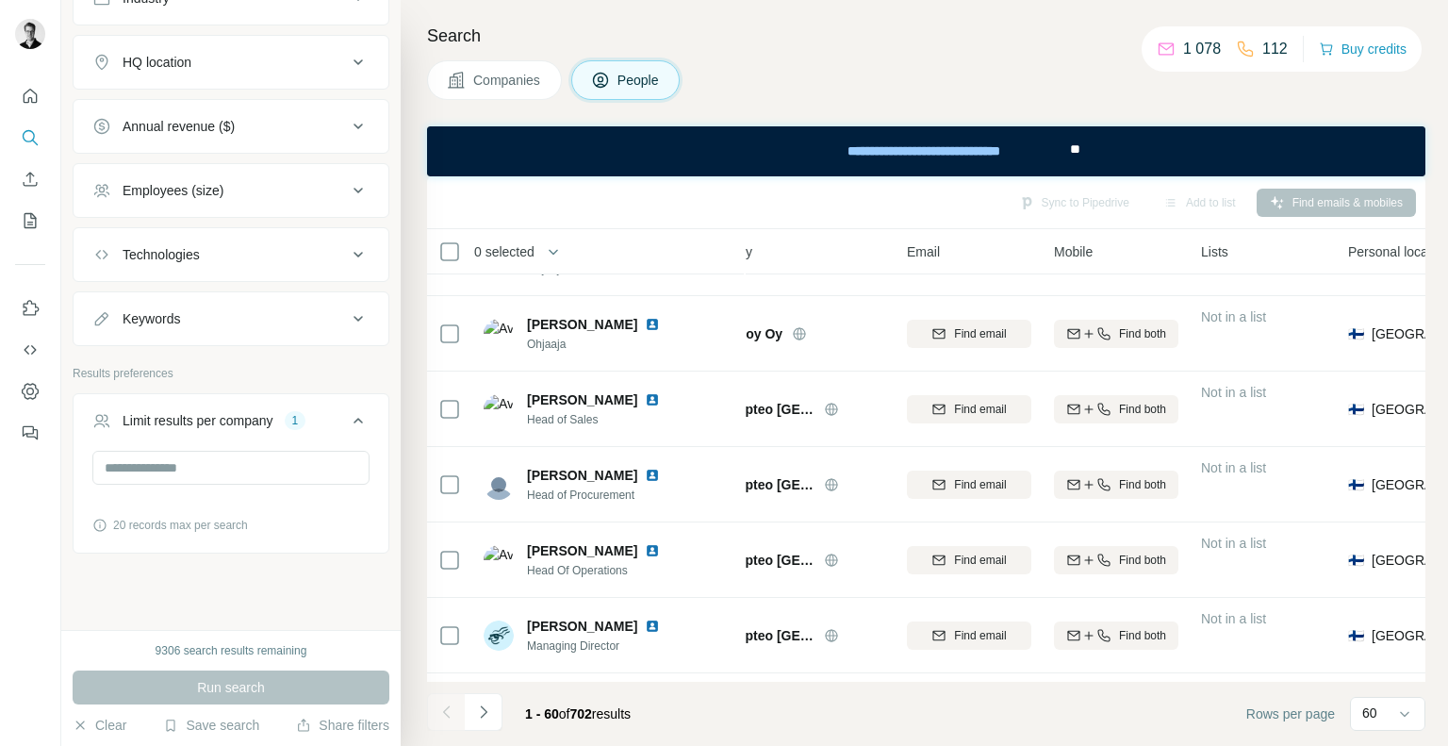
scroll to position [3074, 59]
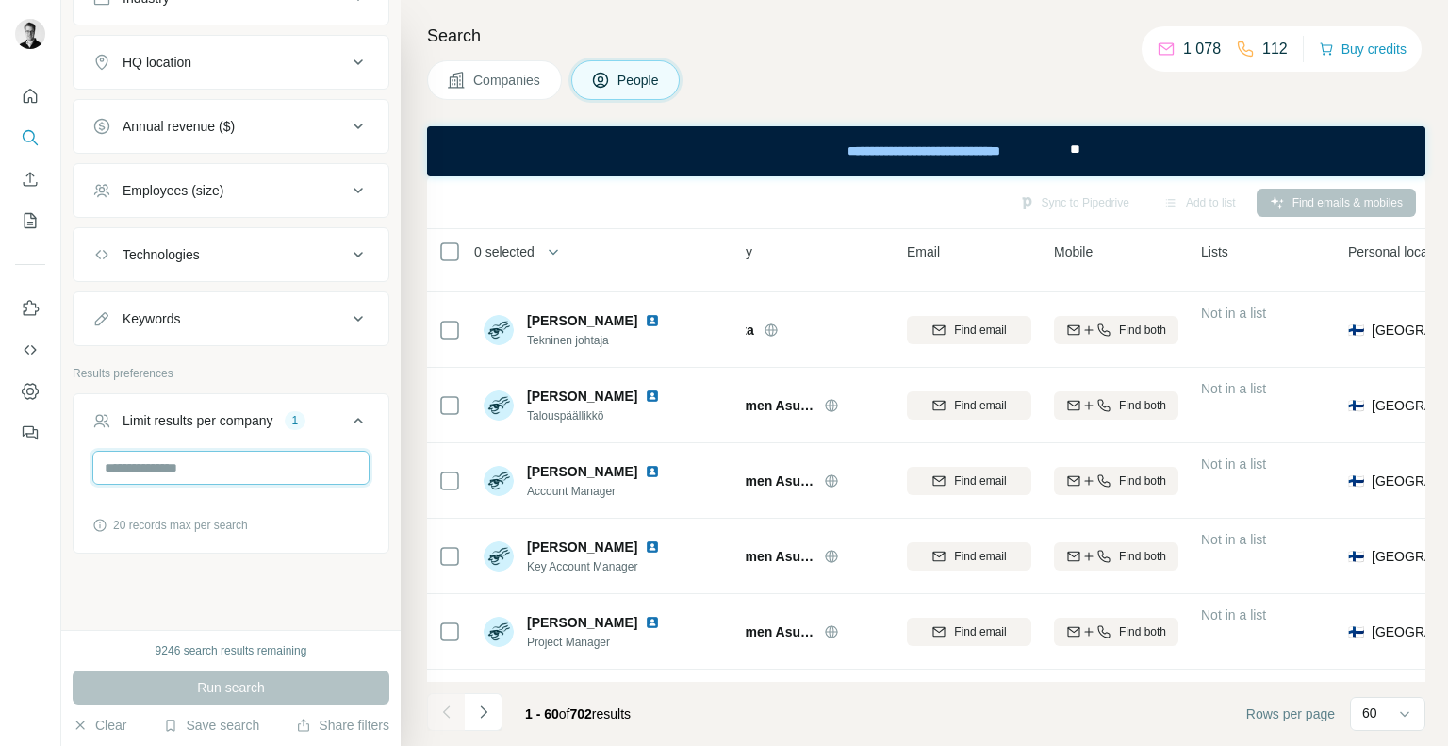
click at [152, 459] on input "*" at bounding box center [230, 468] width 277 height 34
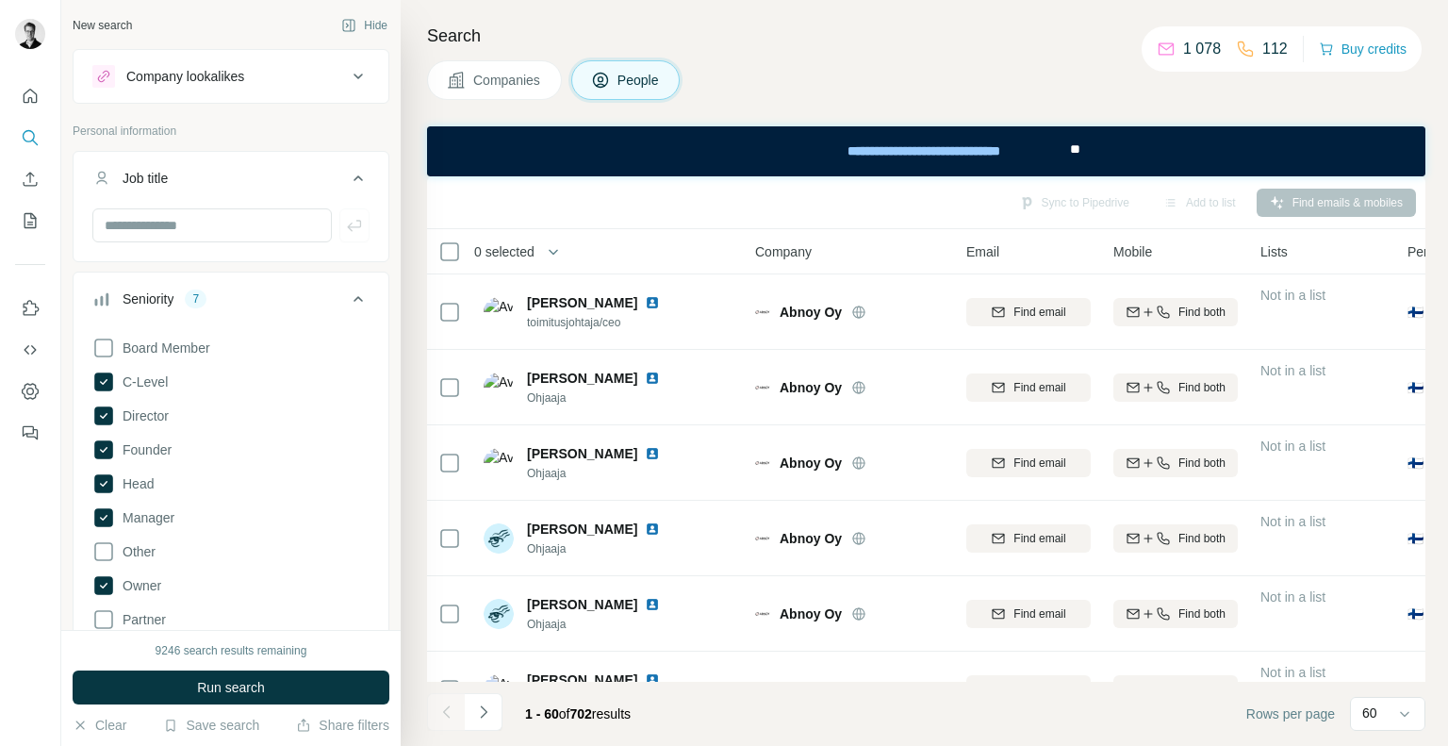
scroll to position [3074, 59]
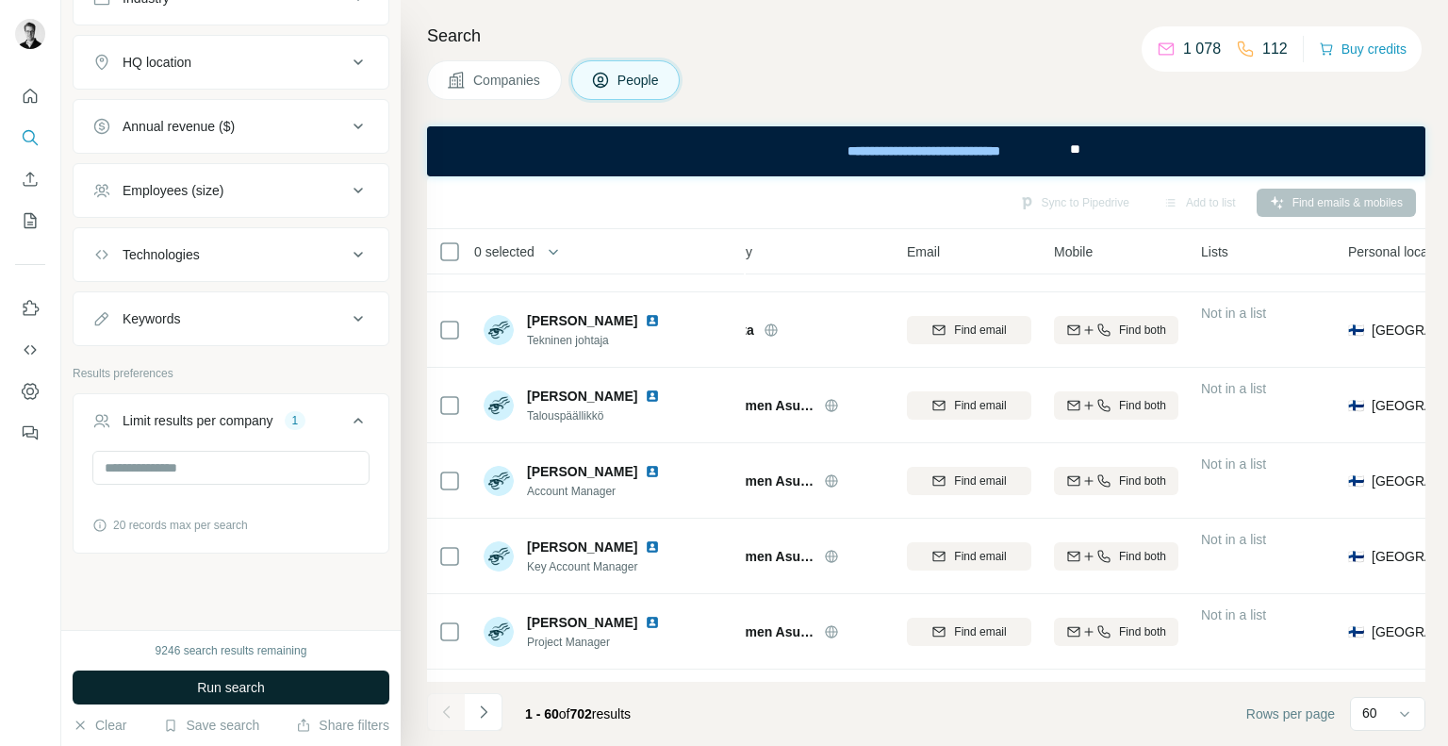
click at [229, 692] on span "Run search" at bounding box center [231, 687] width 68 height 19
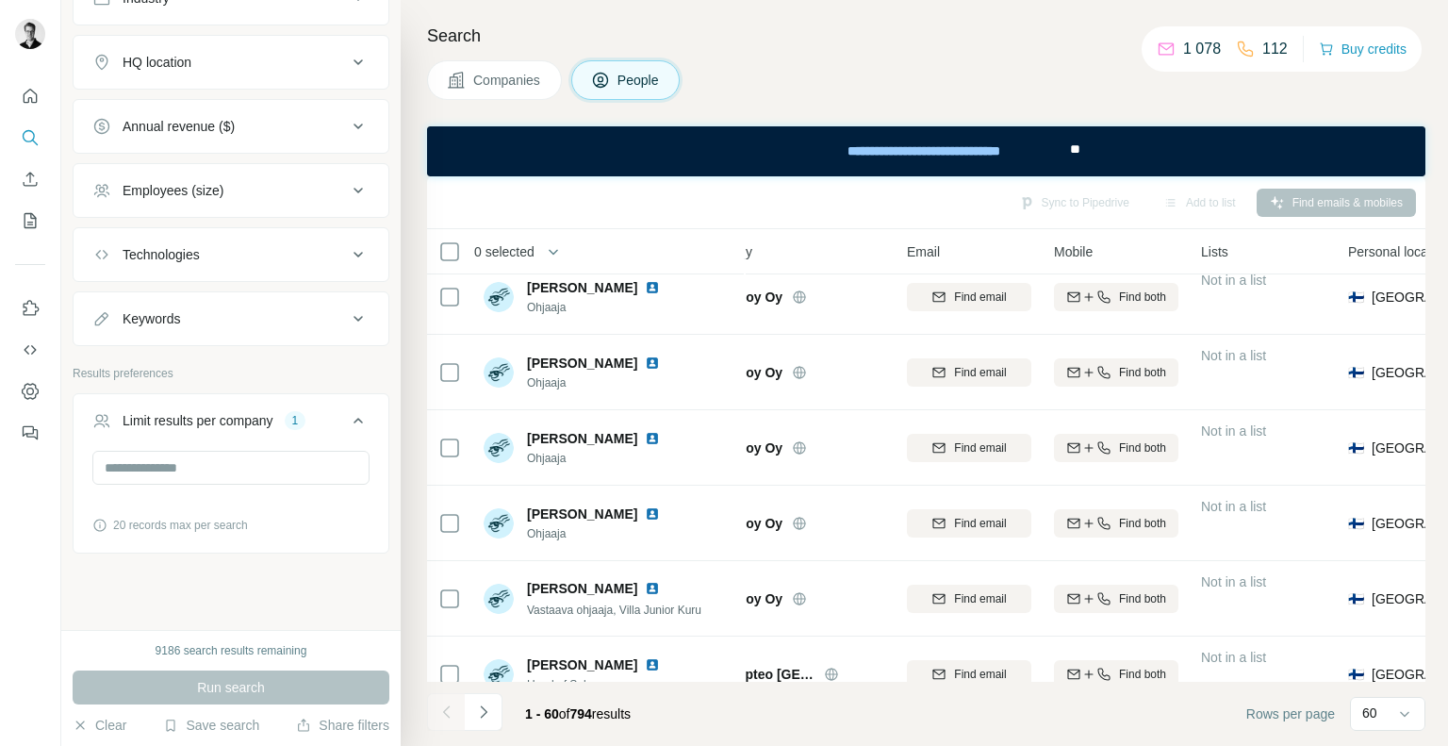
scroll to position [0, 59]
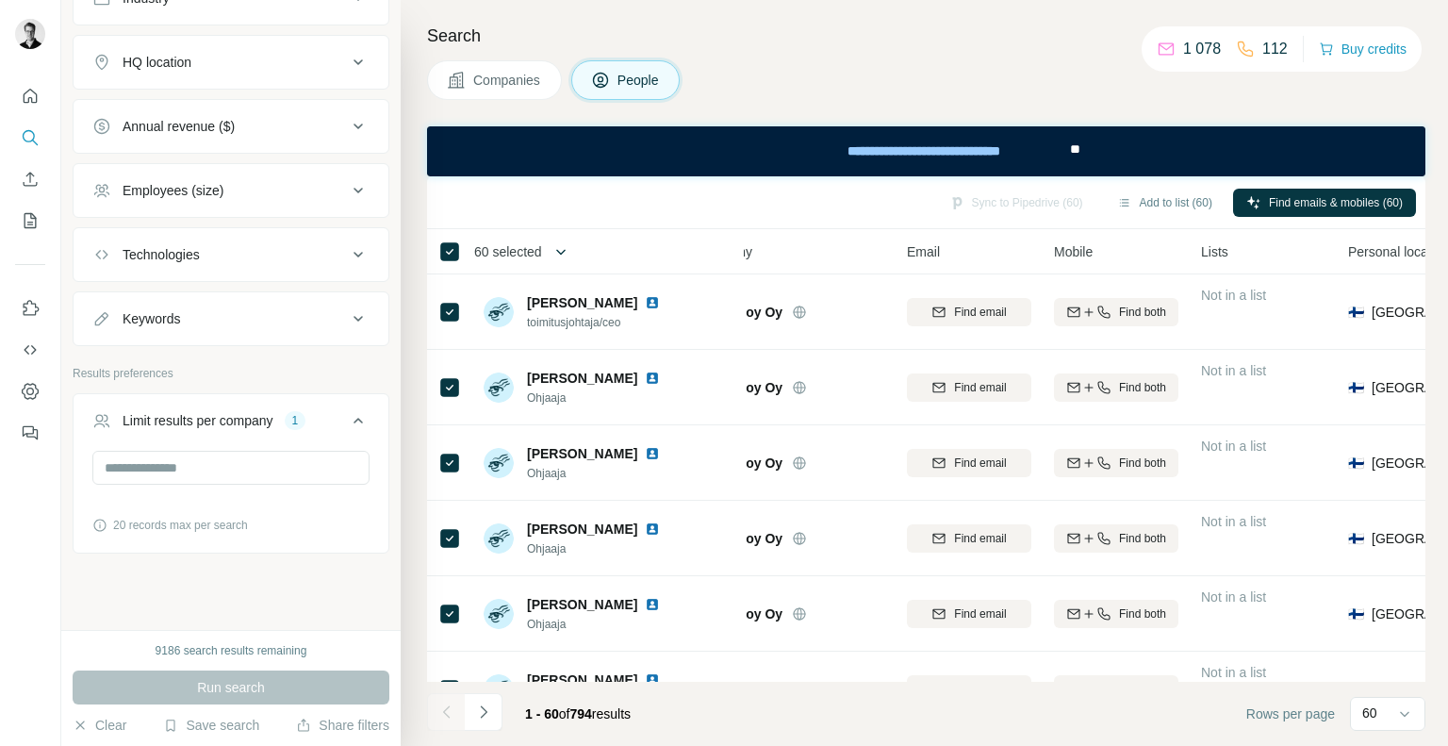
click at [565, 255] on icon "button" at bounding box center [560, 251] width 19 height 19
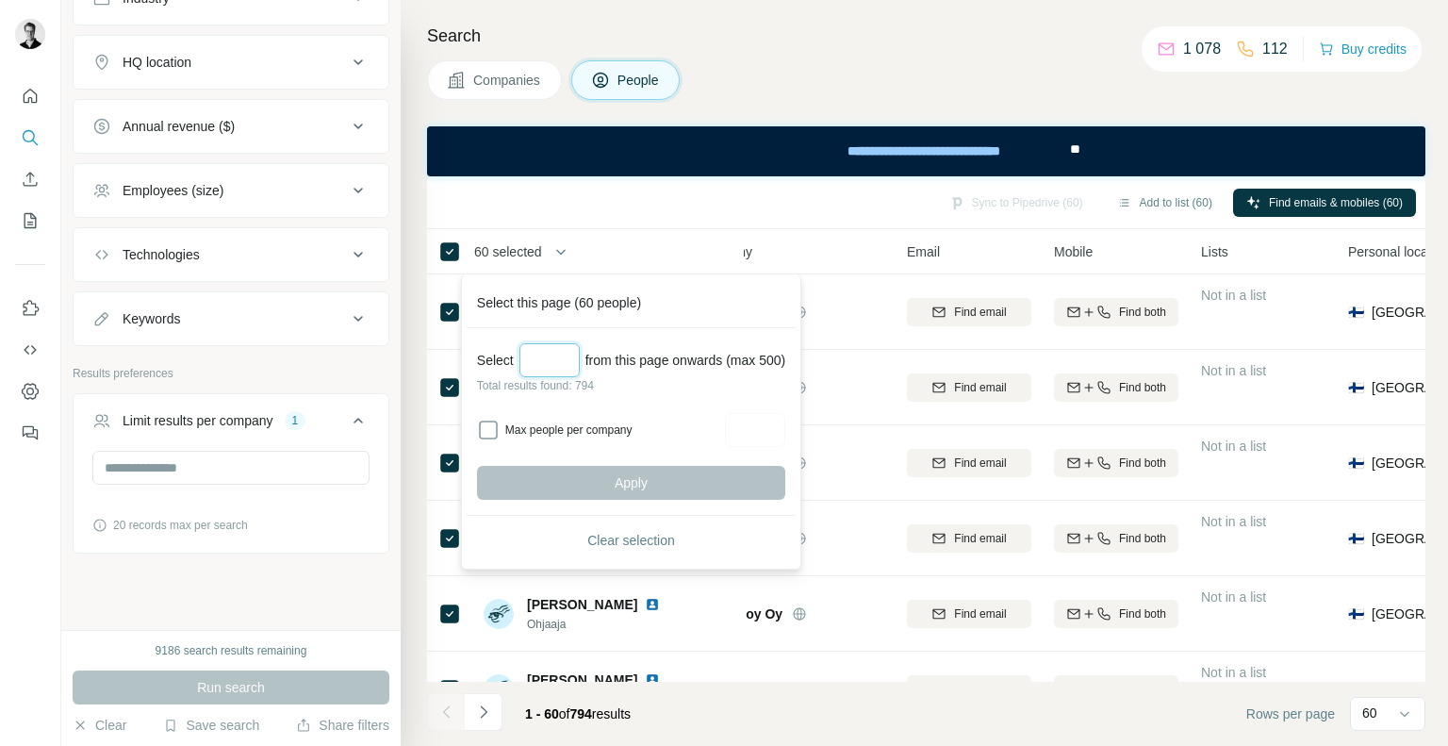
click at [543, 361] on input "Select a number (up to 500)" at bounding box center [549, 360] width 60 height 34
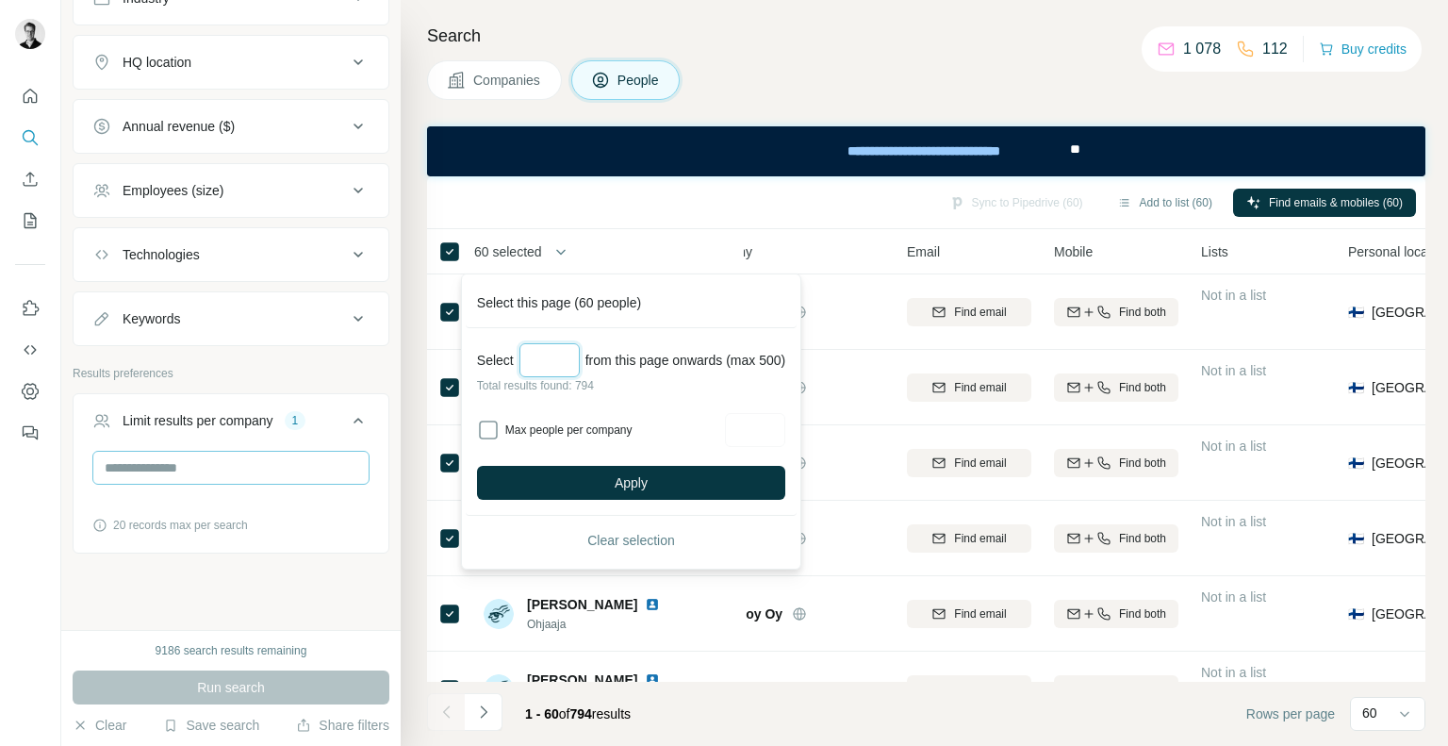
type input "***"
click at [159, 457] on input "*" at bounding box center [230, 468] width 277 height 34
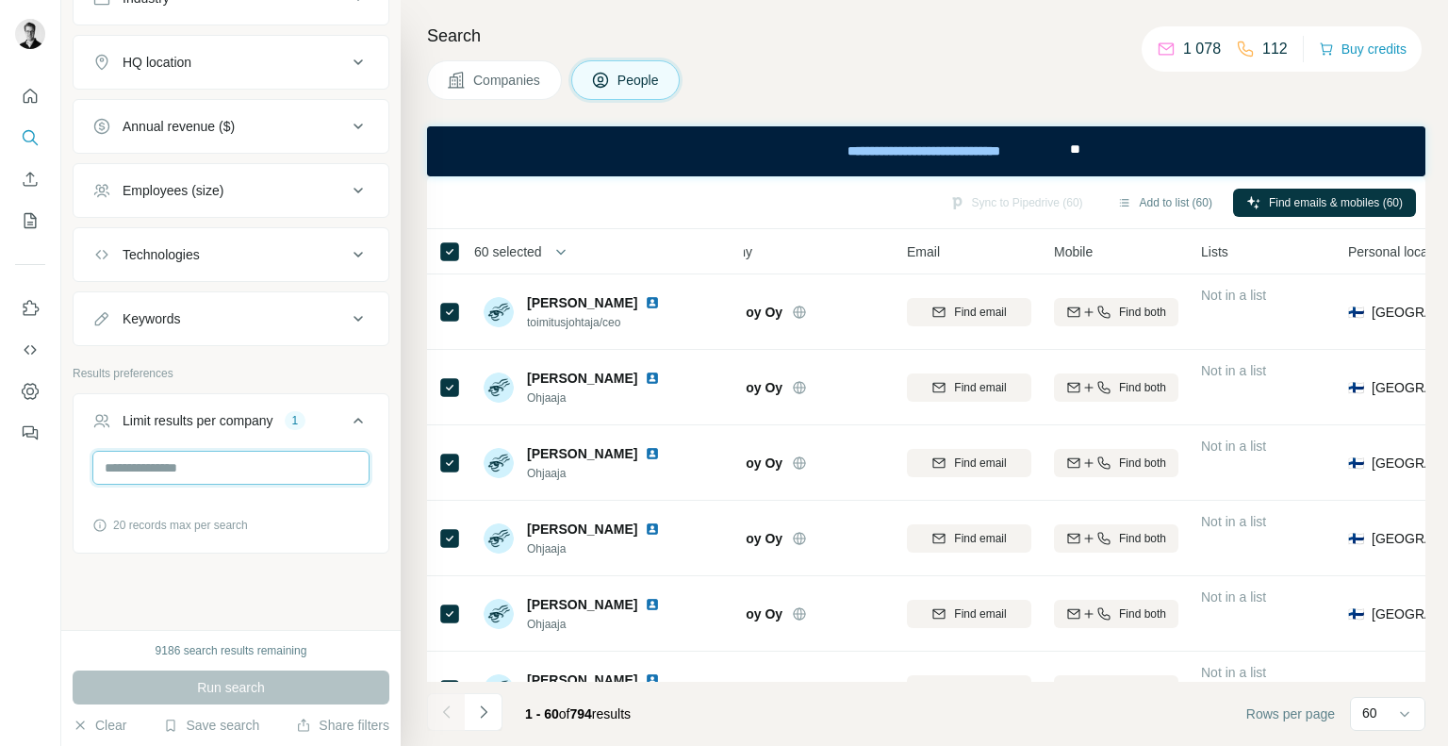
click at [159, 457] on input "*" at bounding box center [230, 468] width 277 height 34
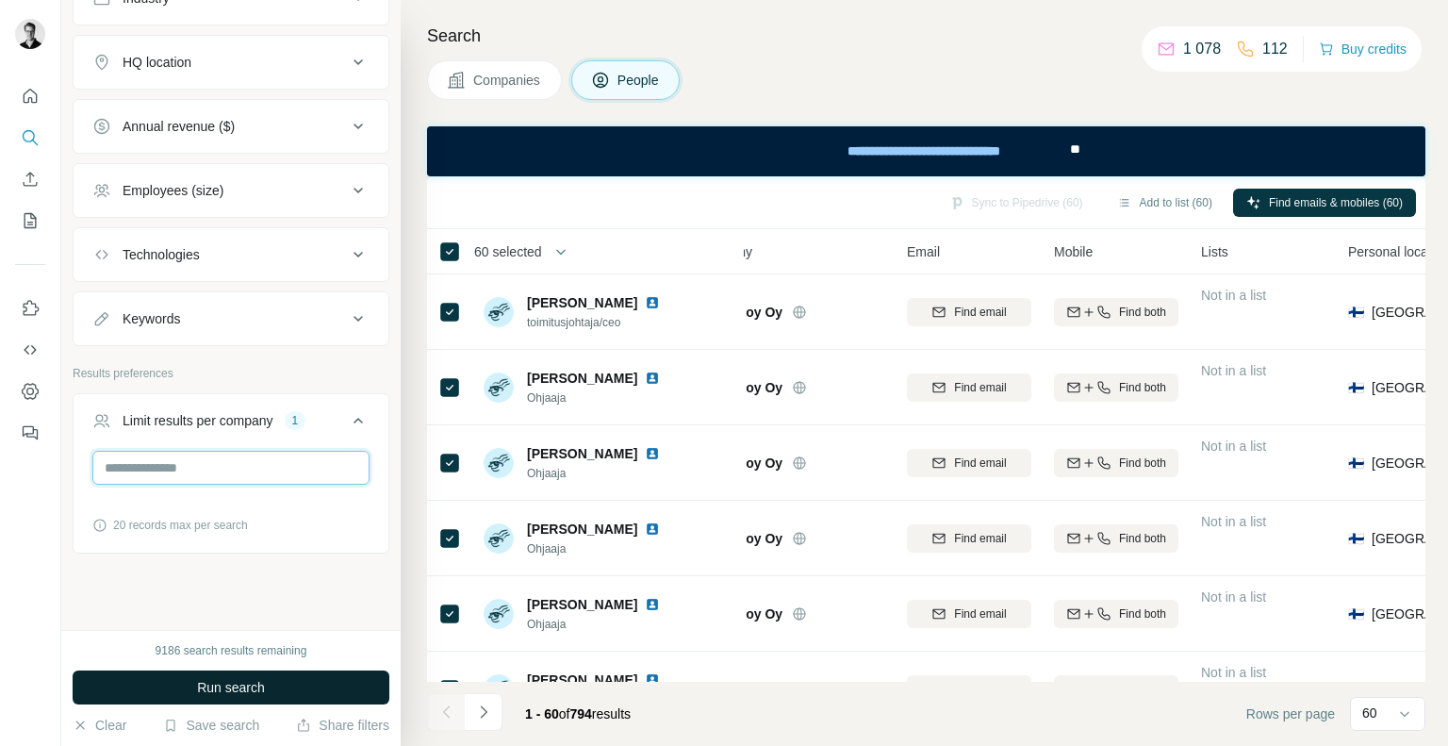
type input "*"
click at [216, 694] on span "Run search" at bounding box center [231, 687] width 68 height 19
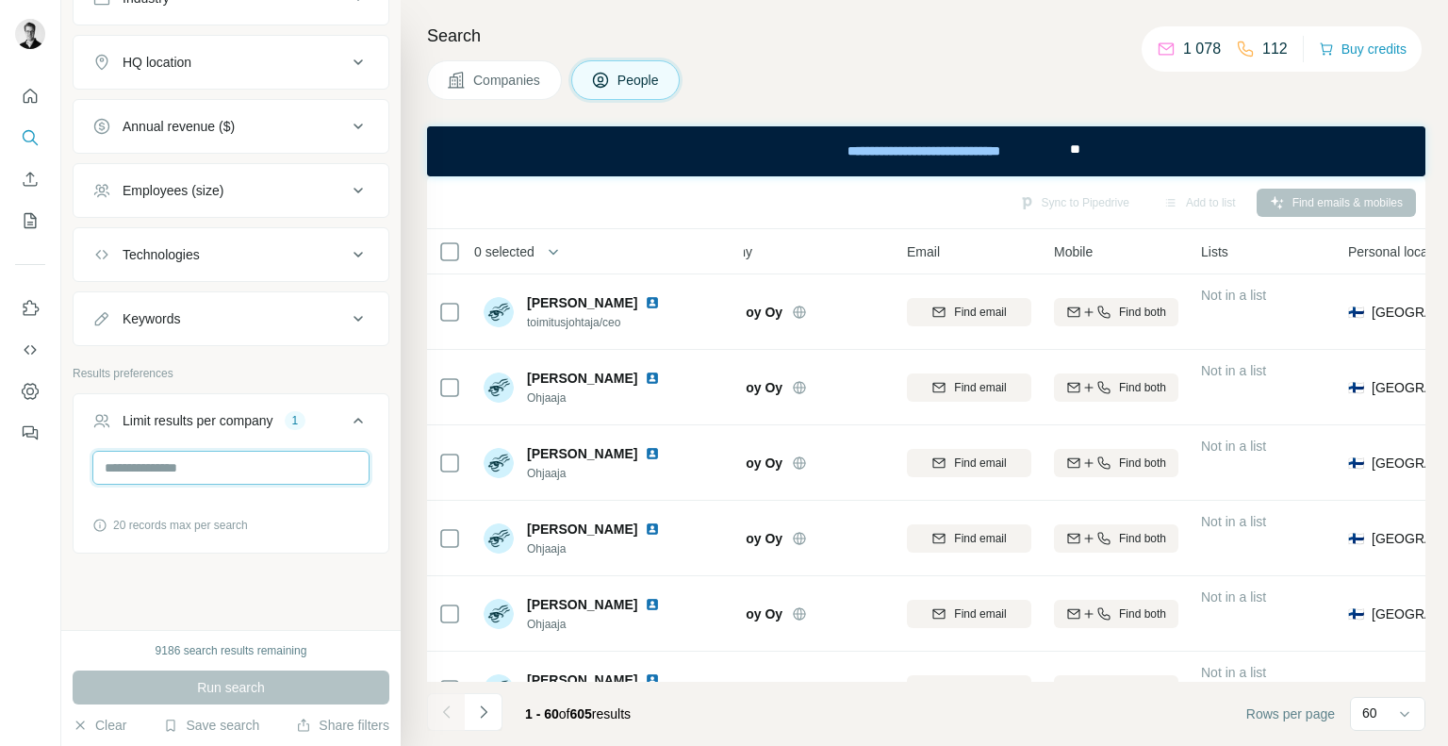
click at [170, 451] on input "*" at bounding box center [230, 468] width 277 height 34
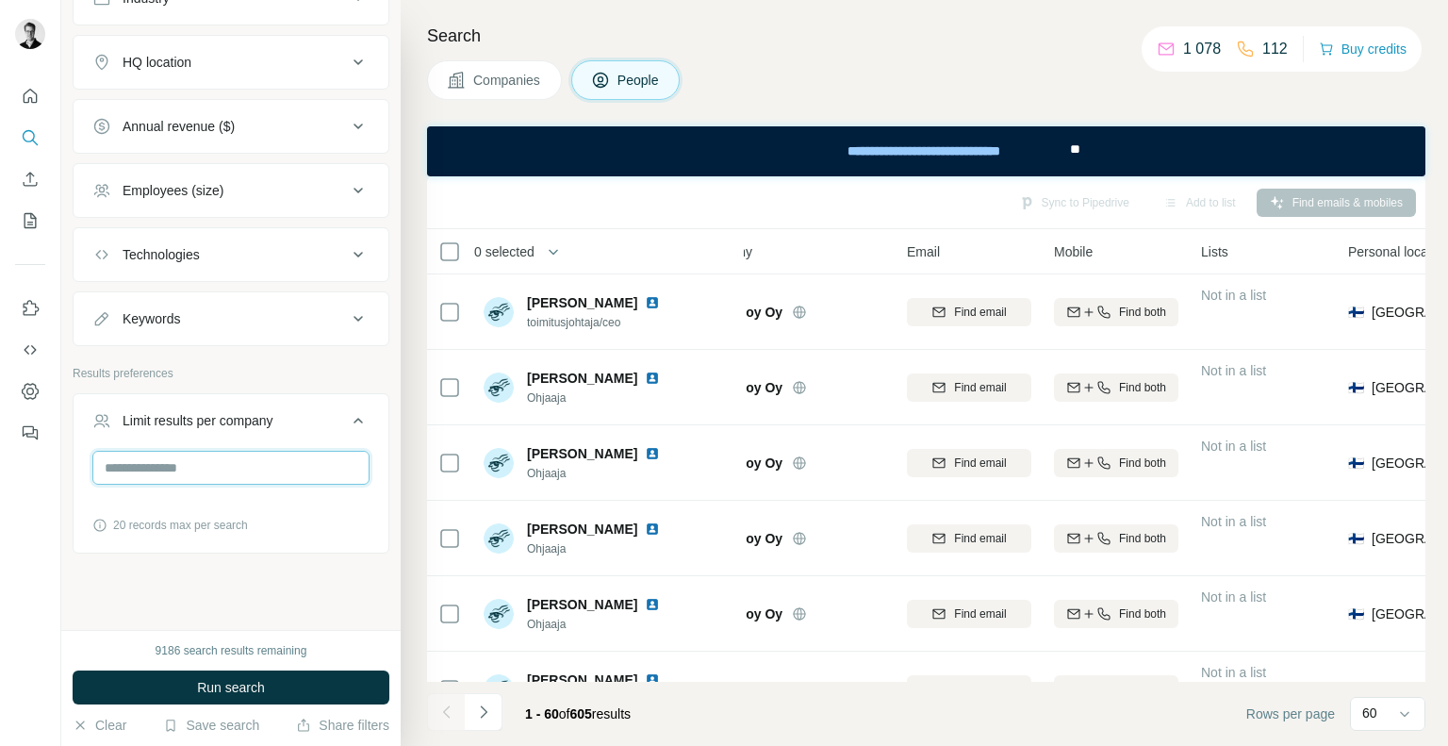
type input "*"
click at [265, 678] on span "Run search" at bounding box center [231, 687] width 68 height 19
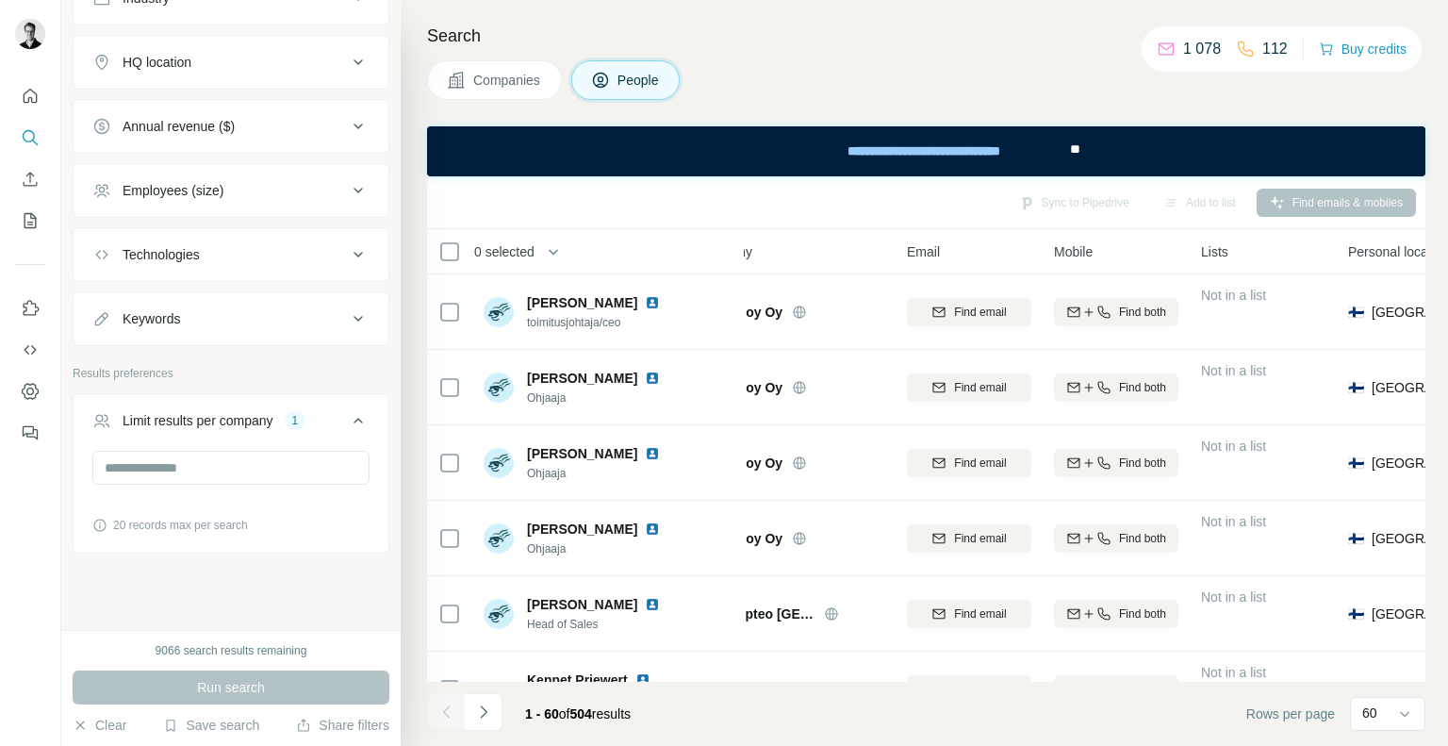
click at [521, 255] on span "0 selected" at bounding box center [504, 251] width 60 height 19
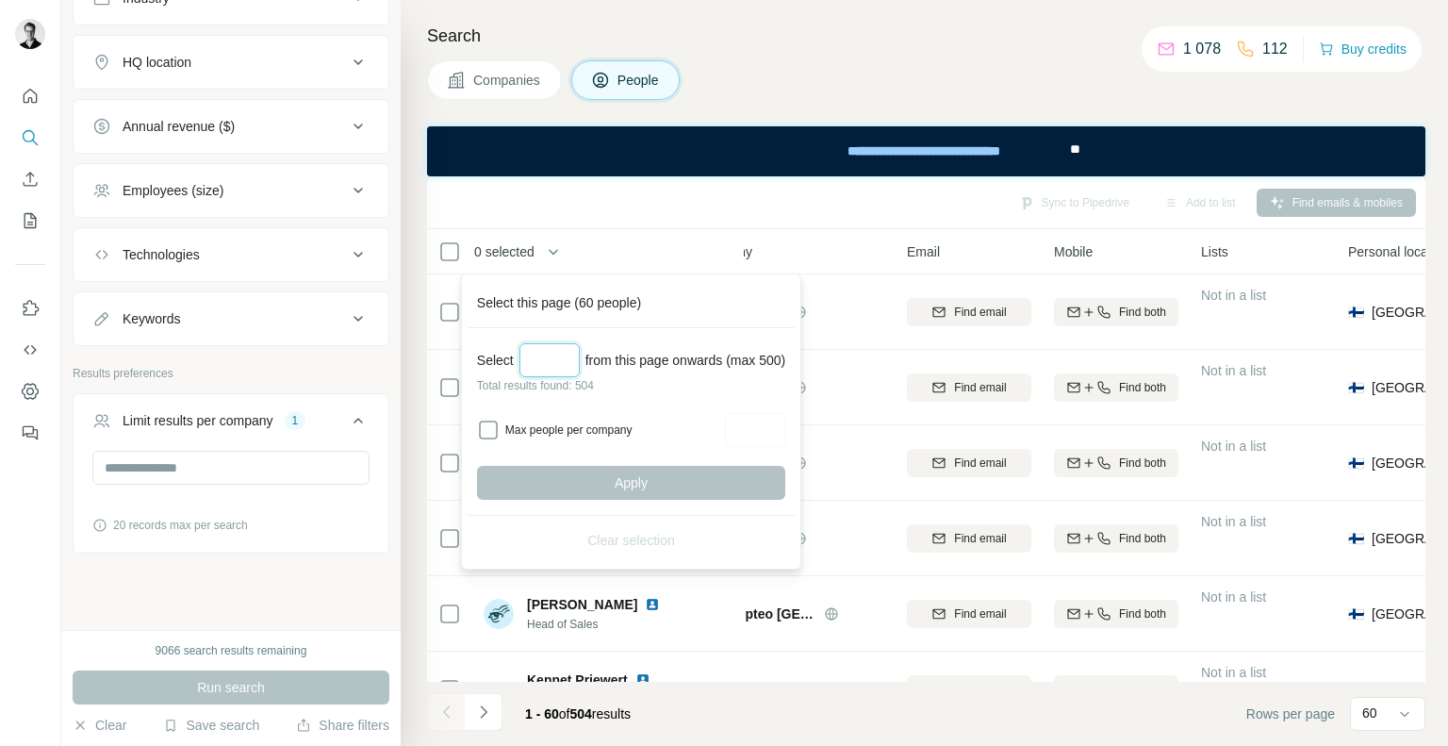
click at [564, 363] on input "Select a number (up to 500)" at bounding box center [549, 360] width 60 height 34
type input "*"
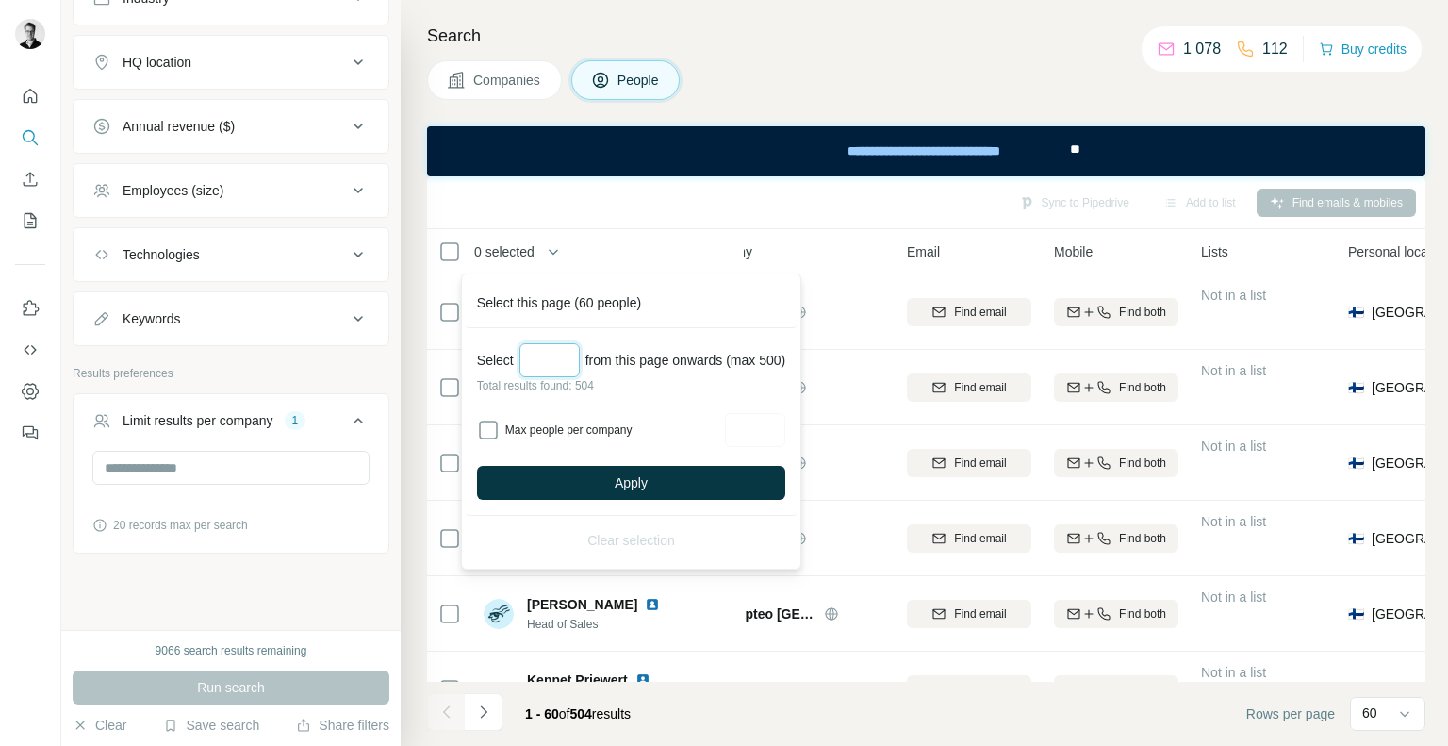
type input "*"
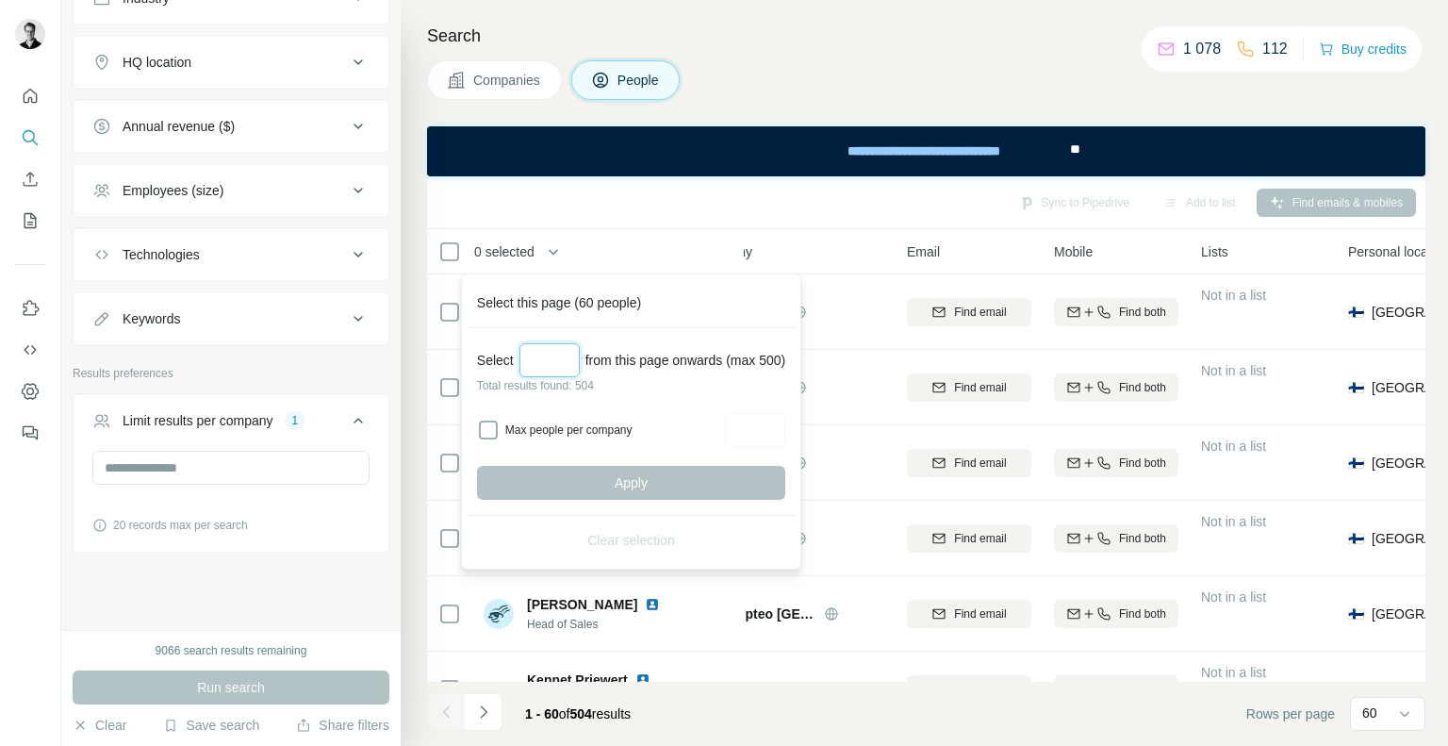
type input "*"
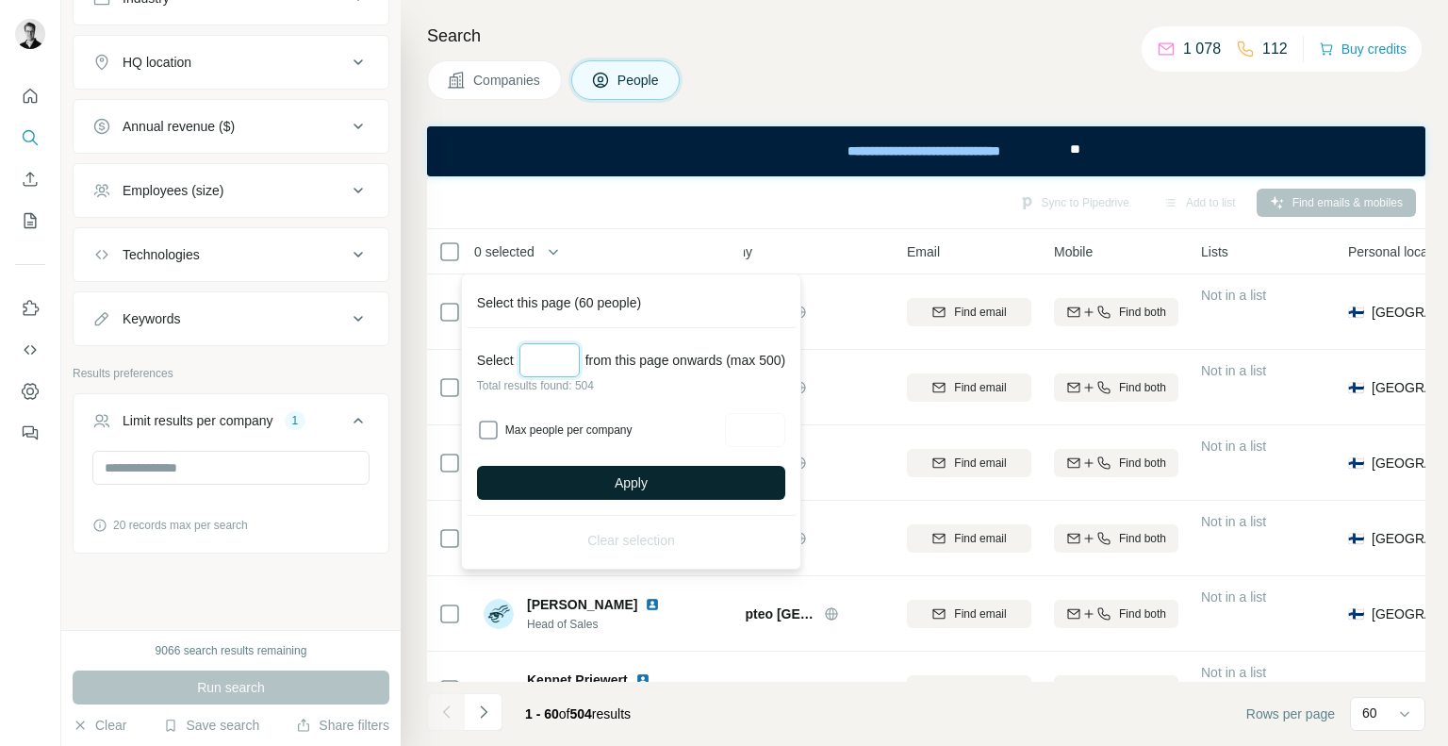
type input "***"
click at [656, 497] on button "Apply" at bounding box center [631, 483] width 308 height 34
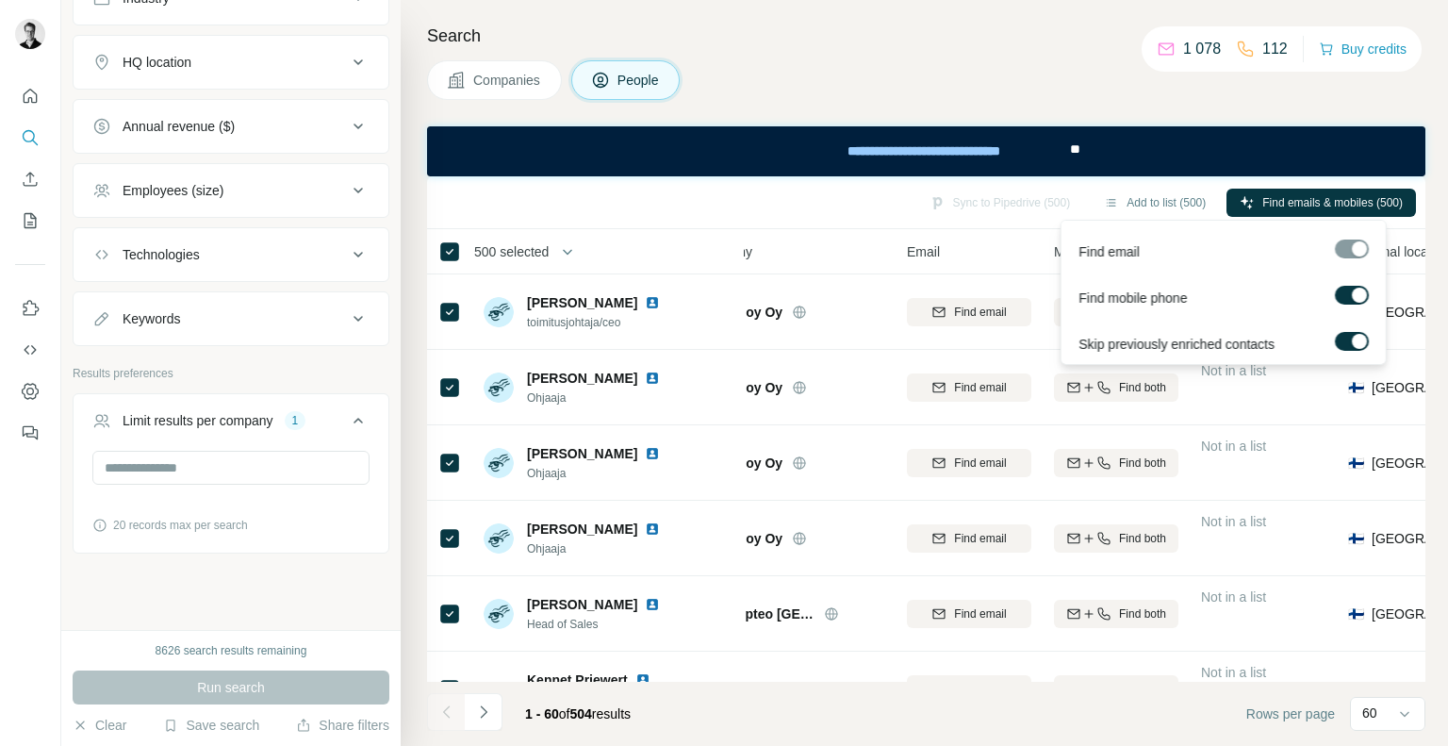
click at [1352, 297] on div at bounding box center [1359, 294] width 15 height 15
click at [1323, 201] on span "Find emails (500)" at bounding box center [1359, 202] width 88 height 17
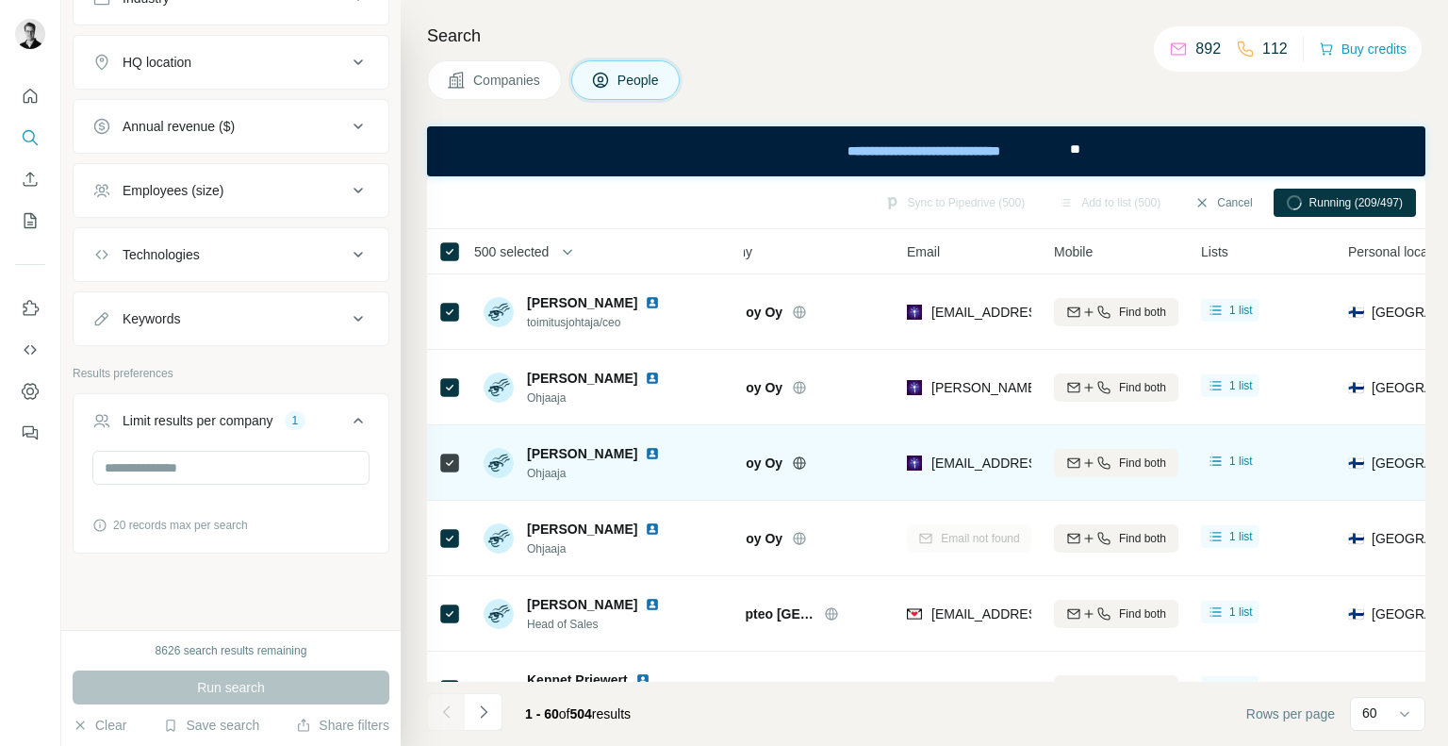
click at [550, 467] on span "Ohjaaja" at bounding box center [597, 473] width 140 height 17
copy span "Ohjaaja"
click at [539, 473] on span "Ohjaaja" at bounding box center [597, 473] width 140 height 17
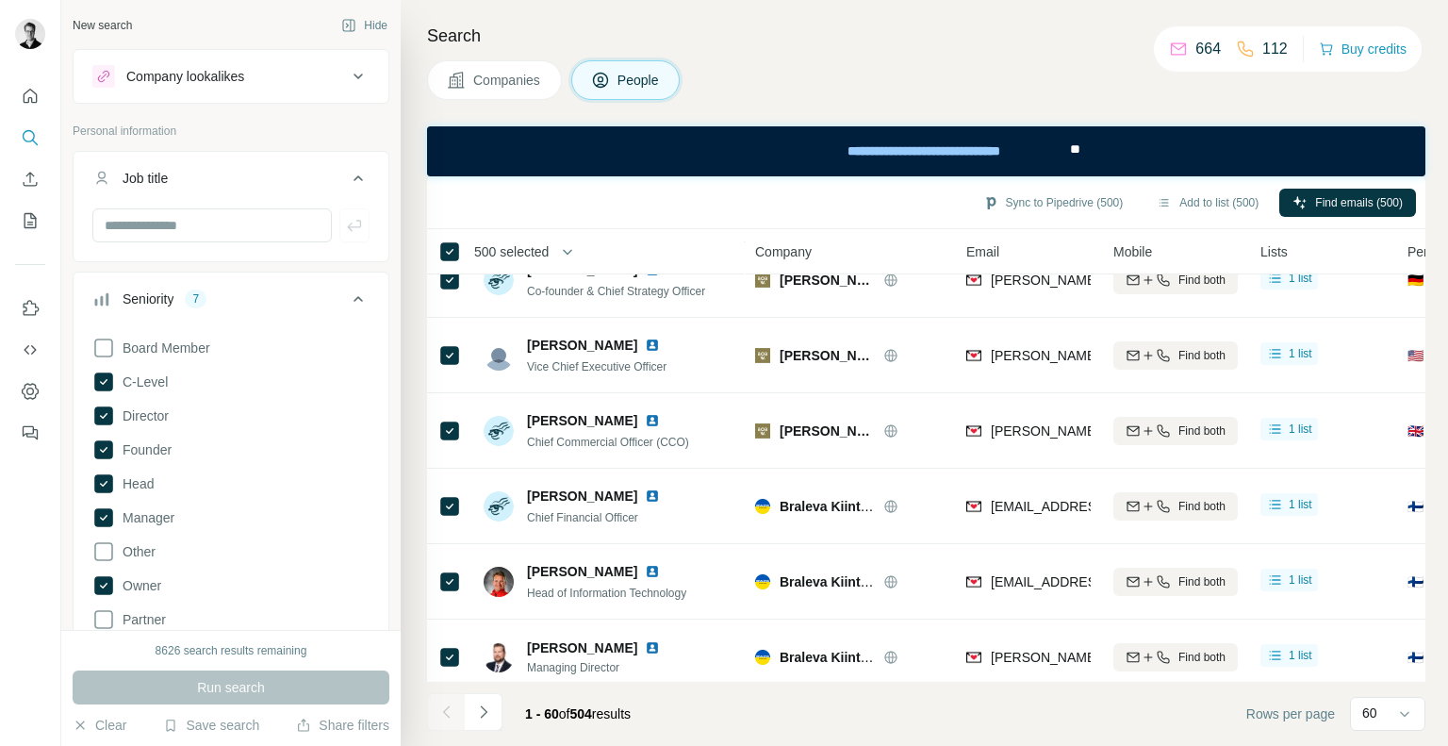
scroll to position [4126, 0]
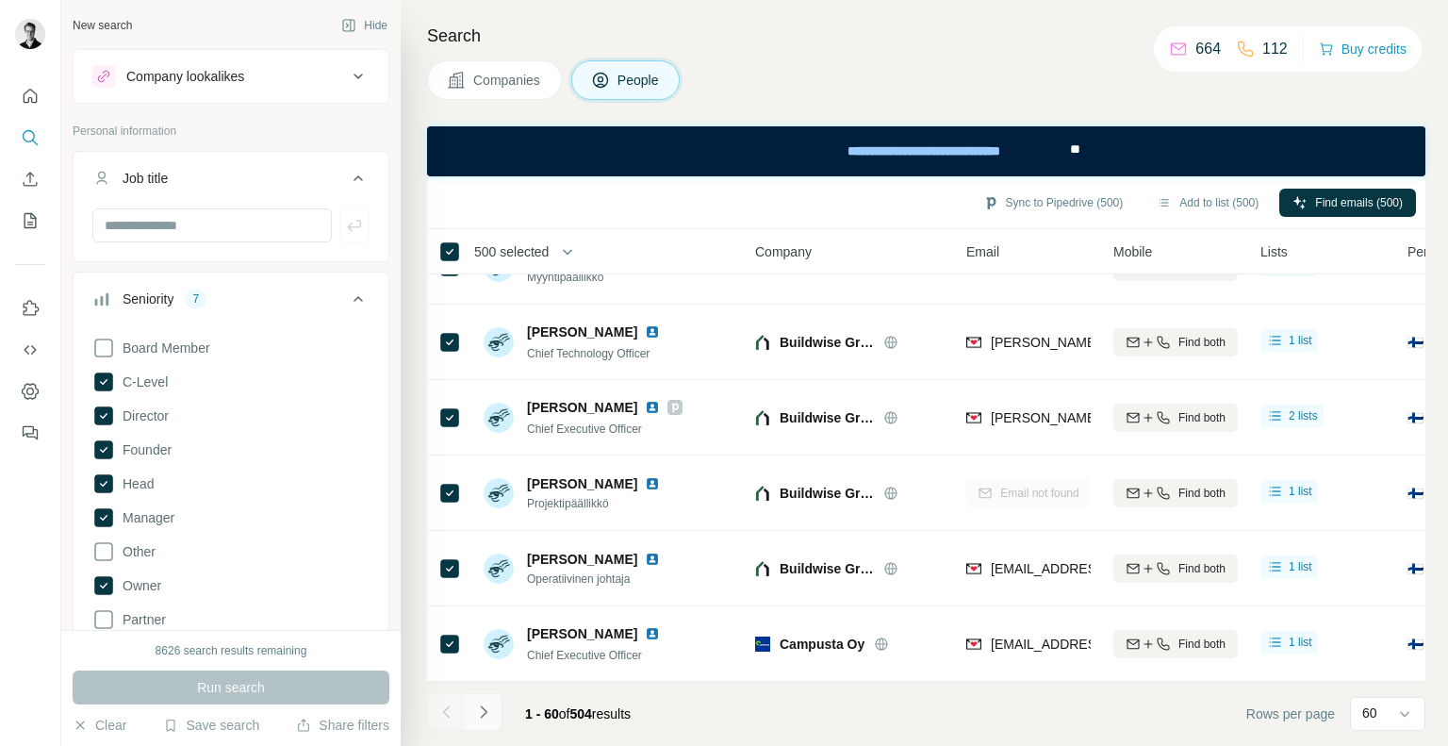
click at [493, 705] on button "Navigate to next page" at bounding box center [484, 712] width 38 height 38
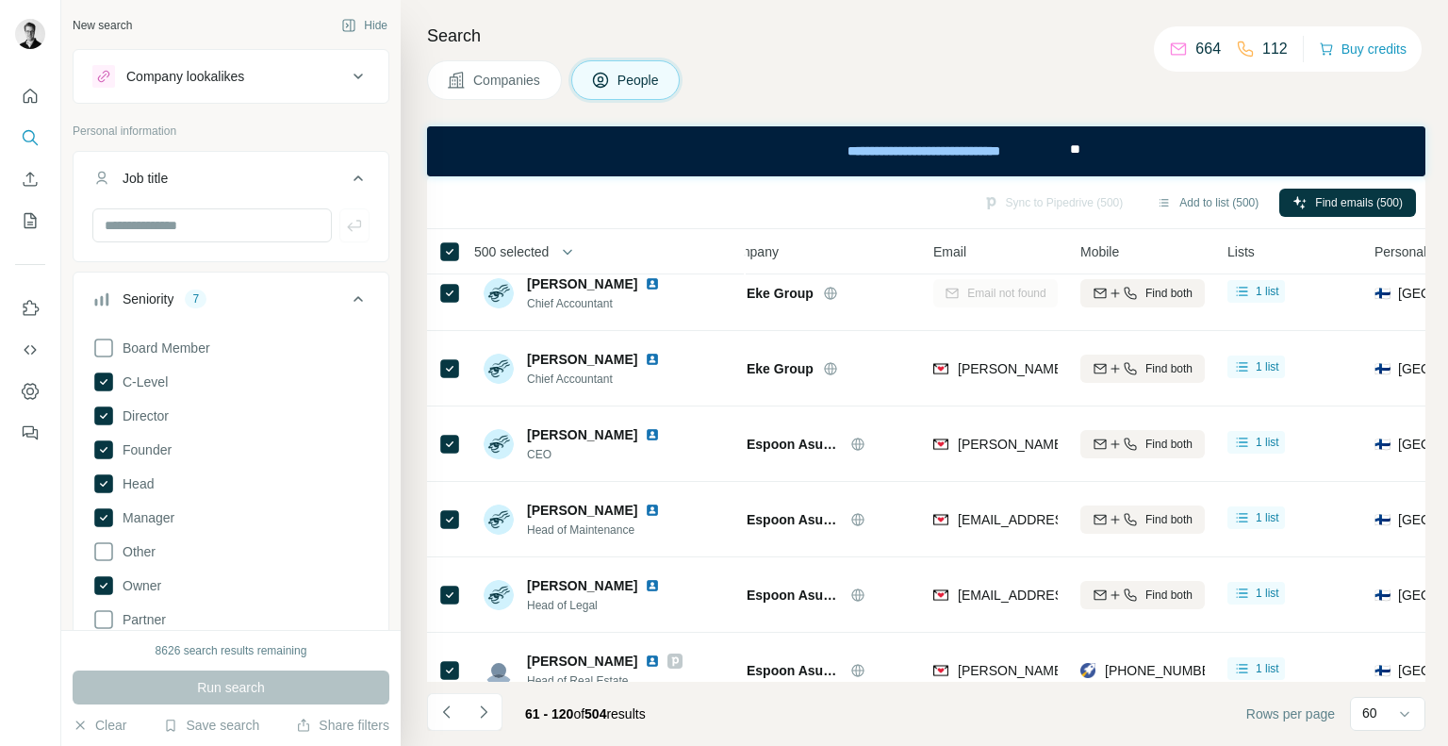
scroll to position [1723, 33]
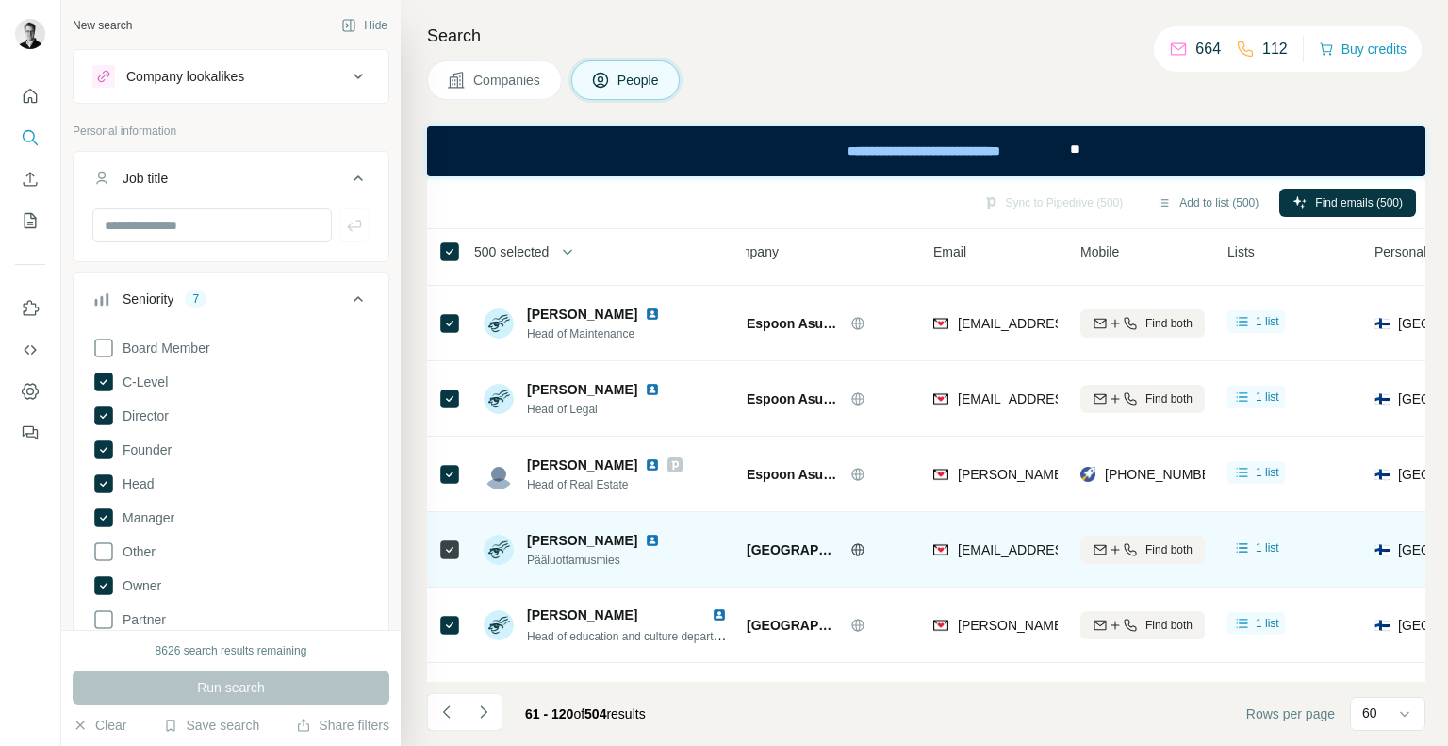
click at [581, 562] on span "Pääluottamusmies" at bounding box center [597, 559] width 140 height 17
copy span "Pääluottamusmies"
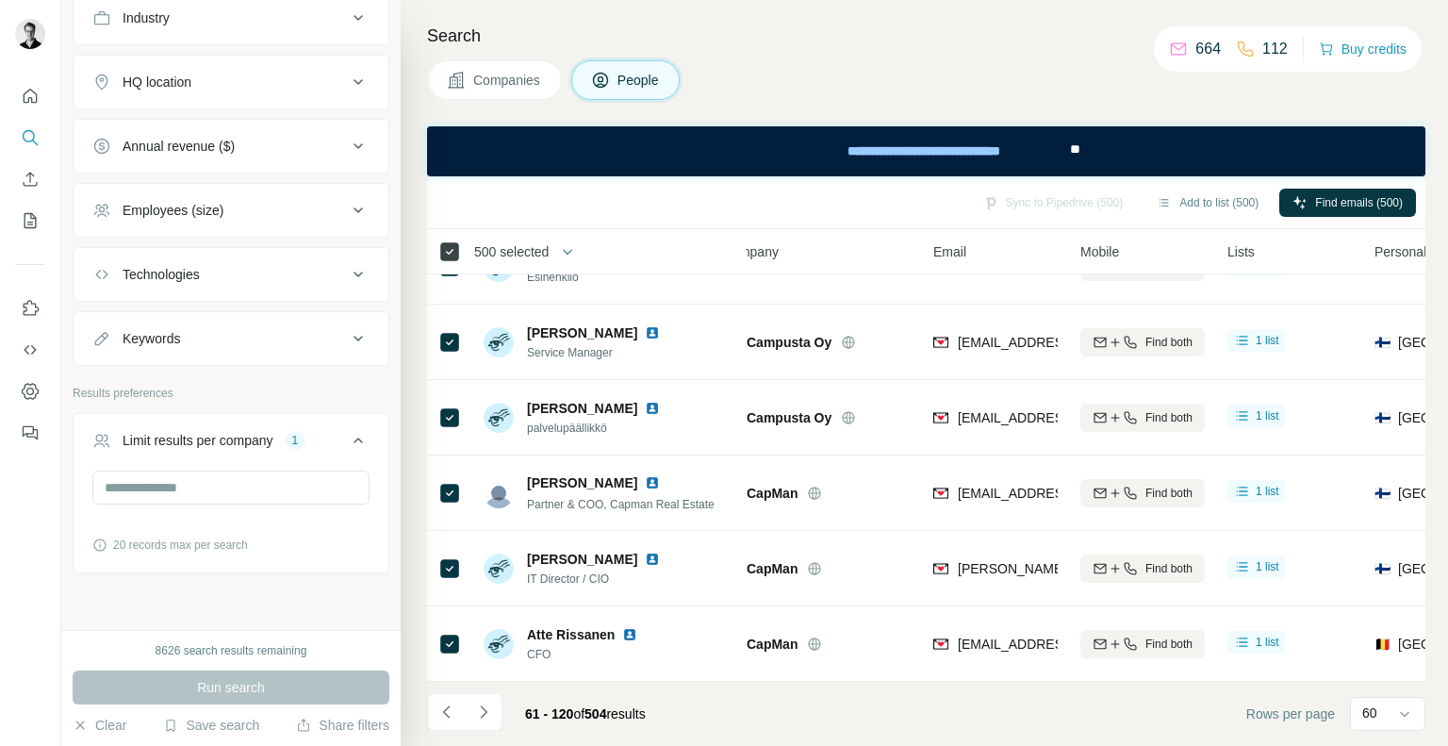
scroll to position [0, 33]
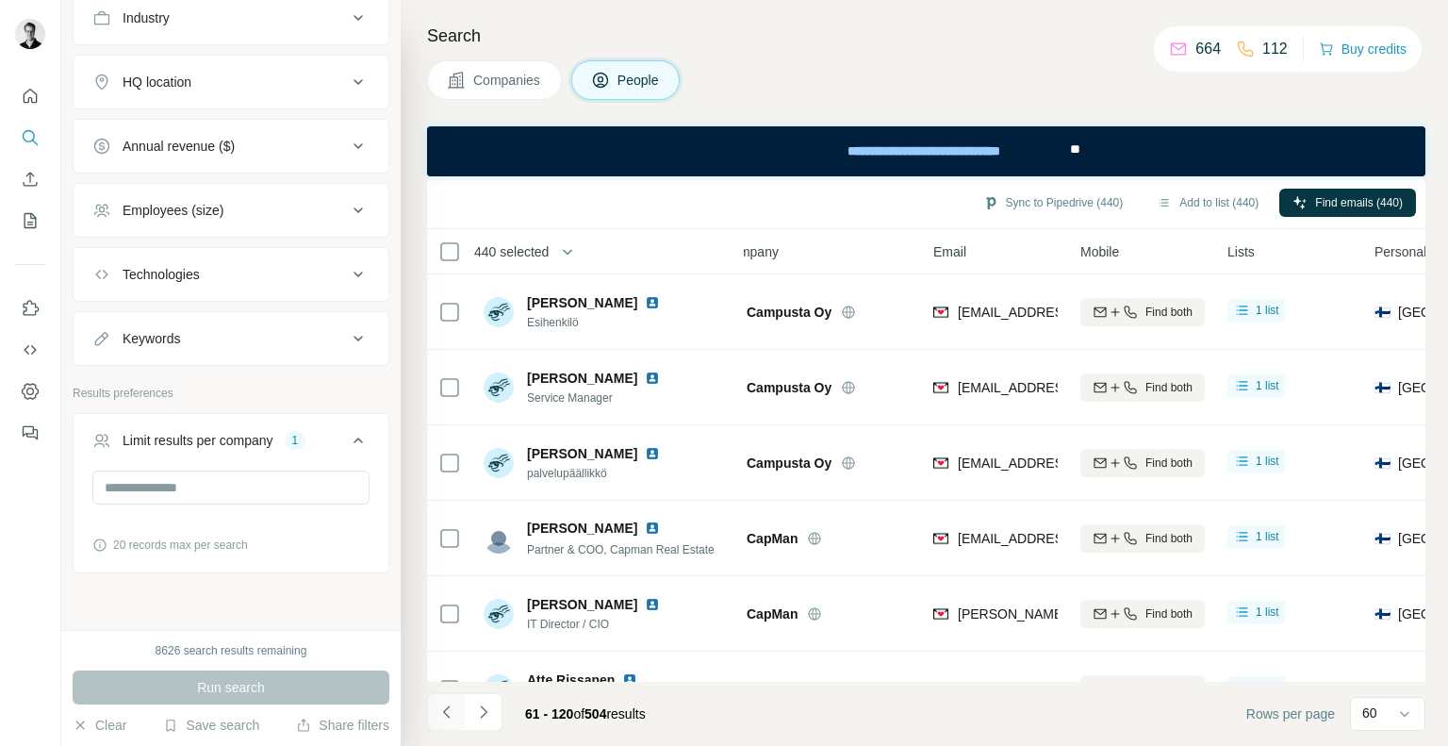
click at [444, 707] on icon "Navigate to previous page" at bounding box center [446, 711] width 19 height 19
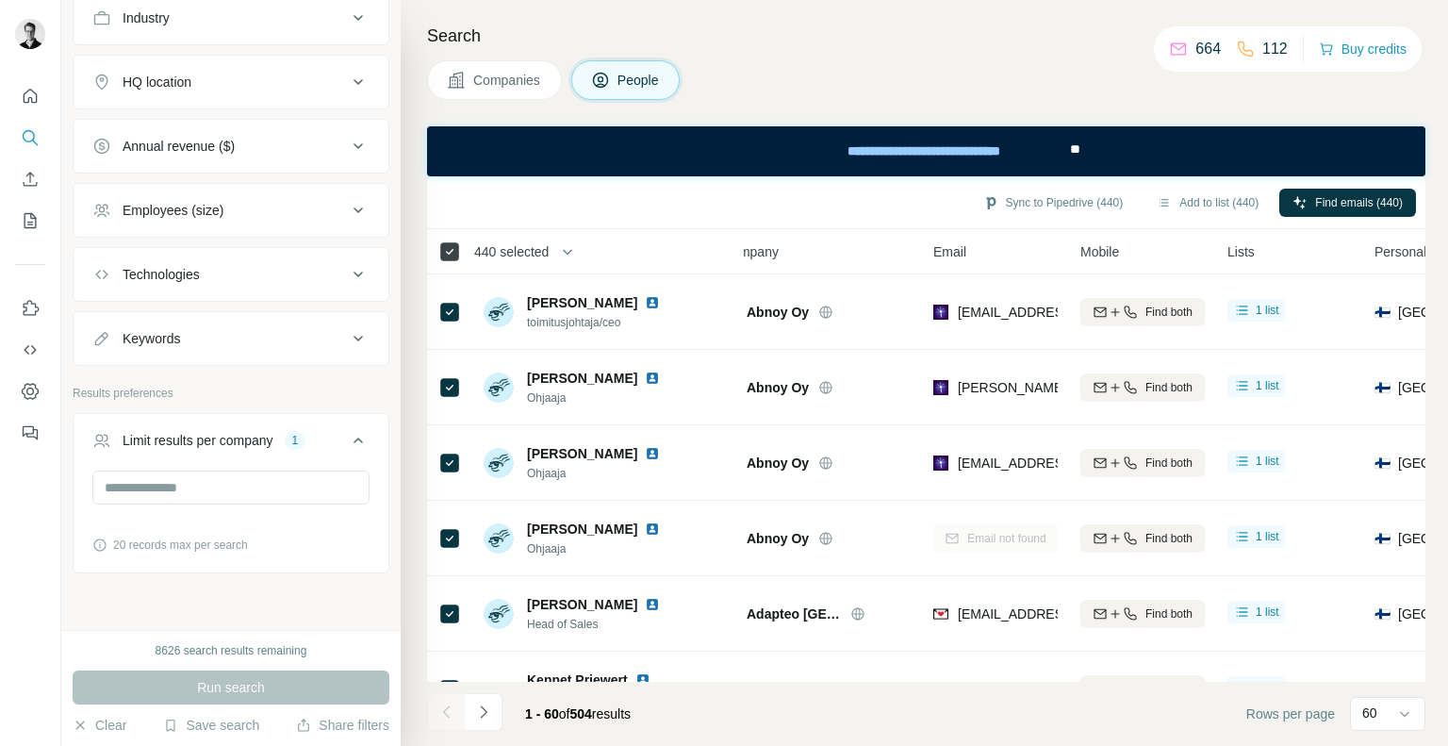
click at [452, 260] on icon at bounding box center [449, 251] width 23 height 23
click at [575, 259] on icon "button" at bounding box center [567, 251] width 19 height 19
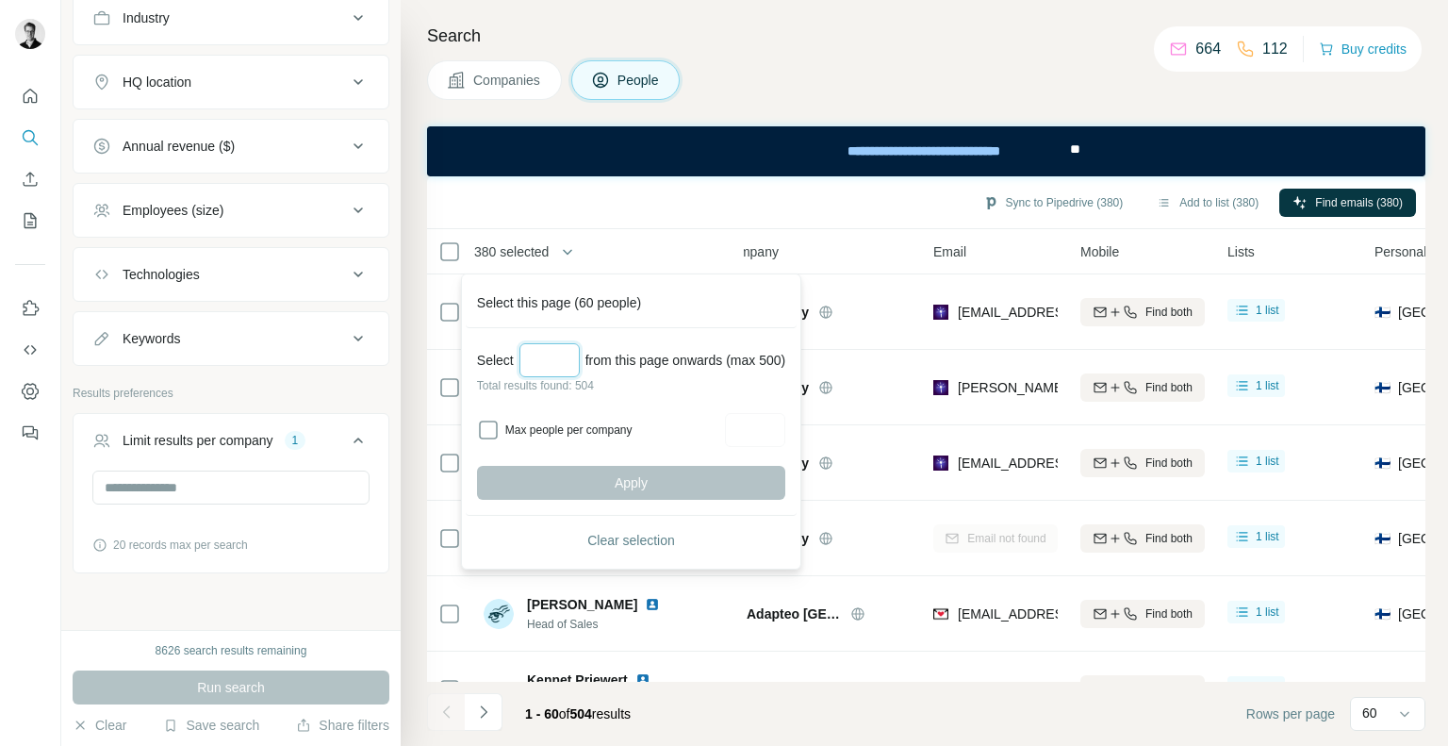
click at [545, 350] on input "Select a number (up to 500)" at bounding box center [549, 360] width 60 height 34
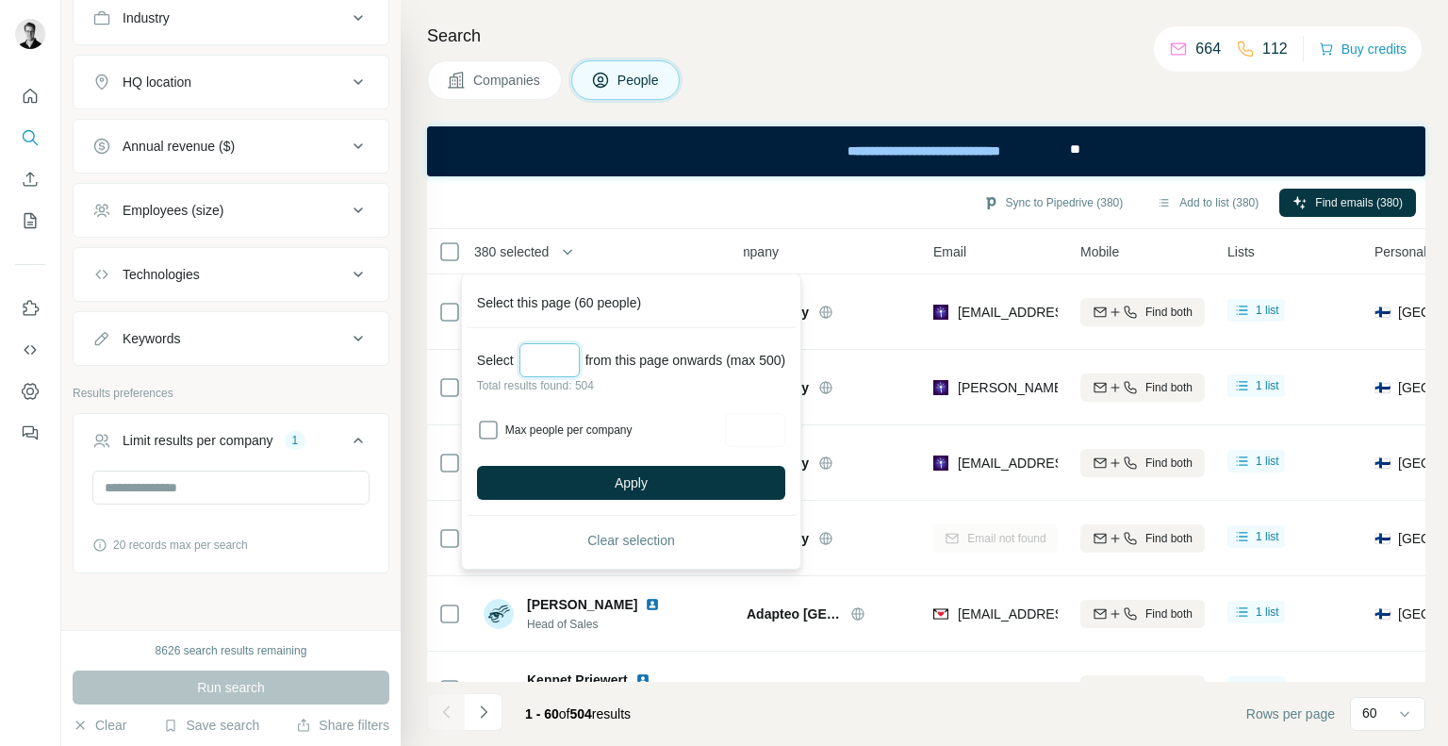
type input "***"
click at [524, 430] on label "Max people per company" at bounding box center [612, 429] width 214 height 17
click at [746, 433] on input "Max people per company" at bounding box center [755, 430] width 60 height 34
type input "*"
click at [705, 475] on button "Apply" at bounding box center [631, 483] width 308 height 34
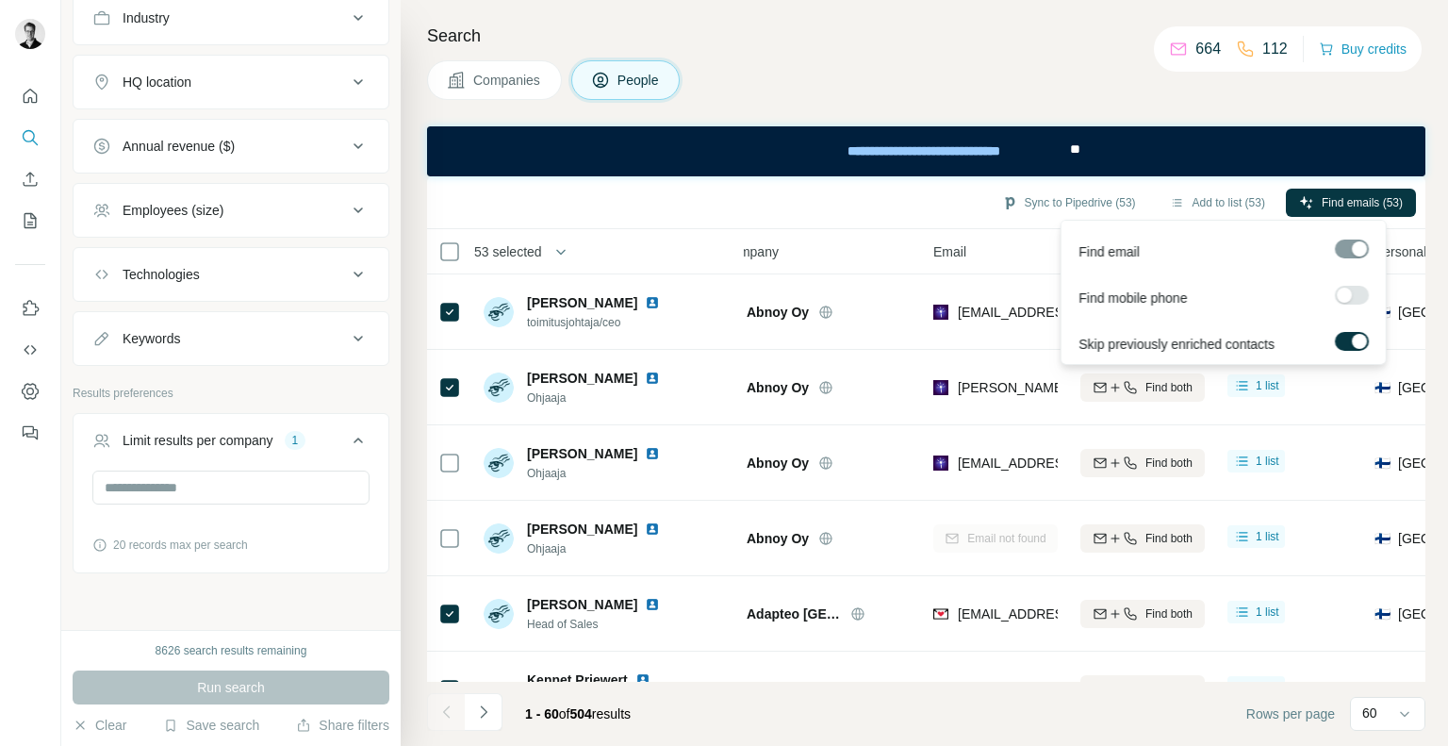
click at [1353, 289] on label at bounding box center [1352, 295] width 34 height 19
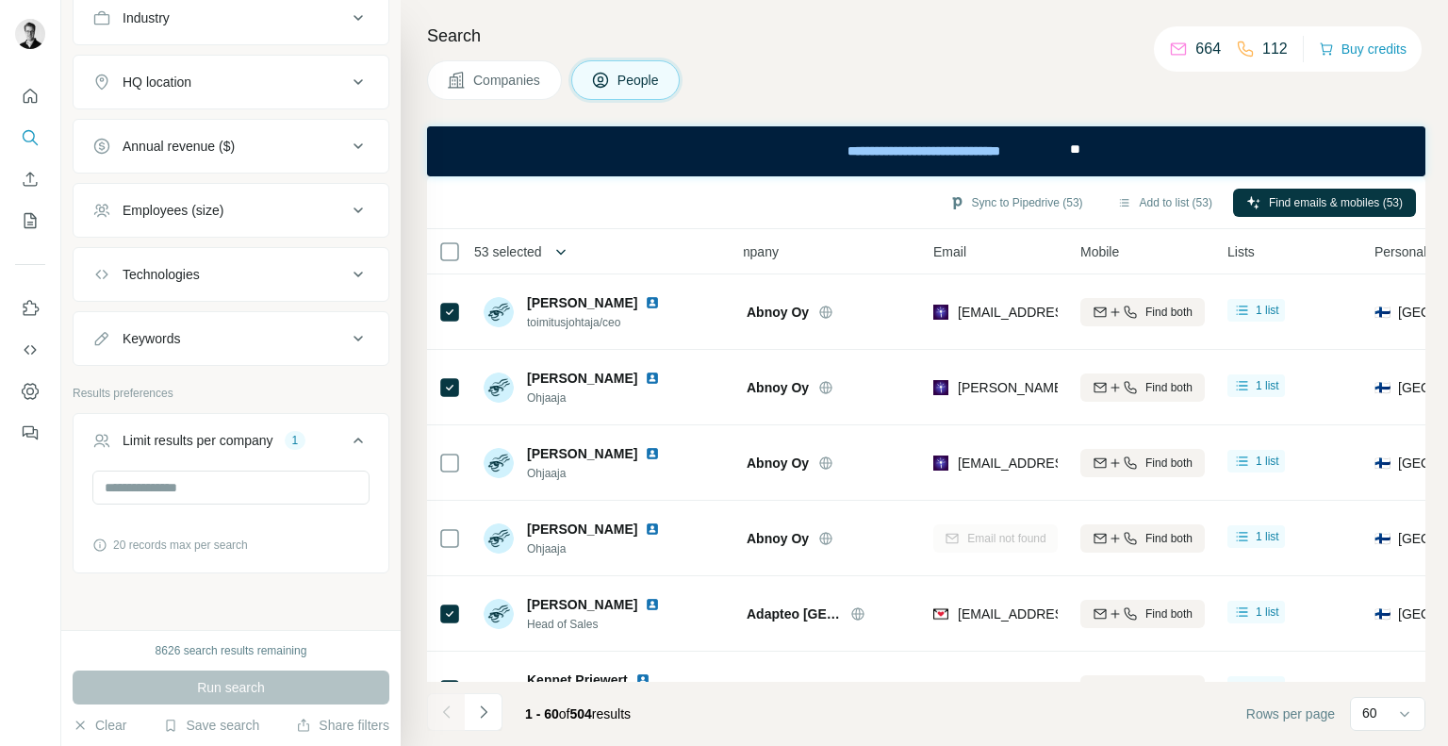
click at [562, 254] on icon "button" at bounding box center [560, 251] width 19 height 19
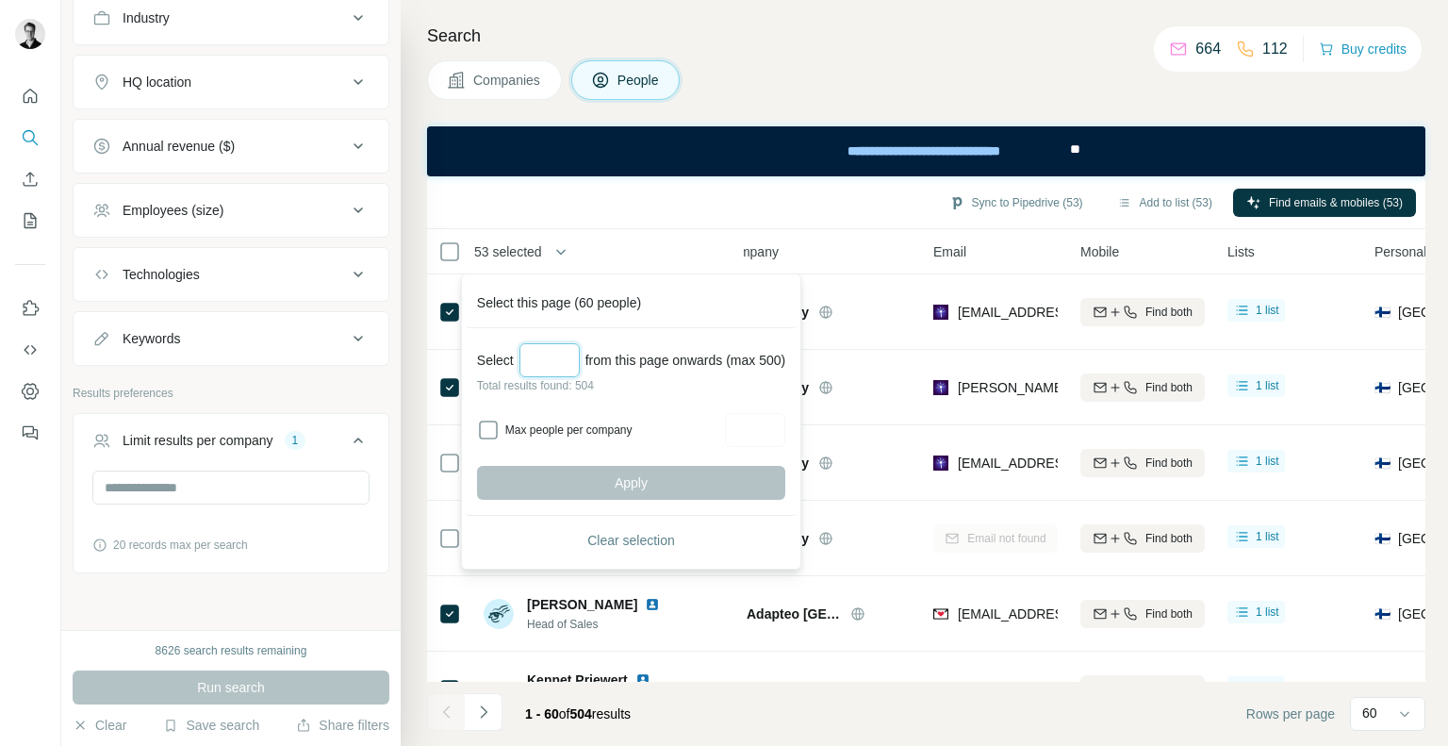
click at [551, 359] on input "Select a number (up to 500)" at bounding box center [549, 360] width 60 height 34
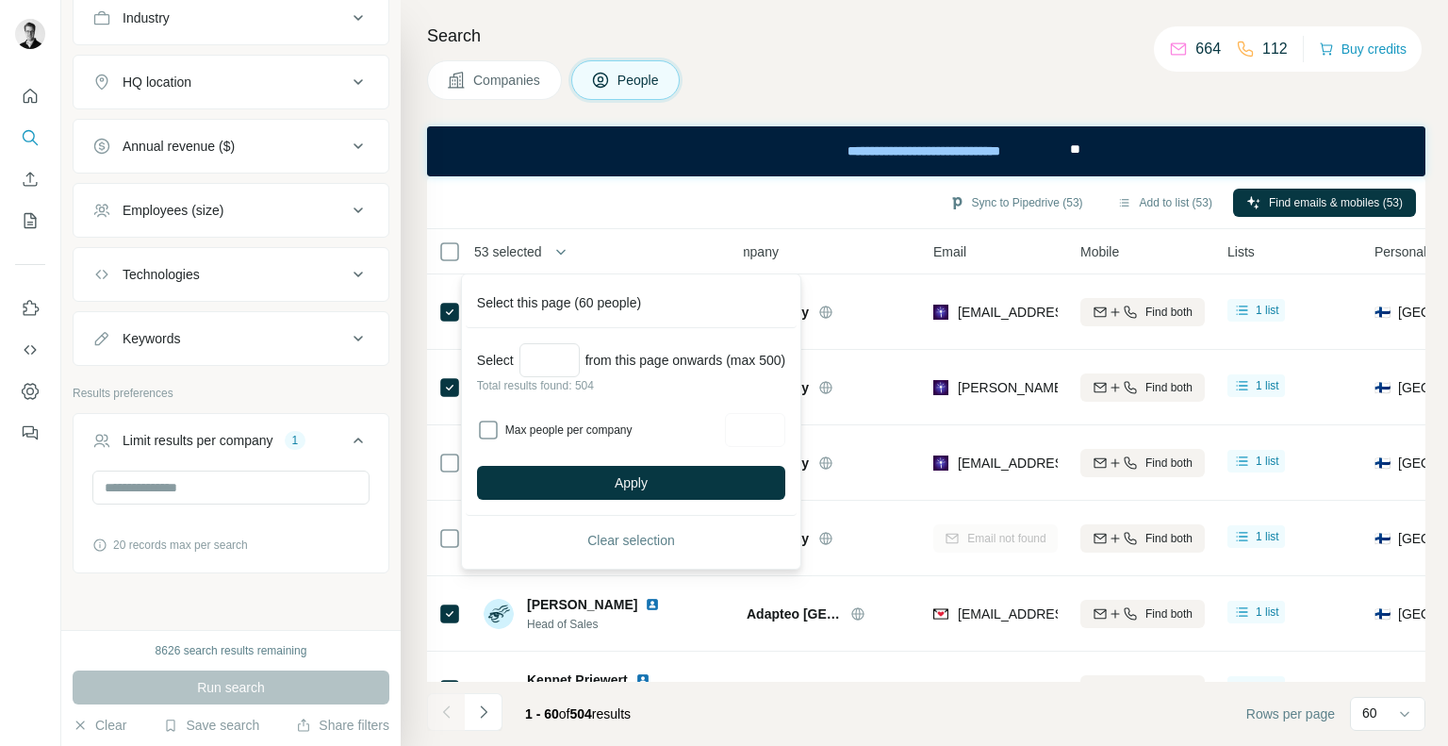
click at [773, 434] on div at bounding box center [755, 430] width 60 height 34
click at [558, 348] on input "***" at bounding box center [549, 360] width 60 height 34
type input "*"
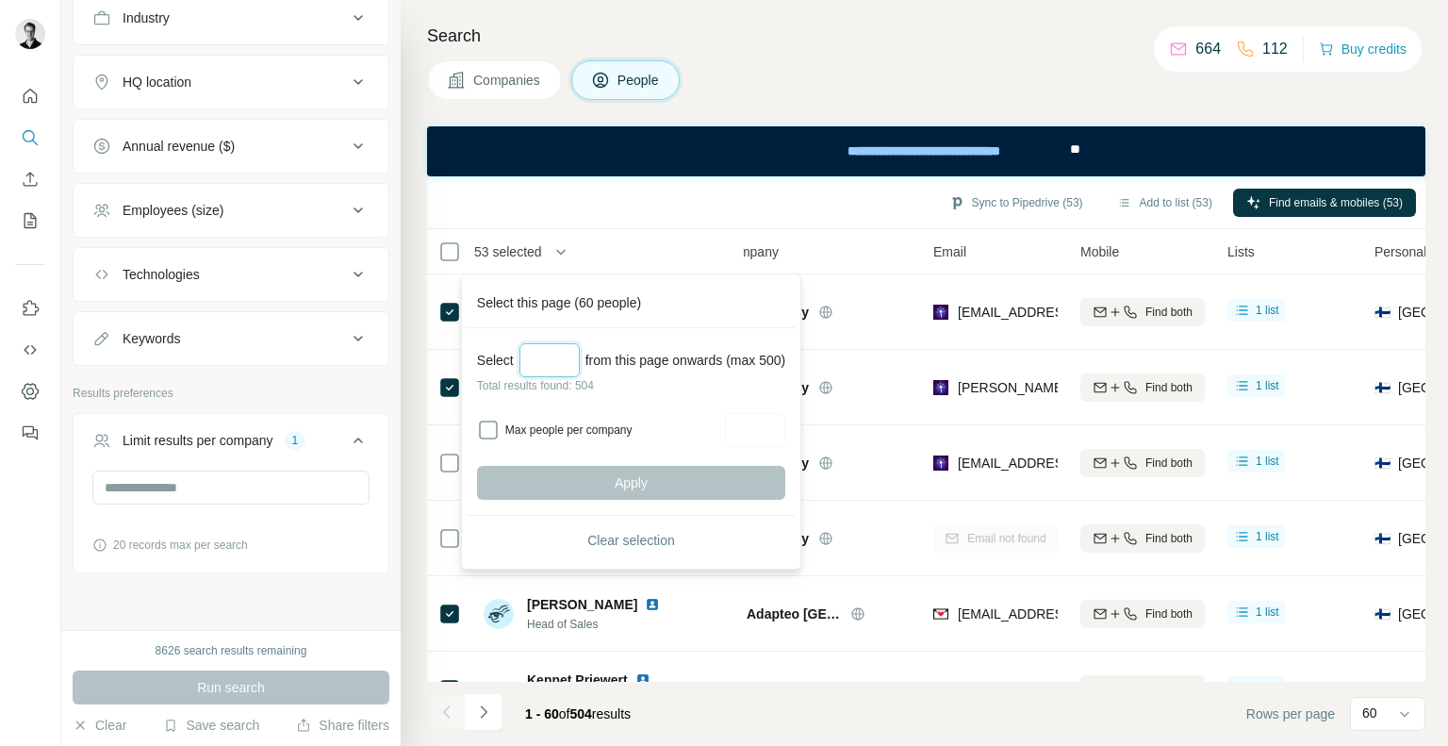
type input "*"
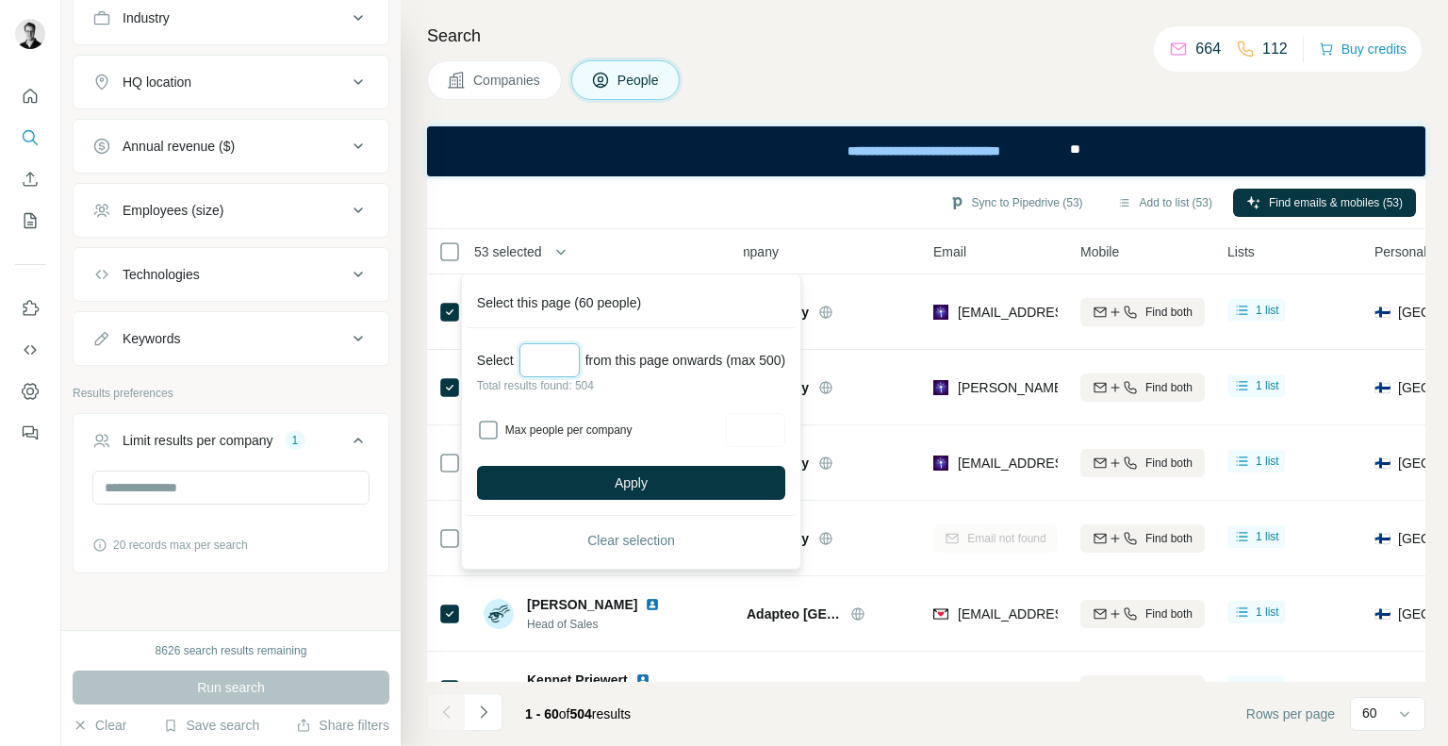
type input "*"
type input "***"
click at [769, 422] on input "Max people per company" at bounding box center [755, 430] width 60 height 34
type input "*"
click at [553, 353] on input "***" at bounding box center [549, 360] width 60 height 34
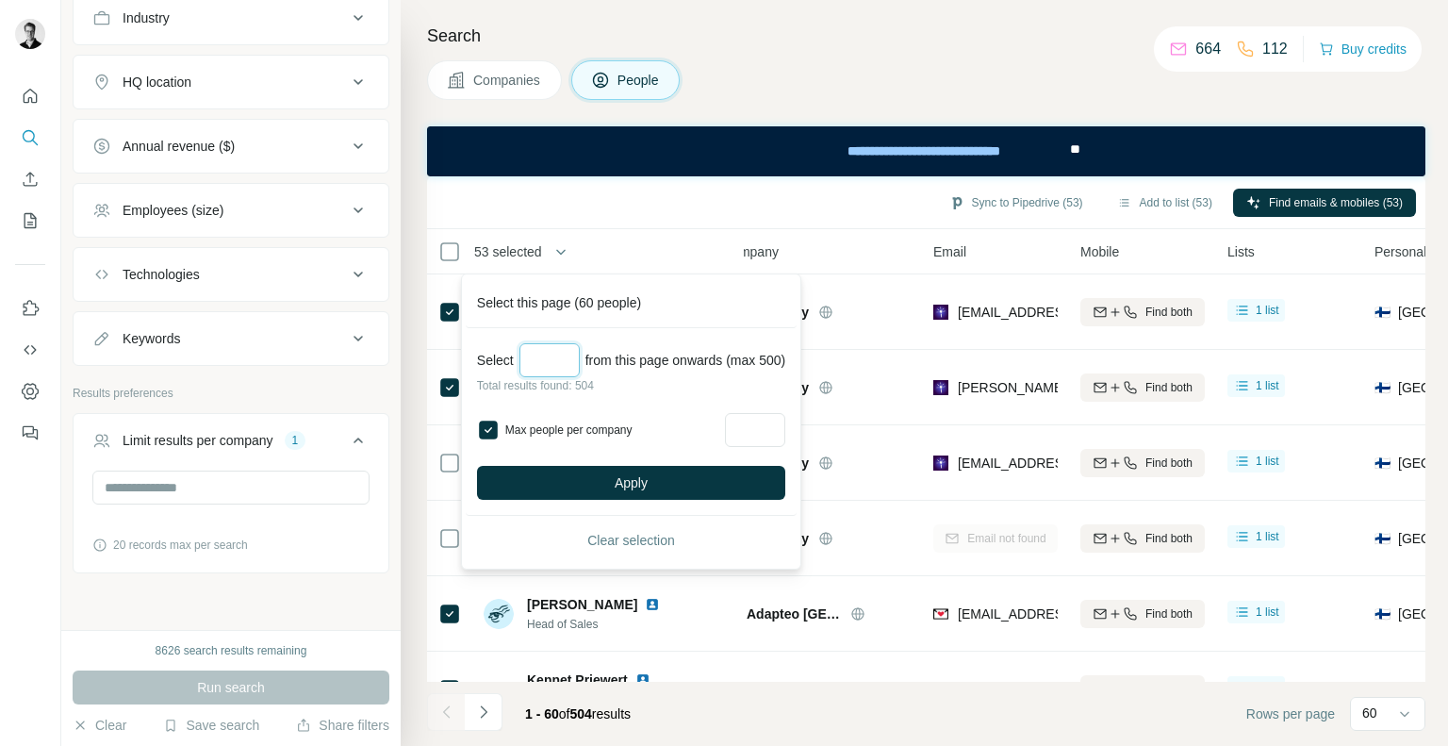
click at [553, 353] on input "***" at bounding box center [549, 360] width 60 height 34
type input "*"
type input "***"
click at [765, 428] on input "*" at bounding box center [755, 430] width 60 height 34
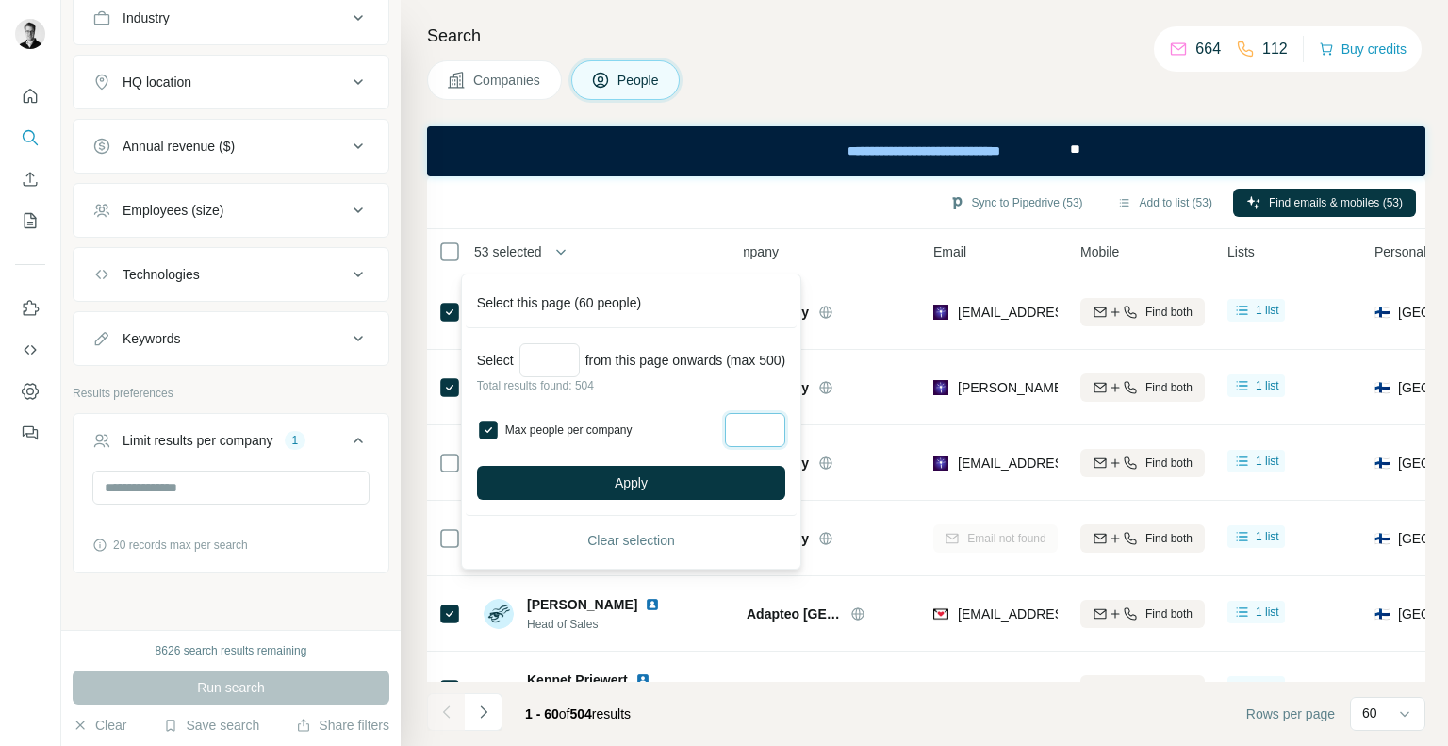
type input "*"
click at [679, 485] on button "Apply" at bounding box center [631, 483] width 308 height 34
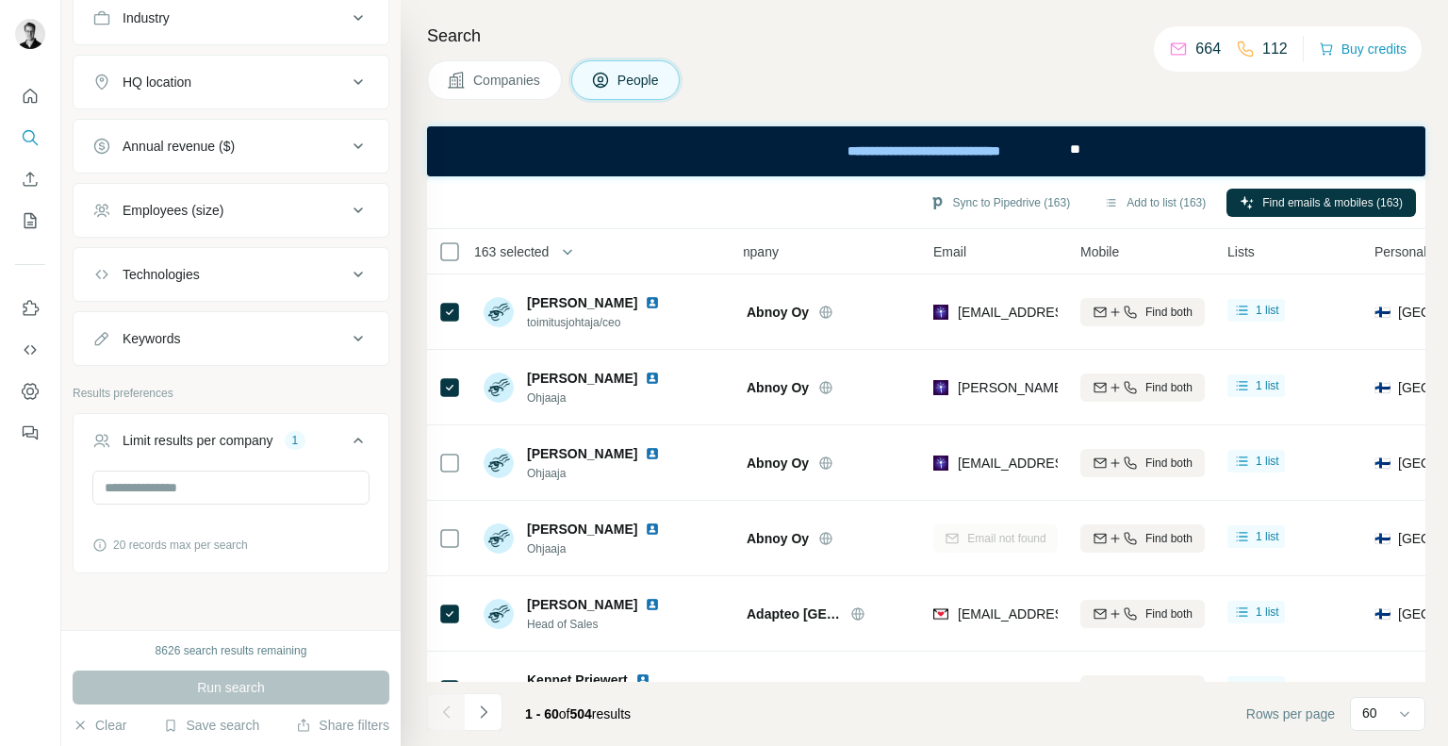
click at [533, 253] on span "163 selected" at bounding box center [511, 251] width 74 height 19
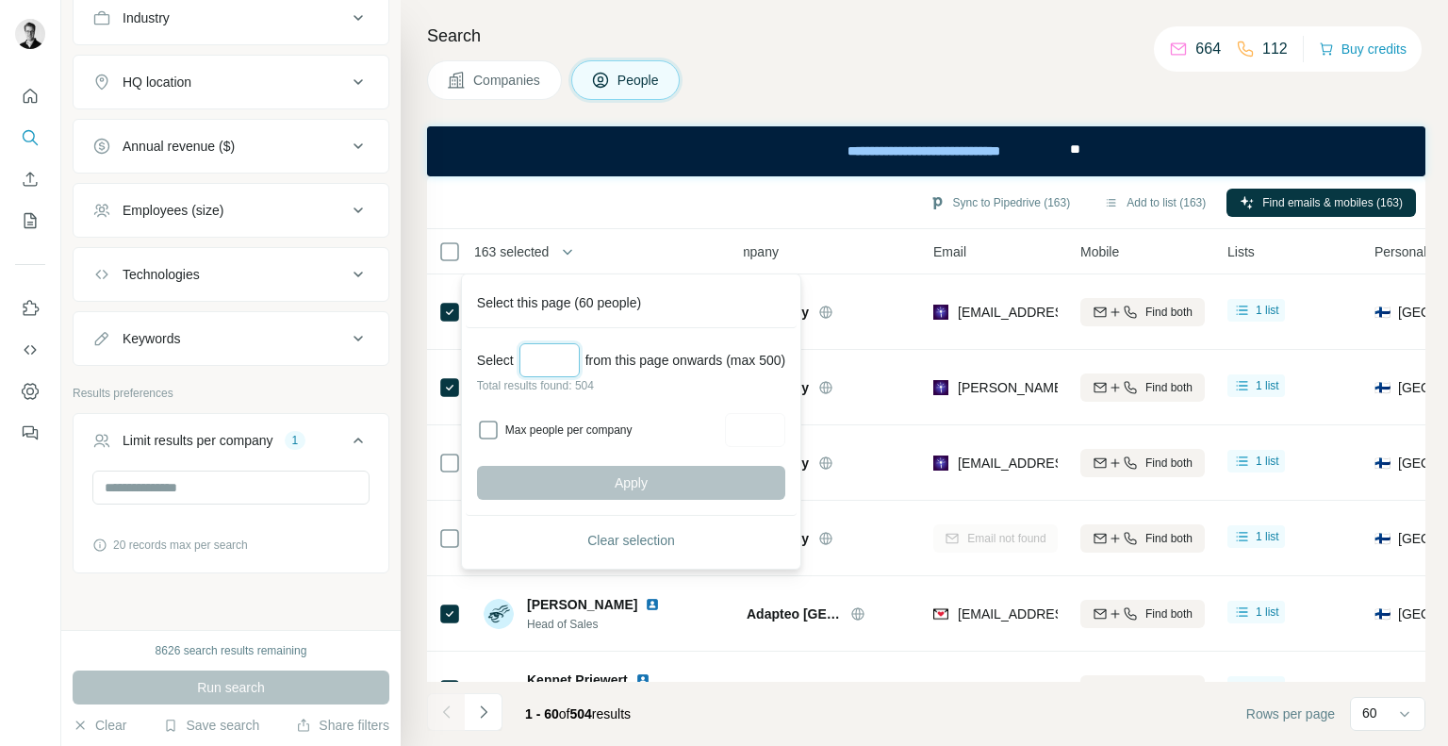
click at [559, 353] on input "Select a number (up to 500)" at bounding box center [549, 360] width 60 height 34
type input "*"
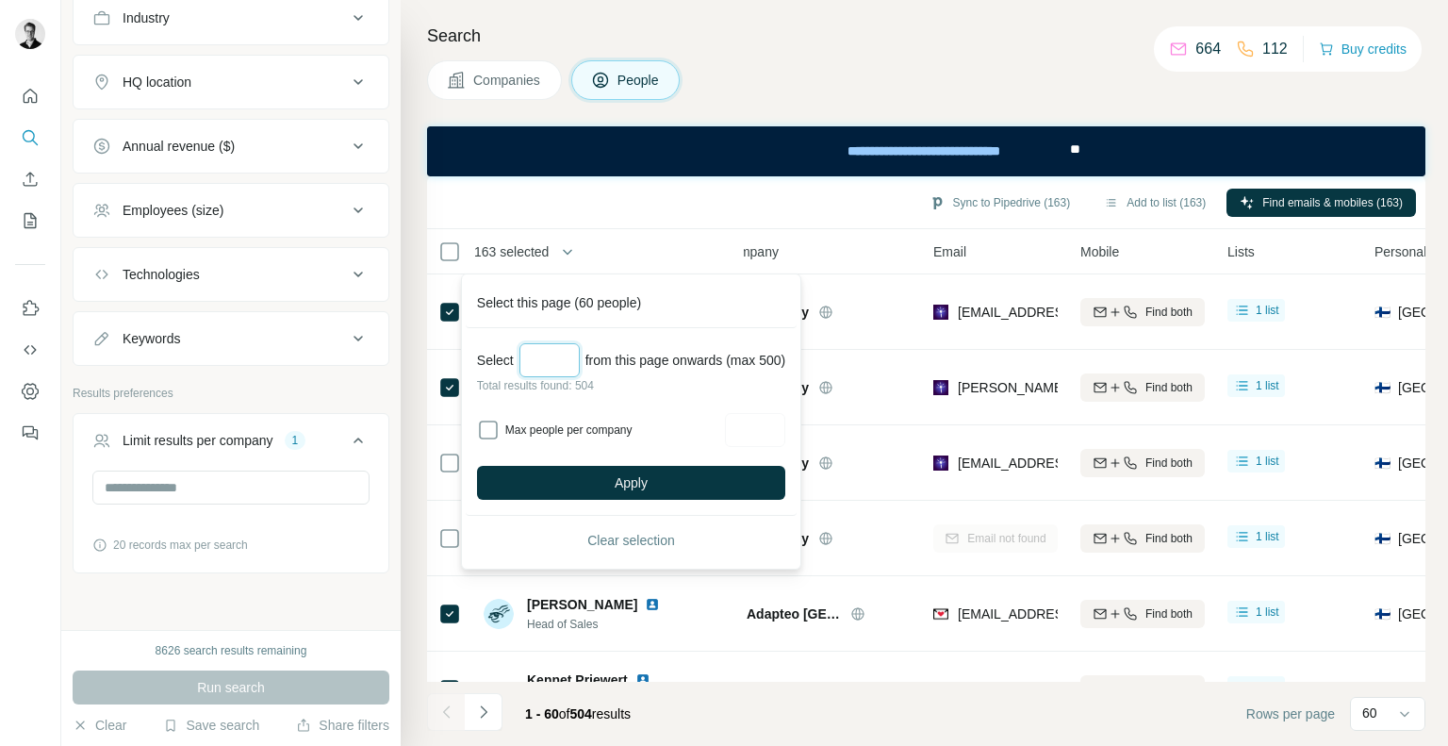
type input "***"
type input "*"
type input "**"
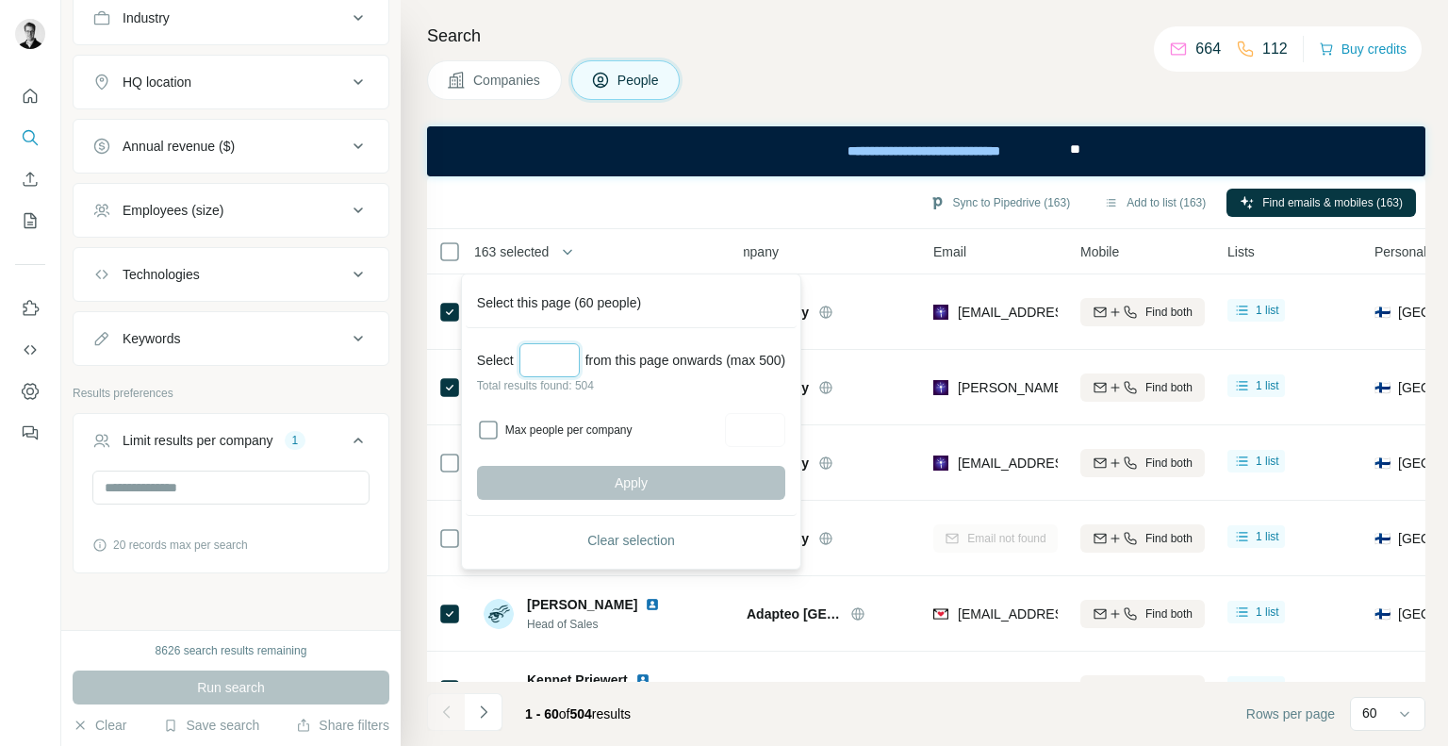
type input "*"
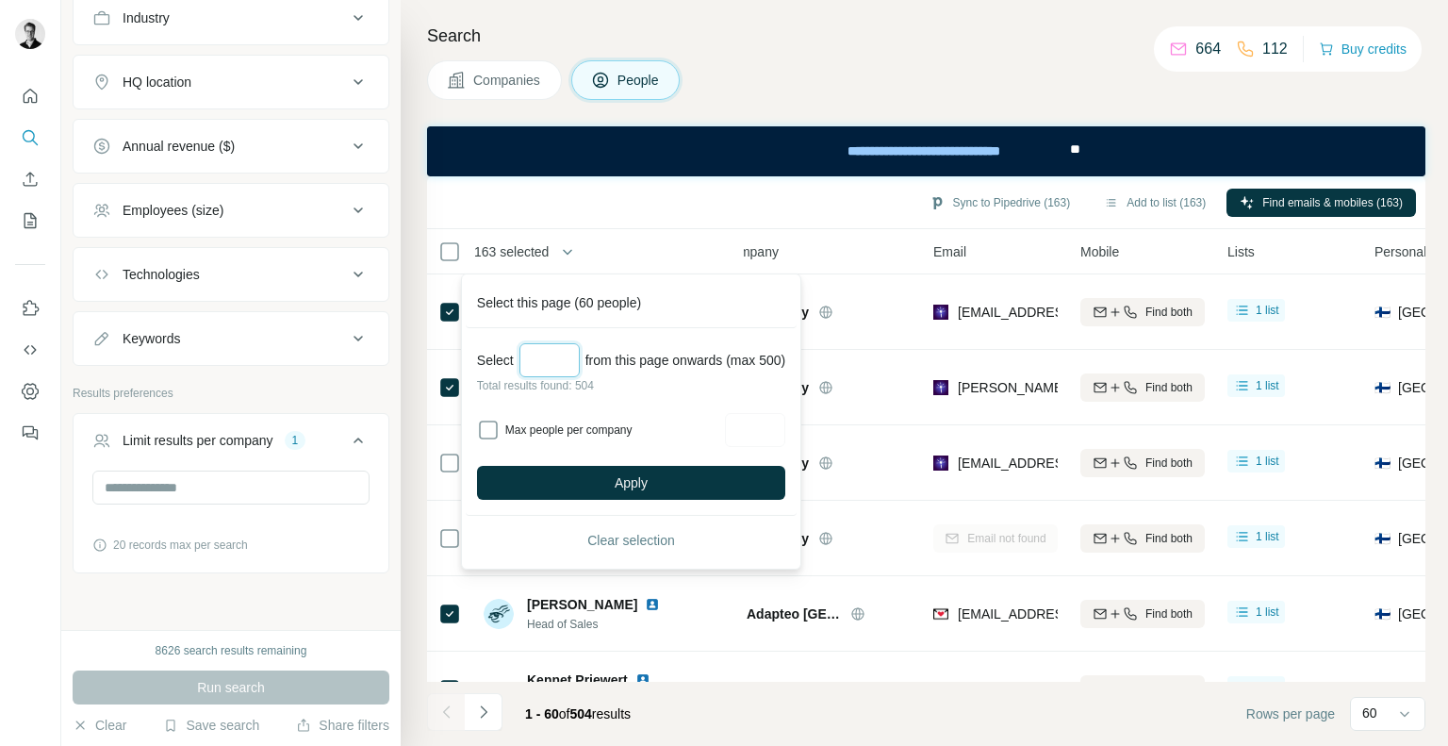
type input "***"
click at [524, 426] on label "Max people per company" at bounding box center [612, 429] width 214 height 17
click at [758, 436] on input "Max people per company" at bounding box center [755, 430] width 60 height 34
type input "*"
click at [676, 478] on button "Apply" at bounding box center [631, 483] width 308 height 34
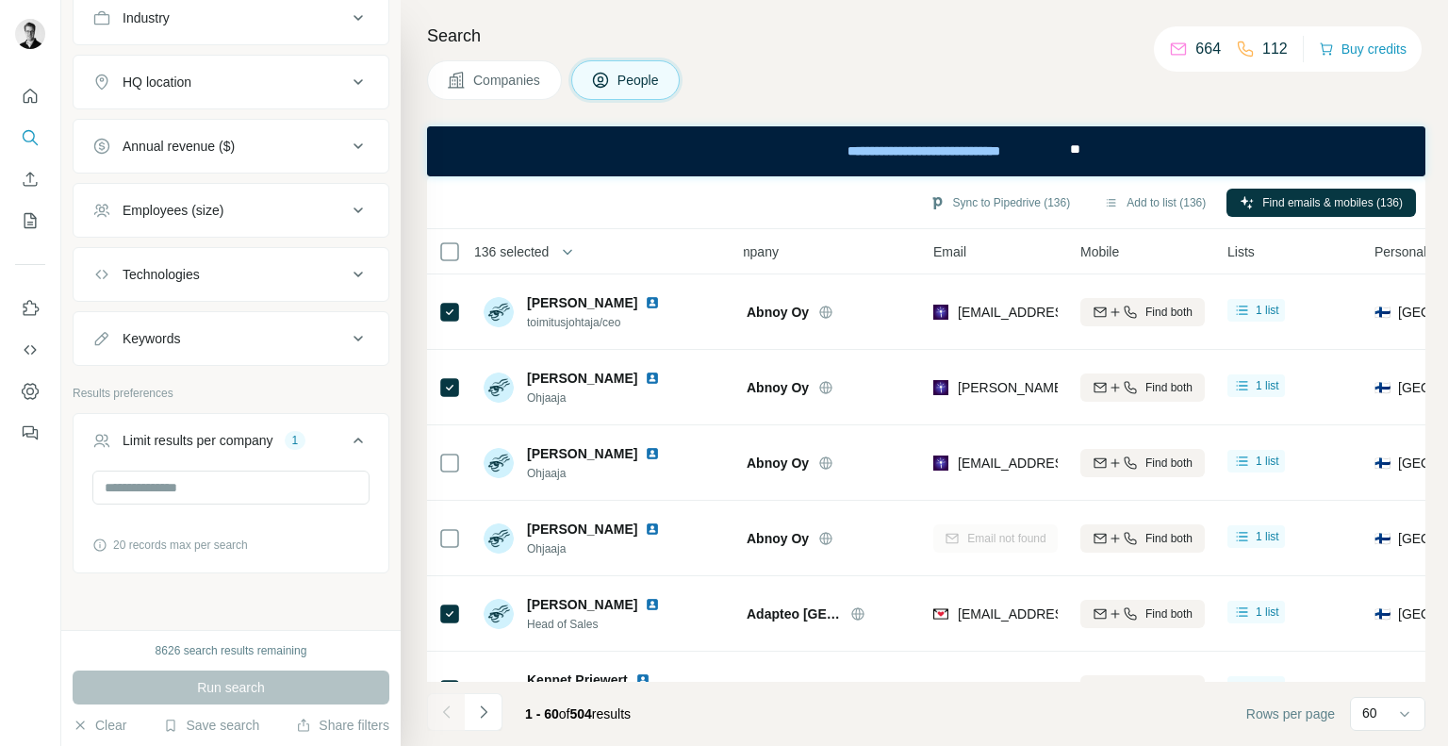
click at [516, 250] on span "136 selected" at bounding box center [511, 251] width 74 height 19
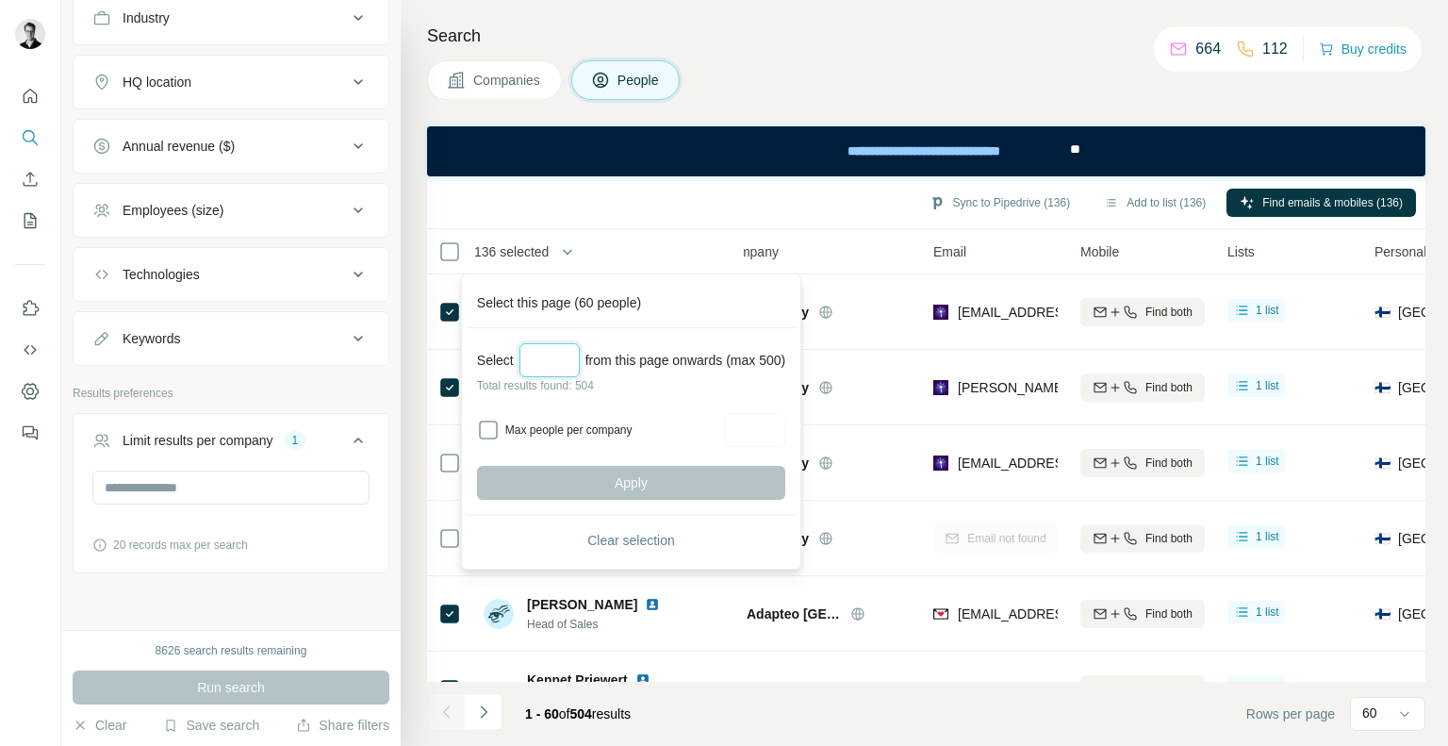
click at [544, 353] on input "Select a number (up to 500)" at bounding box center [549, 360] width 60 height 34
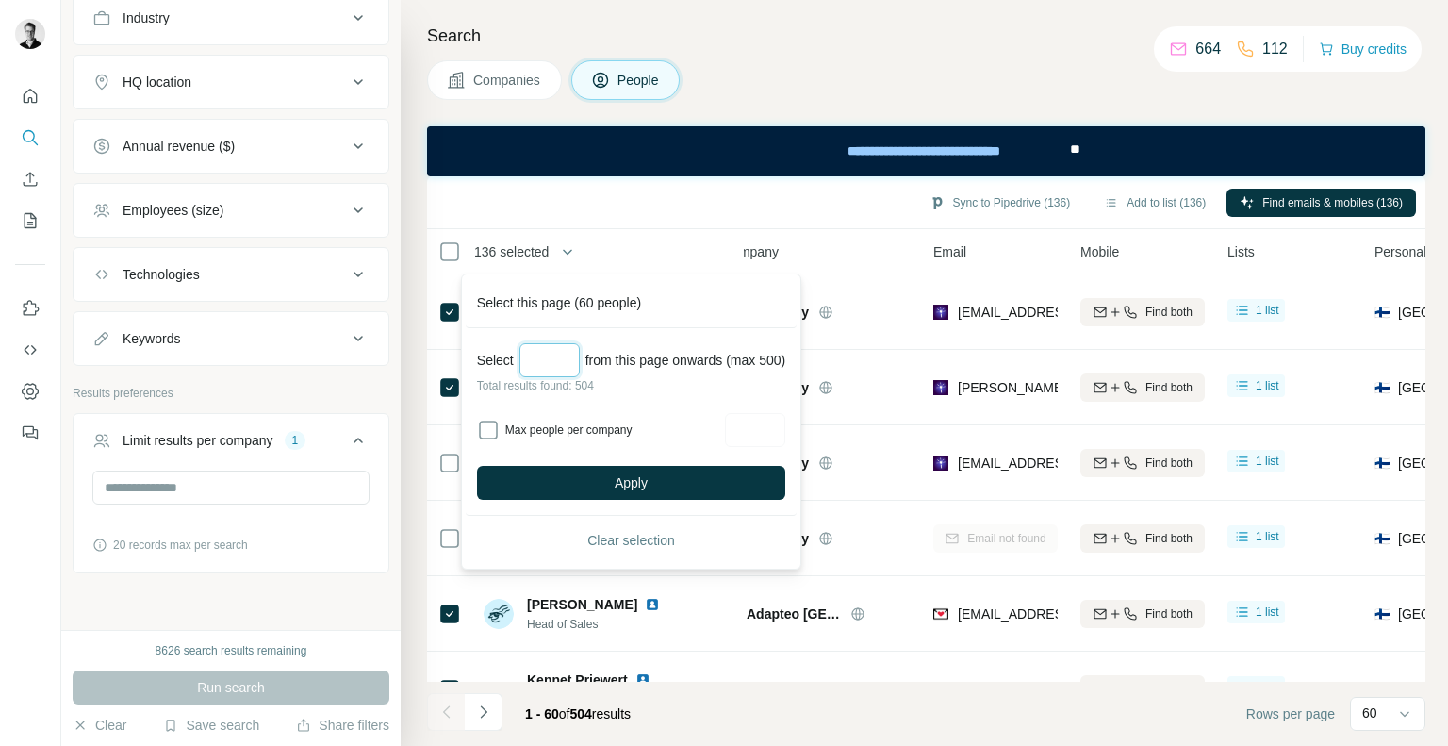
type input "***"
click at [558, 421] on label "Max people per company" at bounding box center [612, 429] width 214 height 17
click at [776, 429] on input "Max people per company" at bounding box center [755, 430] width 60 height 34
type input "*"
click at [686, 507] on div "Select *** from this page onwards (max 500) Total results found: 504 Max people…" at bounding box center [631, 422] width 331 height 188
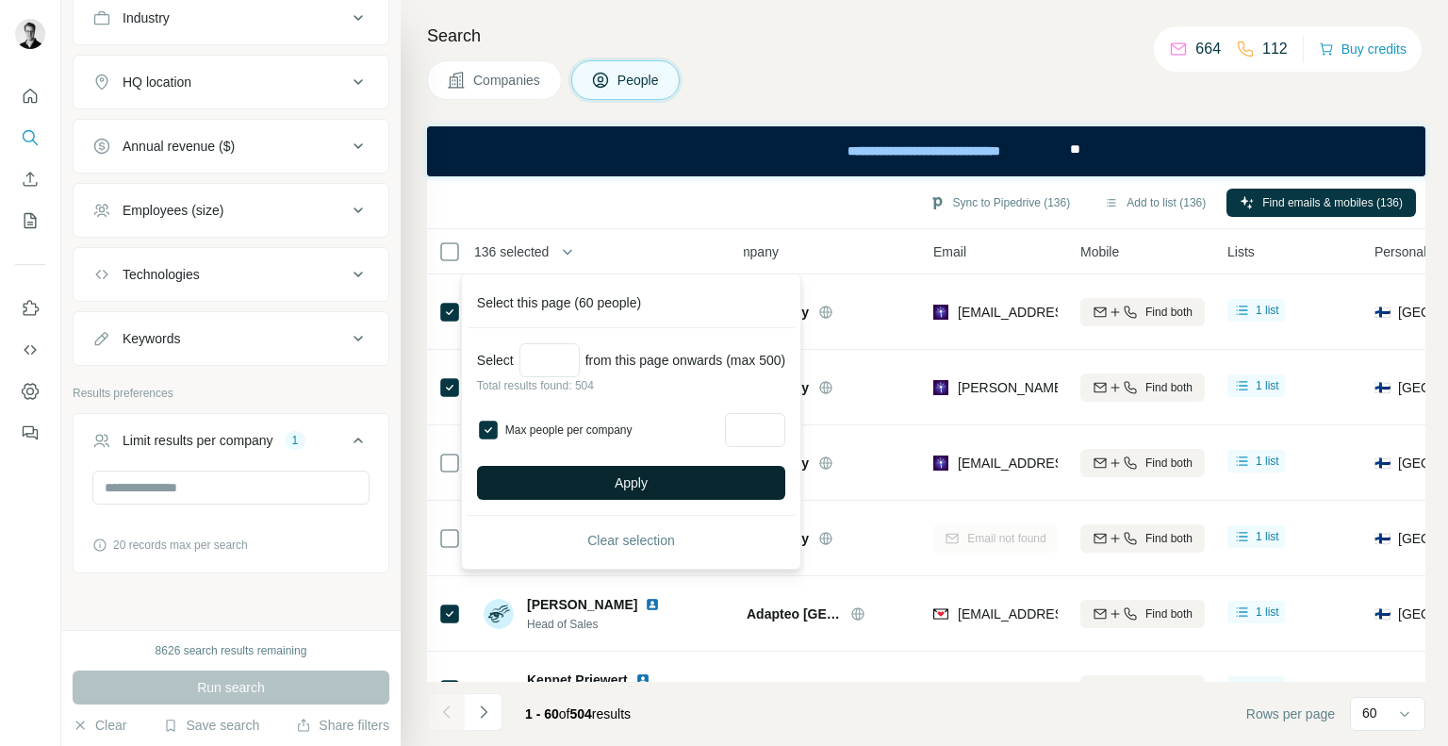
click at [648, 485] on span "Apply" at bounding box center [631, 482] width 33 height 19
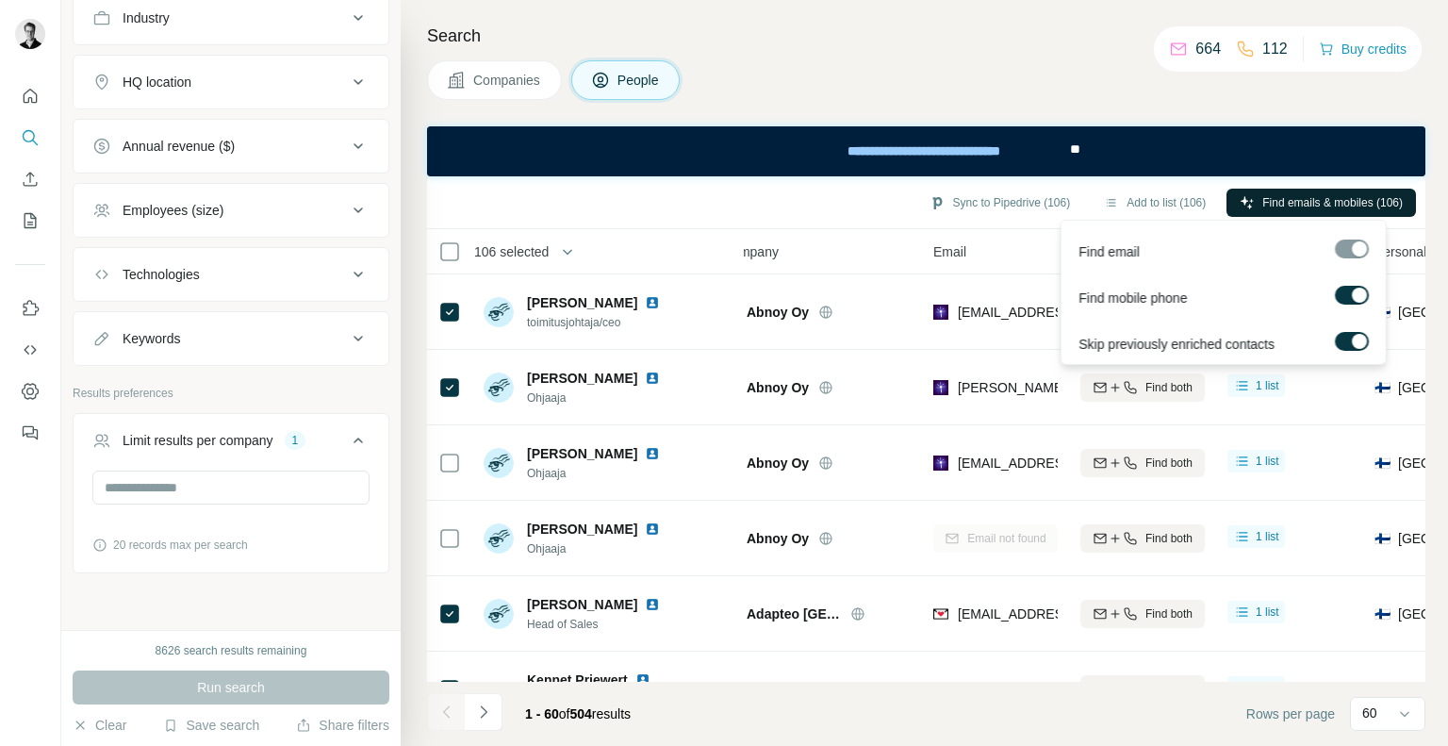
click at [1280, 201] on span "Find emails & mobiles (106)" at bounding box center [1332, 202] width 140 height 17
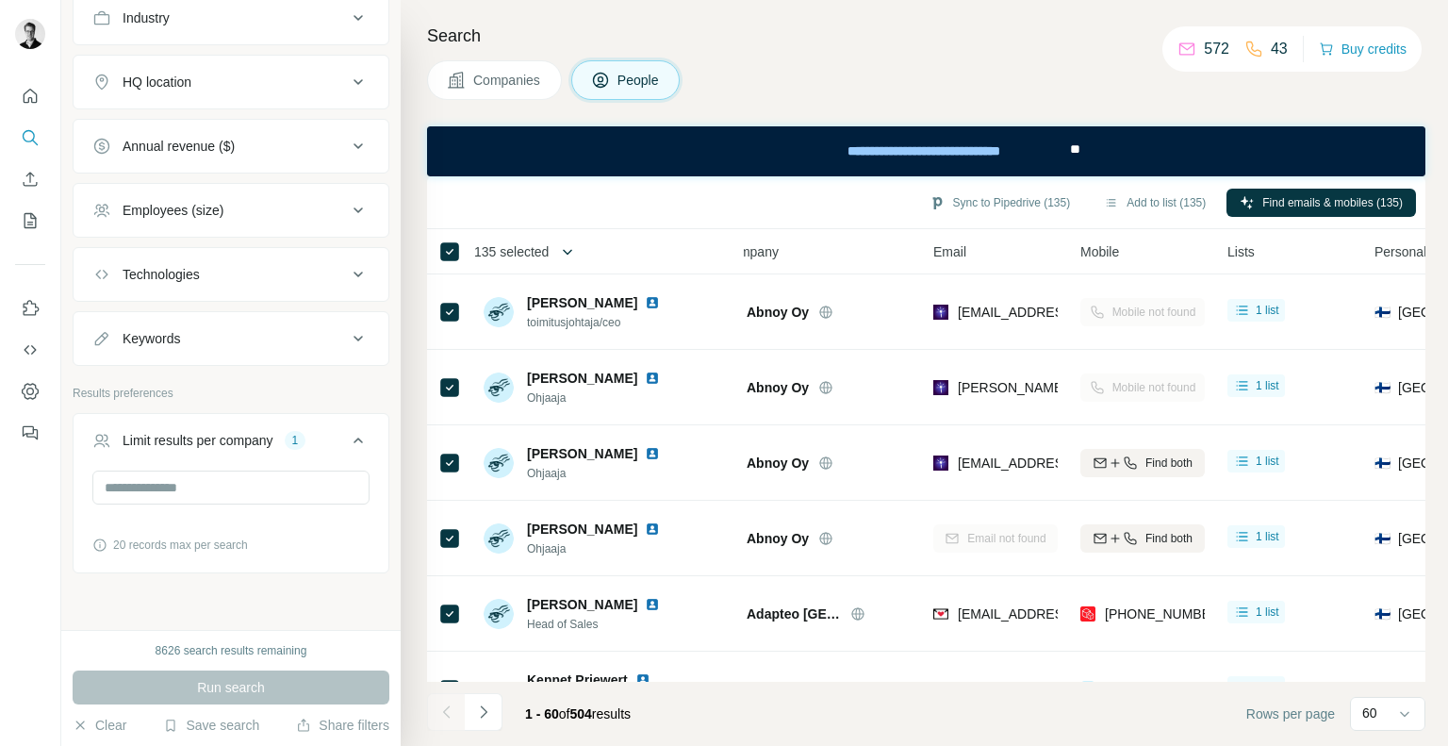
click at [554, 251] on button "button" at bounding box center [568, 252] width 38 height 38
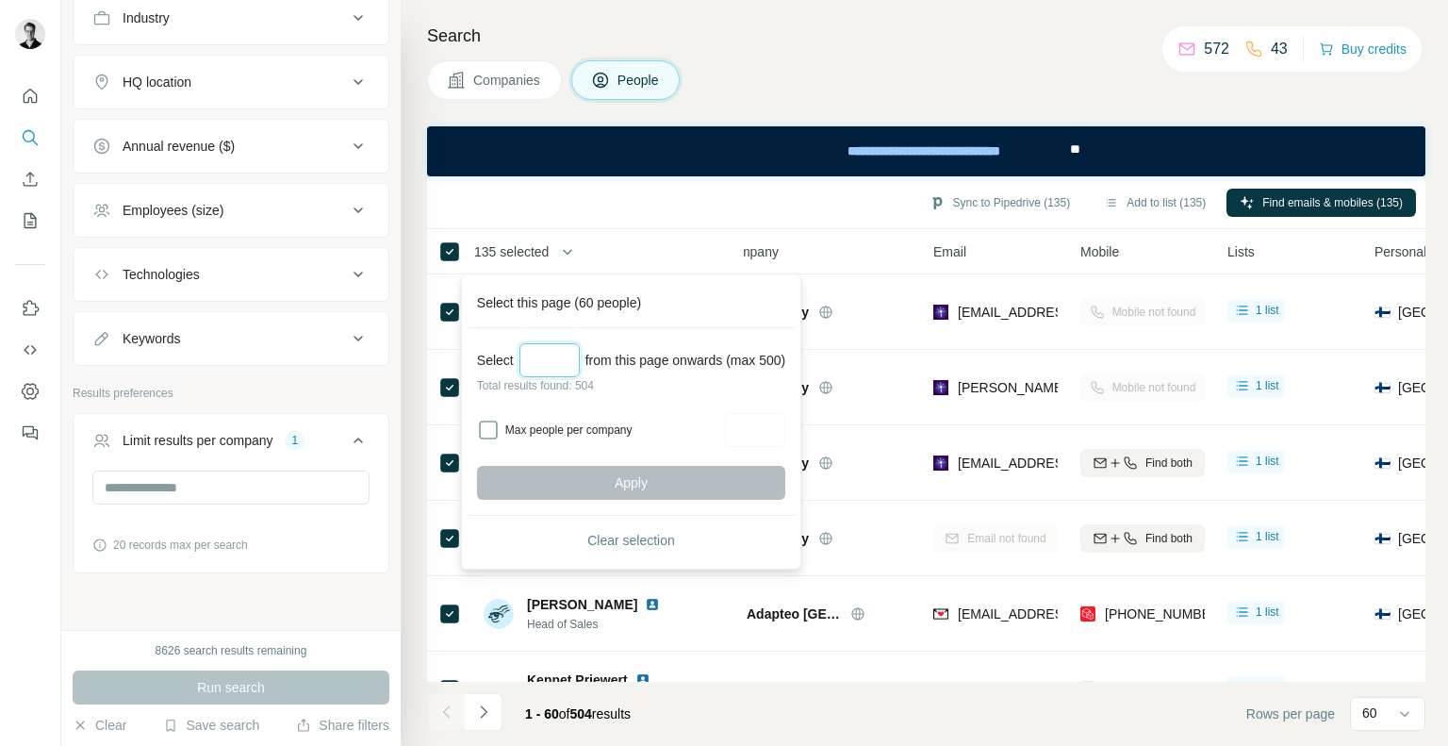
click at [528, 353] on input "Select a number (up to 500)" at bounding box center [549, 360] width 60 height 34
type input "*"
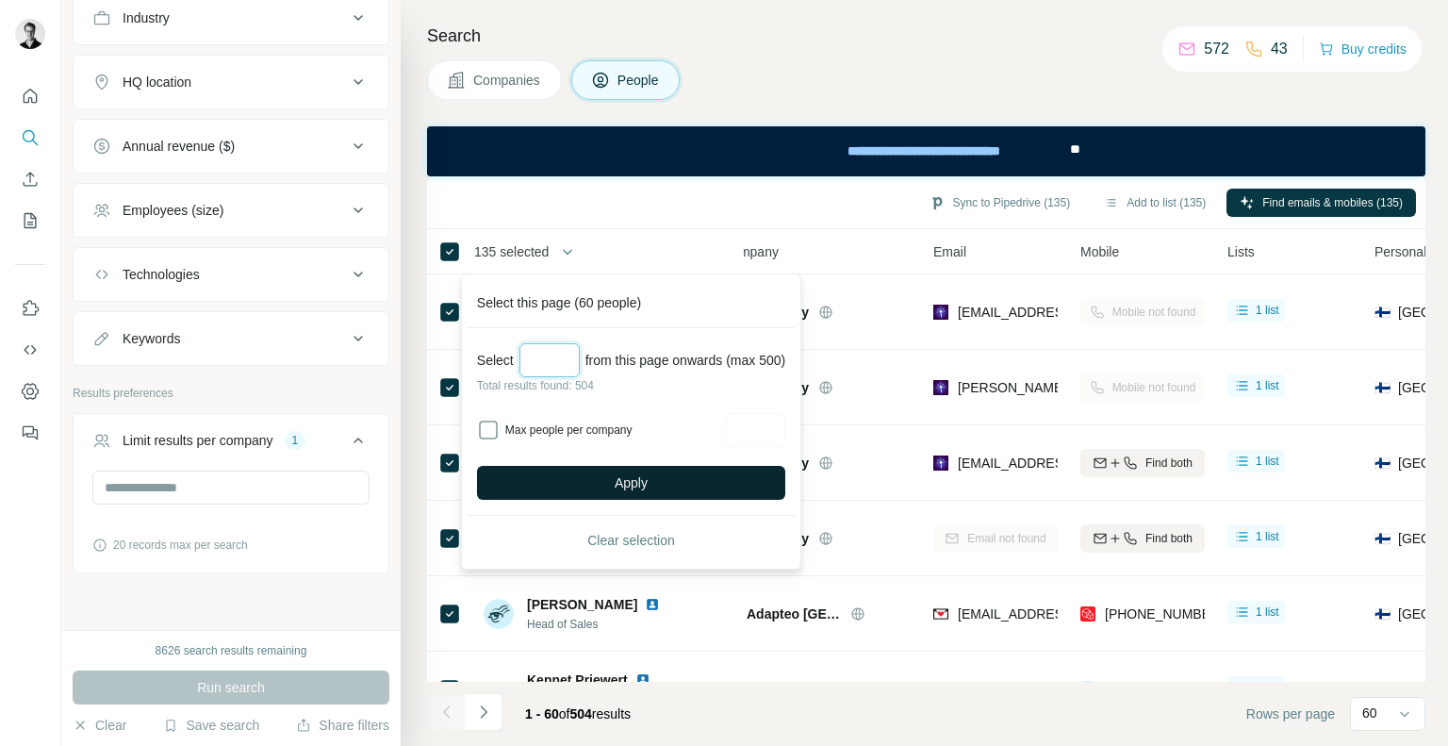
type input "*"
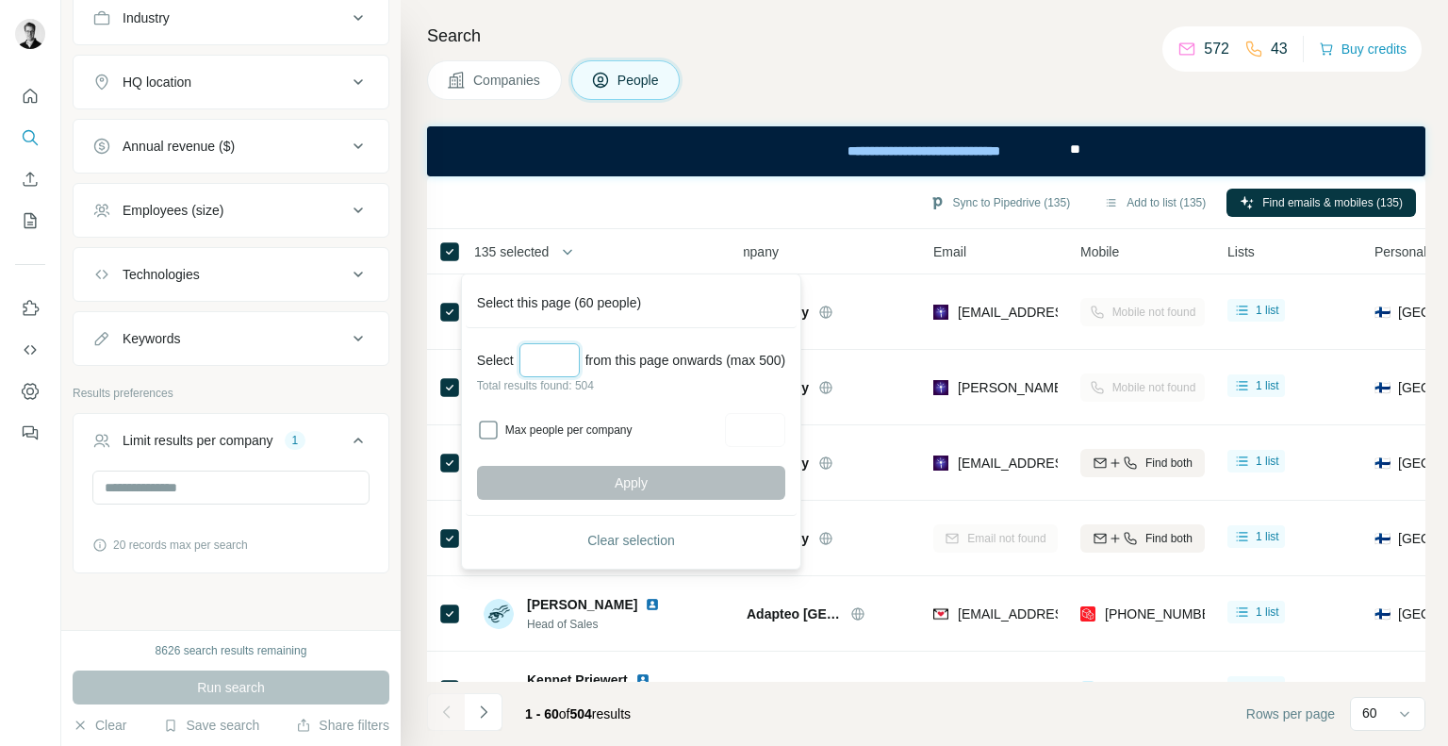
type input "*"
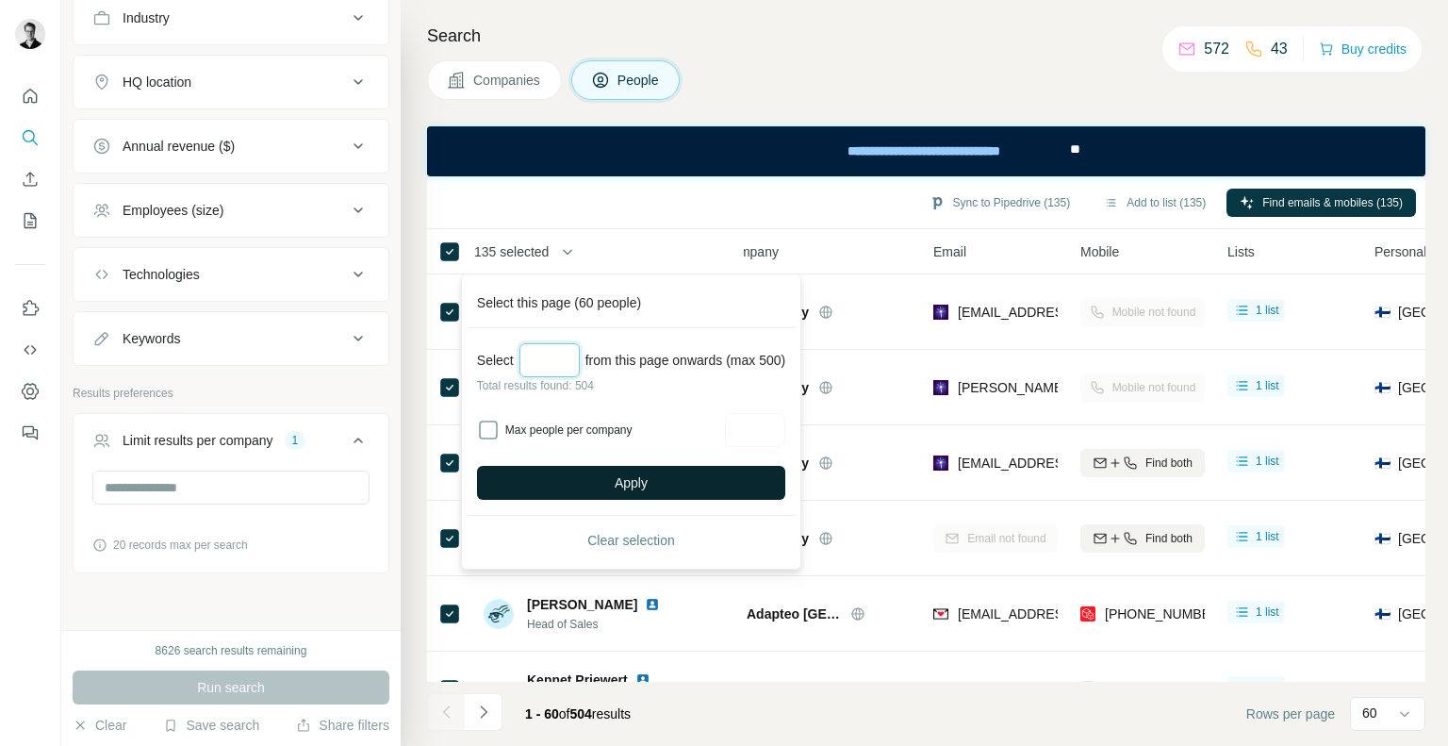
type input "***"
click at [563, 481] on button "Apply" at bounding box center [631, 483] width 308 height 34
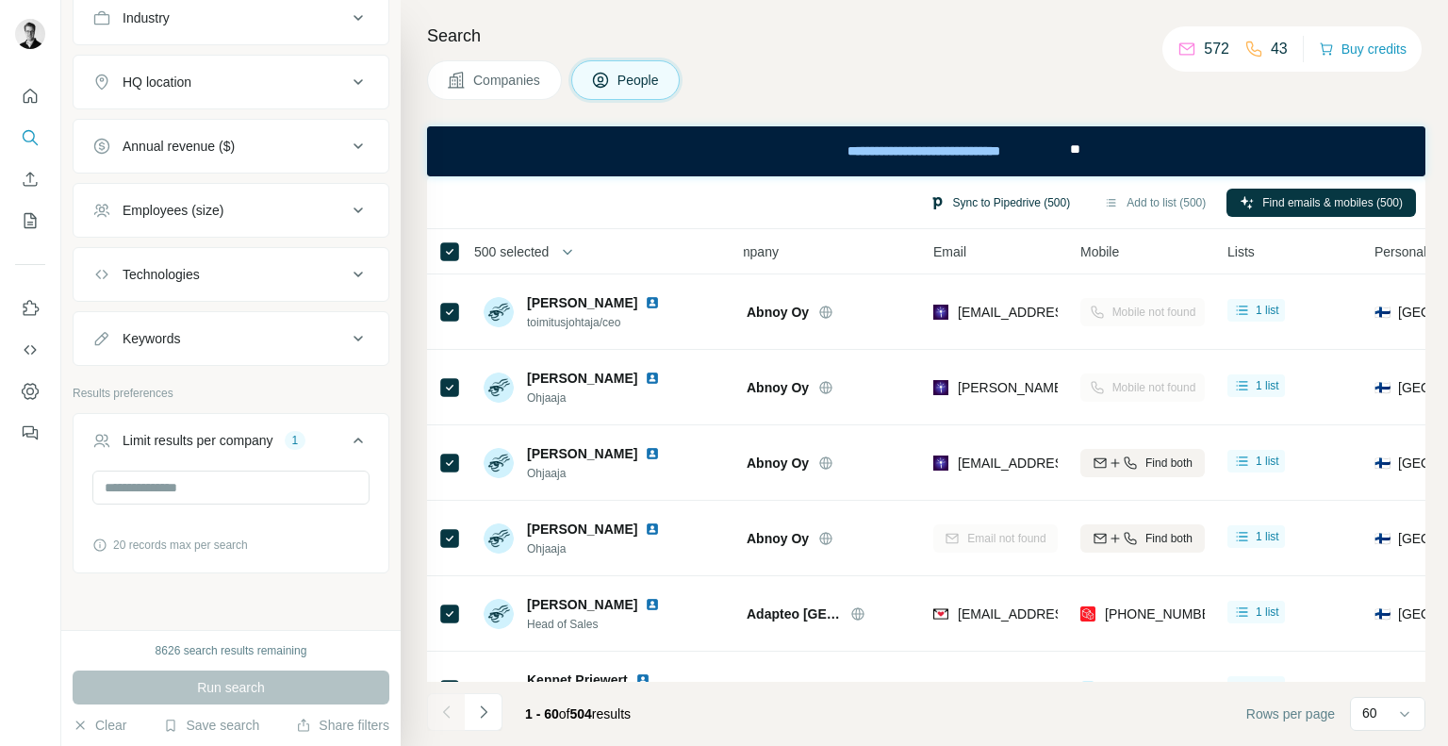
click at [991, 206] on button "Sync to Pipedrive (500)" at bounding box center [999, 203] width 167 height 28
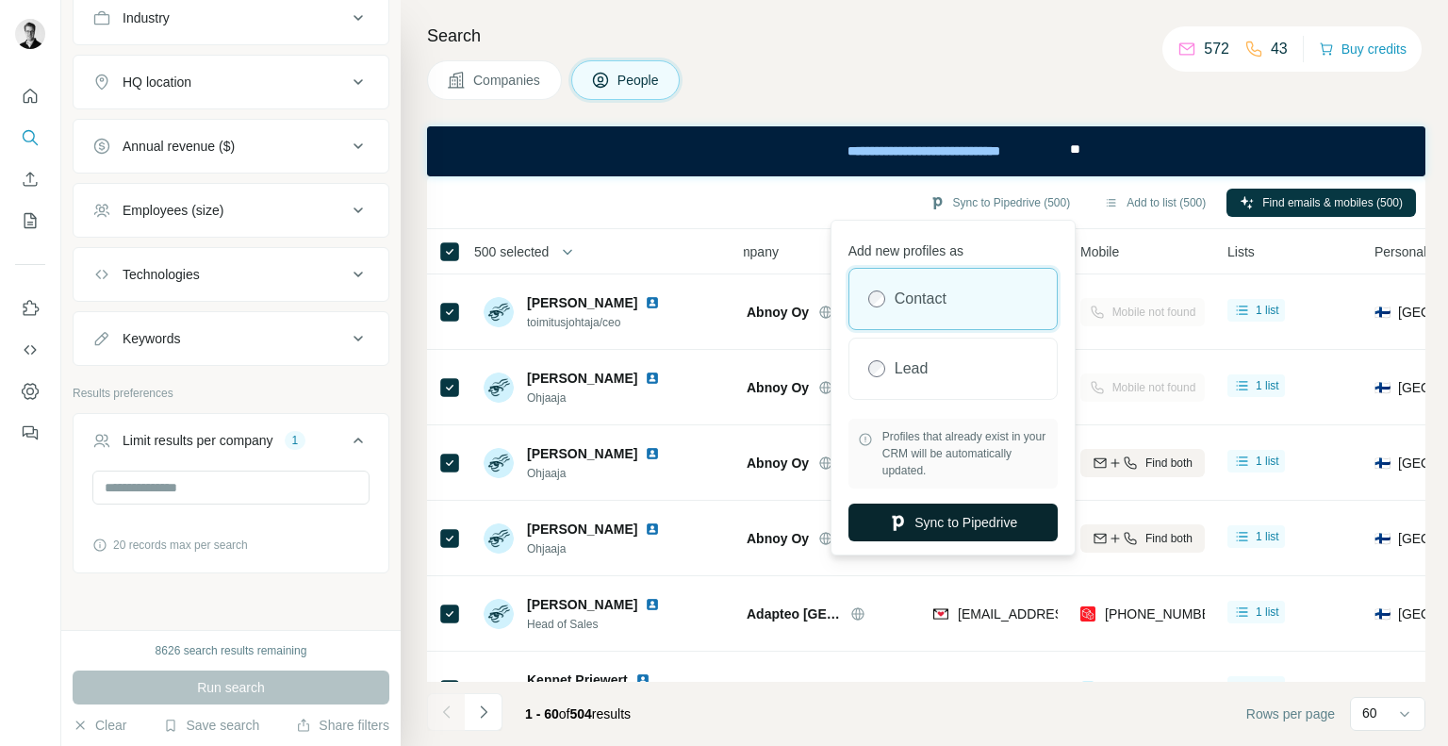
click at [946, 523] on button "Sync to Pipedrive" at bounding box center [952, 522] width 209 height 38
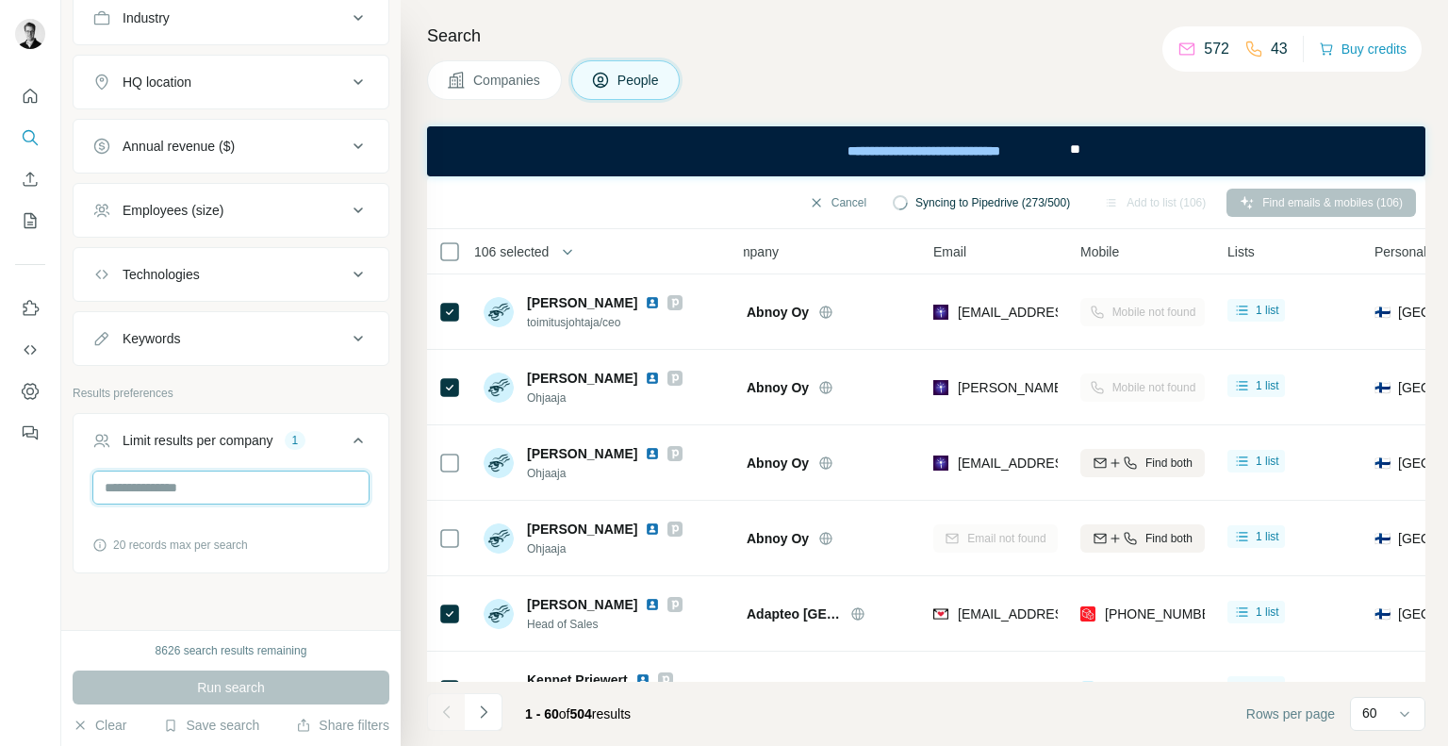
click at [261, 479] on input "*" at bounding box center [230, 487] width 277 height 34
click at [217, 482] on input "*" at bounding box center [230, 487] width 277 height 34
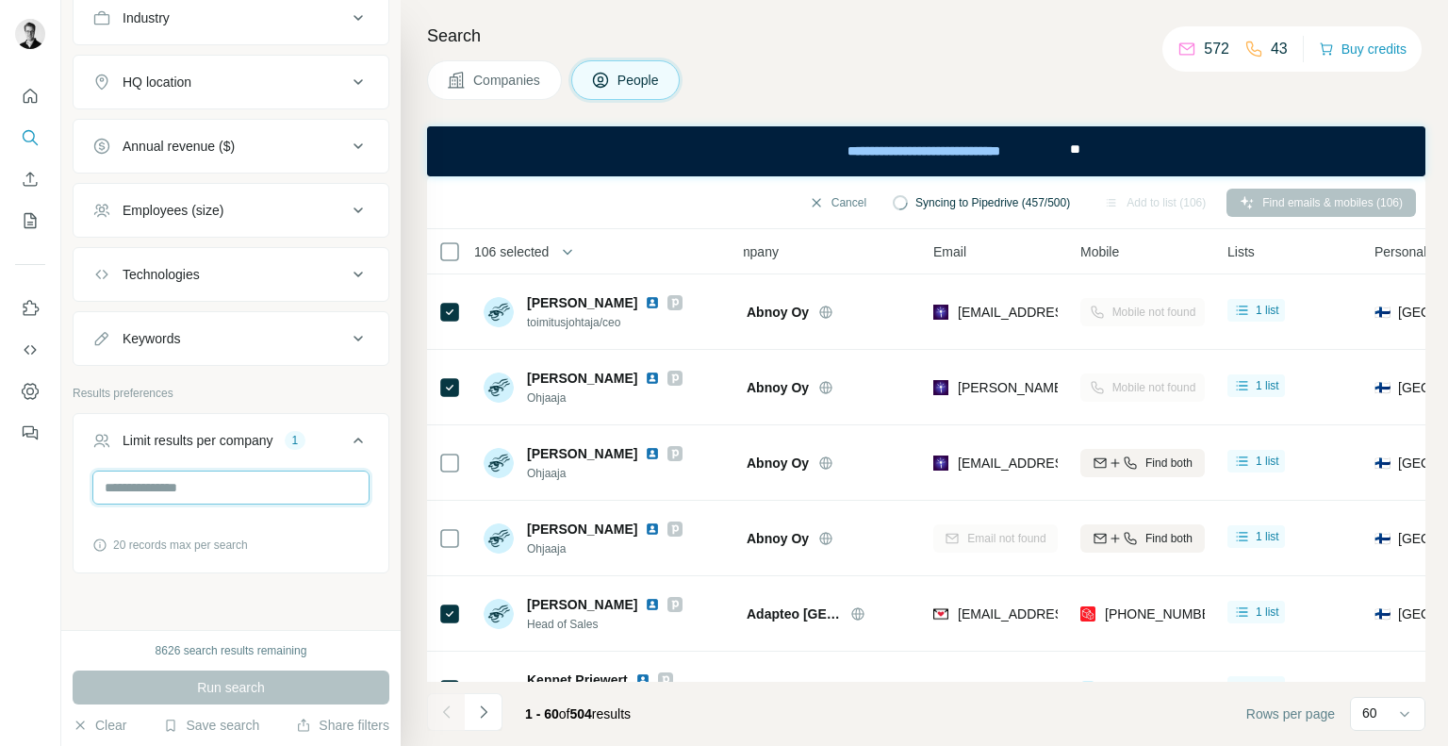
click at [219, 487] on input "*" at bounding box center [230, 487] width 277 height 34
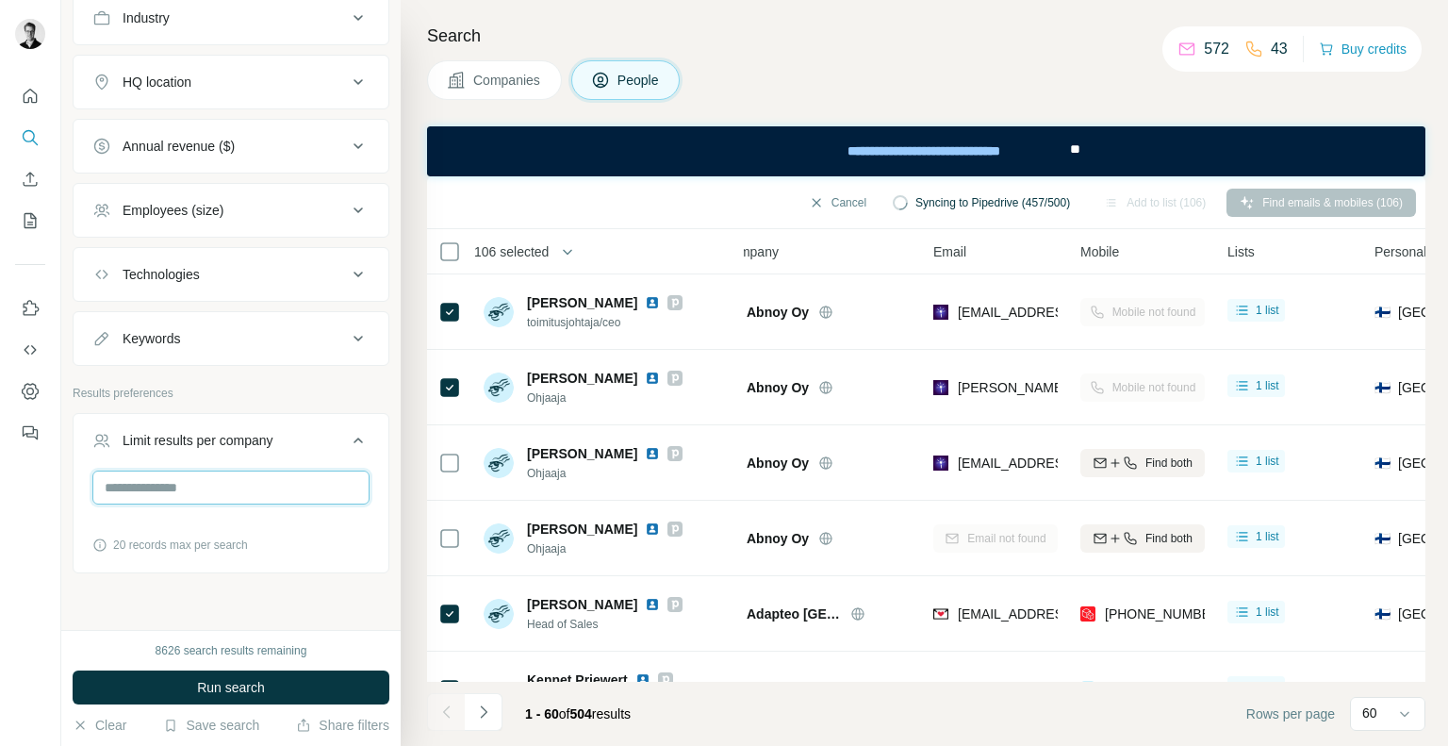
type input "*"
click at [199, 684] on span "Run search" at bounding box center [231, 687] width 68 height 19
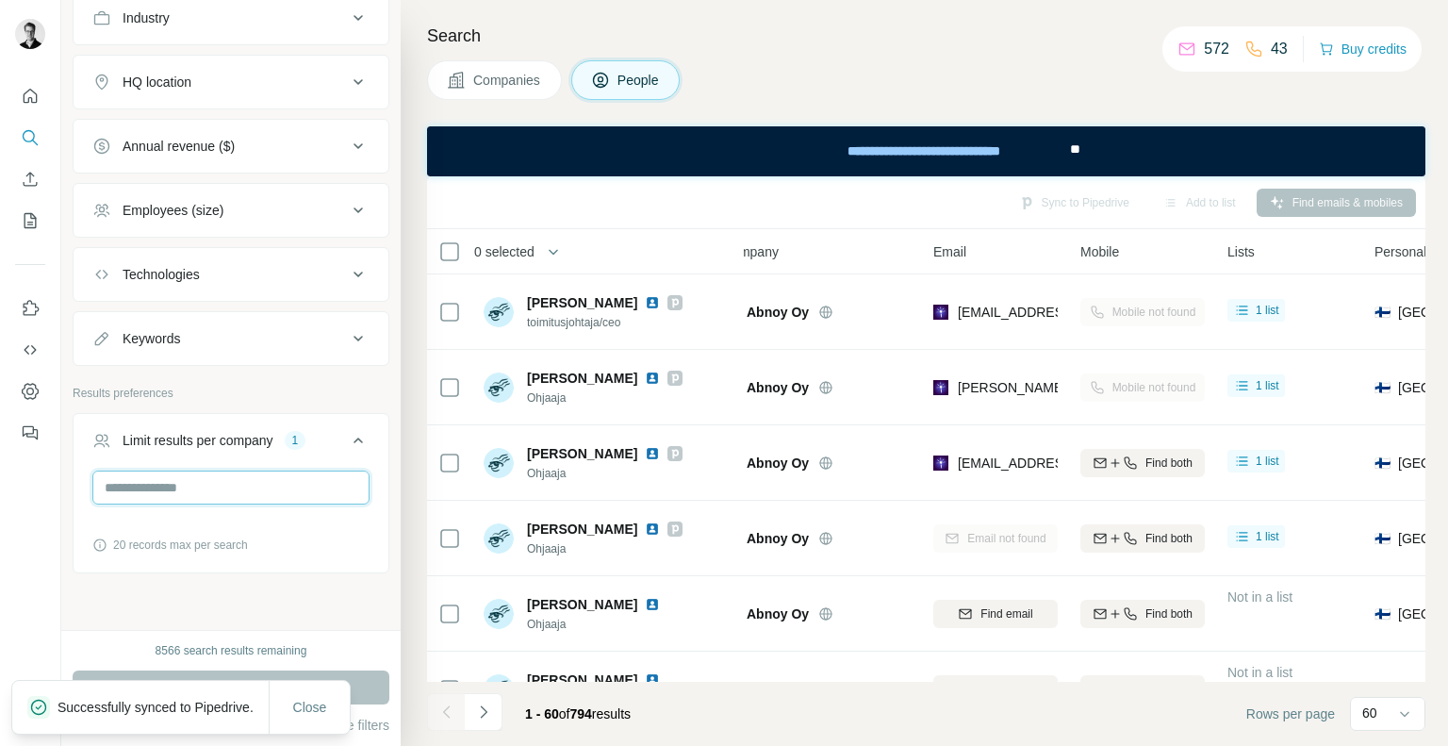
click at [249, 499] on input "*" at bounding box center [230, 487] width 277 height 34
type input "*"
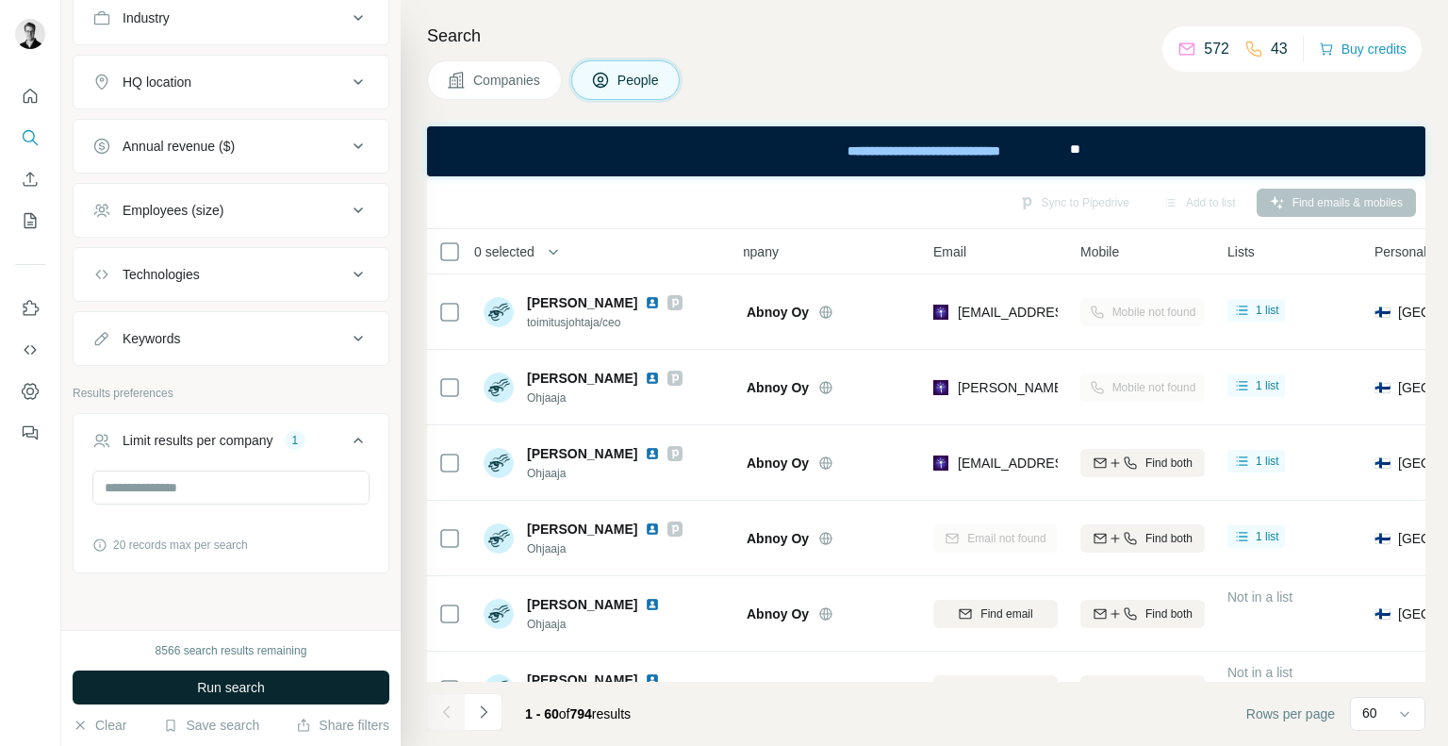
click at [268, 686] on button "Run search" at bounding box center [231, 687] width 317 height 34
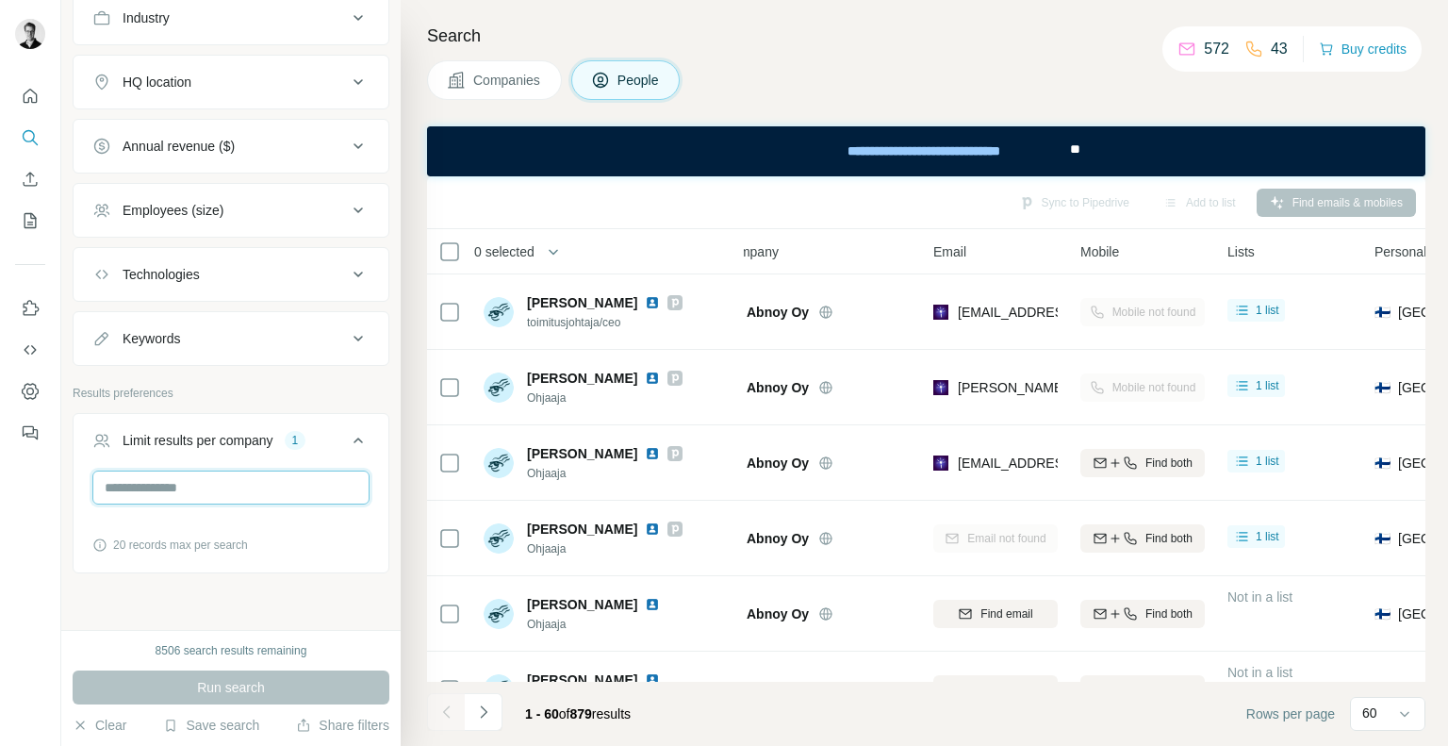
click at [178, 484] on input "*" at bounding box center [230, 487] width 277 height 34
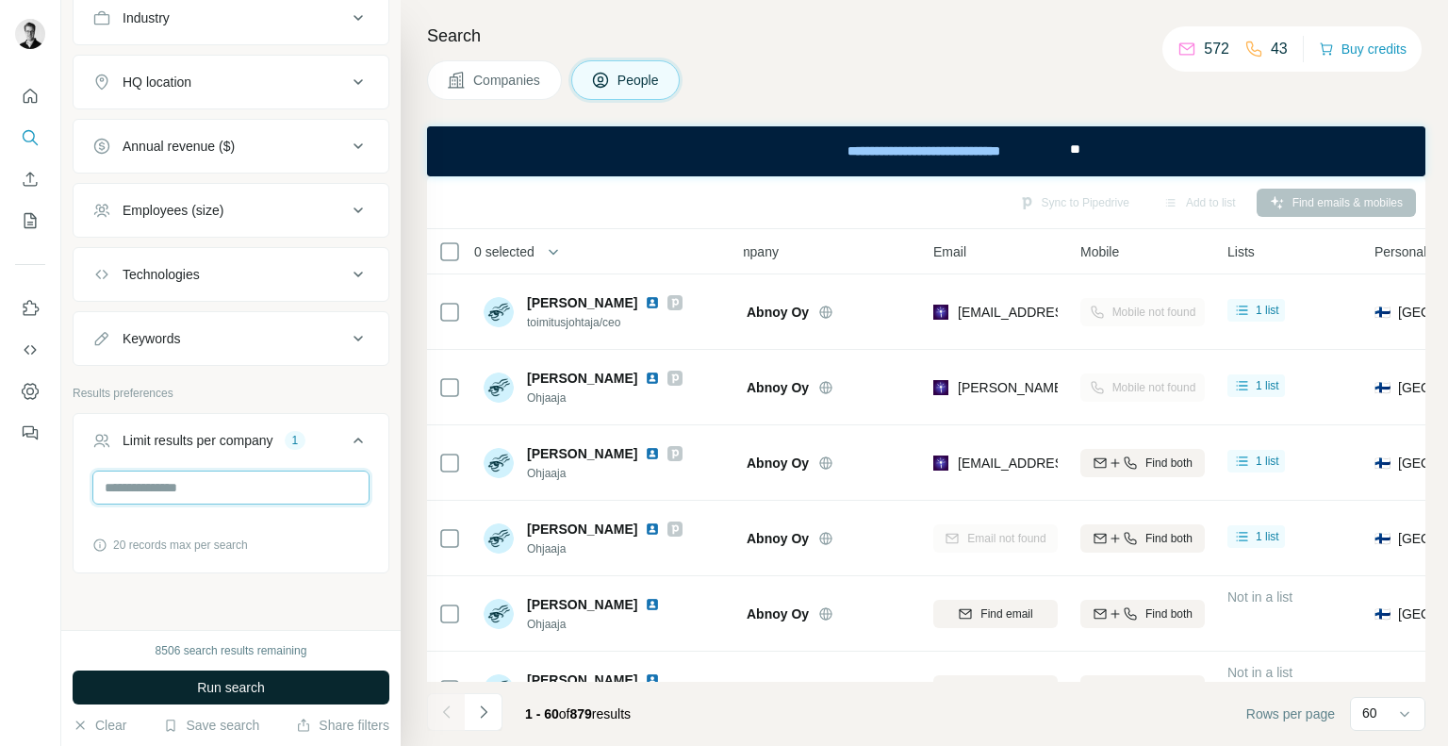
type input "*"
click at [203, 685] on span "Run search" at bounding box center [231, 687] width 68 height 19
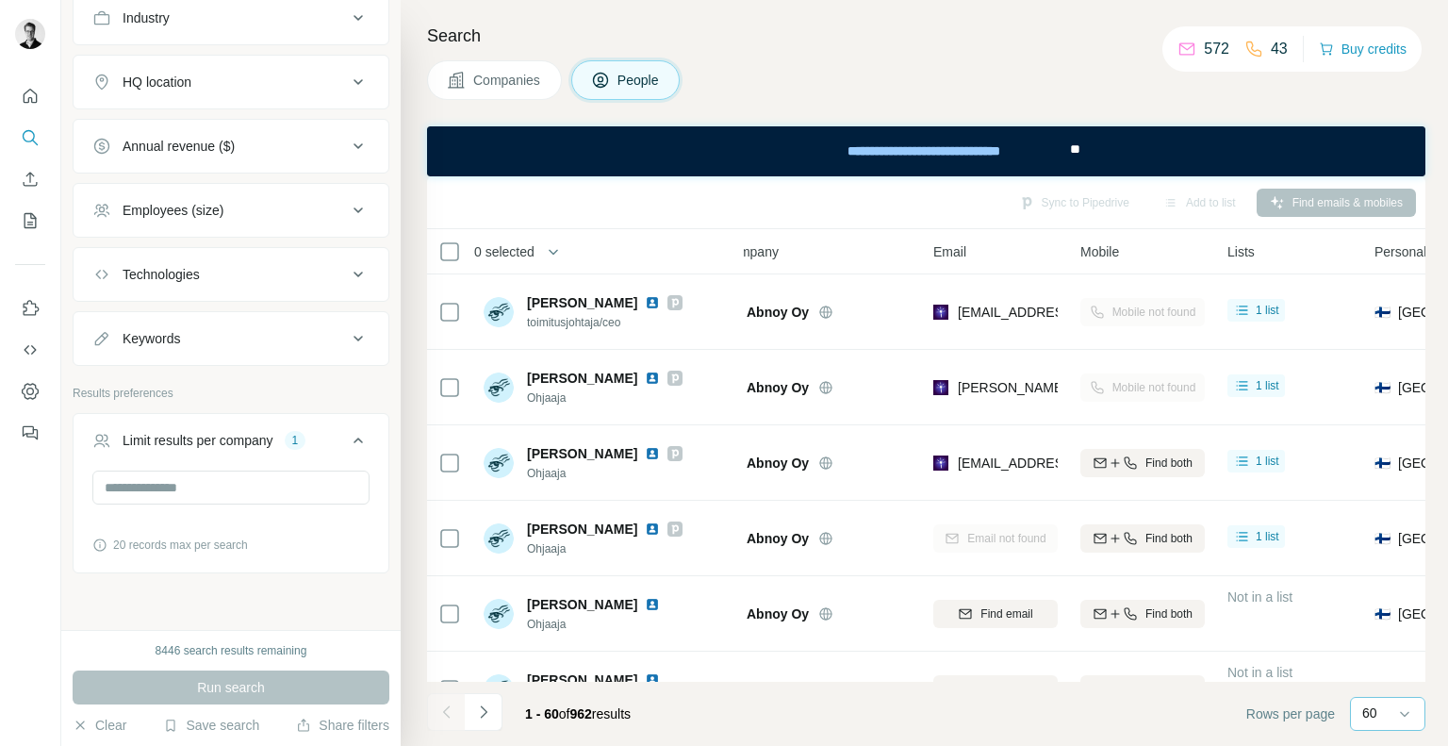
click at [1369, 703] on p "60" at bounding box center [1369, 712] width 15 height 19
click at [814, 88] on div "Companies People" at bounding box center [926, 80] width 998 height 40
click at [512, 254] on span "0 selected" at bounding box center [504, 251] width 60 height 19
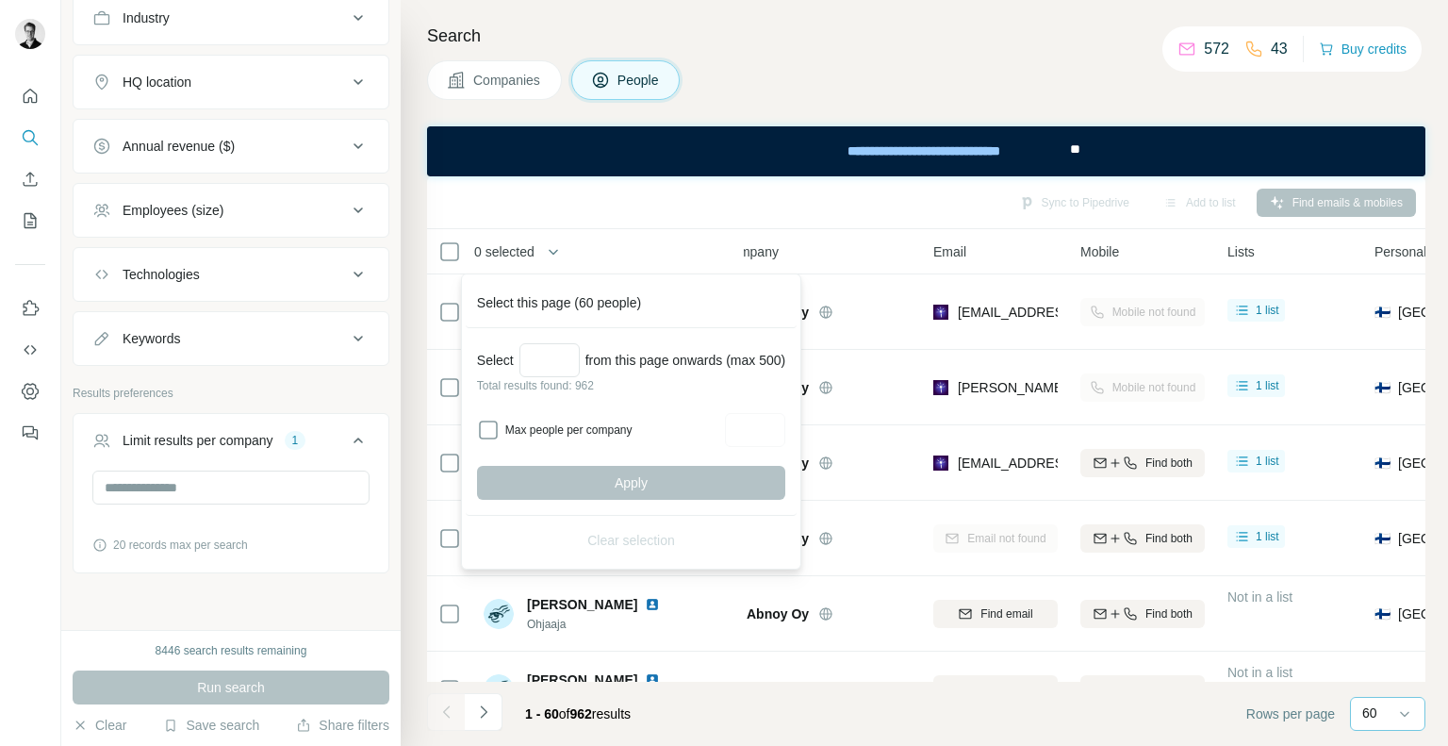
click at [677, 203] on div "Sync to Pipedrive Add to list Find emails & mobiles" at bounding box center [925, 202] width 979 height 33
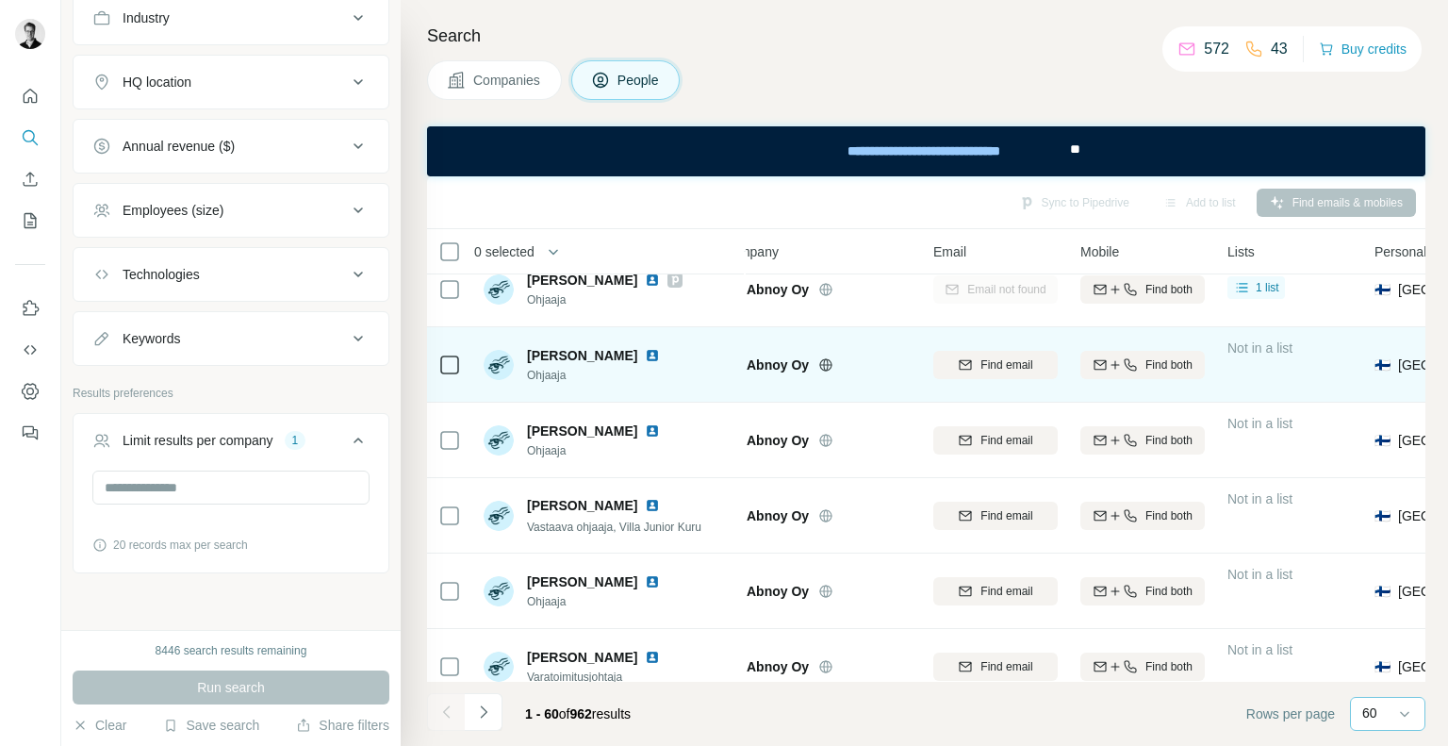
scroll to position [0, 33]
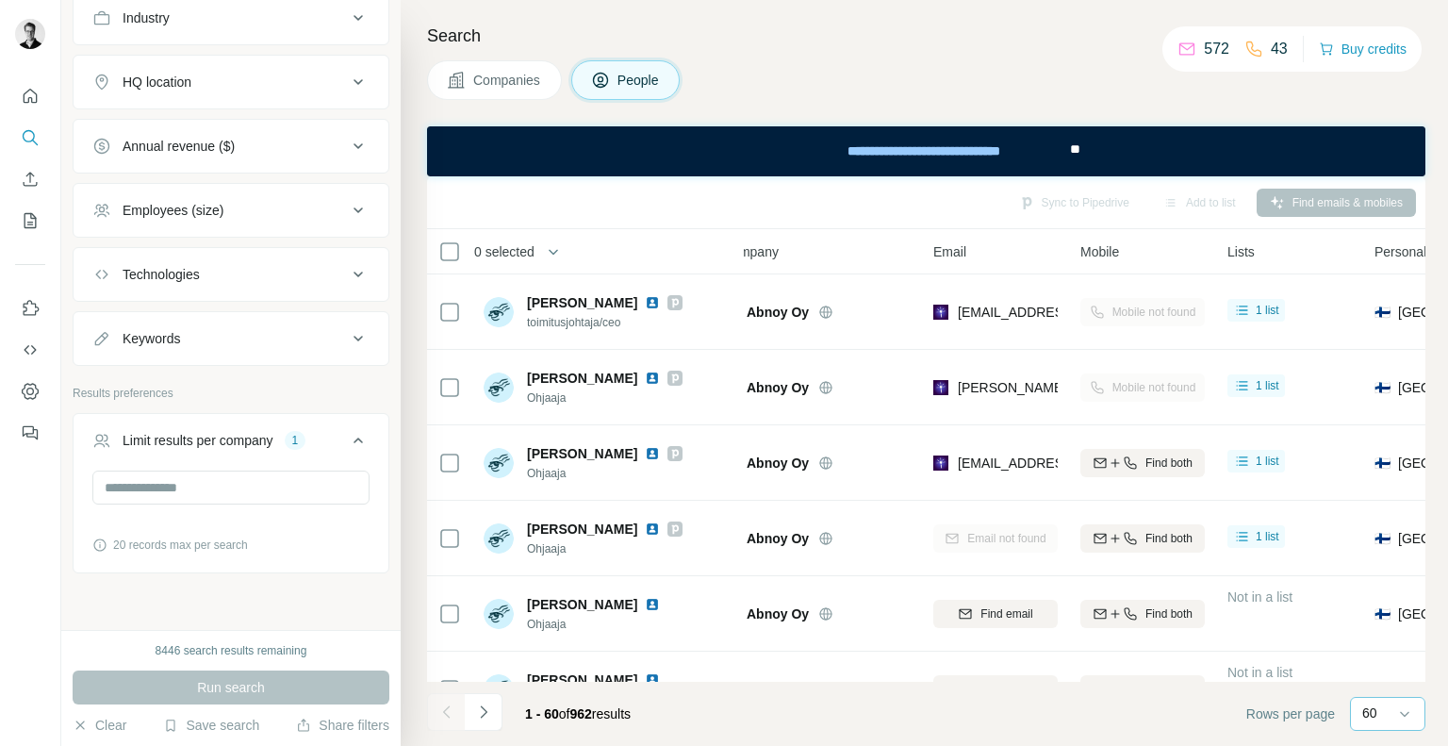
click at [495, 251] on span "0 selected" at bounding box center [504, 251] width 60 height 19
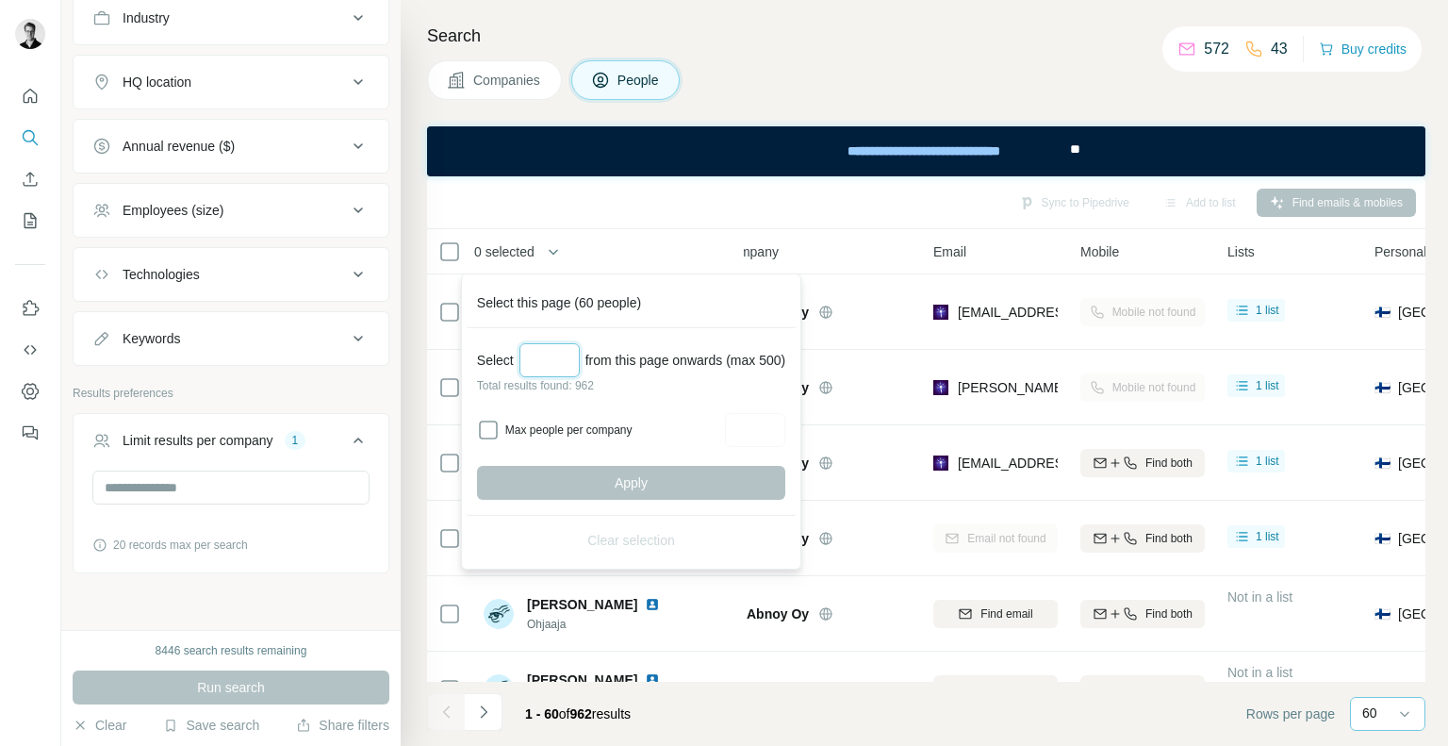
click at [547, 359] on input "Select a number (up to 500)" at bounding box center [549, 360] width 60 height 34
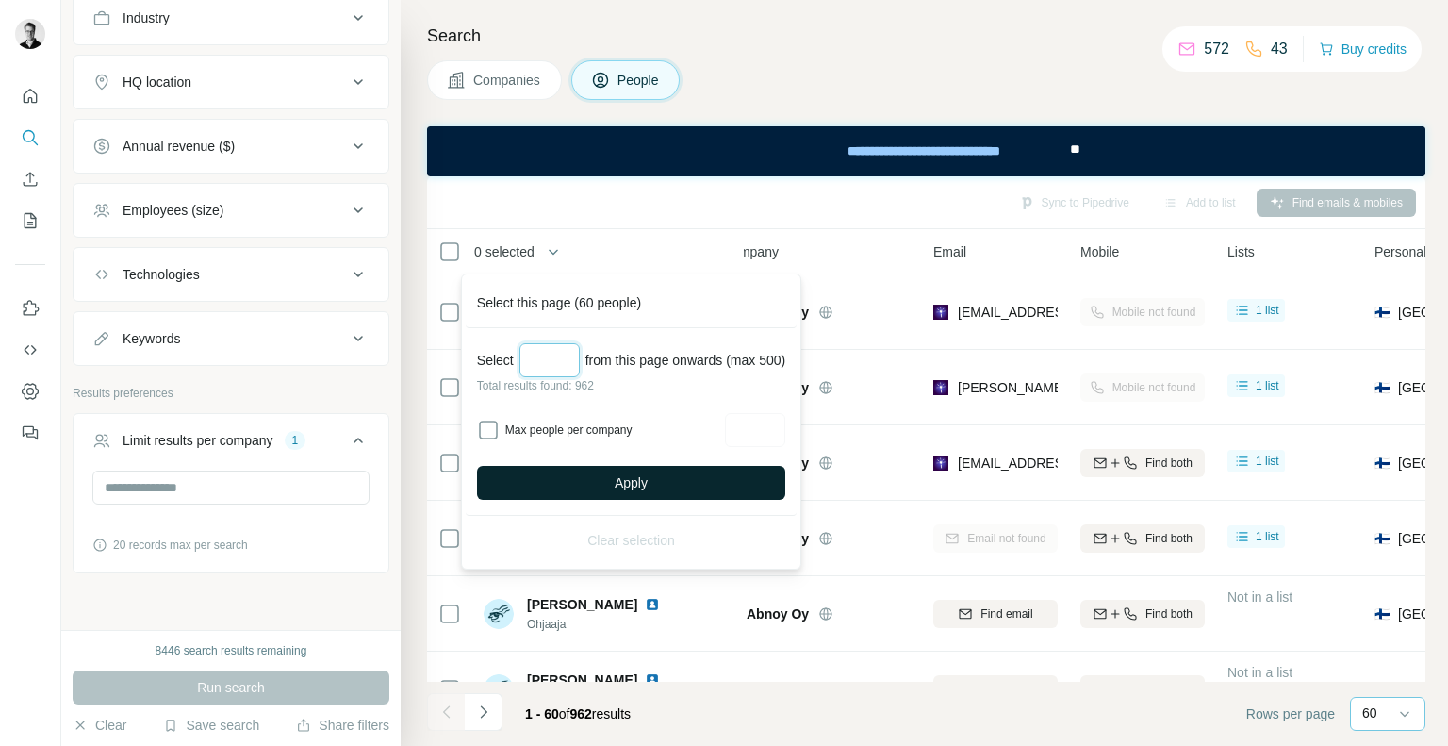
type input "***"
click at [592, 482] on button "Apply" at bounding box center [631, 483] width 308 height 34
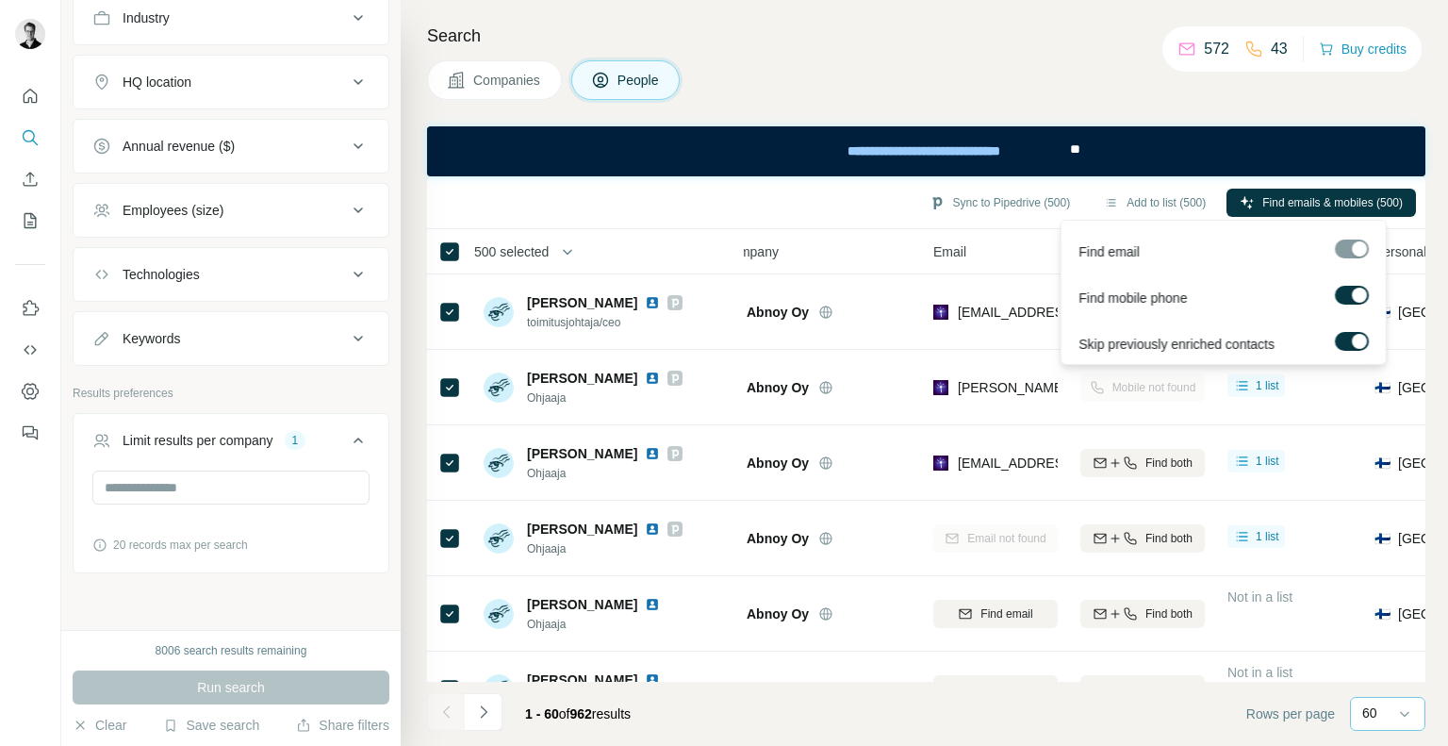
click at [1353, 292] on div at bounding box center [1359, 294] width 15 height 15
click at [1344, 303] on label at bounding box center [1352, 295] width 34 height 19
click at [1320, 206] on span "Find emails (500)" at bounding box center [1359, 202] width 88 height 17
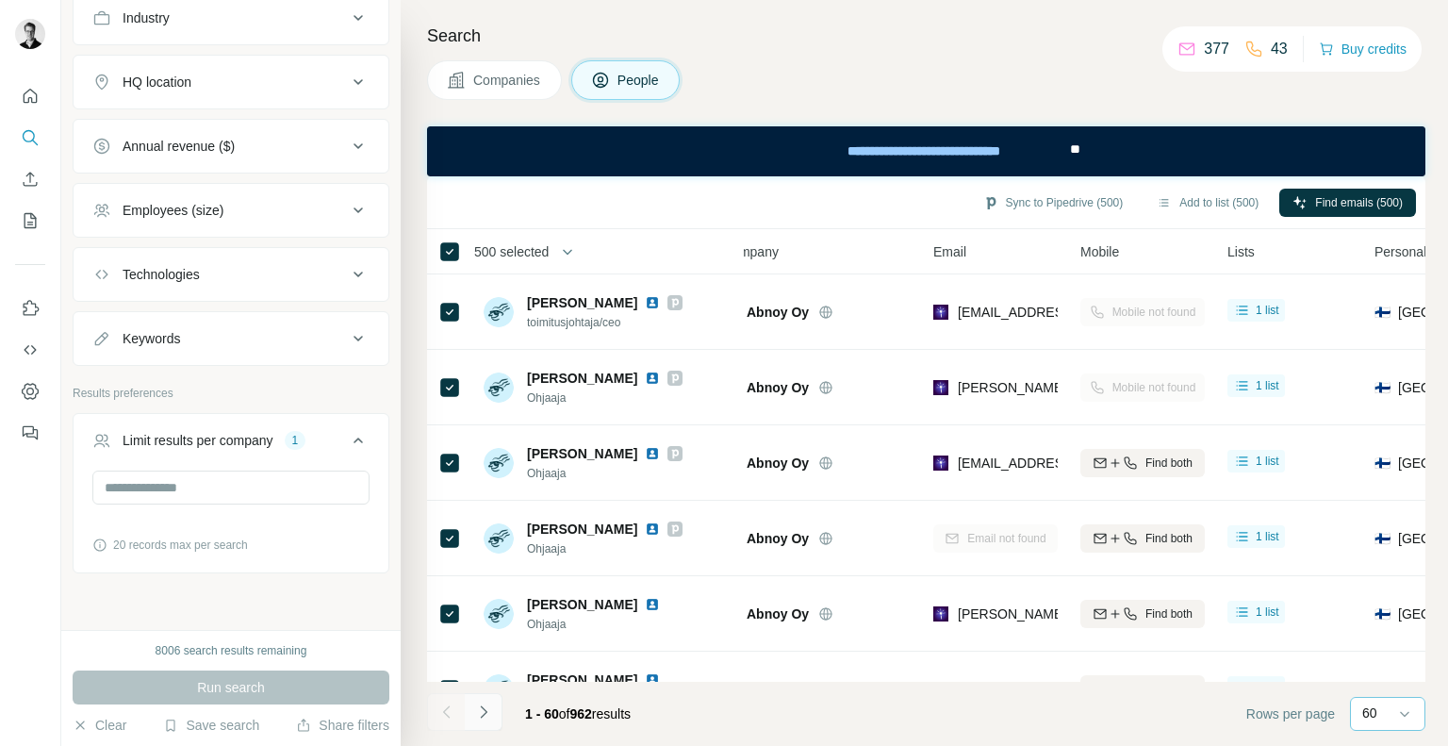
click at [484, 716] on icon "Navigate to next page" at bounding box center [483, 711] width 19 height 19
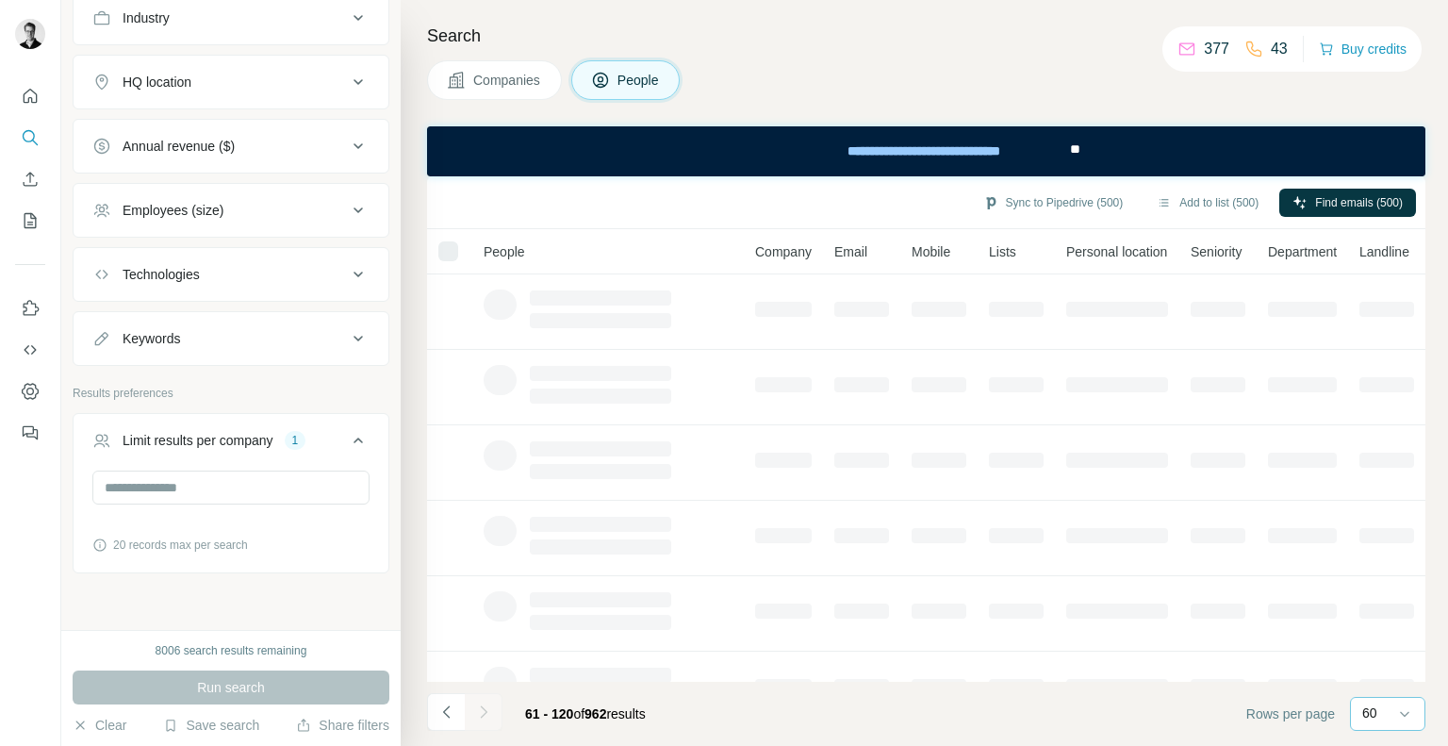
scroll to position [0, 0]
click at [484, 716] on icon "Navigate to next page" at bounding box center [483, 711] width 19 height 19
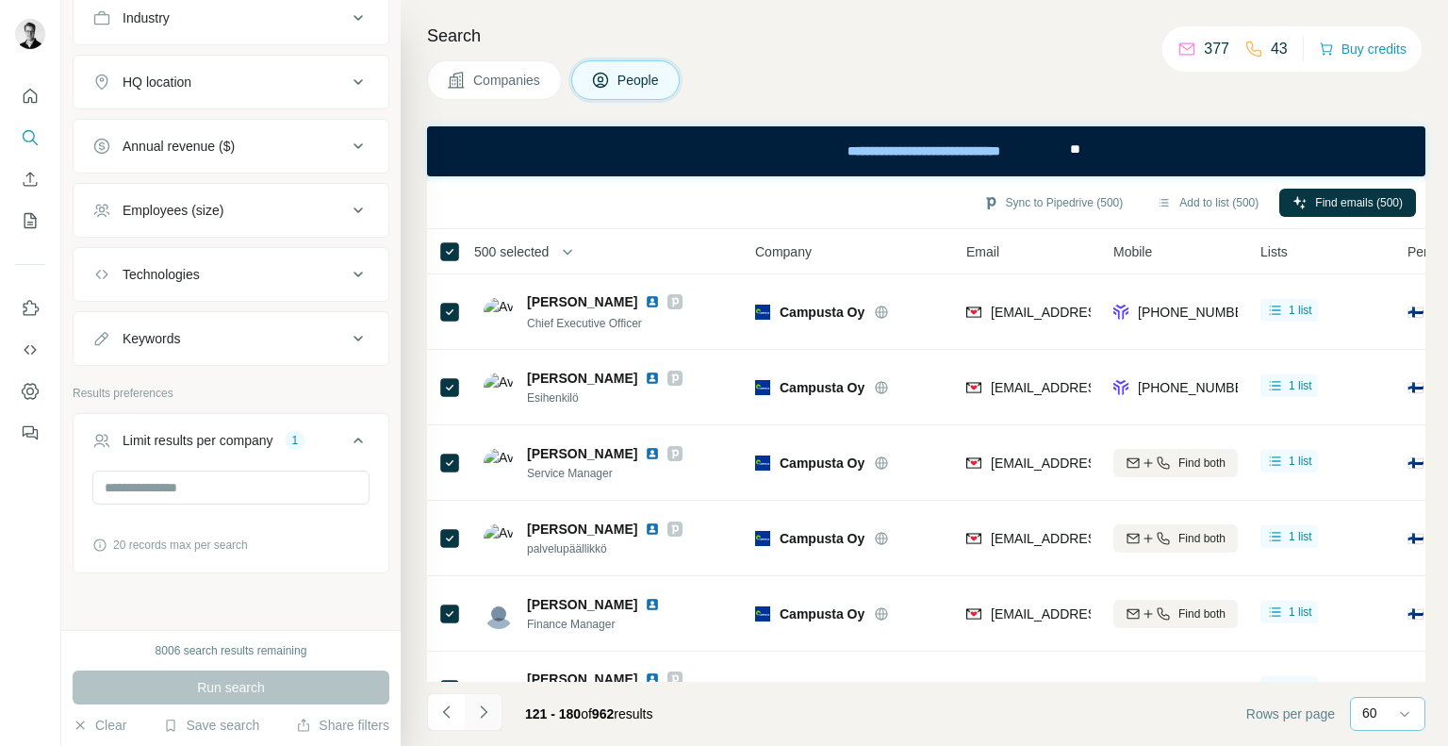
click at [484, 716] on icon "Navigate to next page" at bounding box center [483, 711] width 19 height 19
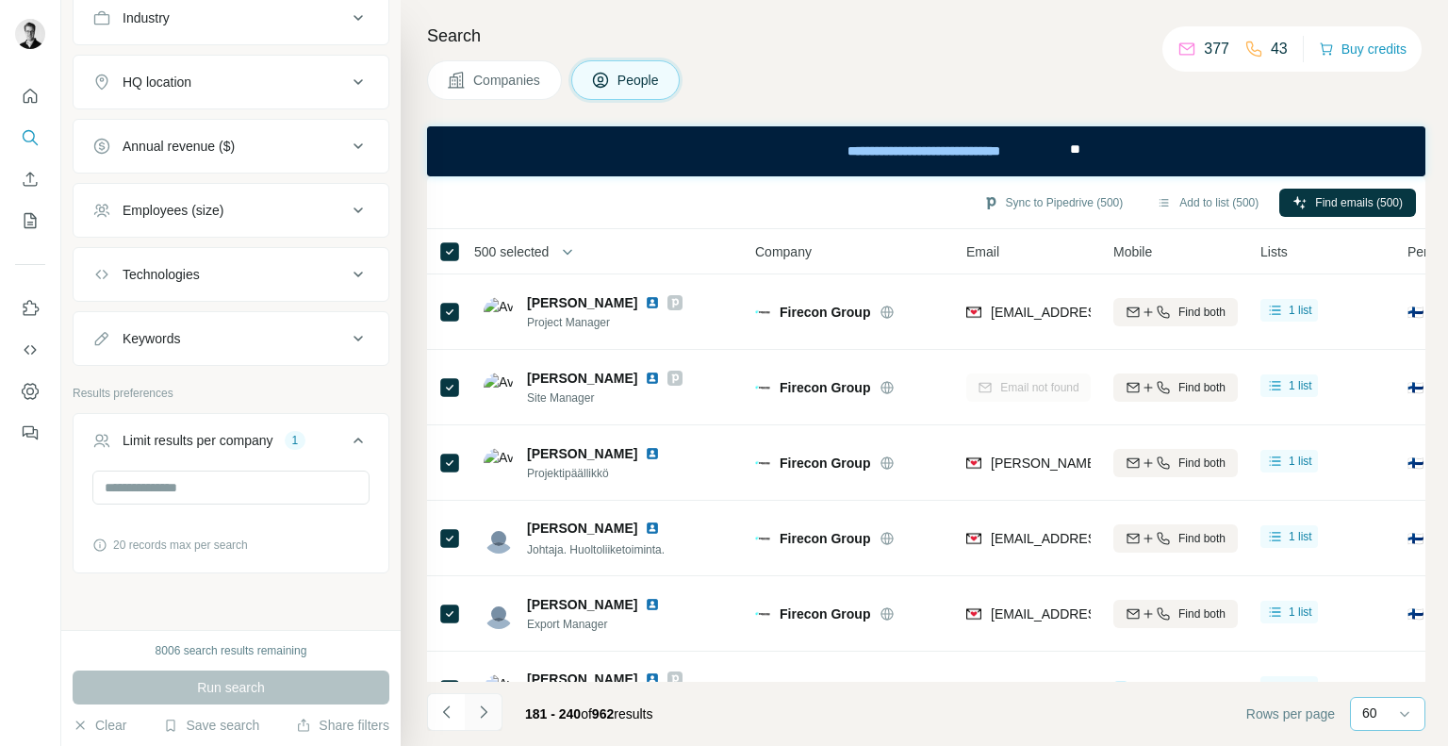
click at [484, 716] on icon "Navigate to next page" at bounding box center [483, 711] width 19 height 19
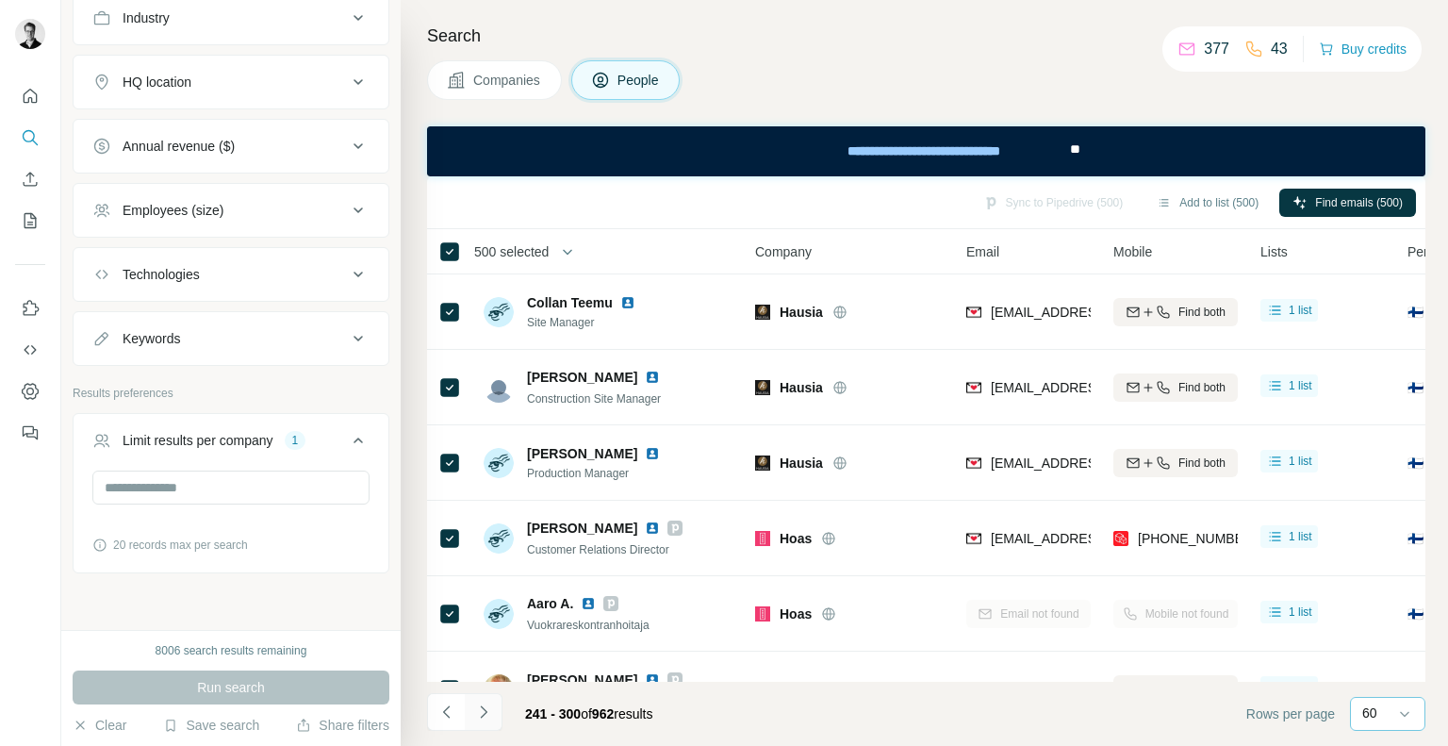
click at [490, 715] on icon "Navigate to next page" at bounding box center [483, 711] width 19 height 19
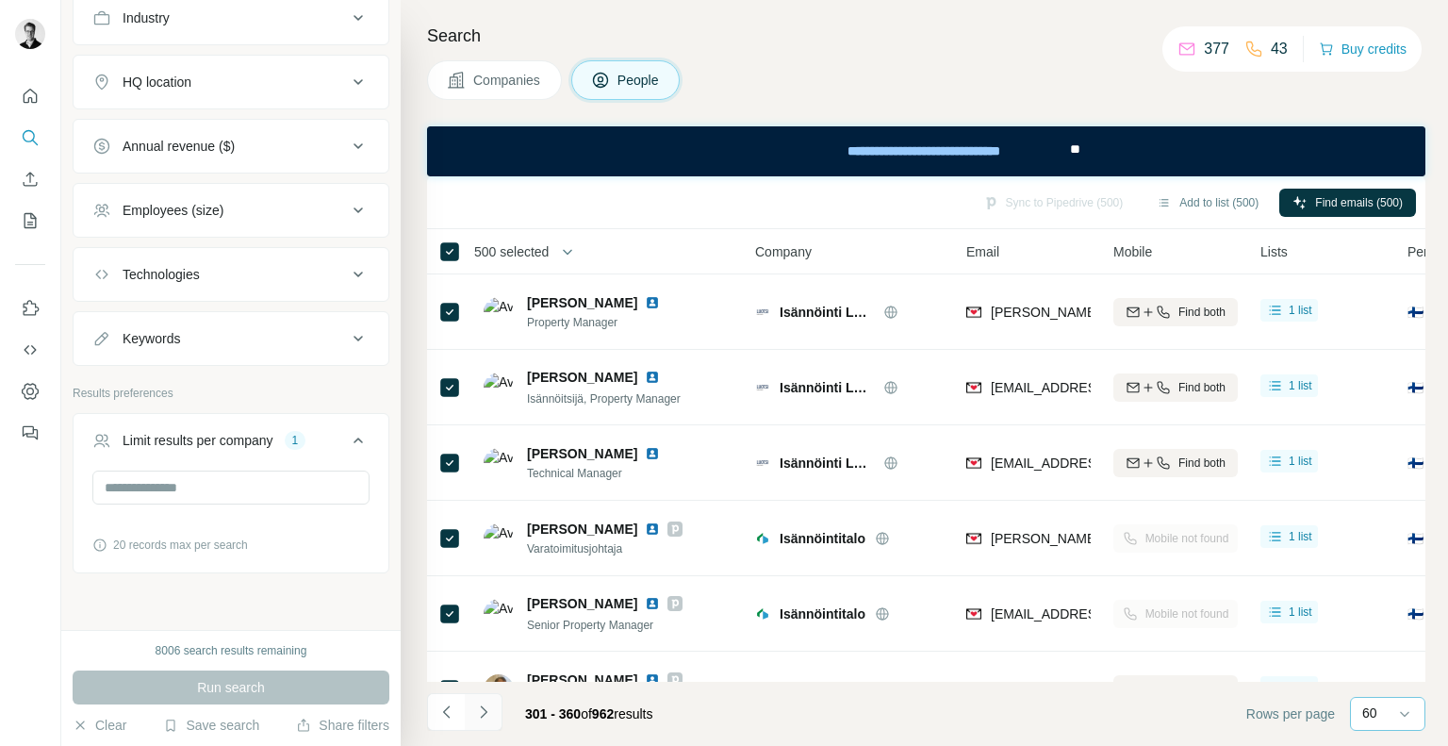
click at [490, 715] on icon "Navigate to next page" at bounding box center [483, 711] width 19 height 19
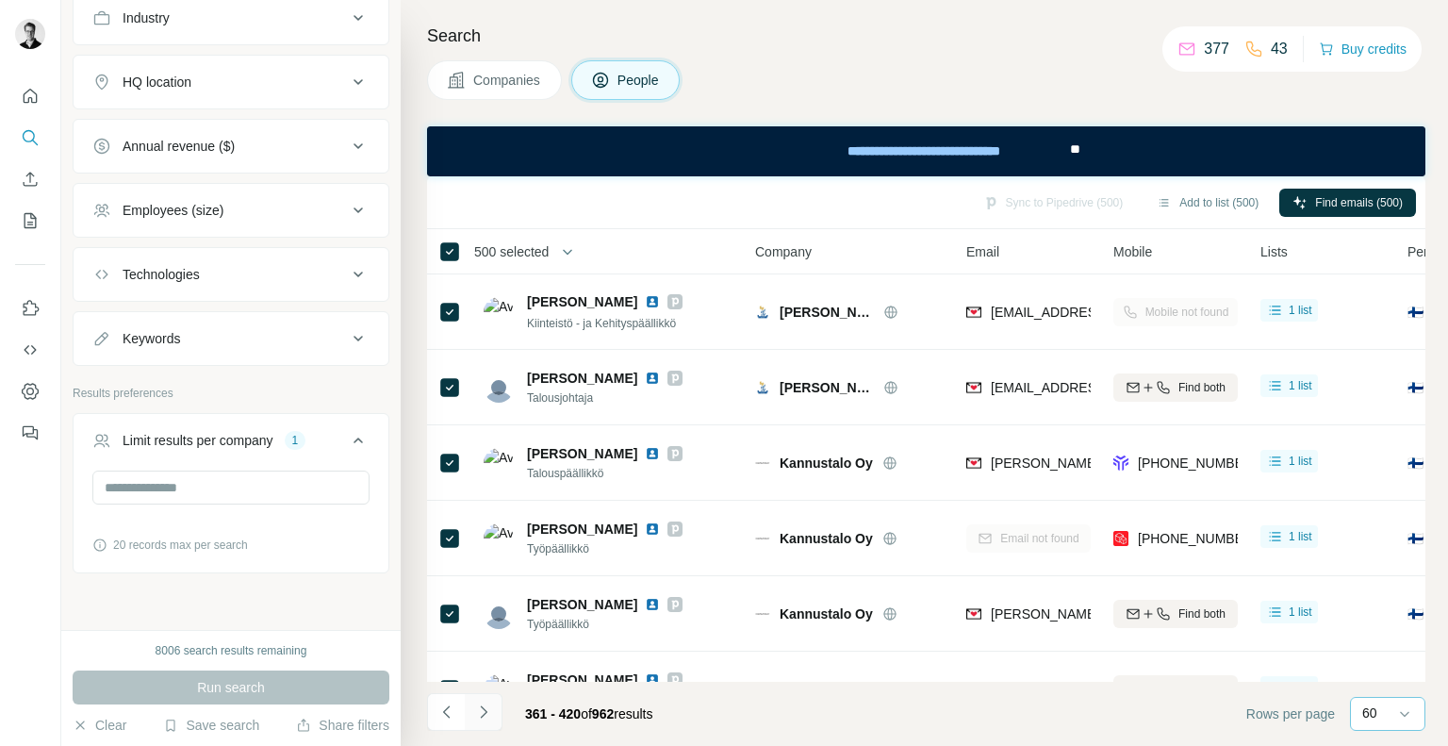
click at [480, 719] on icon "Navigate to next page" at bounding box center [483, 711] width 19 height 19
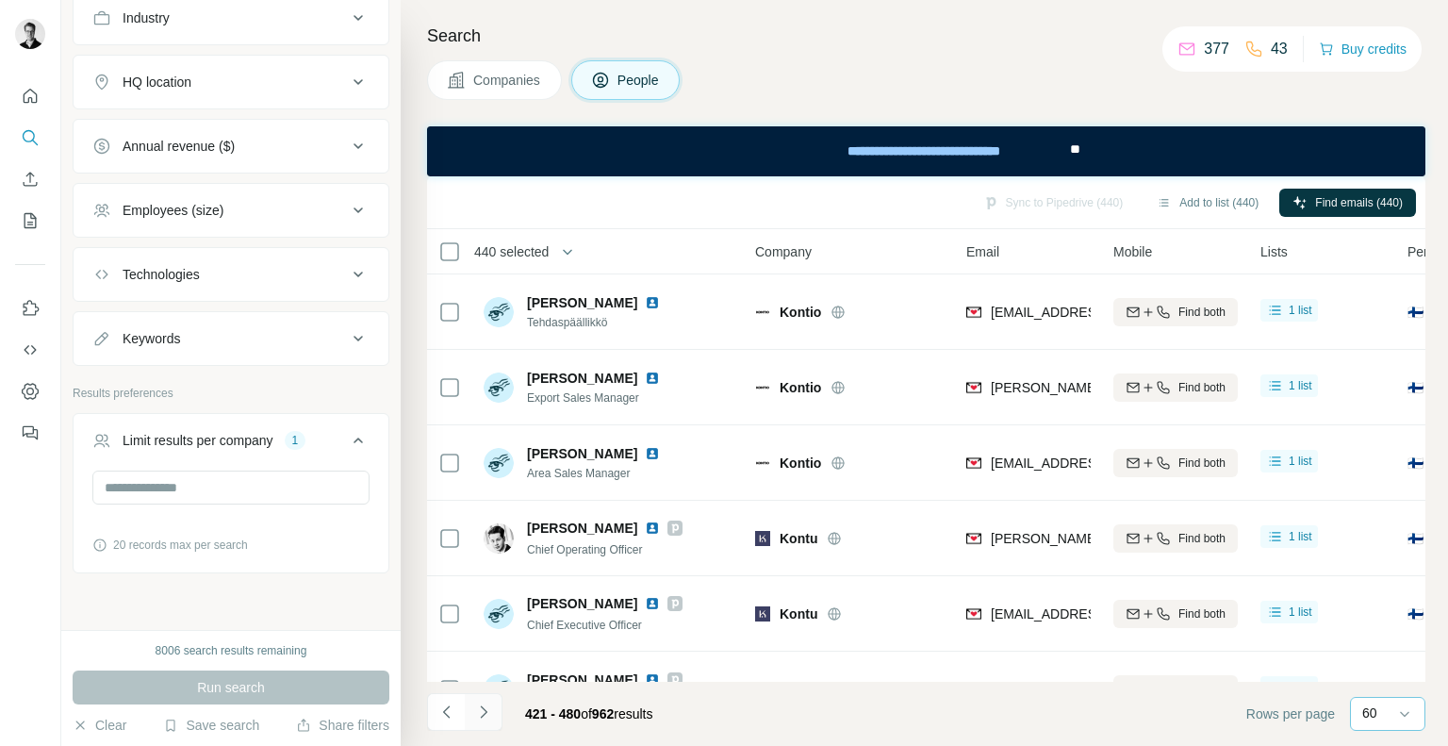
click at [487, 713] on icon "Navigate to next page" at bounding box center [483, 711] width 19 height 19
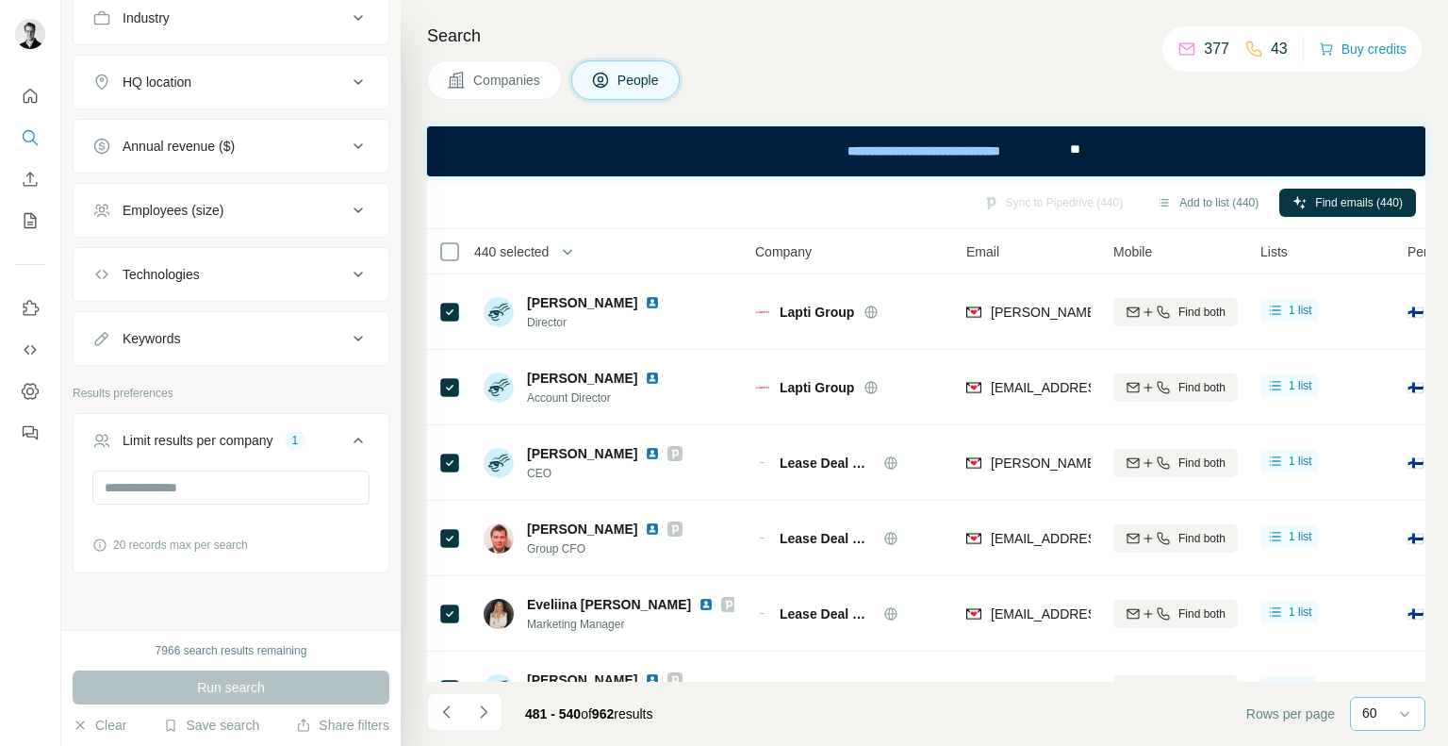
click at [517, 262] on th "440 selected" at bounding box center [578, 251] width 302 height 45
click at [570, 247] on icon "button" at bounding box center [567, 251] width 19 height 19
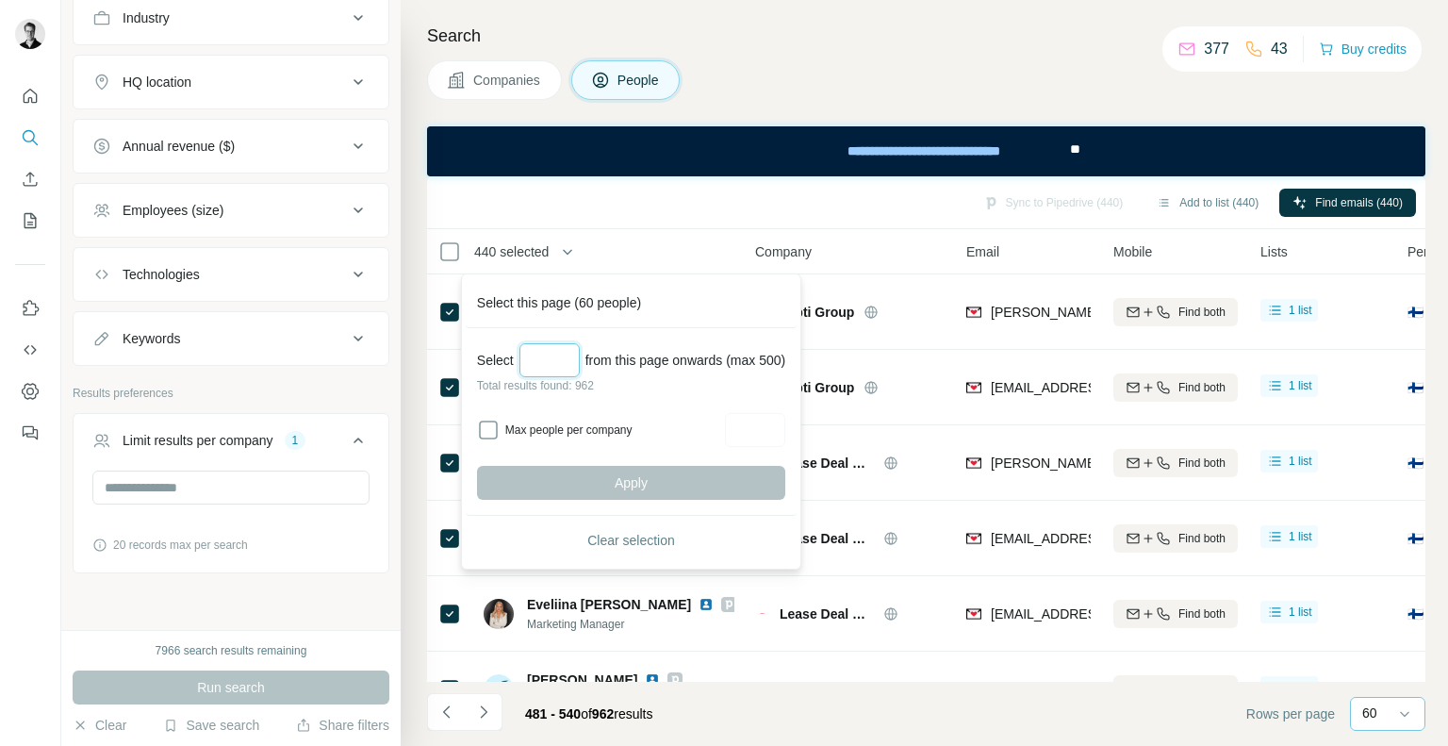
click at [558, 363] on input "Select a number (up to 500)" at bounding box center [549, 360] width 60 height 34
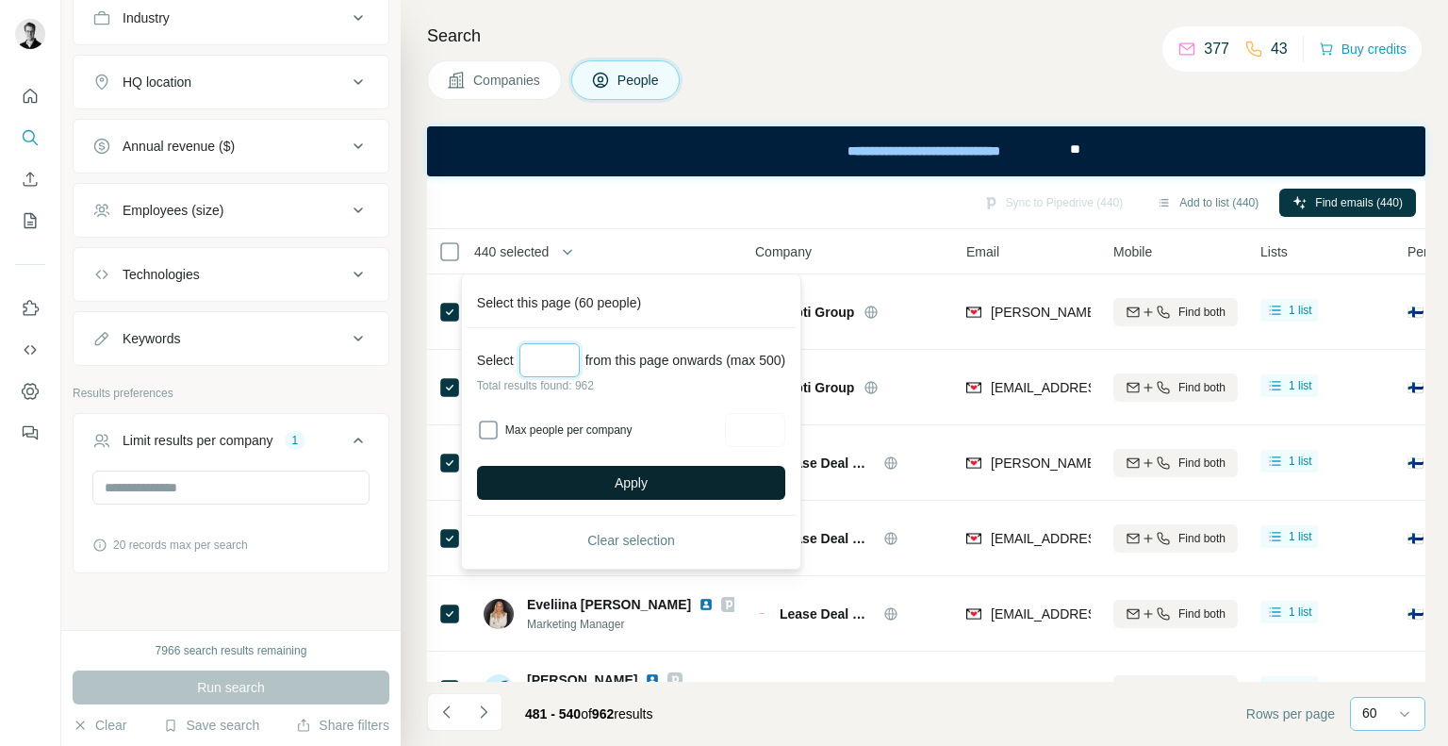
type input "***"
click at [611, 479] on button "Apply" at bounding box center [631, 483] width 308 height 34
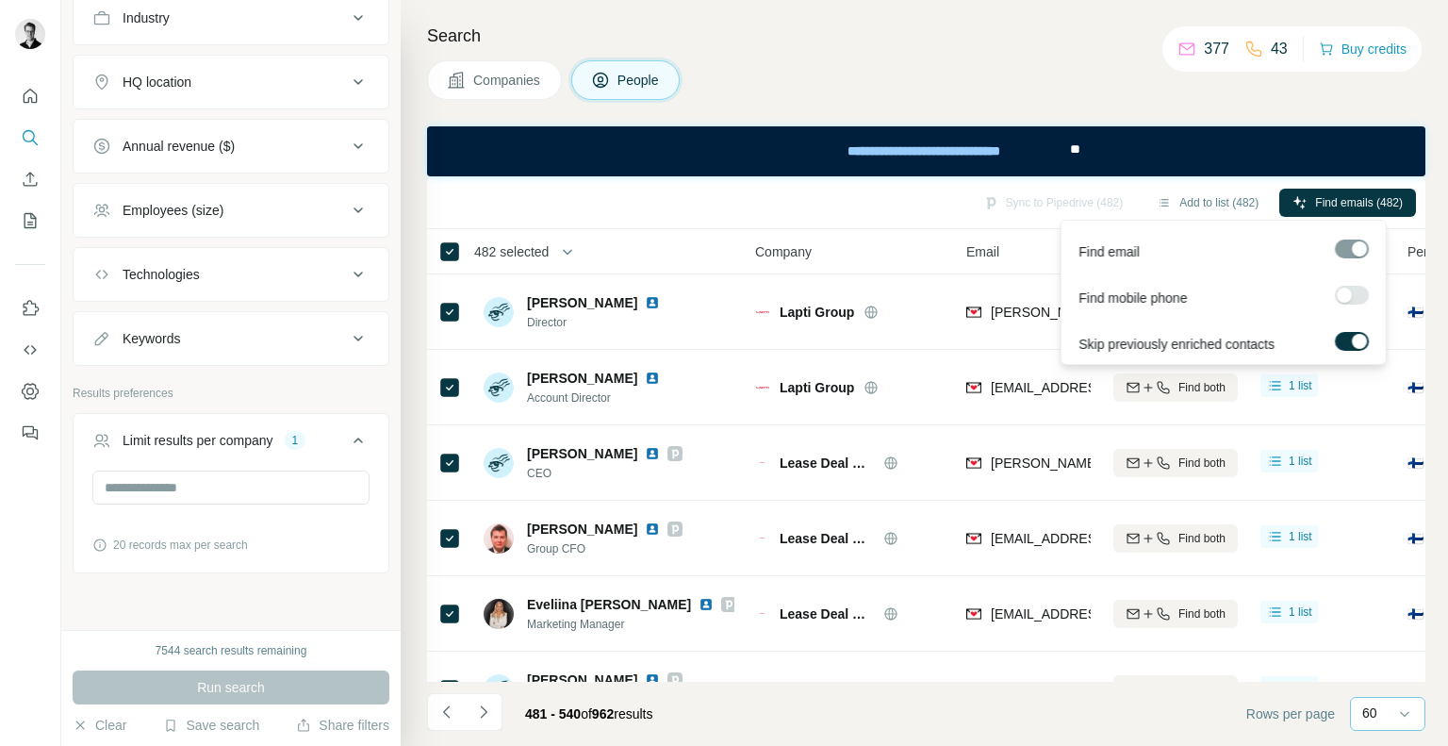
click at [1340, 293] on div at bounding box center [1344, 294] width 15 height 15
click at [1359, 294] on div at bounding box center [1359, 294] width 15 height 15
click at [1333, 203] on span "Find emails (482)" at bounding box center [1359, 202] width 88 height 17
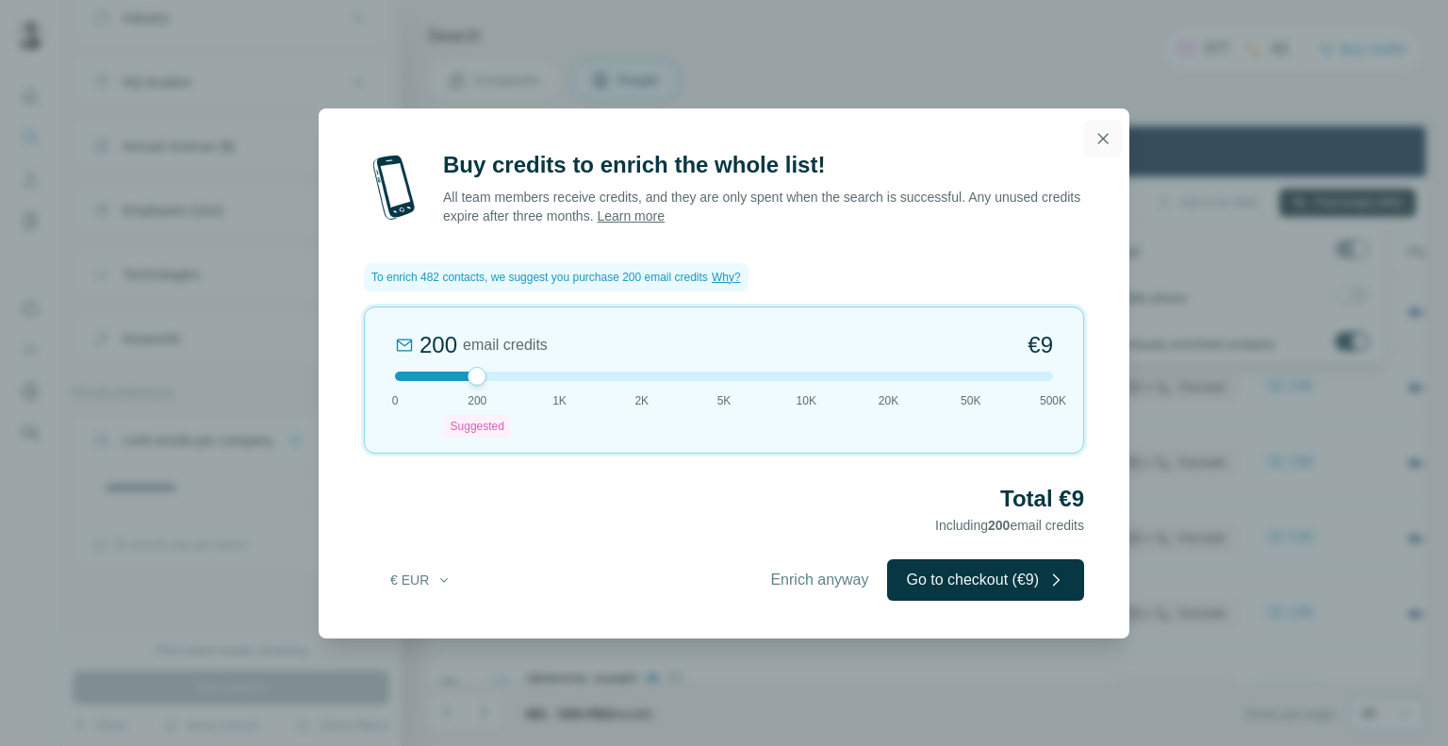
click at [1107, 140] on icon "button" at bounding box center [1102, 138] width 19 height 19
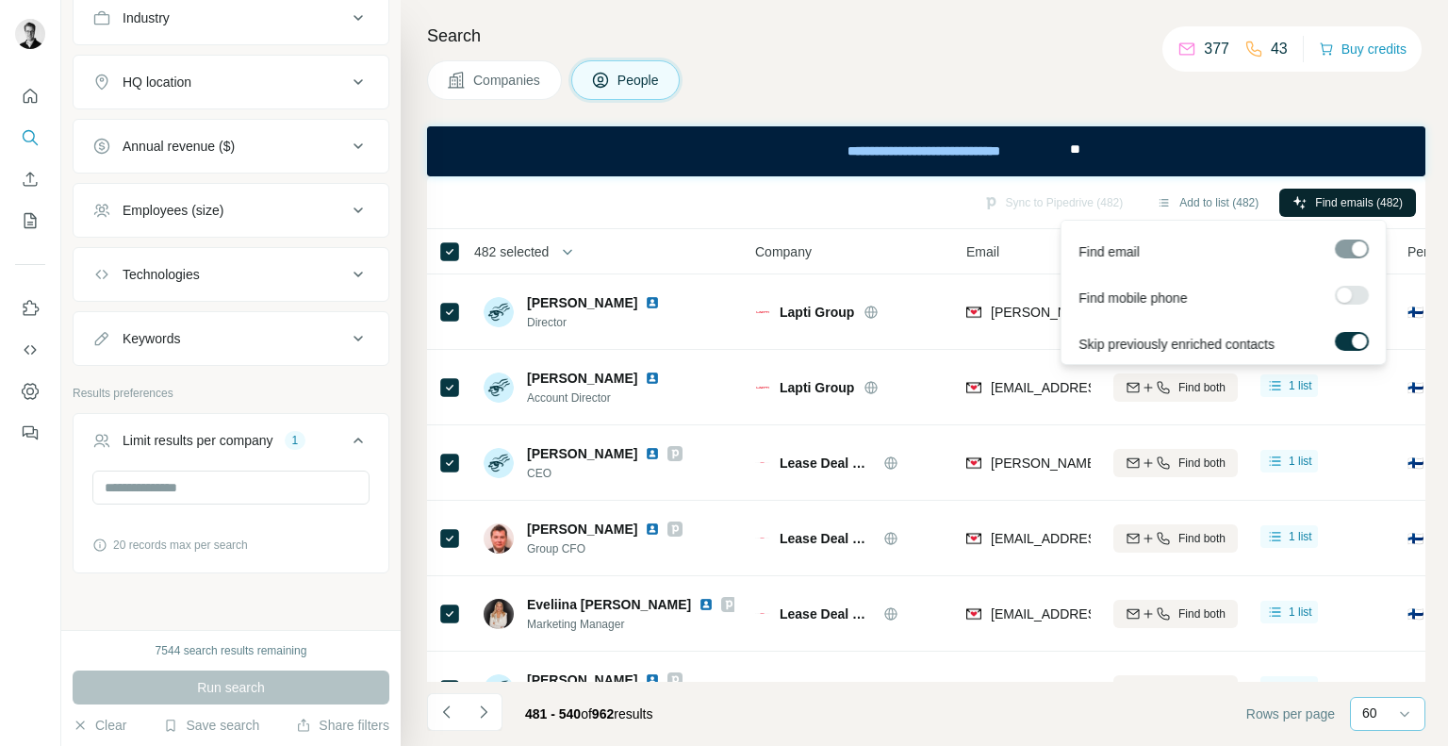
click at [1328, 209] on span "Find emails (482)" at bounding box center [1359, 202] width 88 height 17
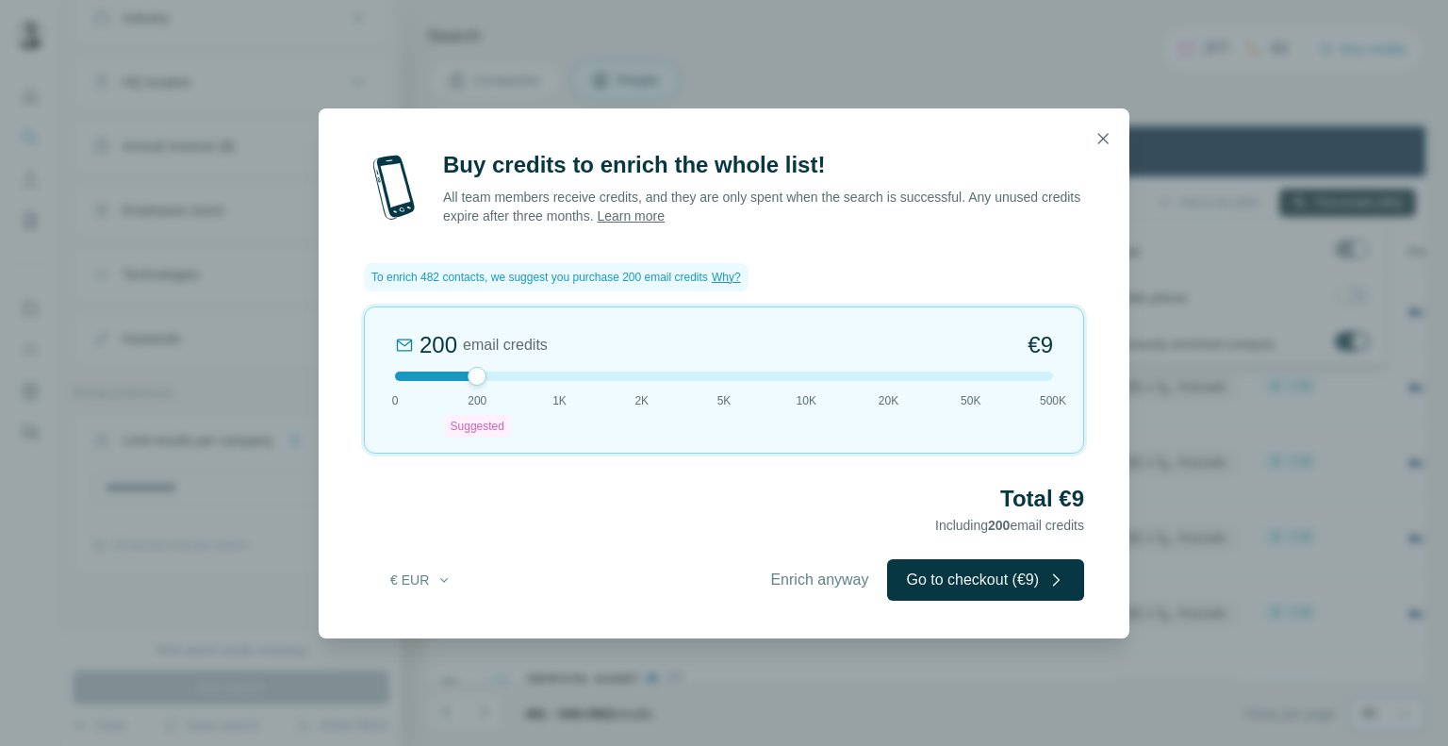
click at [1182, 120] on div "Buy credits to enrich the whole list! All team members receive credits, and the…" at bounding box center [724, 373] width 1448 height 746
click at [1107, 140] on icon "button" at bounding box center [1102, 138] width 19 height 19
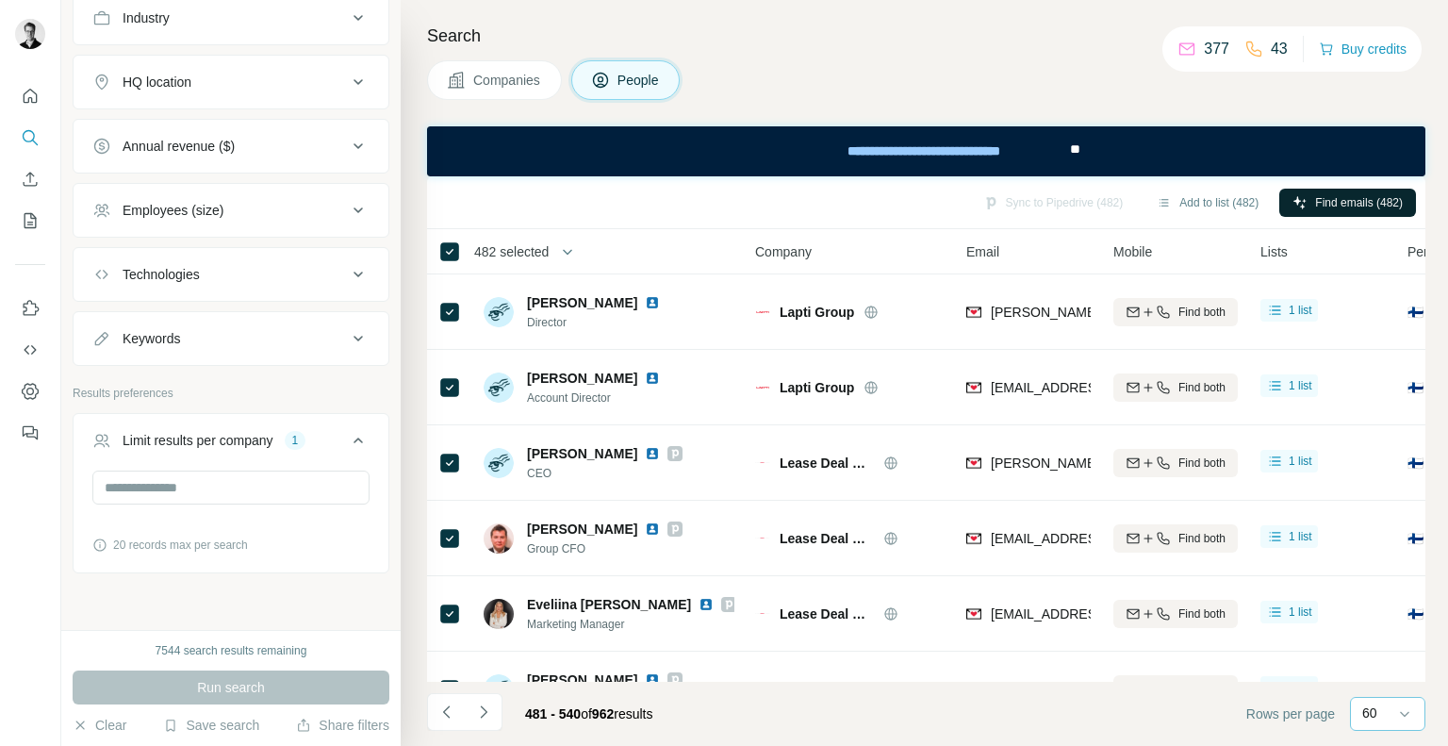
click at [549, 255] on span "482 selected" at bounding box center [511, 251] width 74 height 19
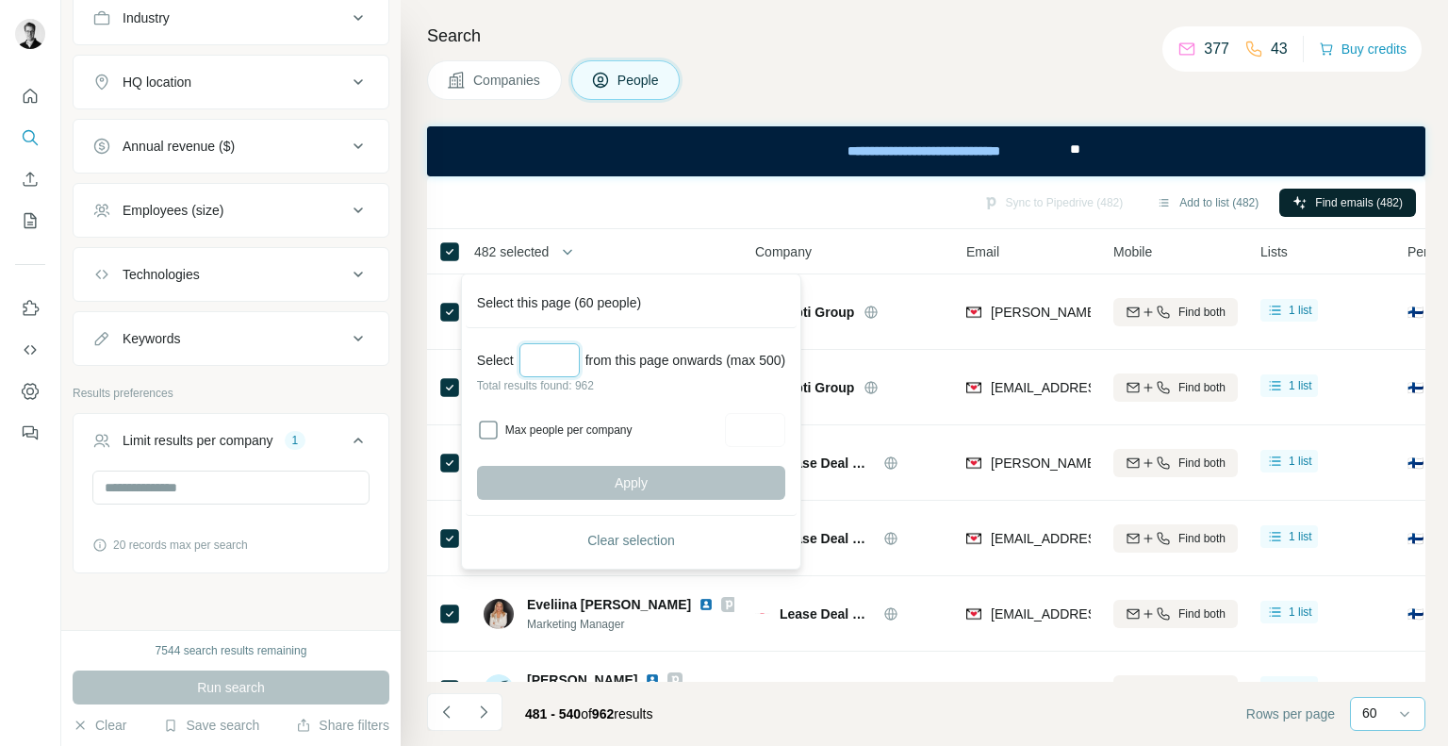
click at [554, 350] on input "Select a number (up to 500)" at bounding box center [549, 360] width 60 height 34
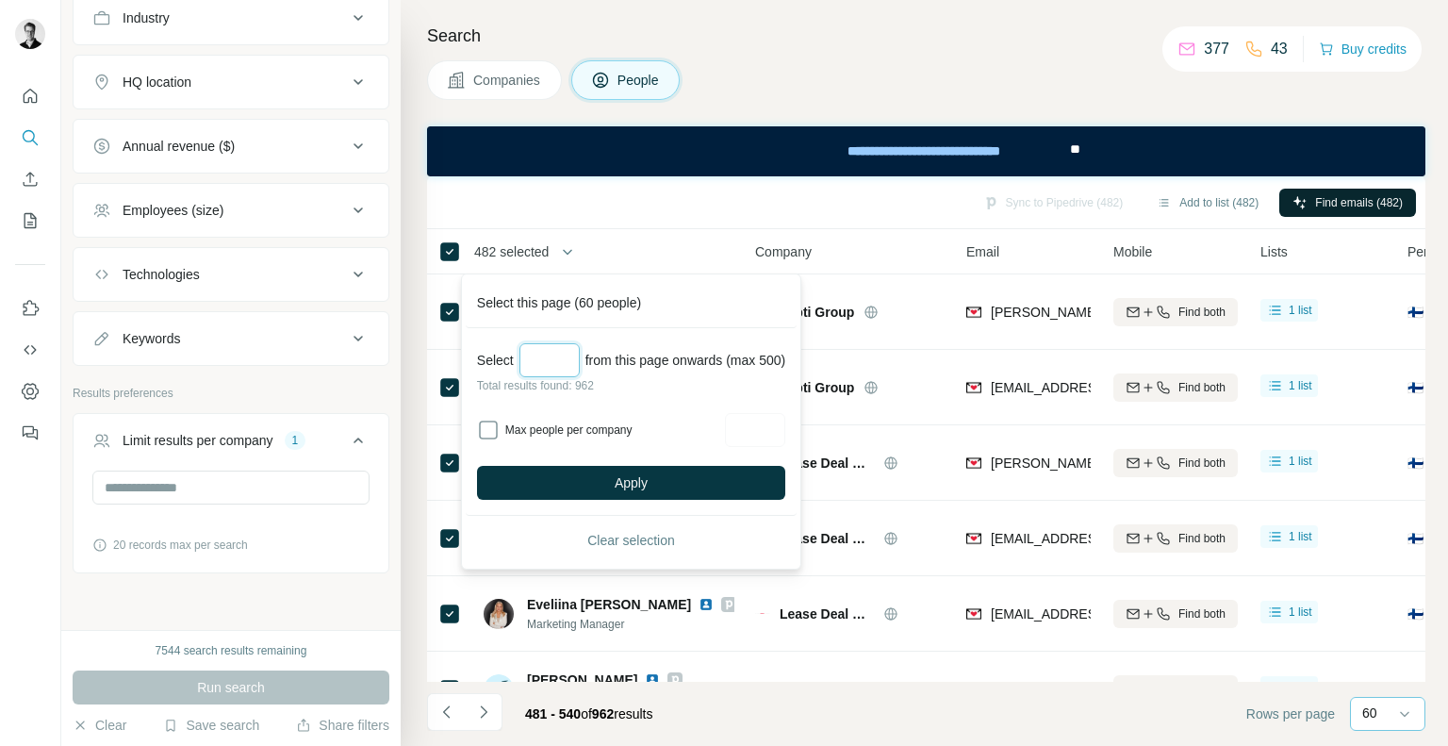
type input "*"
type input "***"
click at [613, 485] on button "Apply" at bounding box center [631, 483] width 308 height 34
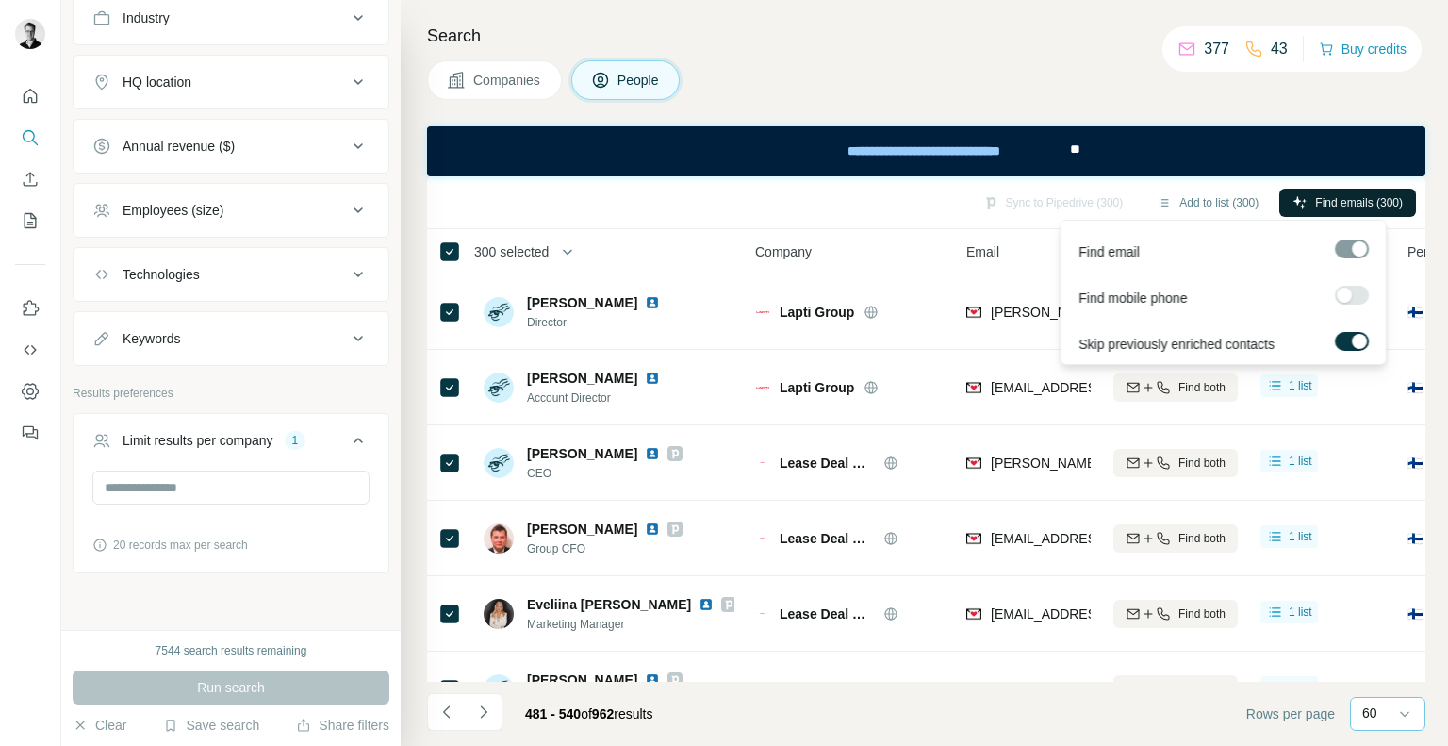
click at [1315, 200] on span "Find emails (300)" at bounding box center [1359, 202] width 88 height 17
click at [1345, 289] on div at bounding box center [1344, 294] width 15 height 15
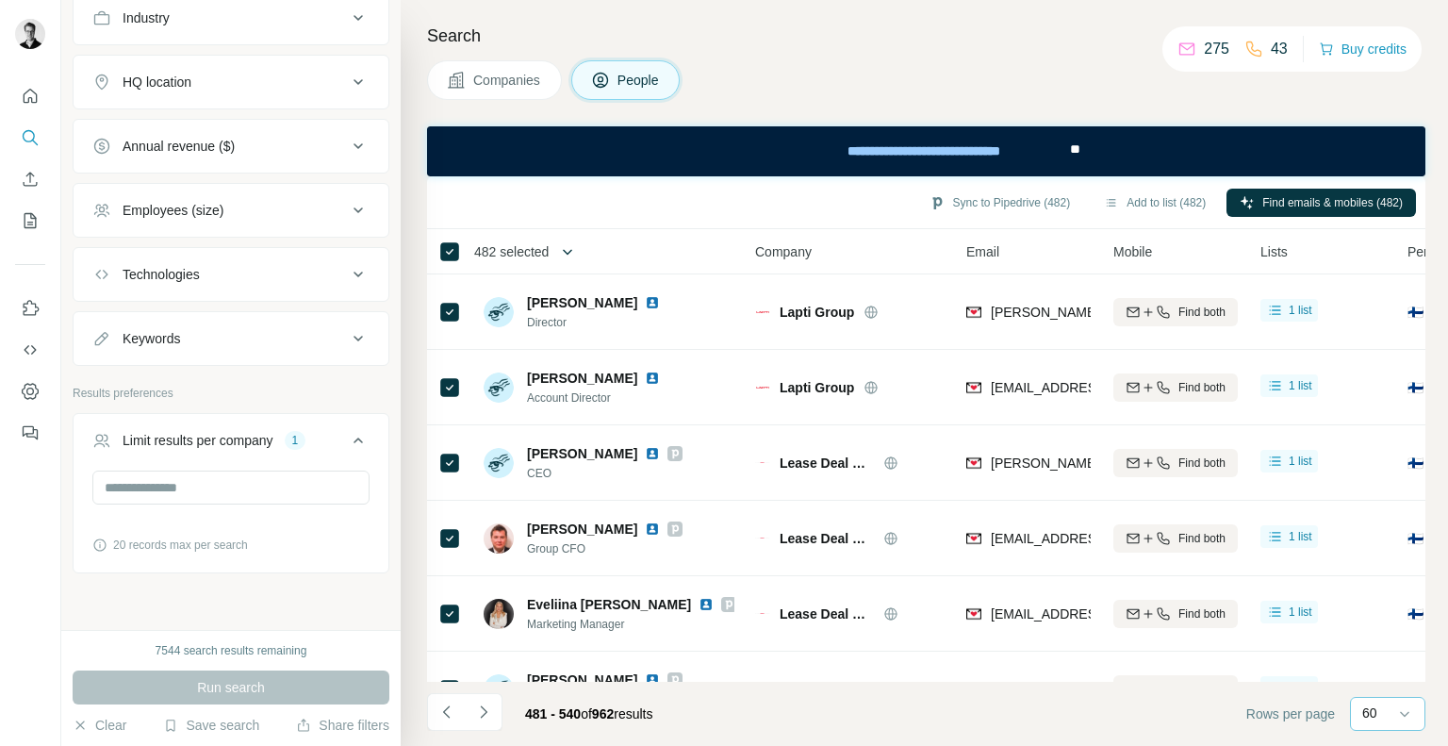
click at [549, 247] on span "482 selected" at bounding box center [511, 251] width 74 height 19
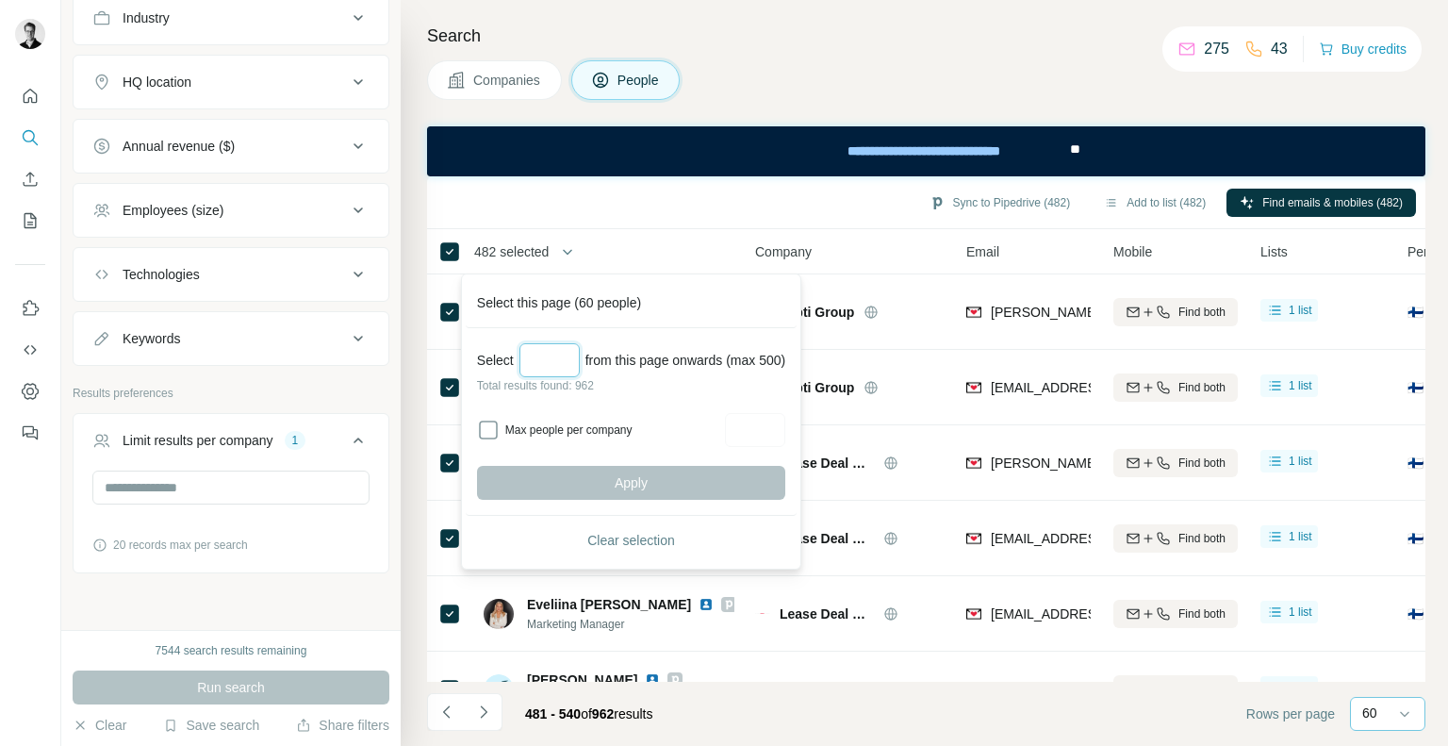
click at [556, 353] on input "Select a number (up to 500)" at bounding box center [549, 360] width 60 height 34
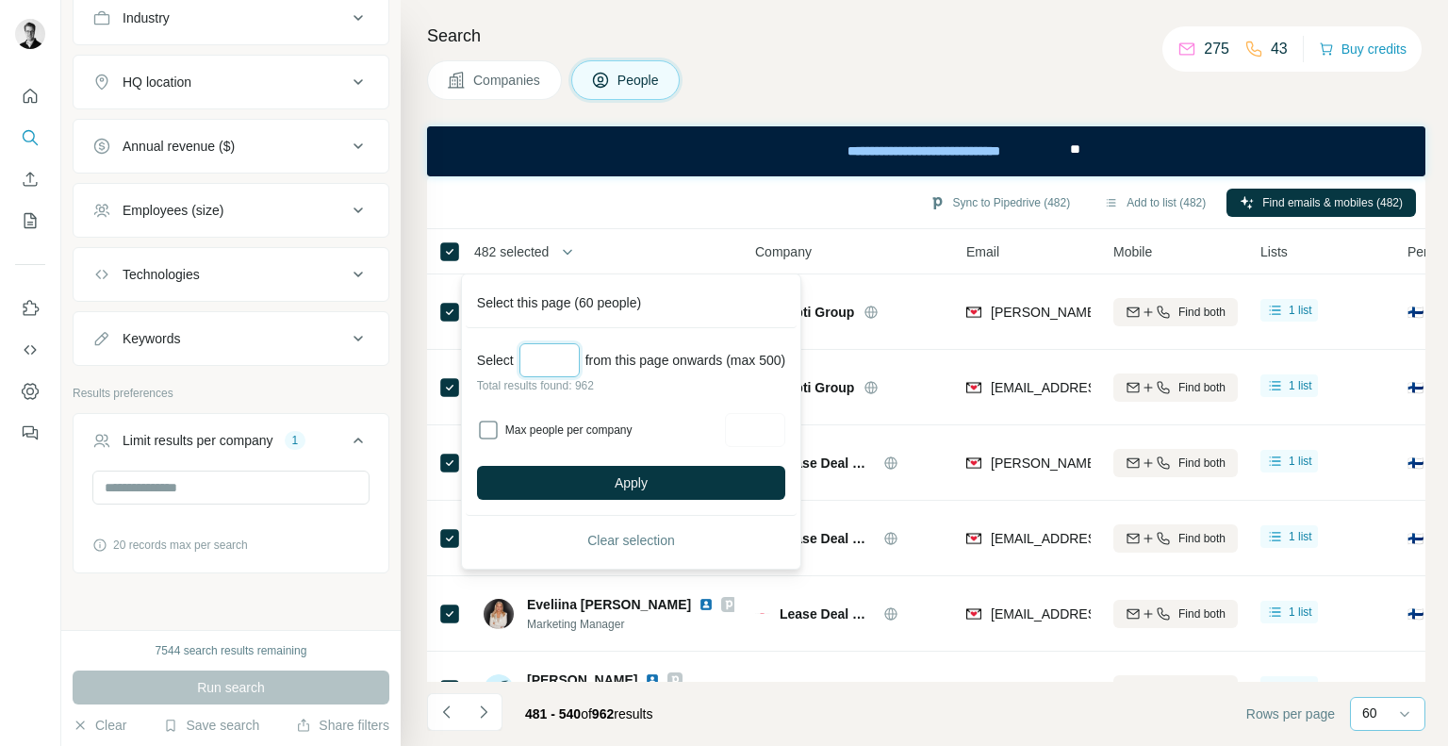
type input "***"
click at [759, 423] on div at bounding box center [755, 430] width 60 height 34
click at [575, 443] on div "Max people per company" at bounding box center [631, 430] width 308 height 34
click at [562, 429] on label "Max people per company" at bounding box center [612, 429] width 214 height 17
click at [785, 420] on input "Max people per company" at bounding box center [755, 430] width 60 height 34
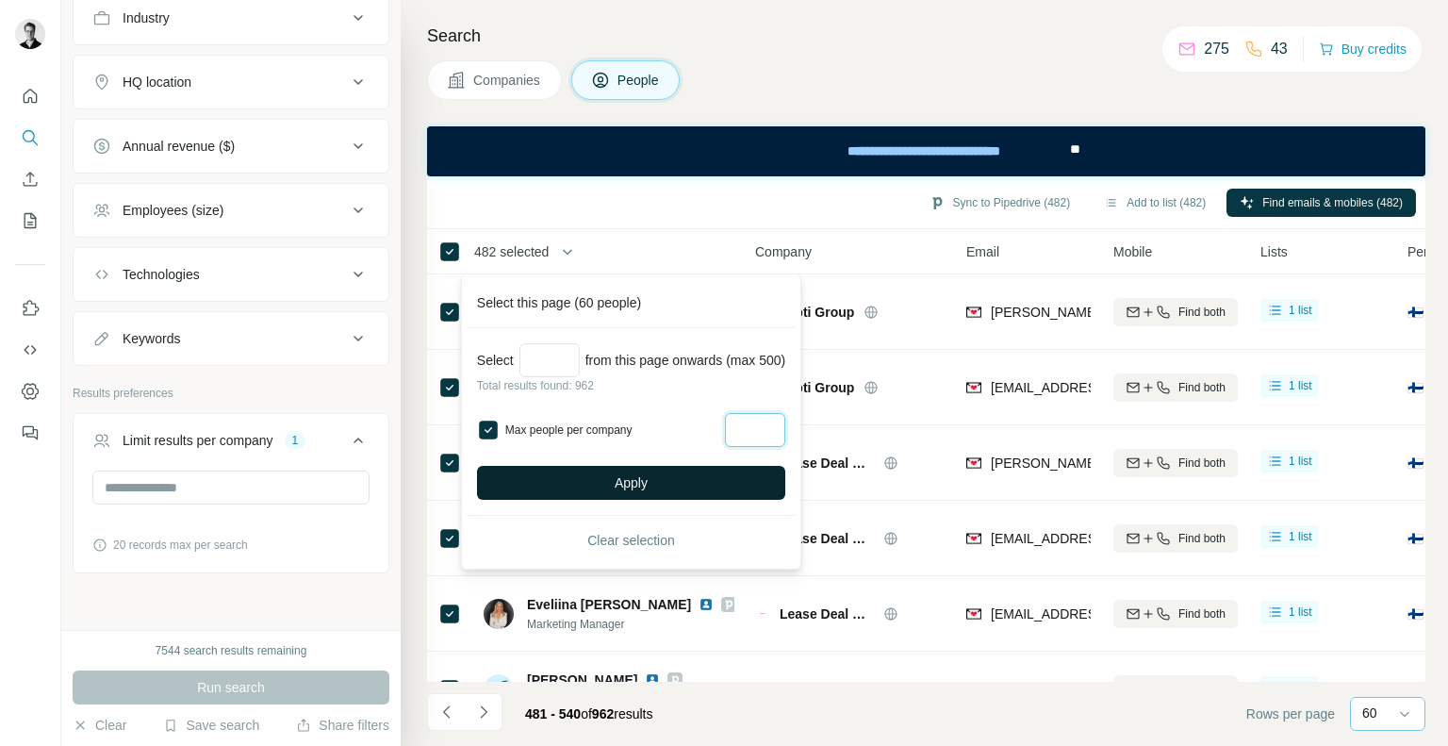
type input "*"
click at [648, 484] on span "Apply" at bounding box center [631, 482] width 33 height 19
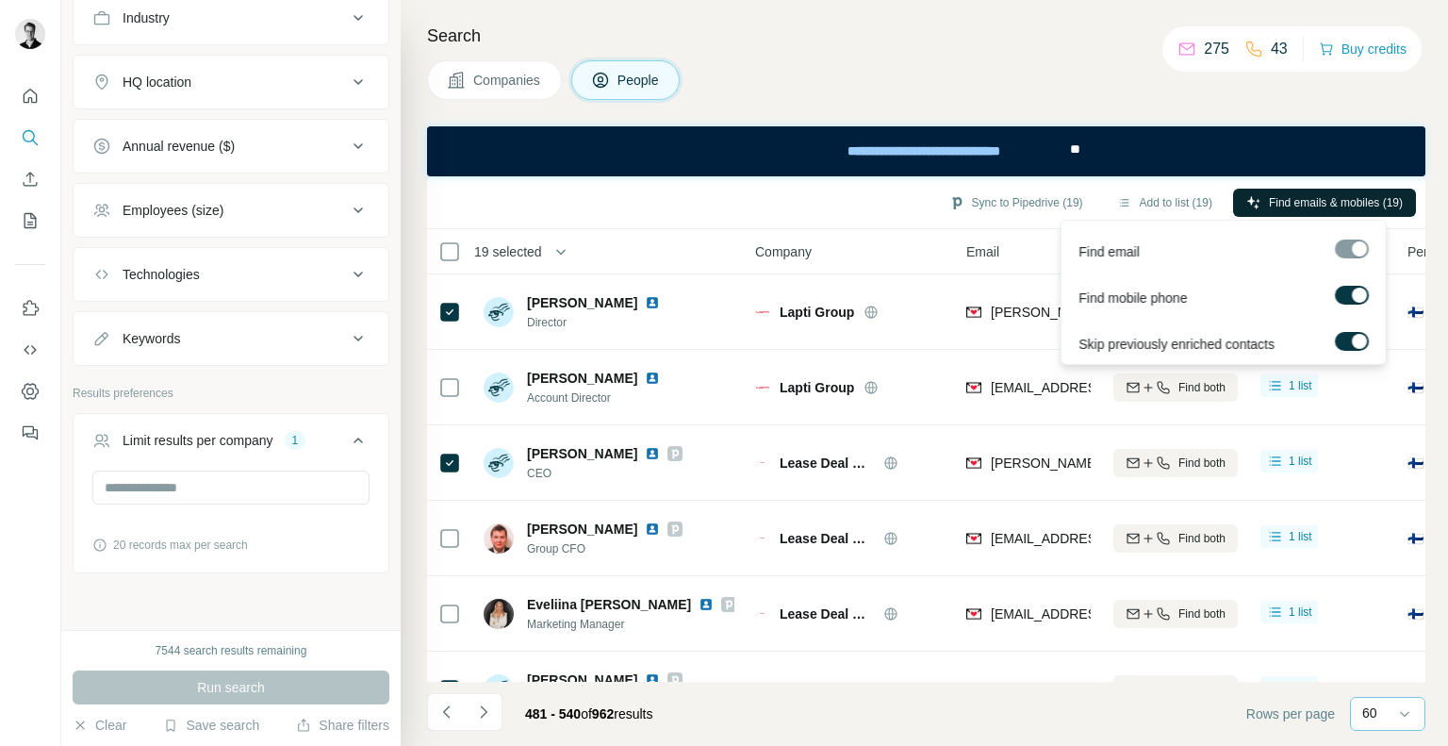
click at [1311, 206] on span "Find emails & mobiles (19)" at bounding box center [1336, 202] width 134 height 17
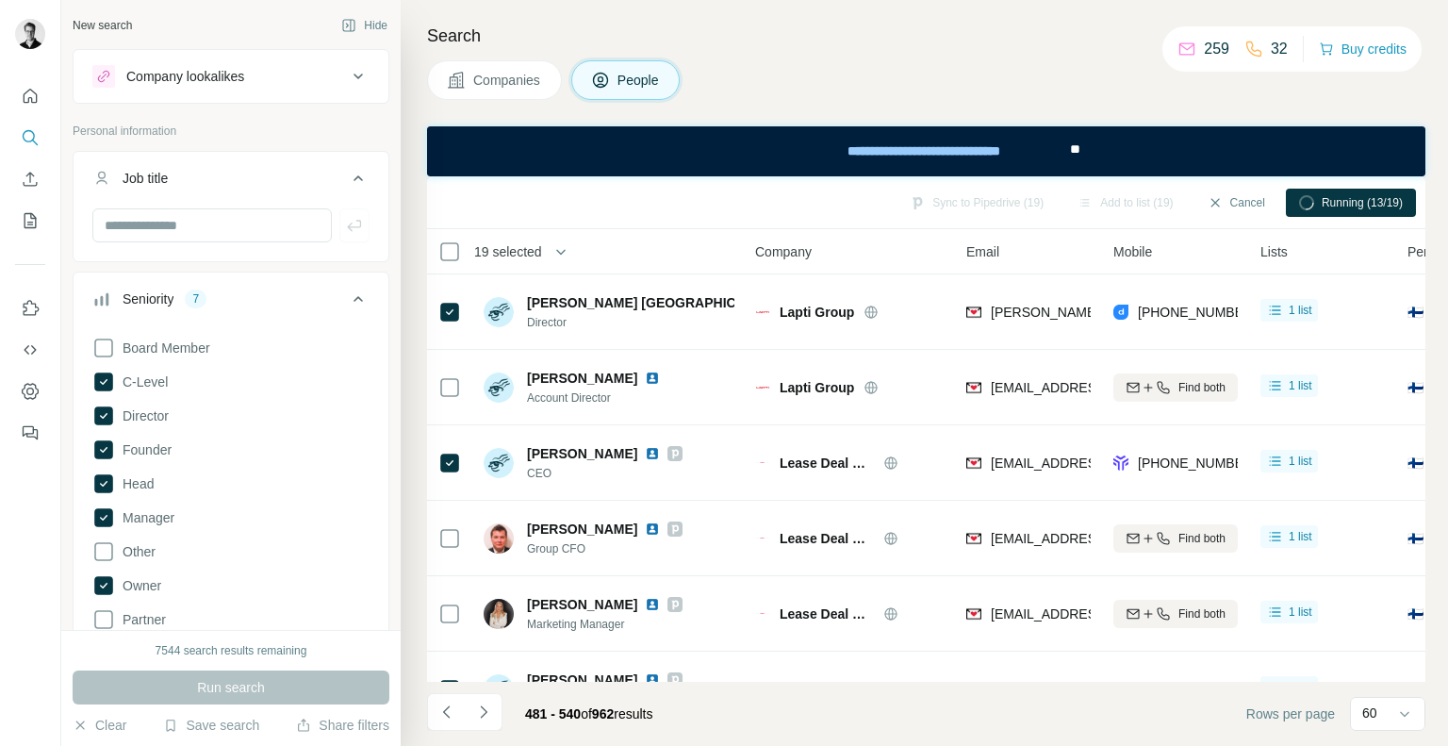
scroll to position [1202, 0]
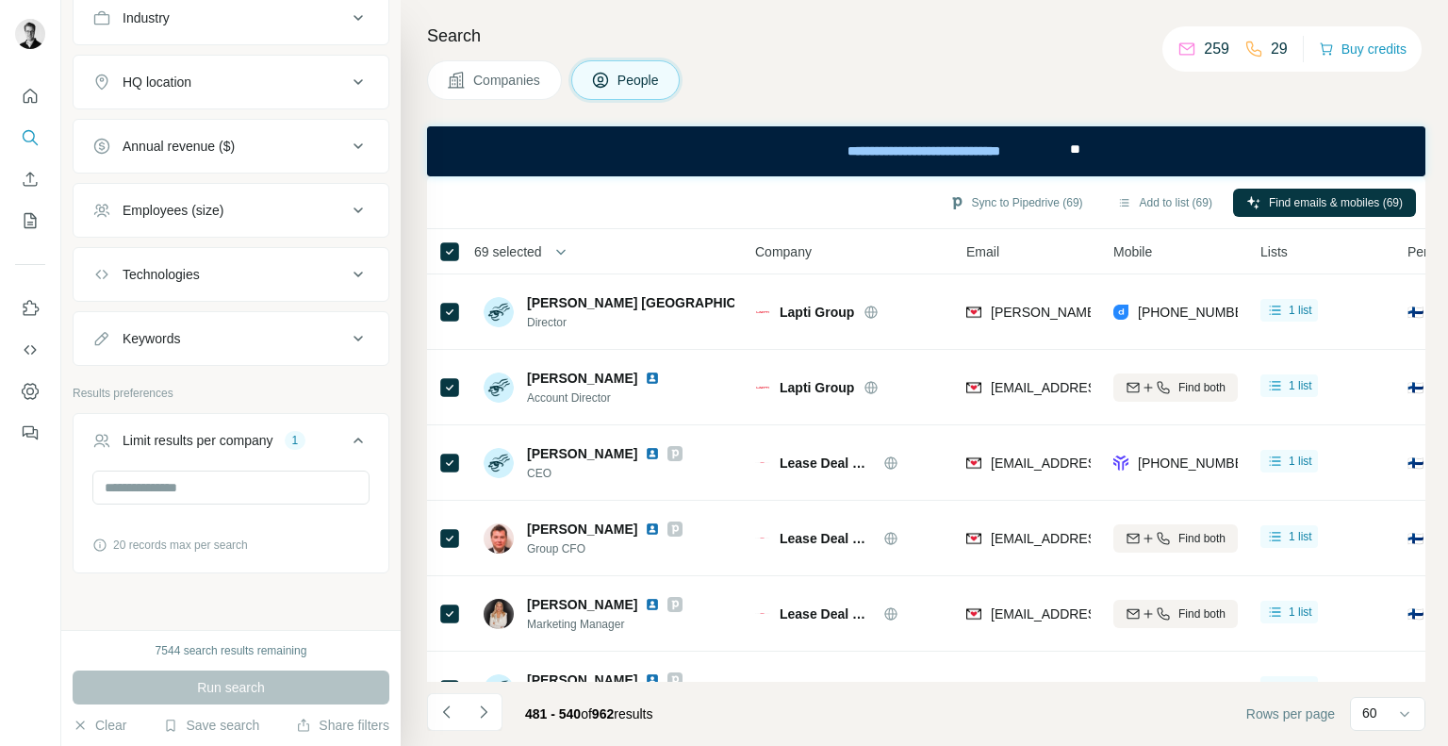
click at [490, 259] on span "69 selected" at bounding box center [508, 251] width 68 height 19
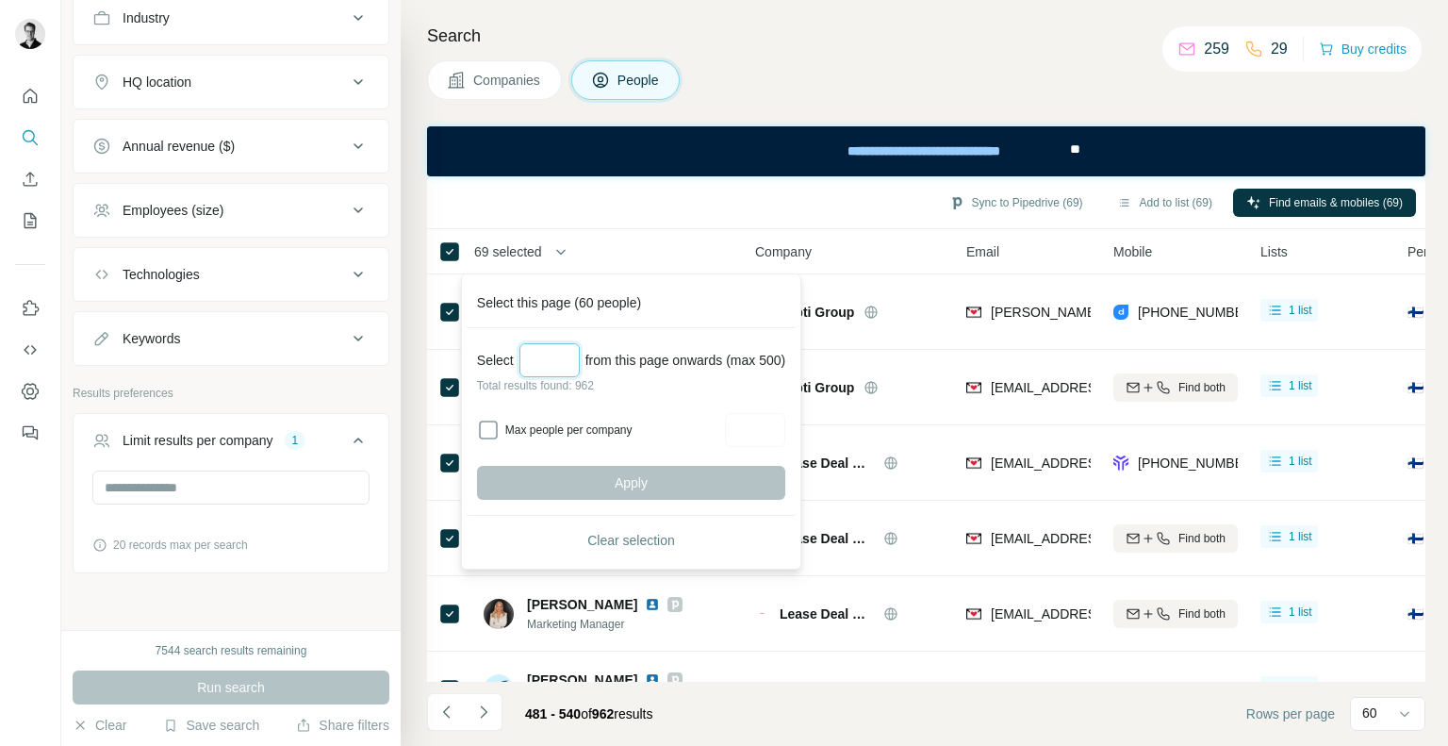
click at [548, 358] on input "Select a number (up to 500)" at bounding box center [549, 360] width 60 height 34
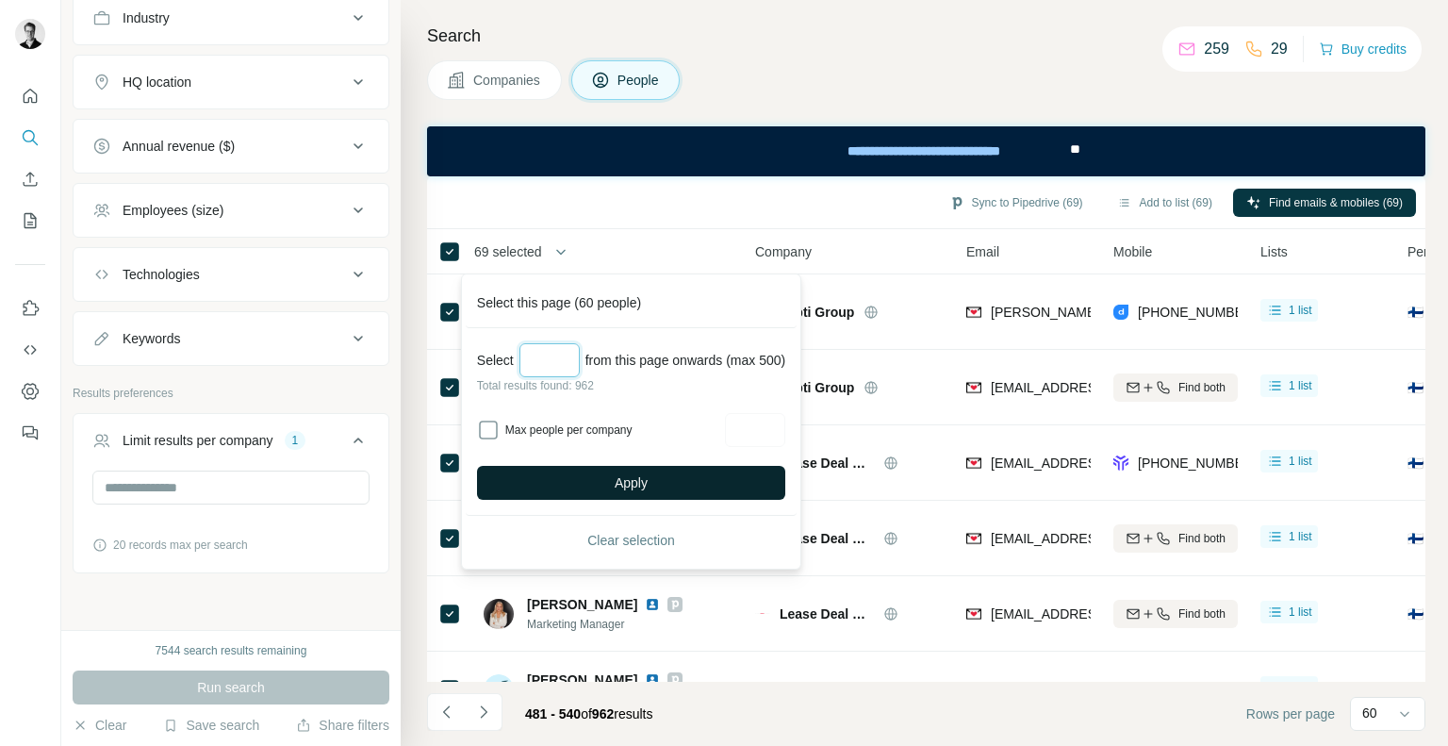
type input "***"
click at [606, 473] on button "Apply" at bounding box center [631, 483] width 308 height 34
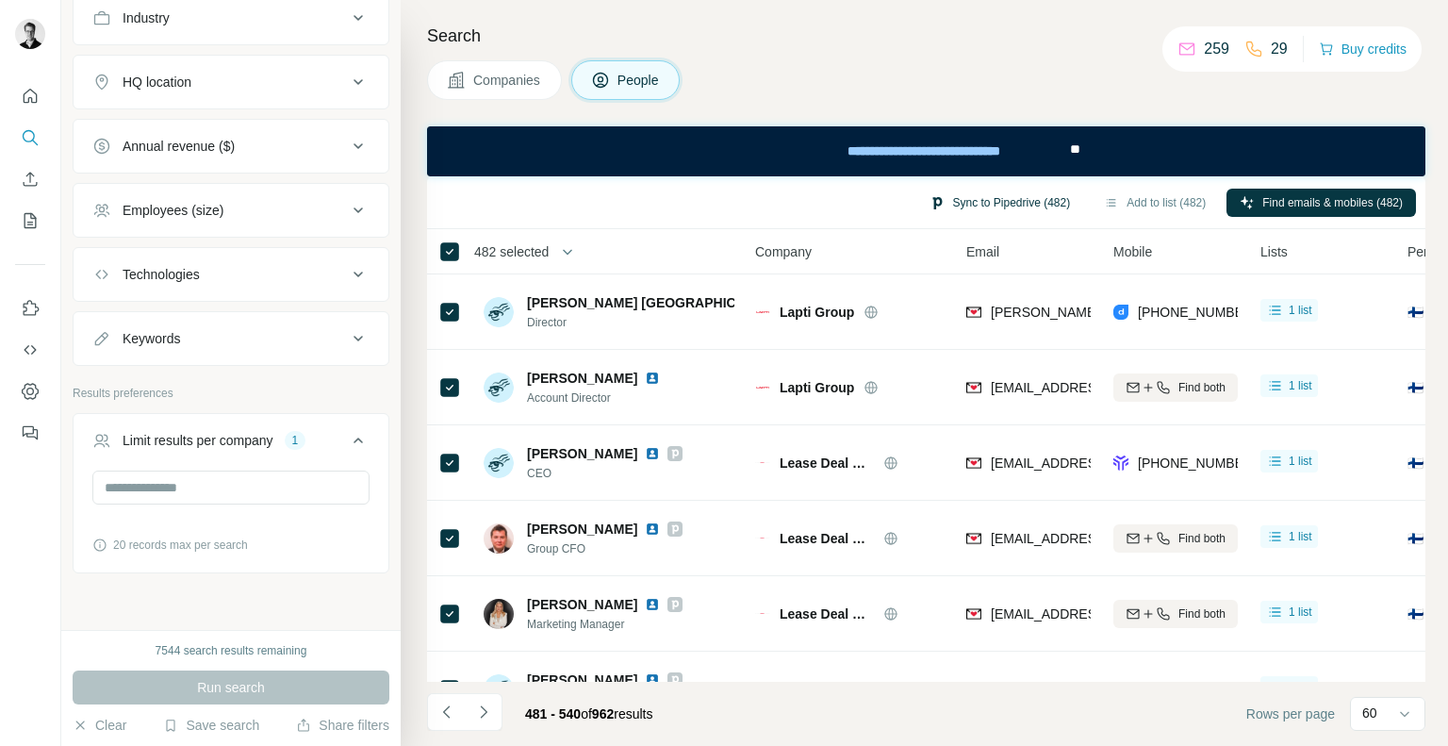
click at [974, 202] on button "Sync to Pipedrive (482)" at bounding box center [999, 203] width 167 height 28
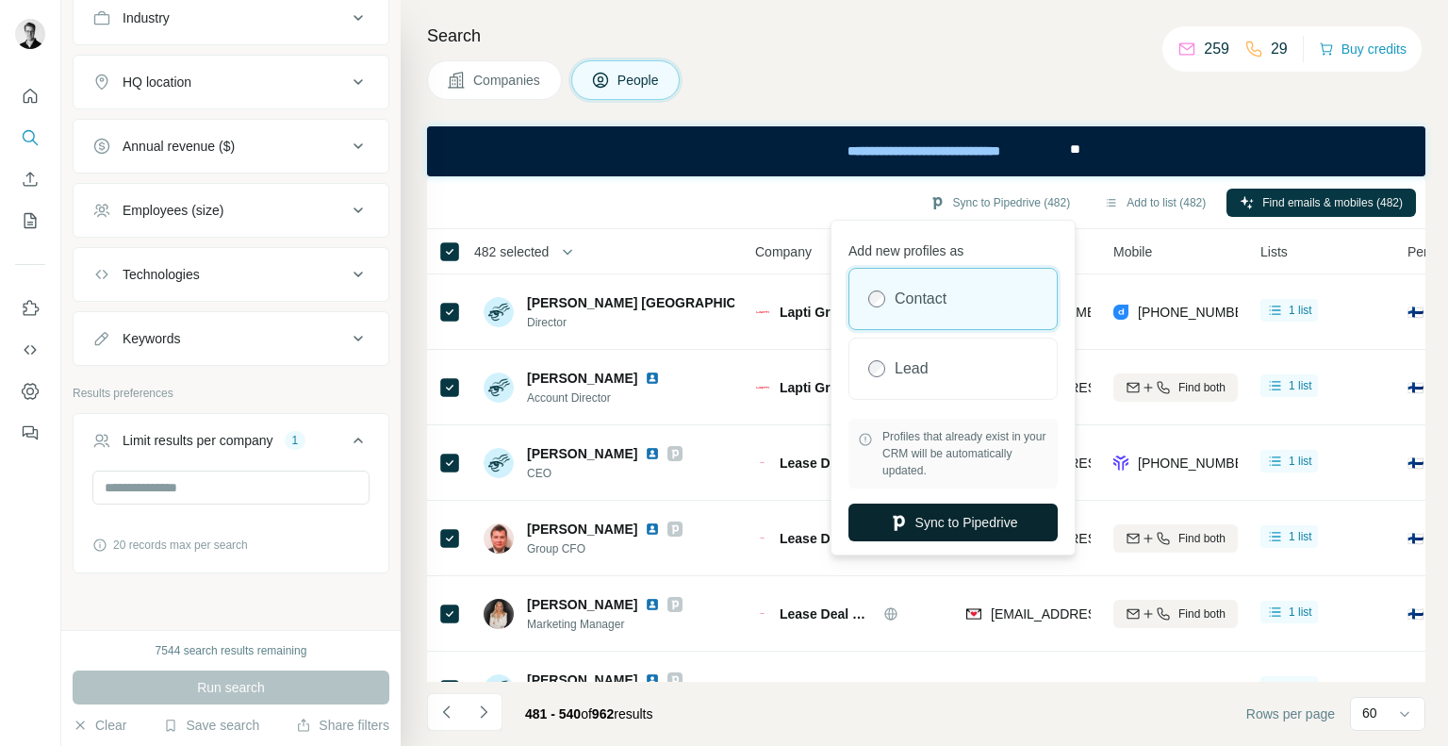
click at [905, 520] on button "Sync to Pipedrive" at bounding box center [952, 522] width 209 height 38
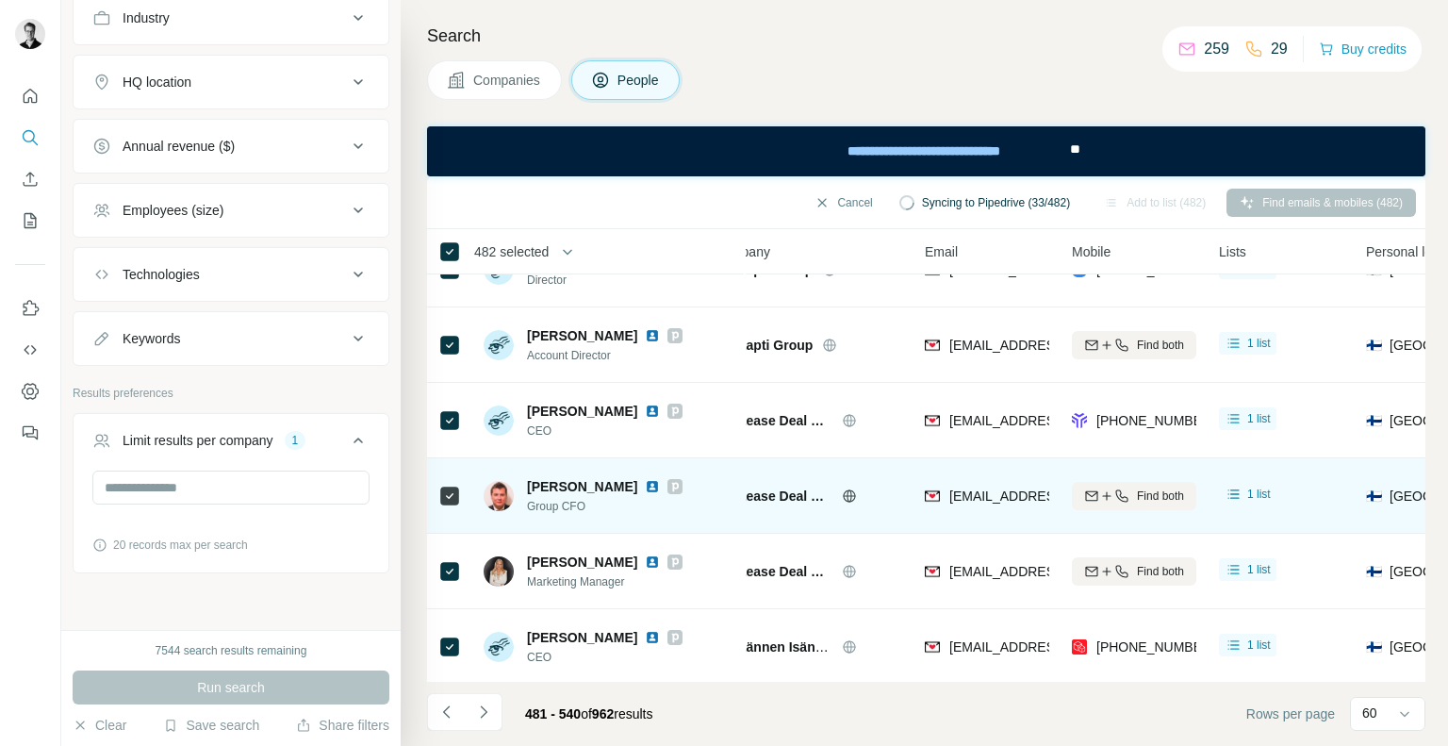
scroll to position [0, 41]
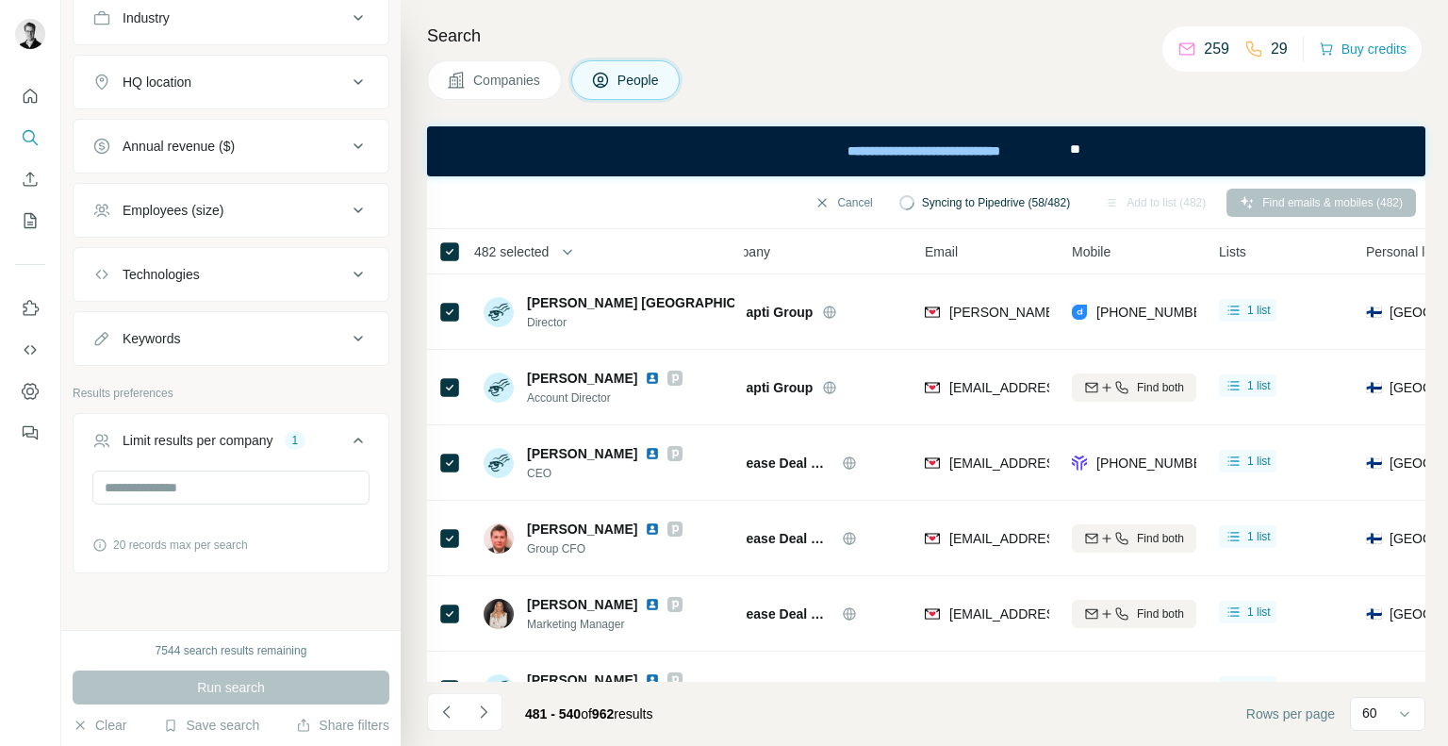
click at [528, 237] on th "482 selected" at bounding box center [578, 251] width 302 height 45
click at [524, 242] on th "482 selected" at bounding box center [578, 251] width 302 height 45
click at [524, 242] on span "482 selected" at bounding box center [511, 251] width 74 height 19
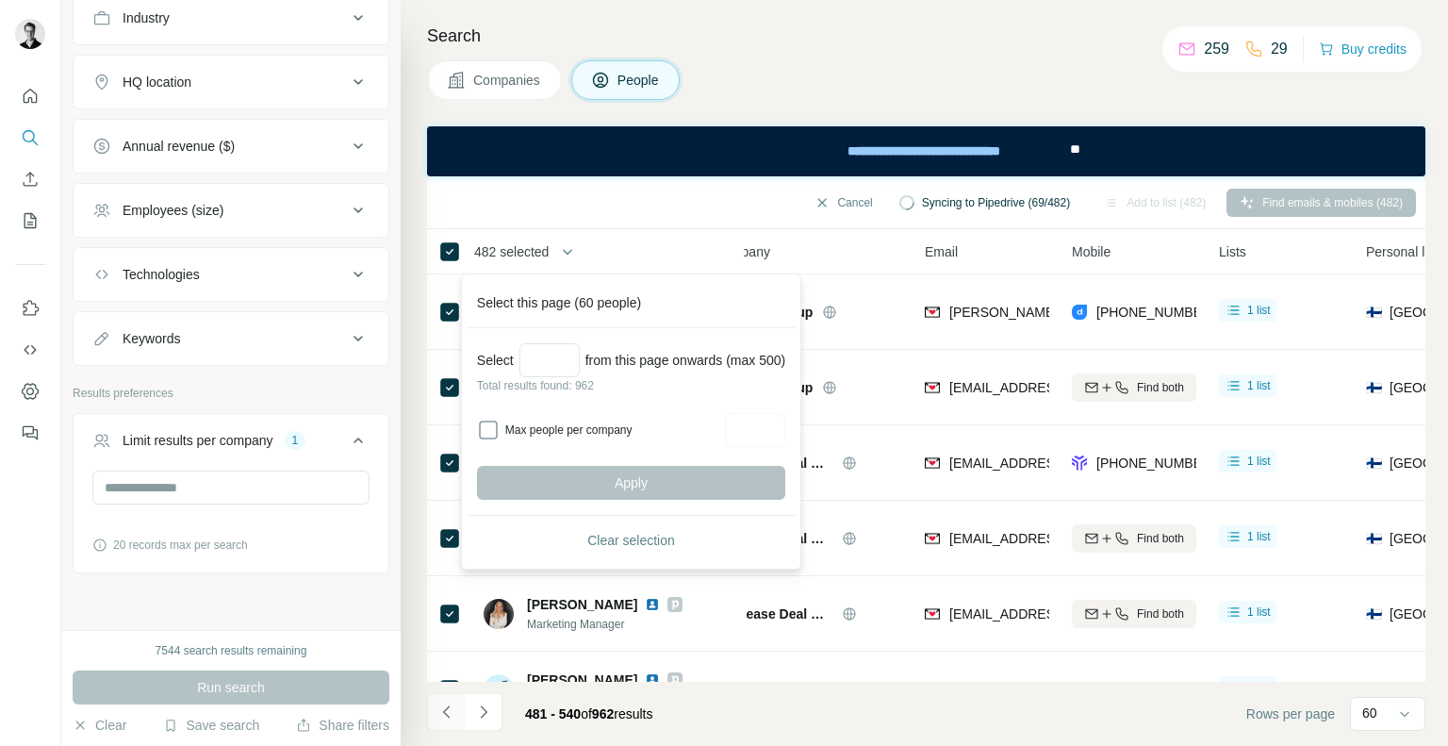
click at [451, 709] on icon "Navigate to previous page" at bounding box center [446, 711] width 19 height 19
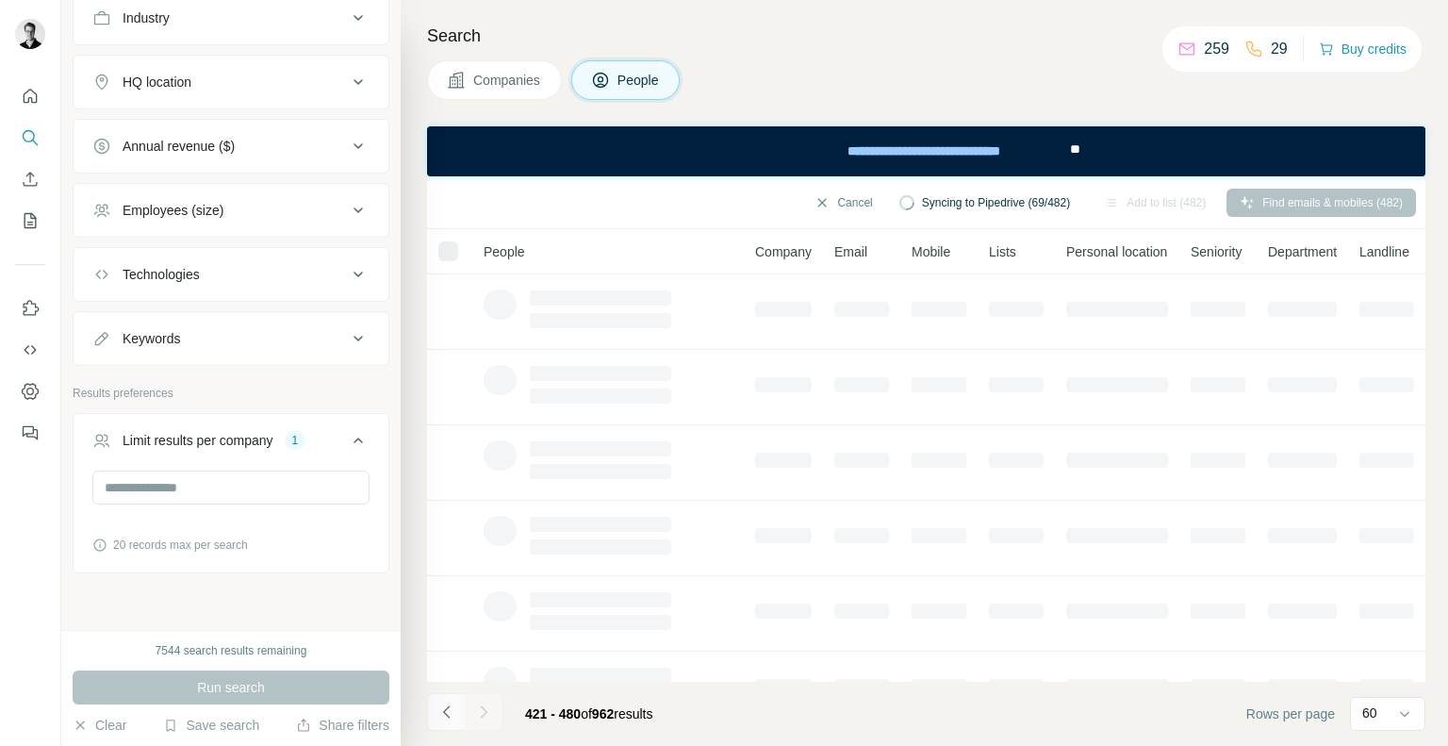
scroll to position [0, 0]
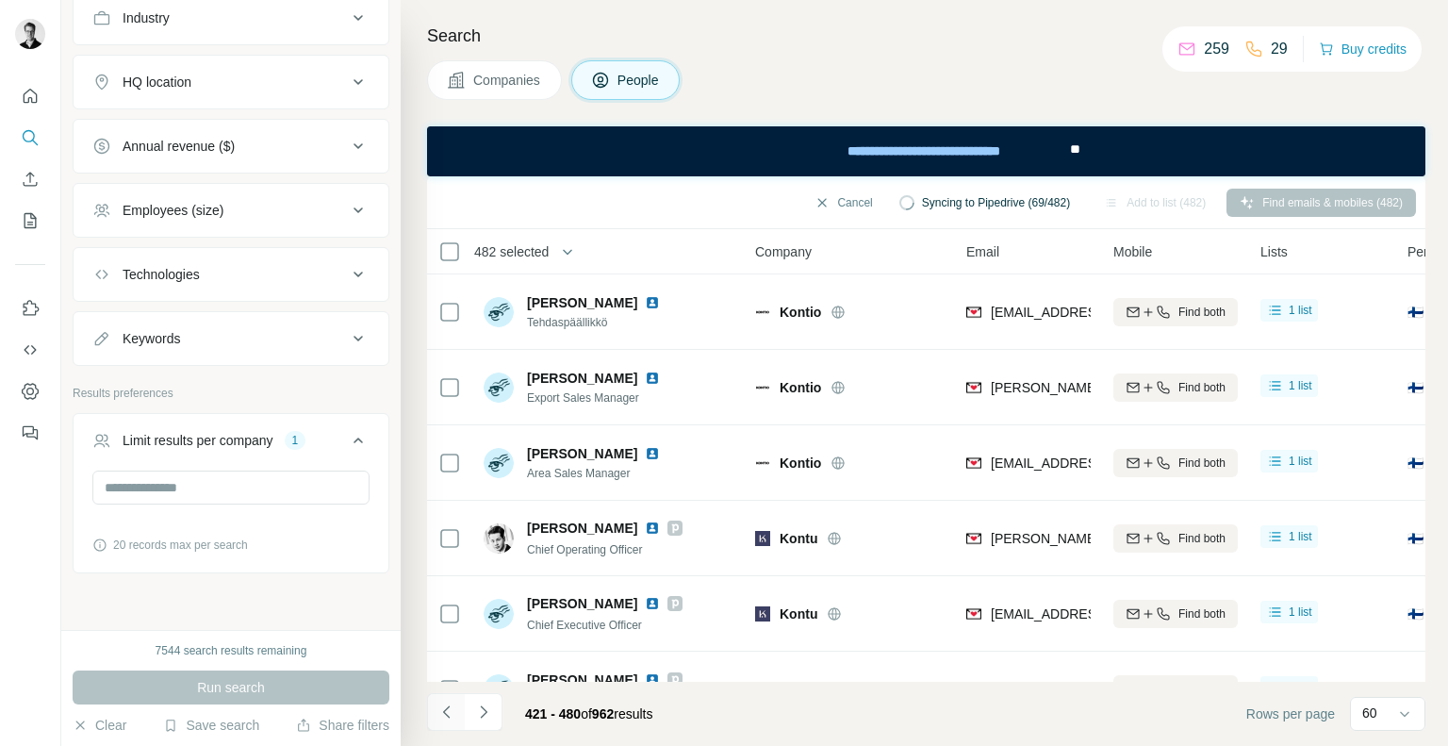
click at [451, 709] on icon "Navigate to previous page" at bounding box center [446, 711] width 19 height 19
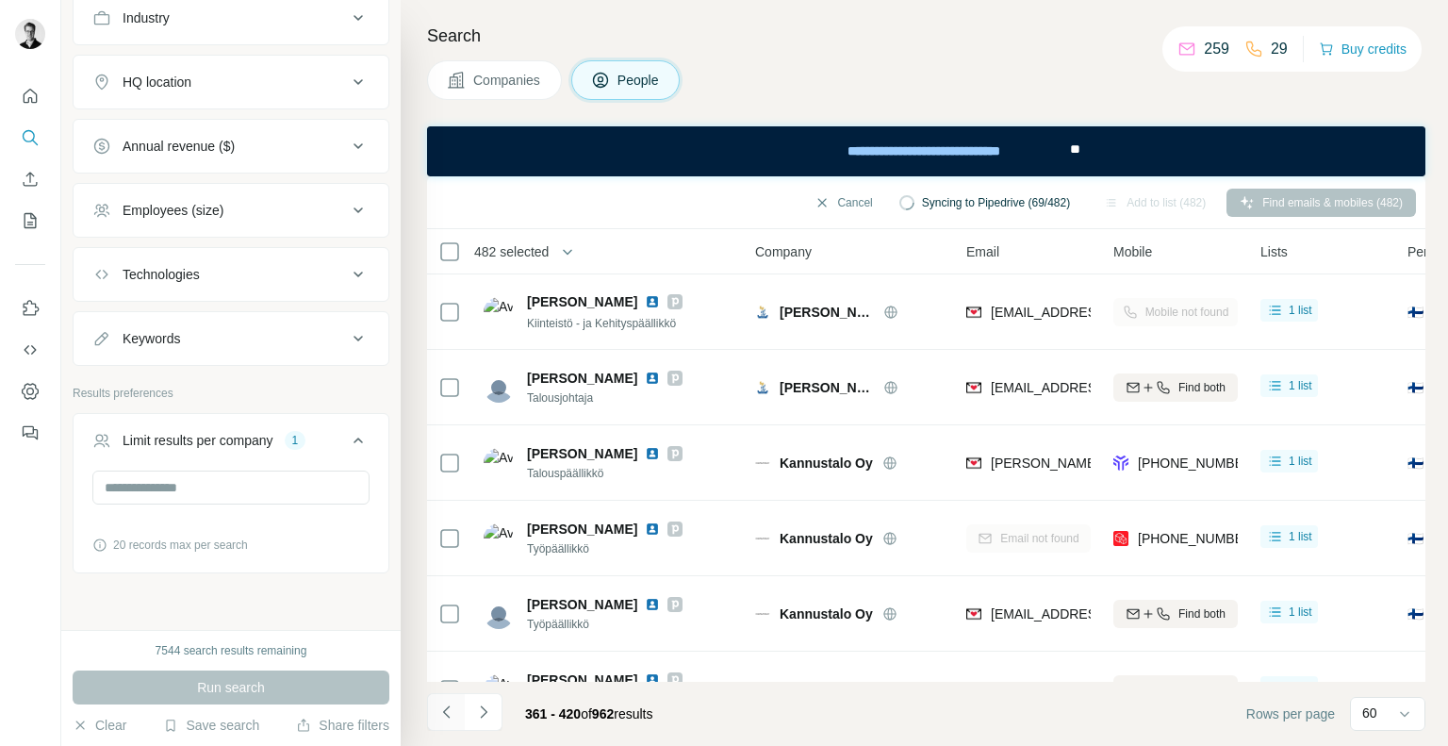
click at [451, 709] on icon "Navigate to previous page" at bounding box center [446, 711] width 19 height 19
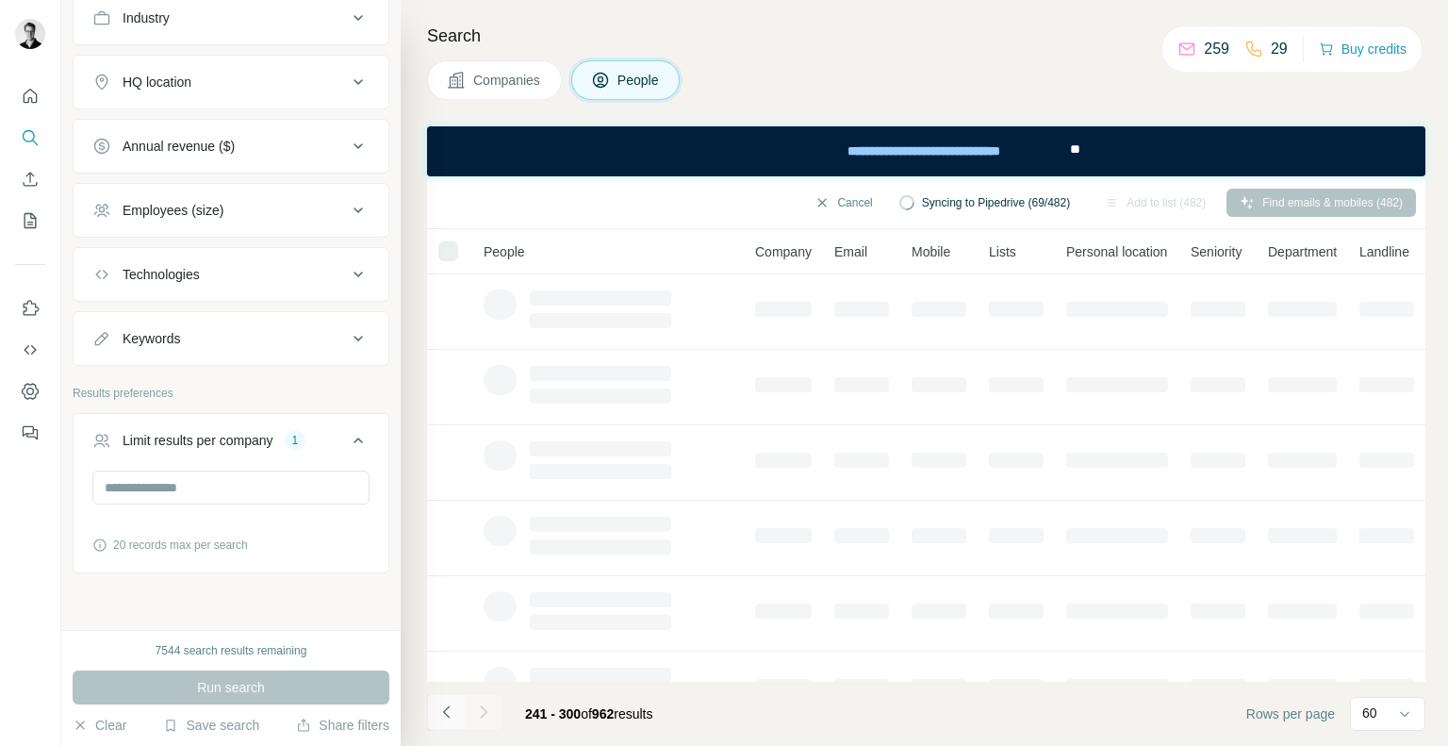
click at [451, 709] on icon "Navigate to previous page" at bounding box center [446, 711] width 19 height 19
click at [451, 709] on div at bounding box center [446, 712] width 38 height 38
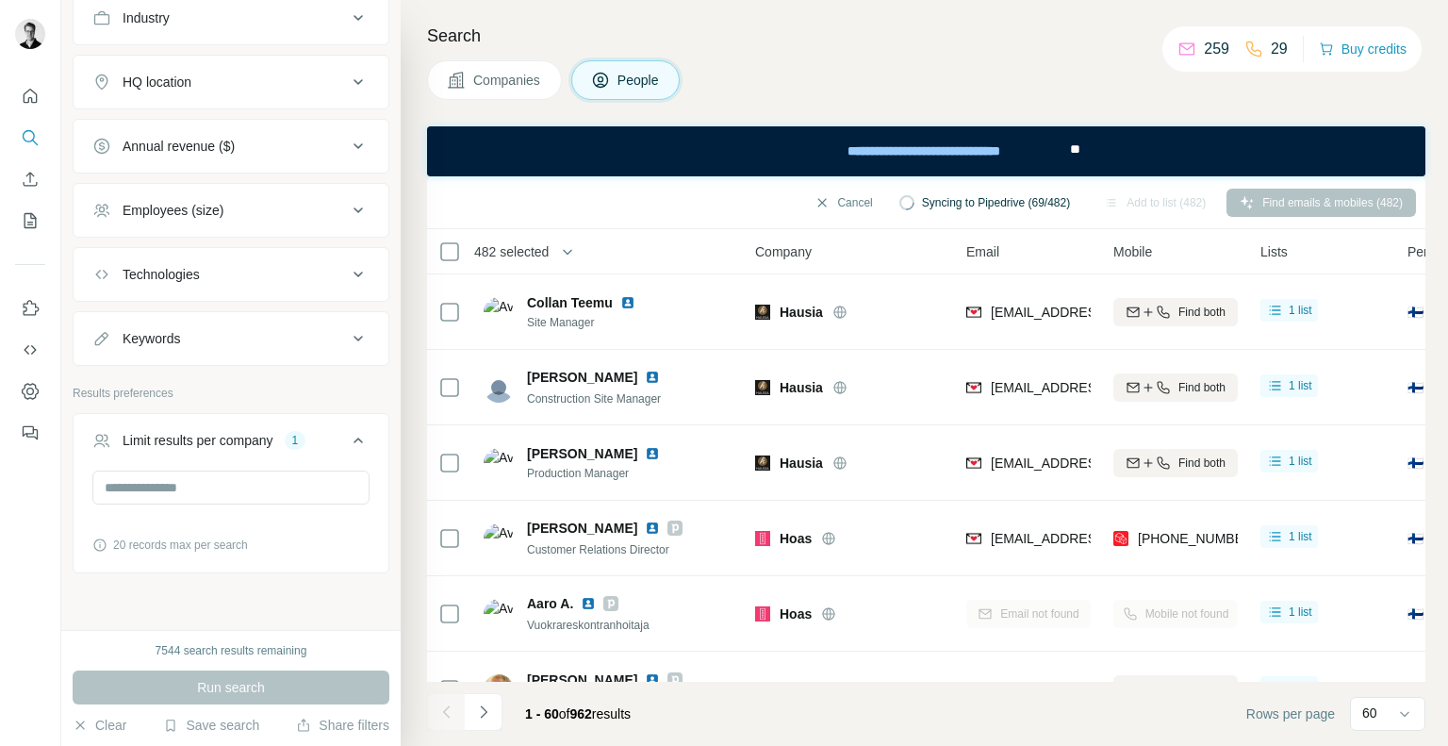
click at [451, 709] on div at bounding box center [446, 712] width 38 height 38
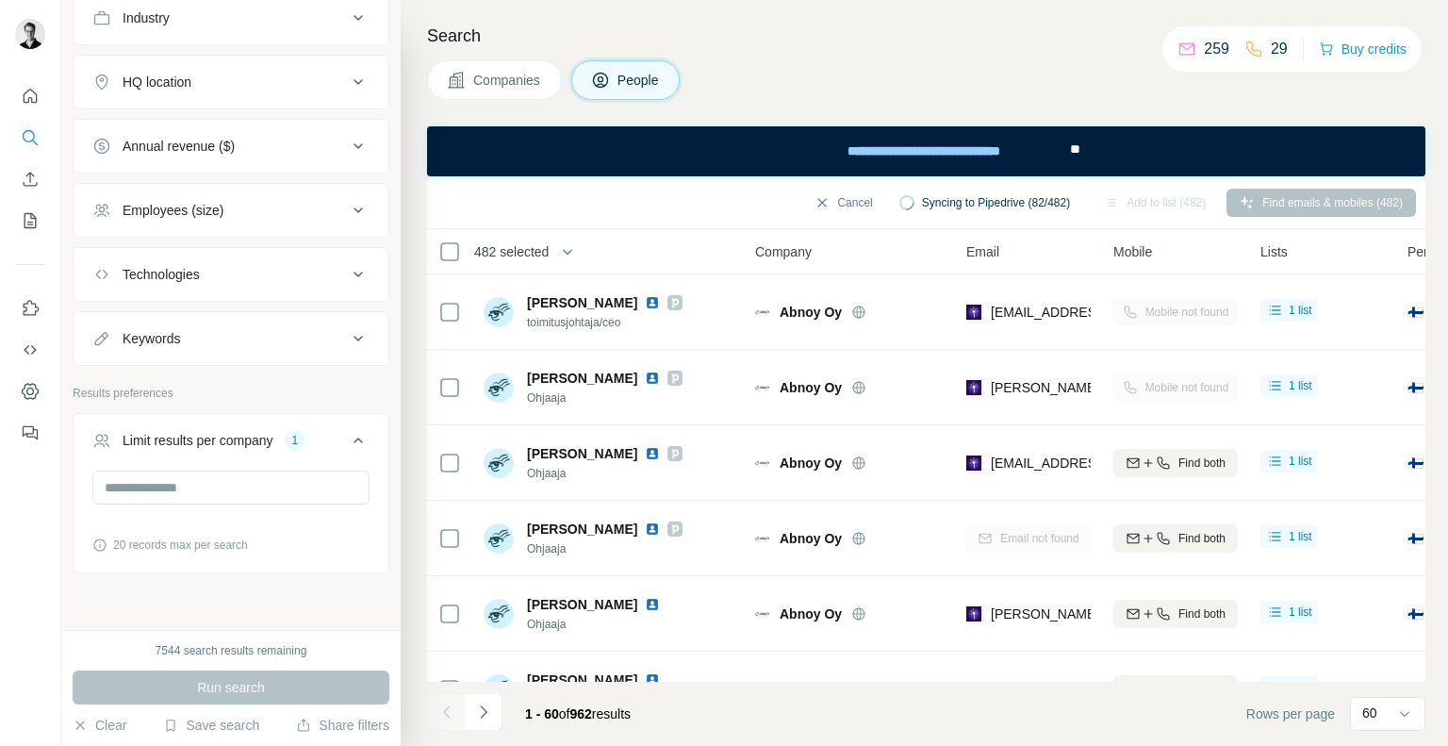
click at [543, 199] on div "Cancel Syncing to Pipedrive (82/482) Add to list (482) Find emails & mobiles (4…" at bounding box center [925, 202] width 979 height 33
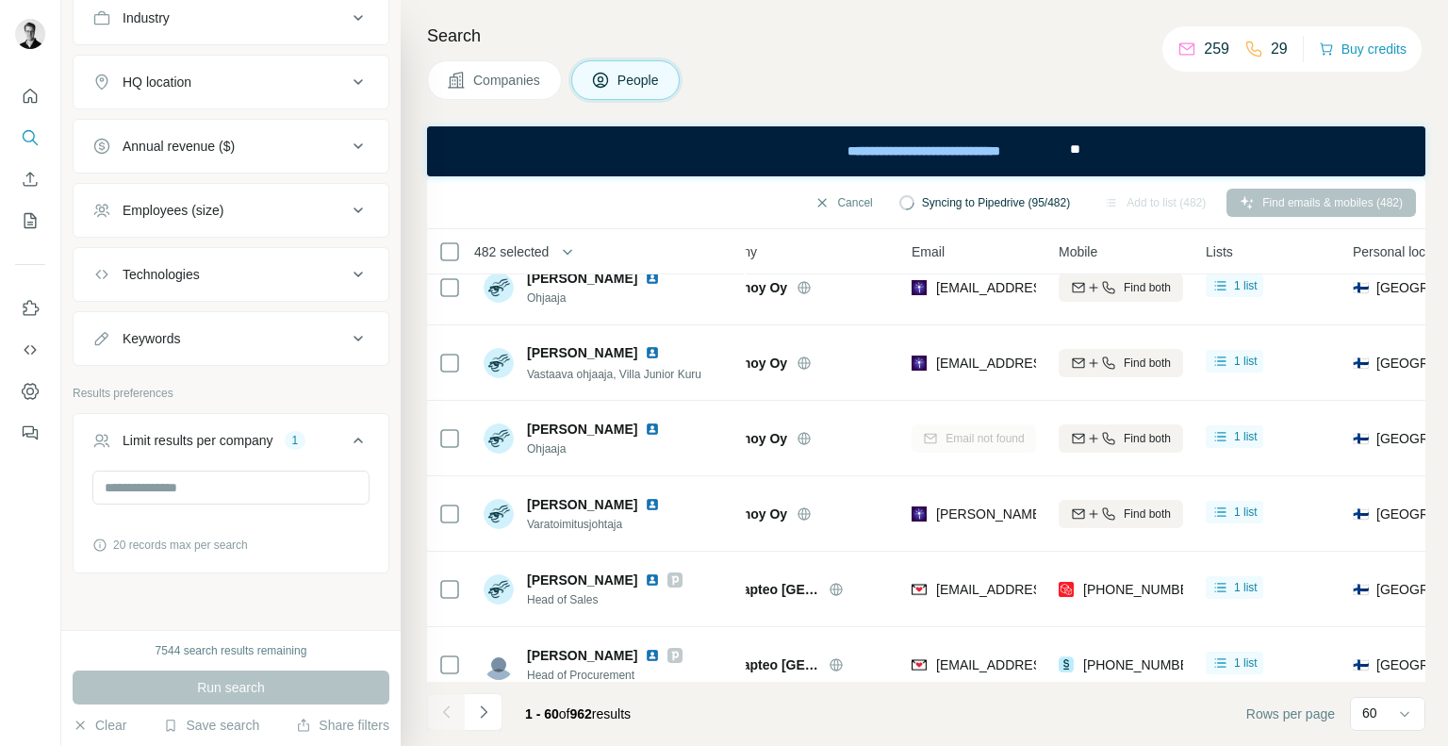
scroll to position [0, 55]
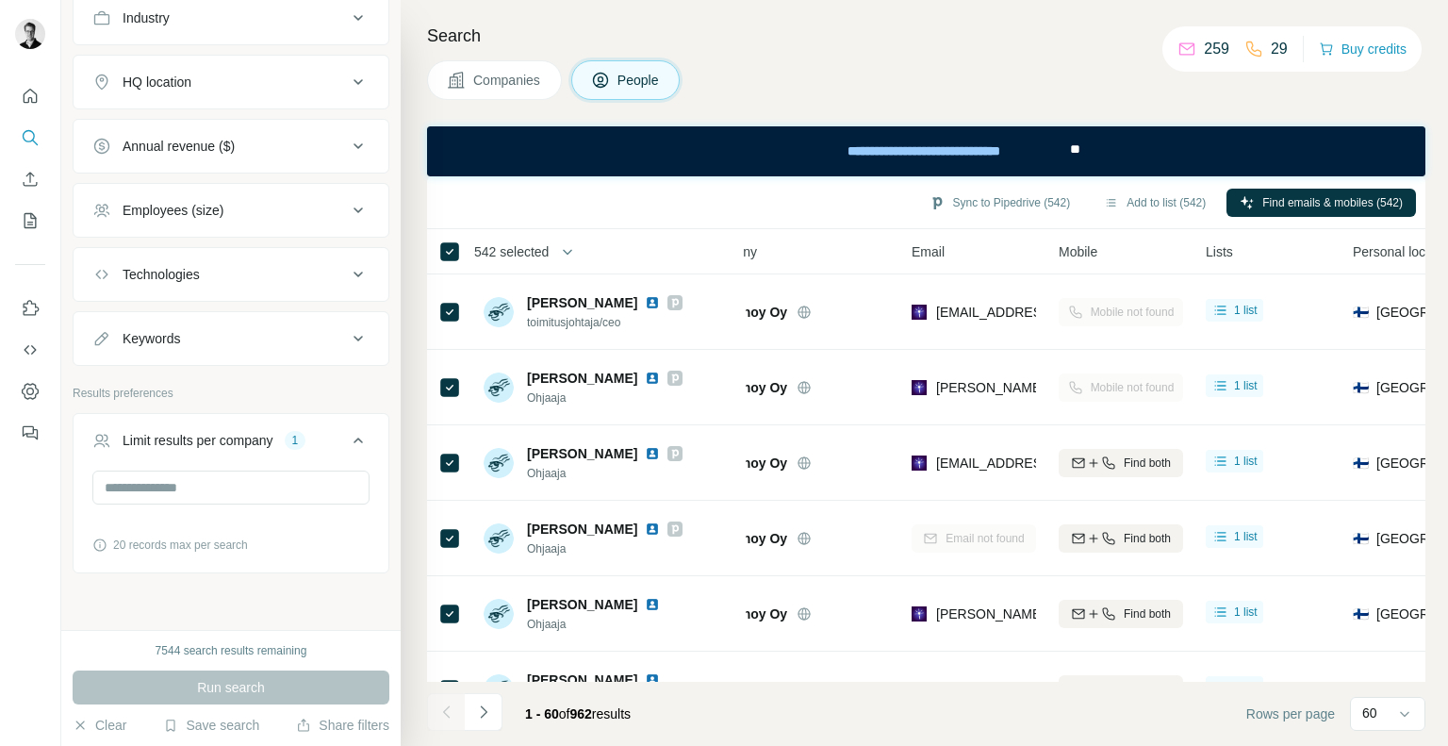
click at [540, 254] on span "542 selected" at bounding box center [511, 251] width 74 height 19
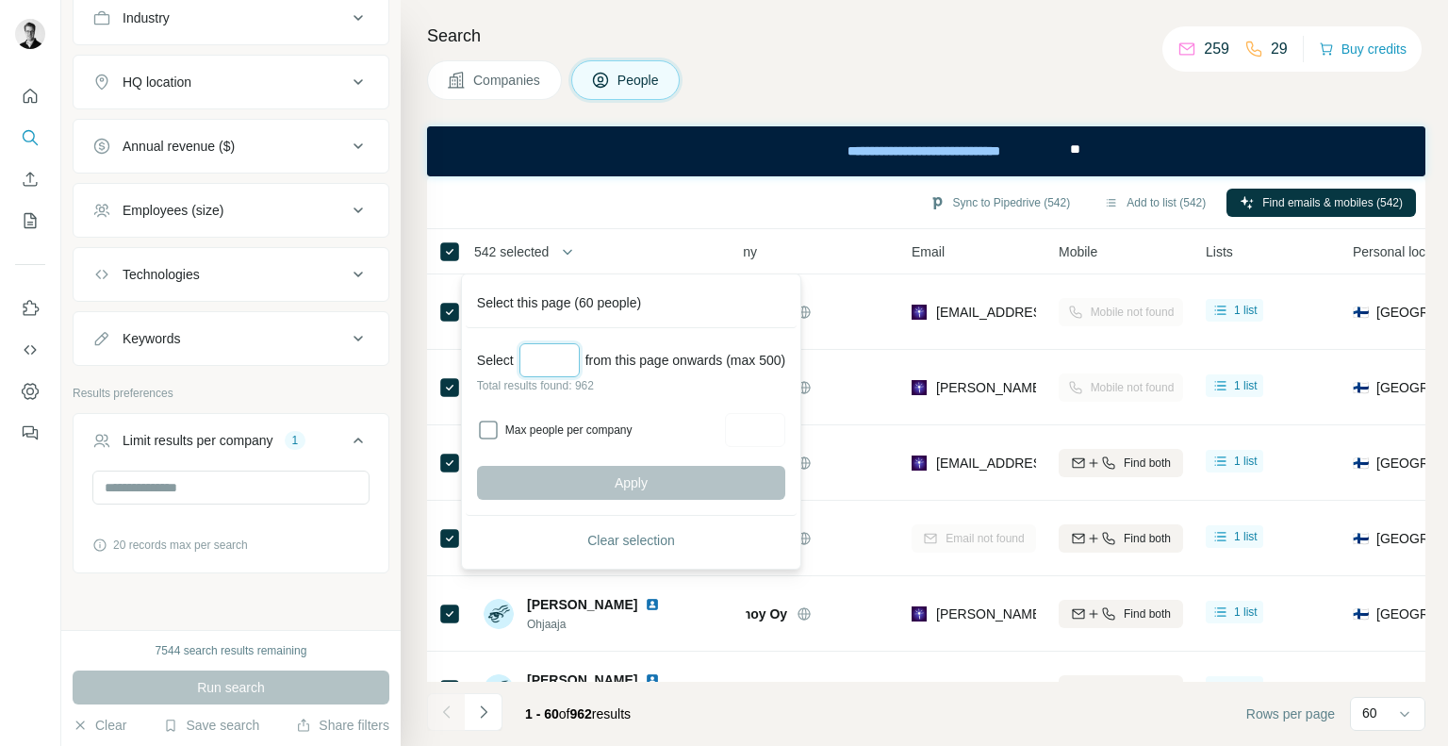
click at [538, 353] on input "Select a number (up to 500)" at bounding box center [549, 360] width 60 height 34
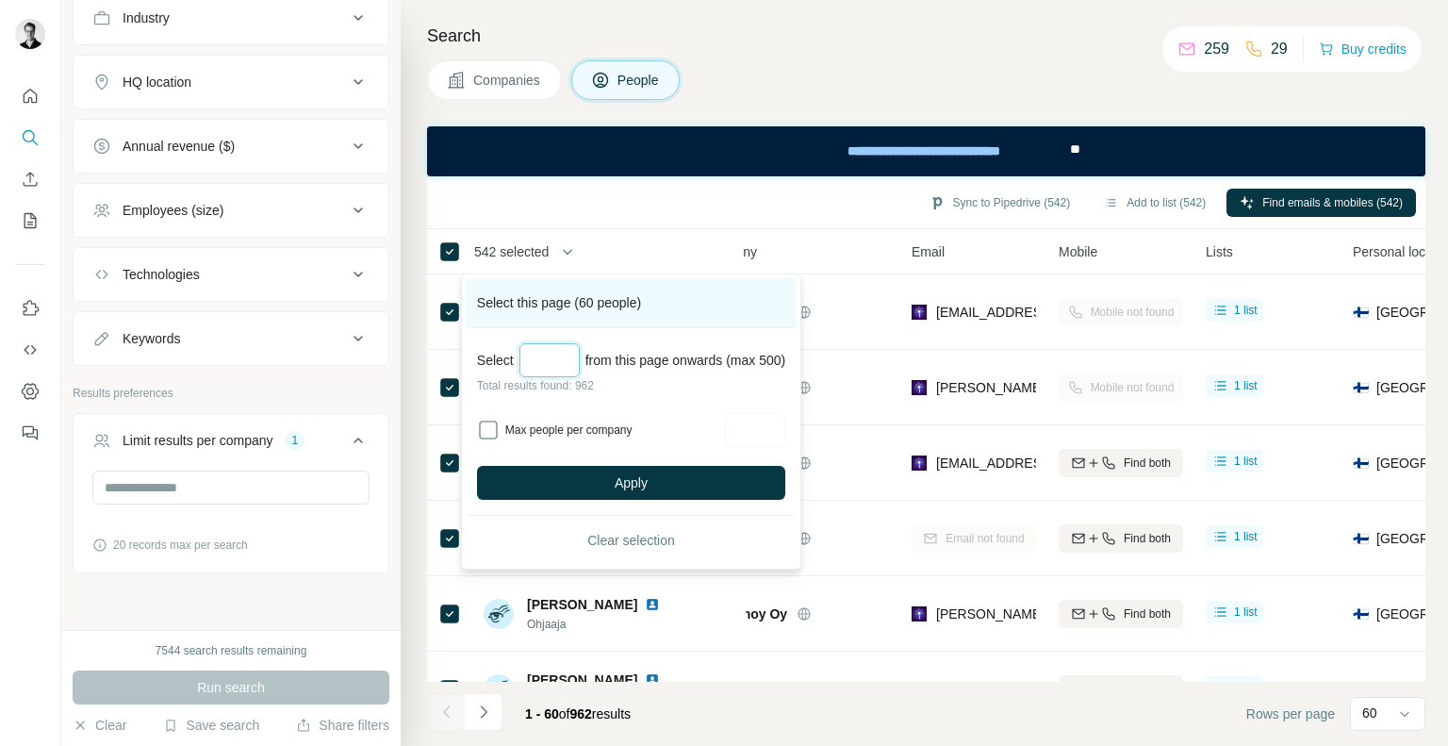
type input "***"
click at [726, 302] on div "Select this page (60 people)" at bounding box center [631, 303] width 331 height 50
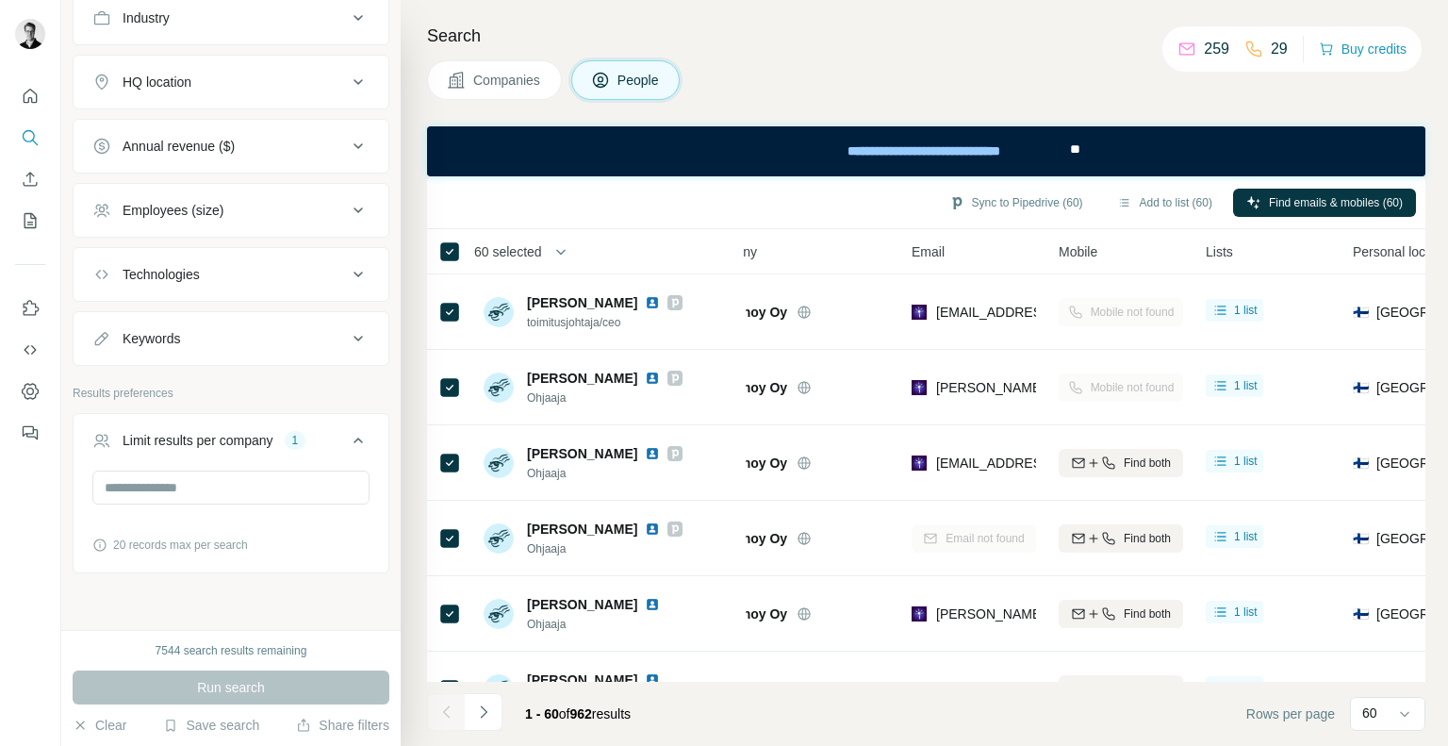
click at [538, 260] on span "60 selected" at bounding box center [520, 252] width 119 height 38
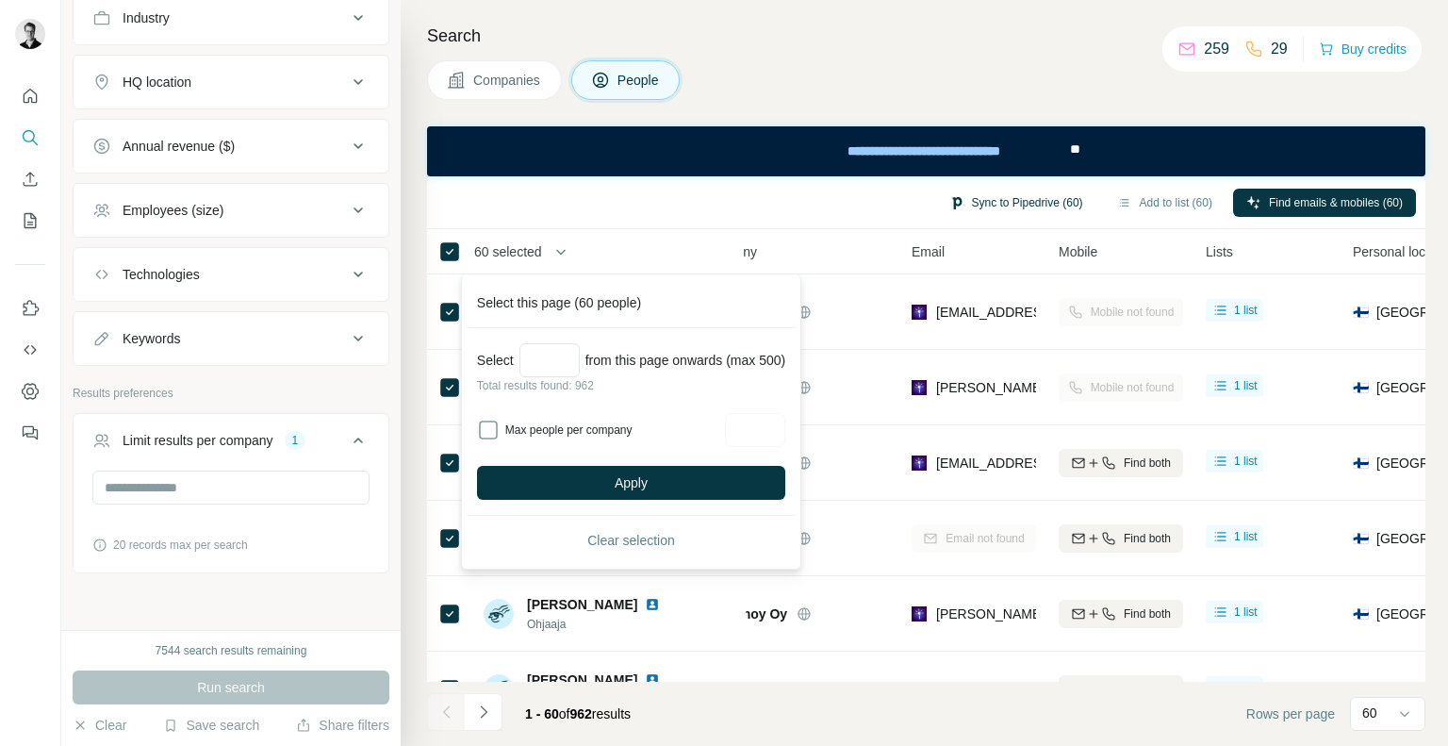
click at [977, 202] on button "Sync to Pipedrive (60)" at bounding box center [1016, 203] width 160 height 28
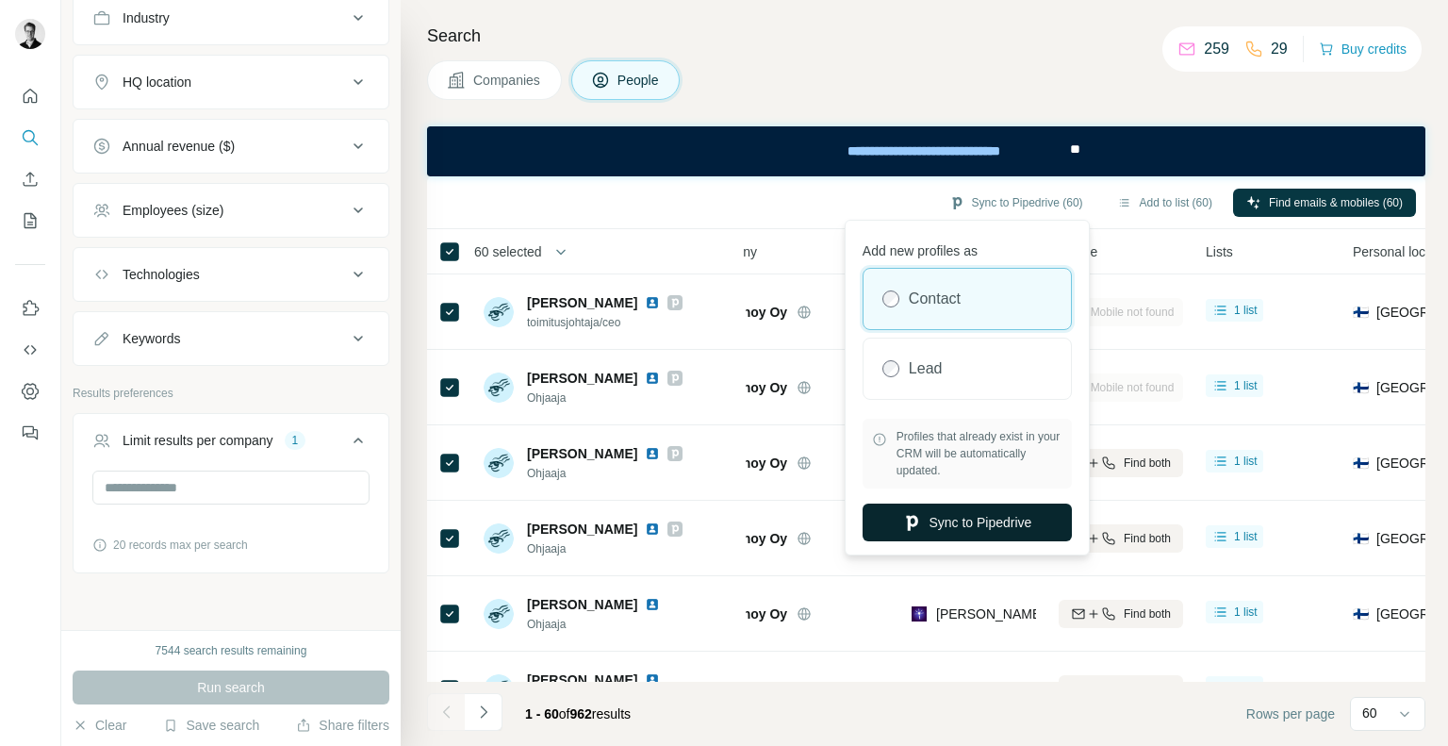
click at [968, 522] on button "Sync to Pipedrive" at bounding box center [966, 522] width 209 height 38
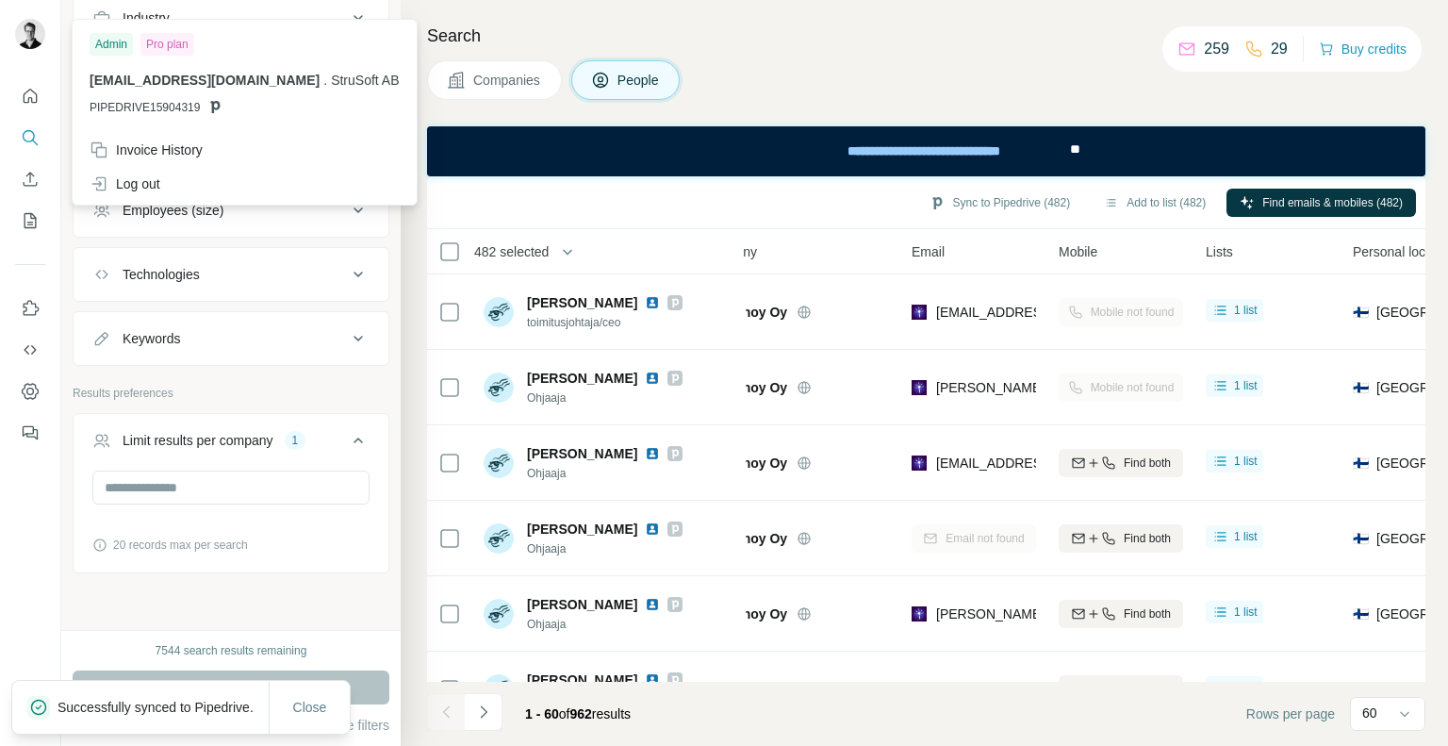
click at [26, 44] on img at bounding box center [30, 34] width 30 height 30
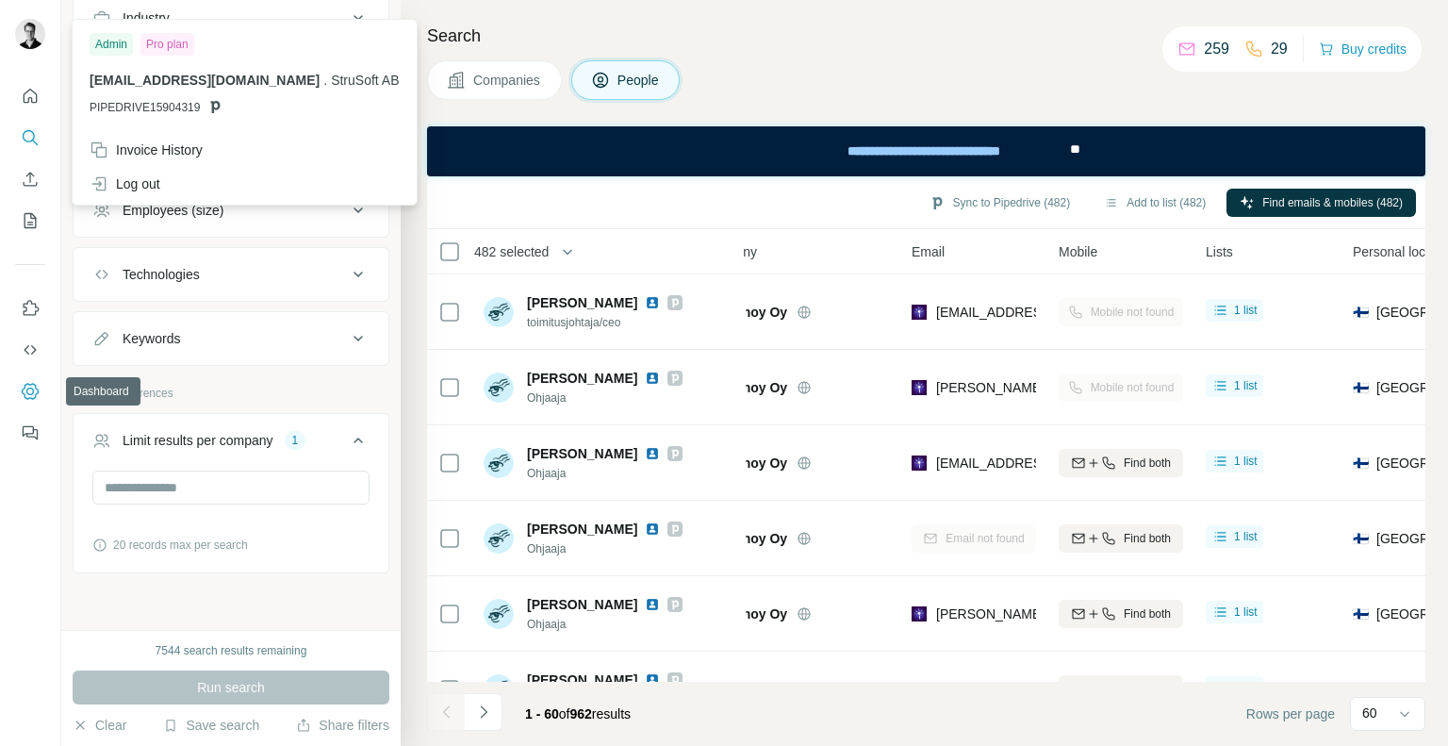
click at [36, 382] on icon "Dashboard" at bounding box center [30, 391] width 19 height 19
